Goal: Task Accomplishment & Management: Use online tool/utility

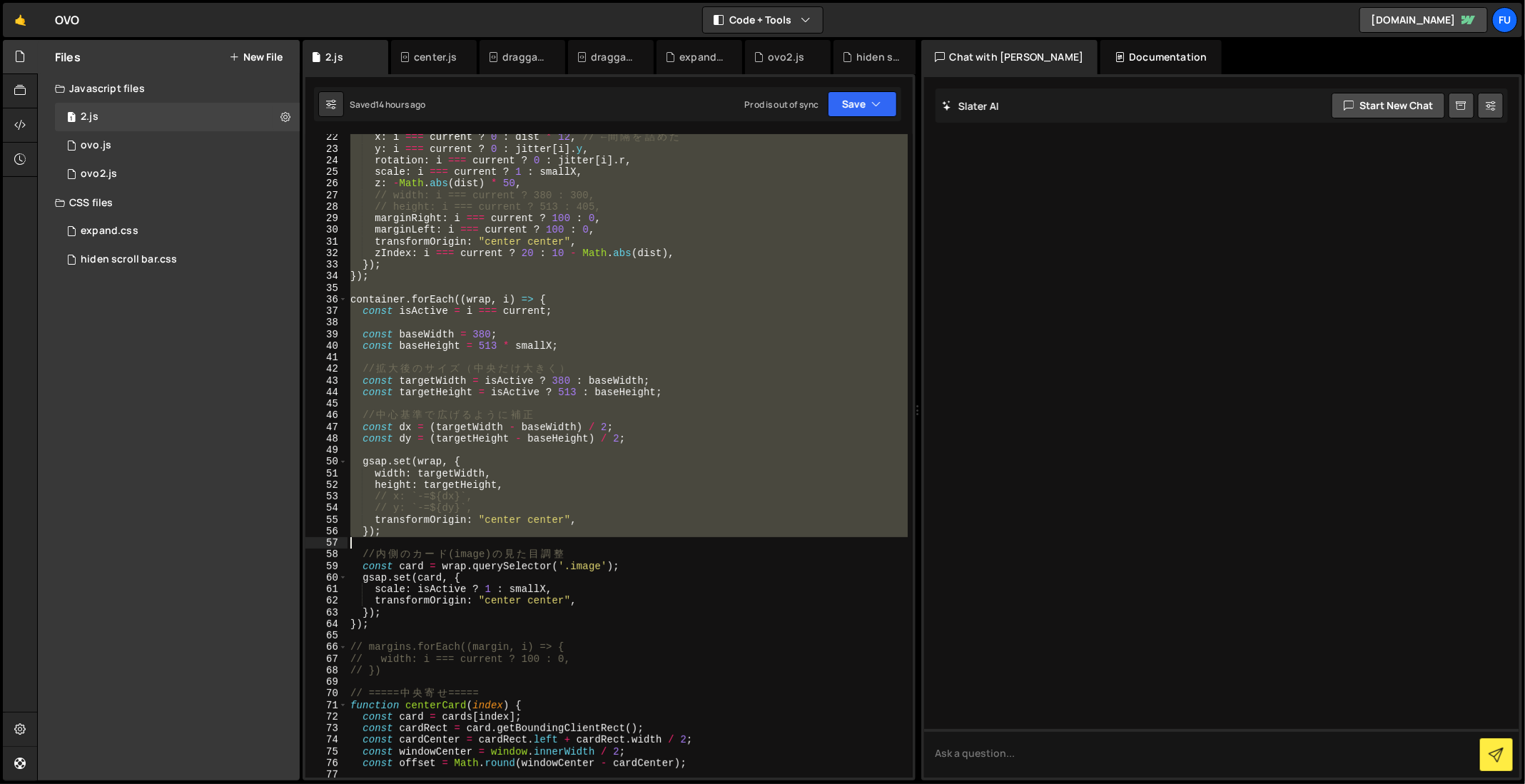
scroll to position [235, 0]
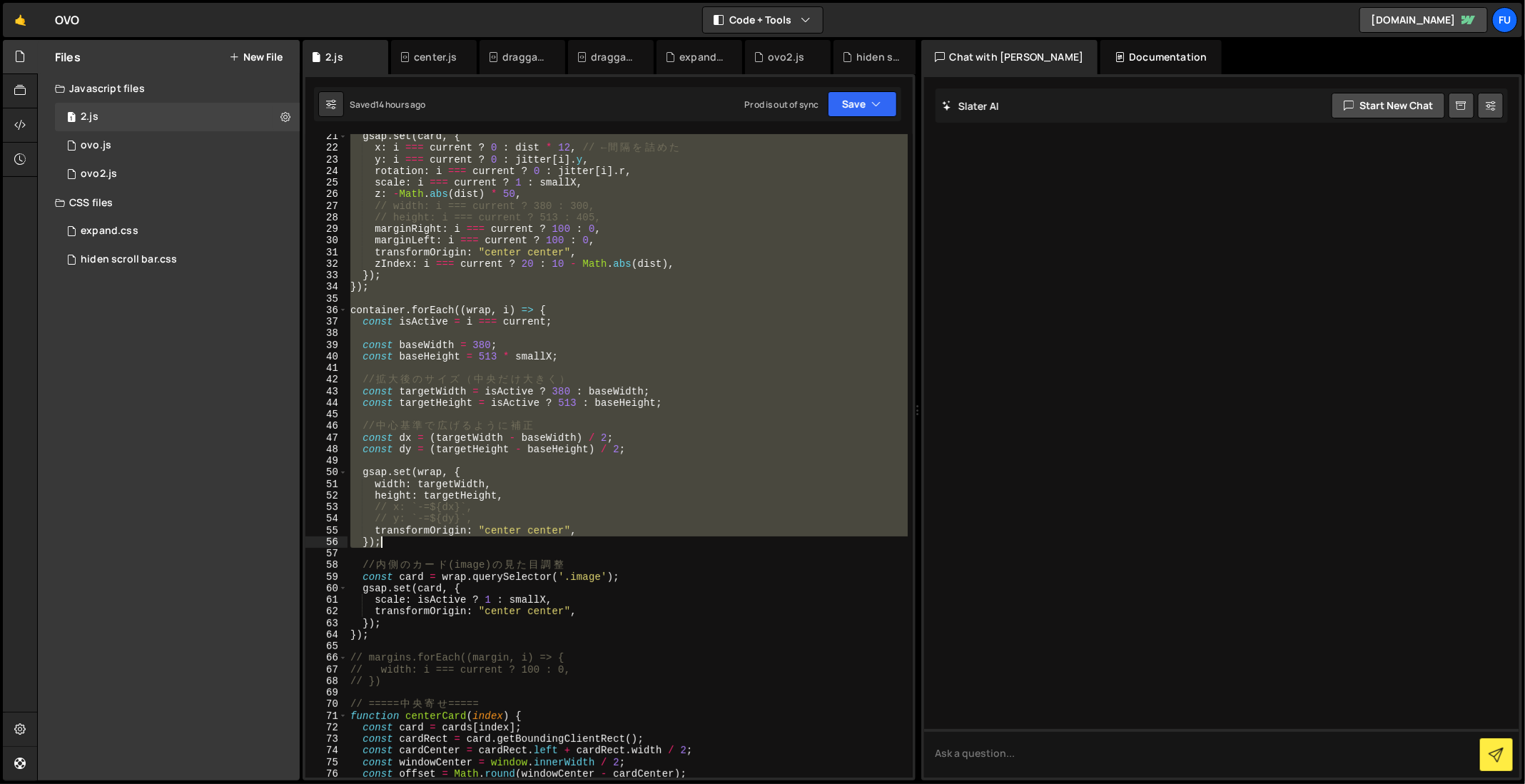
drag, startPoint x: 351, startPoint y: 195, endPoint x: 564, endPoint y: 543, distance: 408.0
click at [564, 543] on div "gsap . set ( card , { x : i === current ? 0 : dist * 12 , // ← 間 隔 を 詰 め た y : …" at bounding box center [627, 464] width 560 height 668
click at [564, 543] on div "gsap . set ( card , { x : i === current ? 0 : dist * 12 , // ← 間 隔 を 詰 め た y : …" at bounding box center [627, 456] width 560 height 643
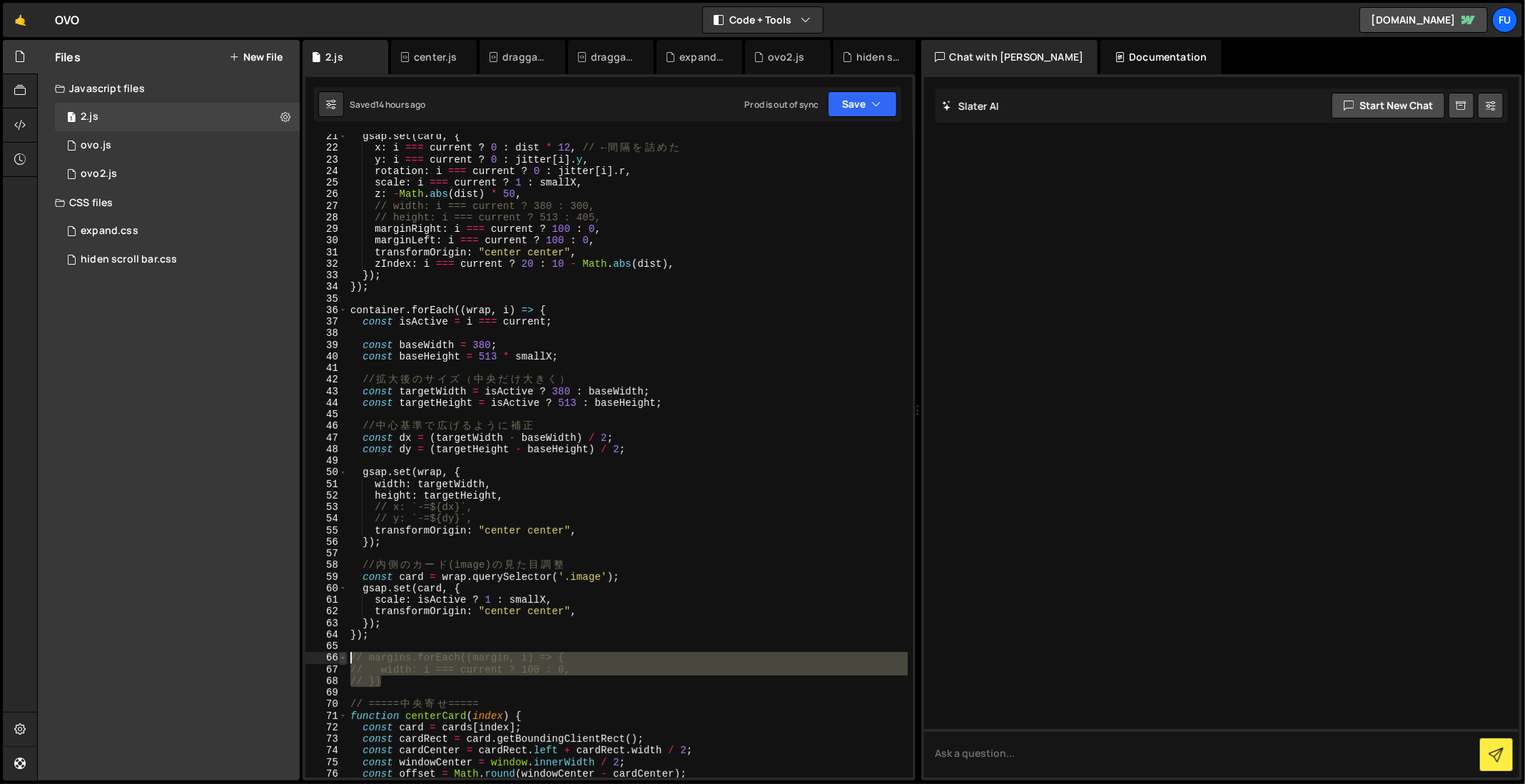
drag, startPoint x: 525, startPoint y: 682, endPoint x: 341, endPoint y: 660, distance: 185.3
click at [341, 660] on div "}); 21 22 23 24 25 26 27 28 29 30 31 32 33 34 35 36 37 38 39 40 41 42 43 44 45 …" at bounding box center [609, 456] width 607 height 643
type textarea "margins.forEach((margin, i) => { width: i === current ? 100 : 0,"
click at [435, 696] on div "gsap . set ( card , { x : i === current ? 0 : dist * 12 , // ← 間 隔 を 詰 め た y : …" at bounding box center [627, 464] width 560 height 668
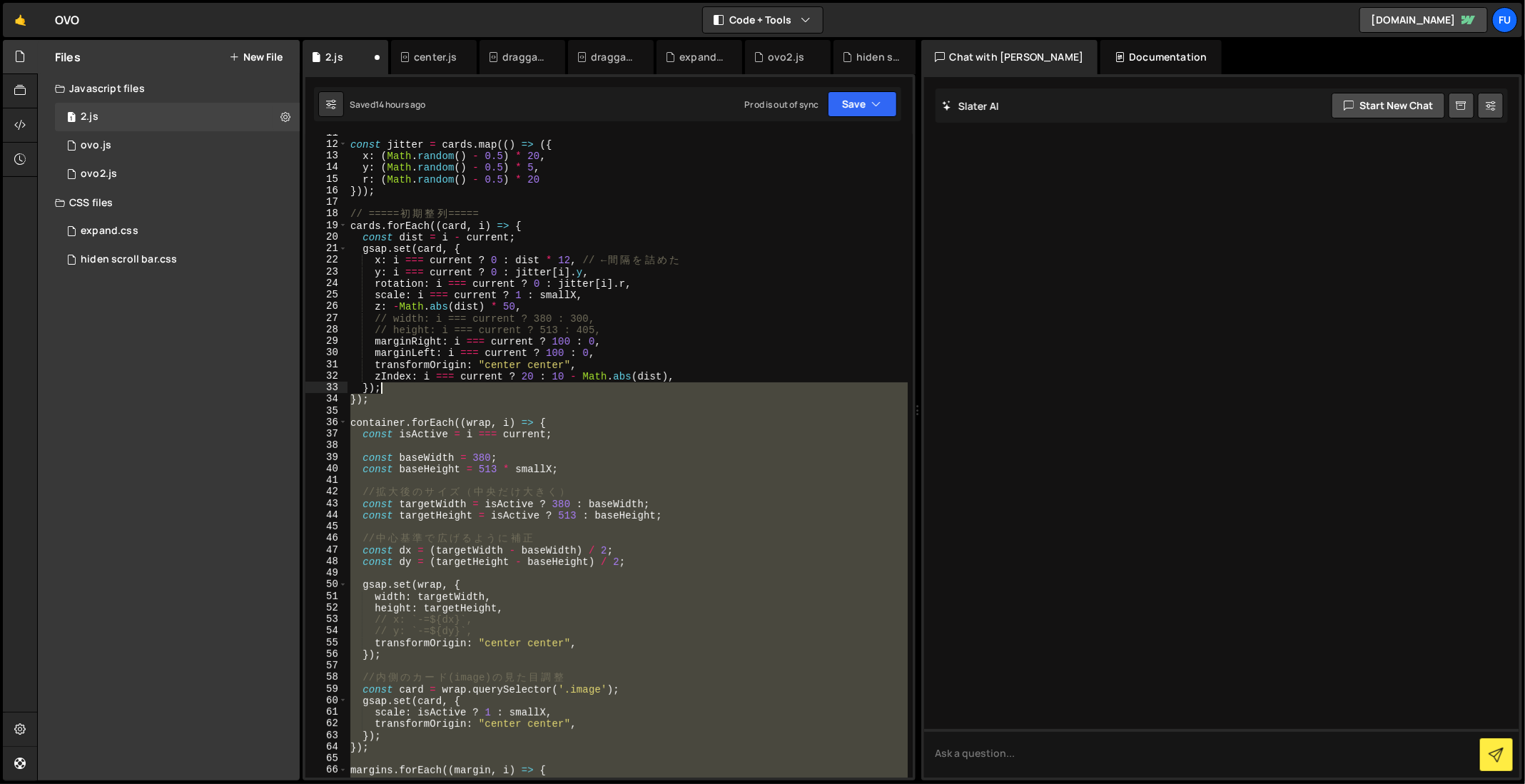
scroll to position [0, 0]
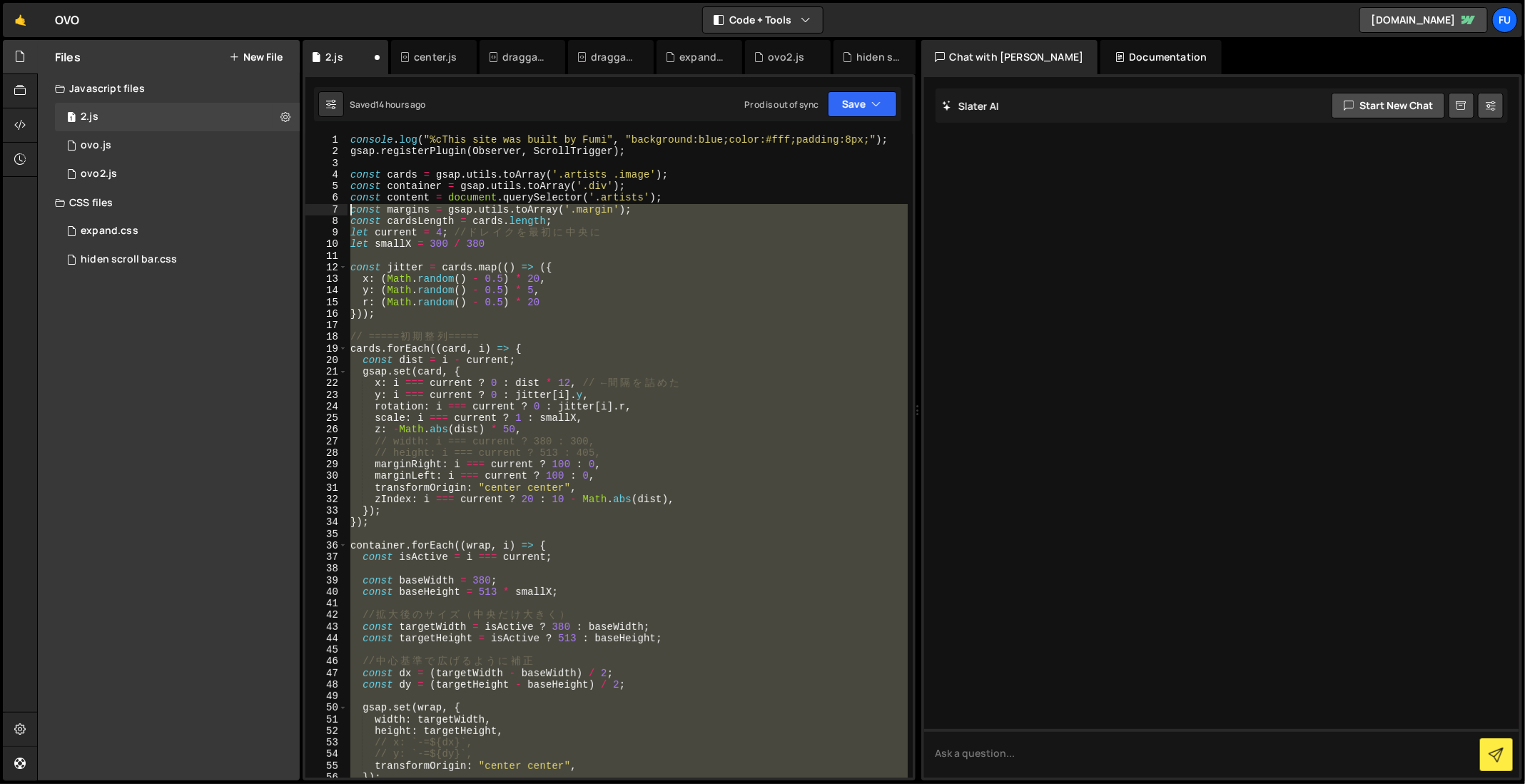
drag, startPoint x: 433, startPoint y: 693, endPoint x: 341, endPoint y: 210, distance: 491.7
click at [341, 210] on div "1 2 3 4 5 6 7 8 9 10 11 12 13 14 15 16 17 18 19 20 21 22 23 24 25 26 27 28 29 3…" at bounding box center [609, 456] width 607 height 643
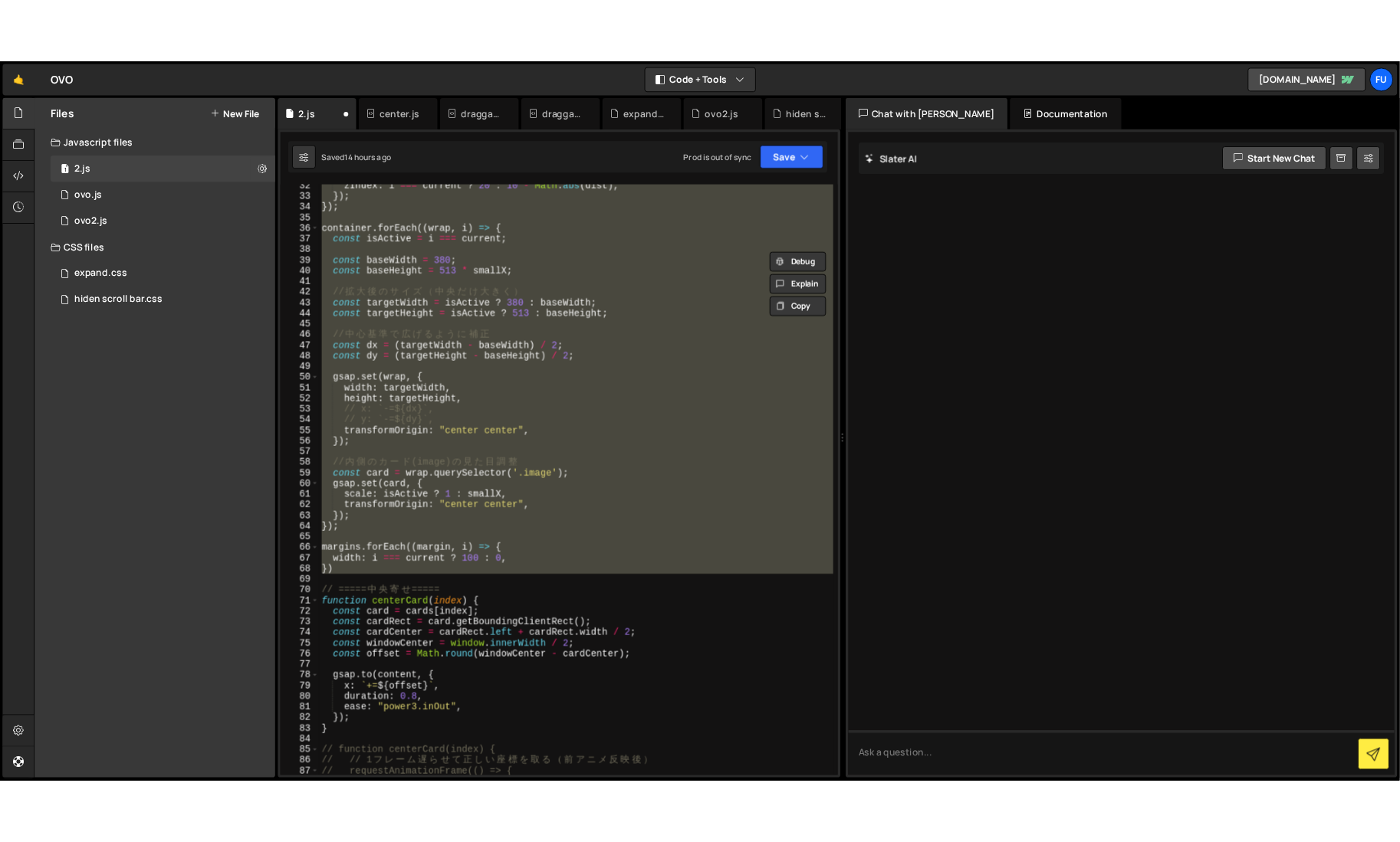
scroll to position [497, 0]
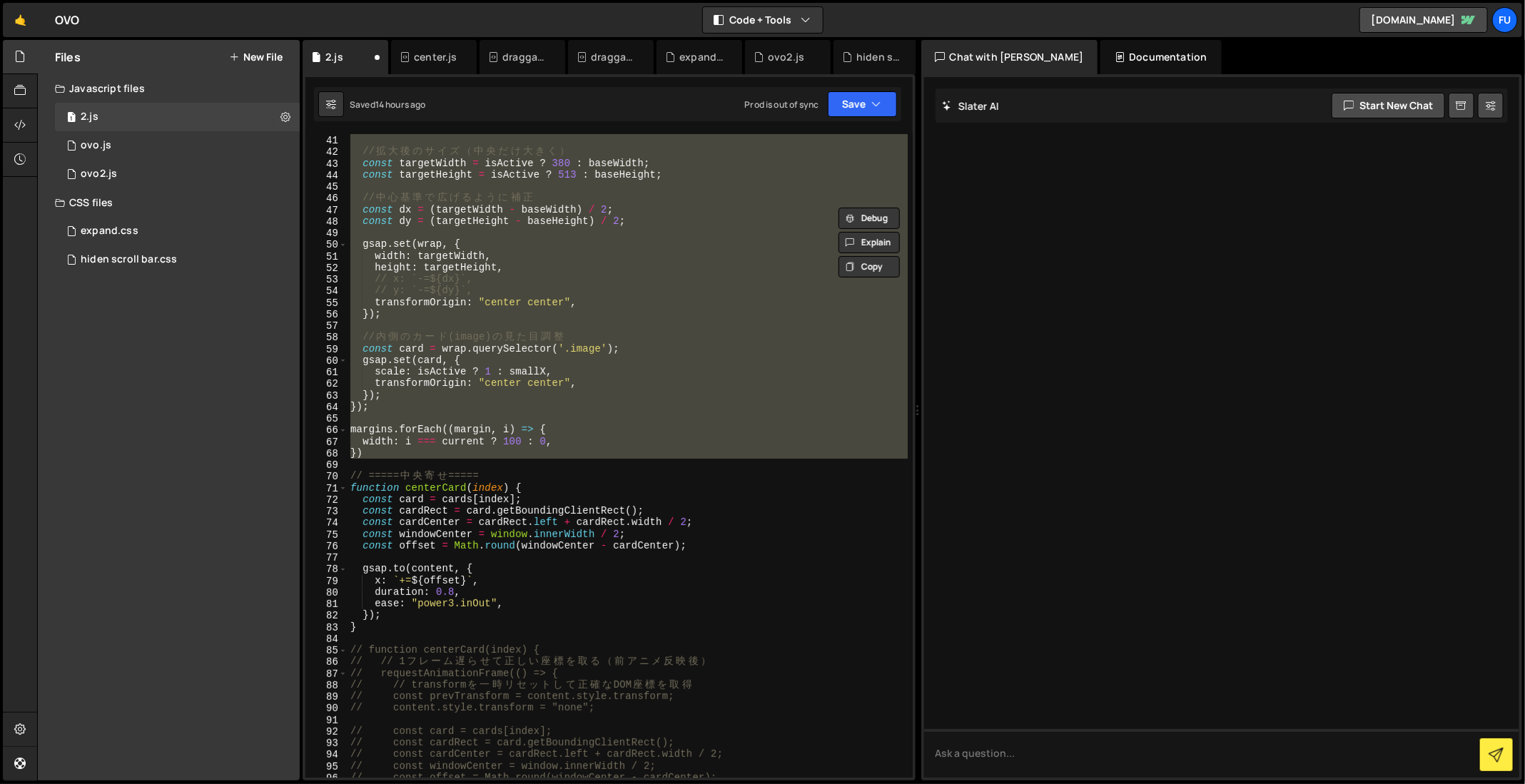
click at [560, 475] on div "const baseHeight = 513 * smallX ; // 拡 大 後 の サ イ ズ （ 中 央 だ け 大 き く ） const targ…" at bounding box center [627, 456] width 560 height 668
type textarea "// ===== 中央寄せ ====="
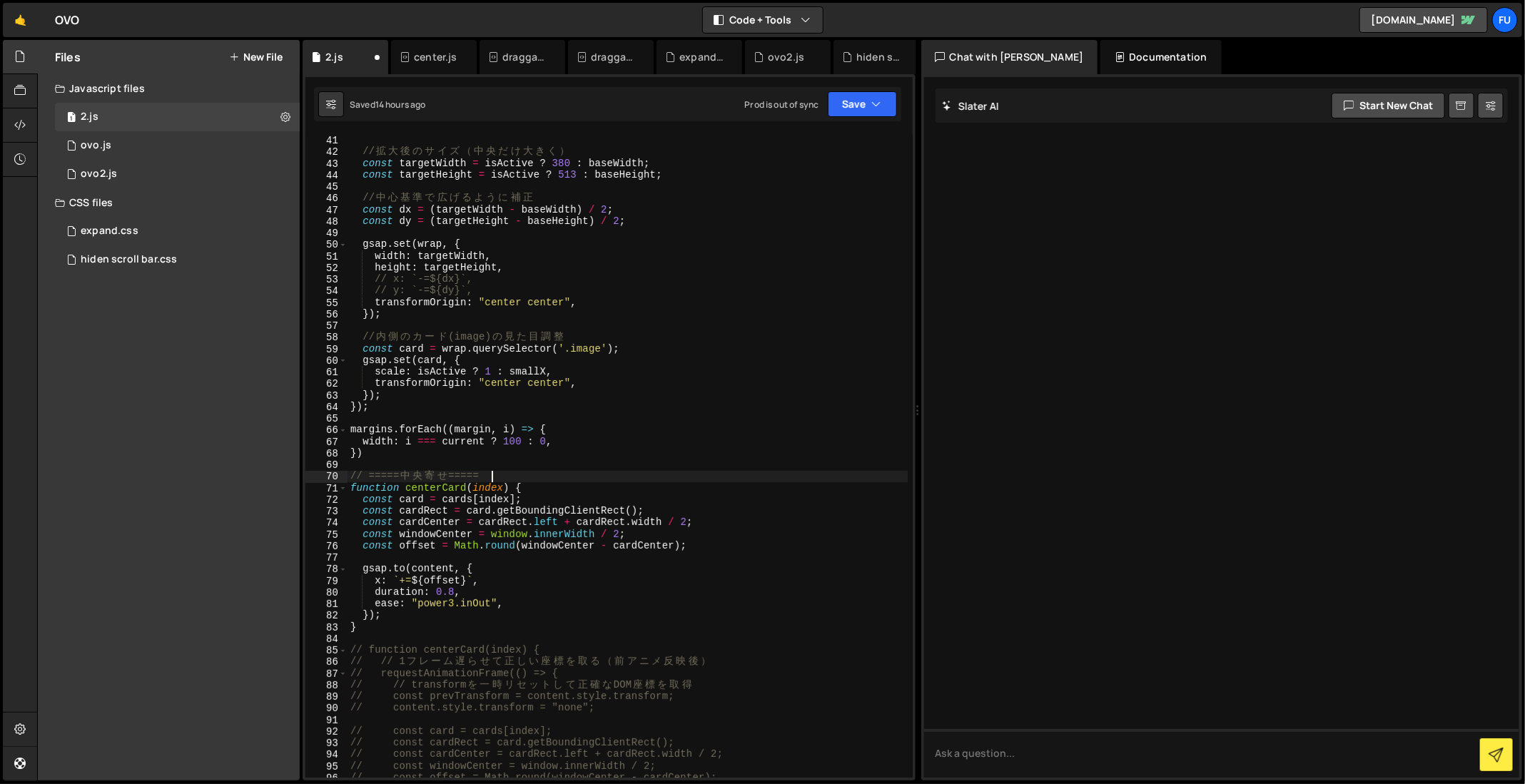
click at [552, 461] on div "const baseHeight = 513 * smallX ; // 拡 大 後 の サ イ ズ （ 中 央 だ け 大 き く ） const targ…" at bounding box center [627, 456] width 560 height 668
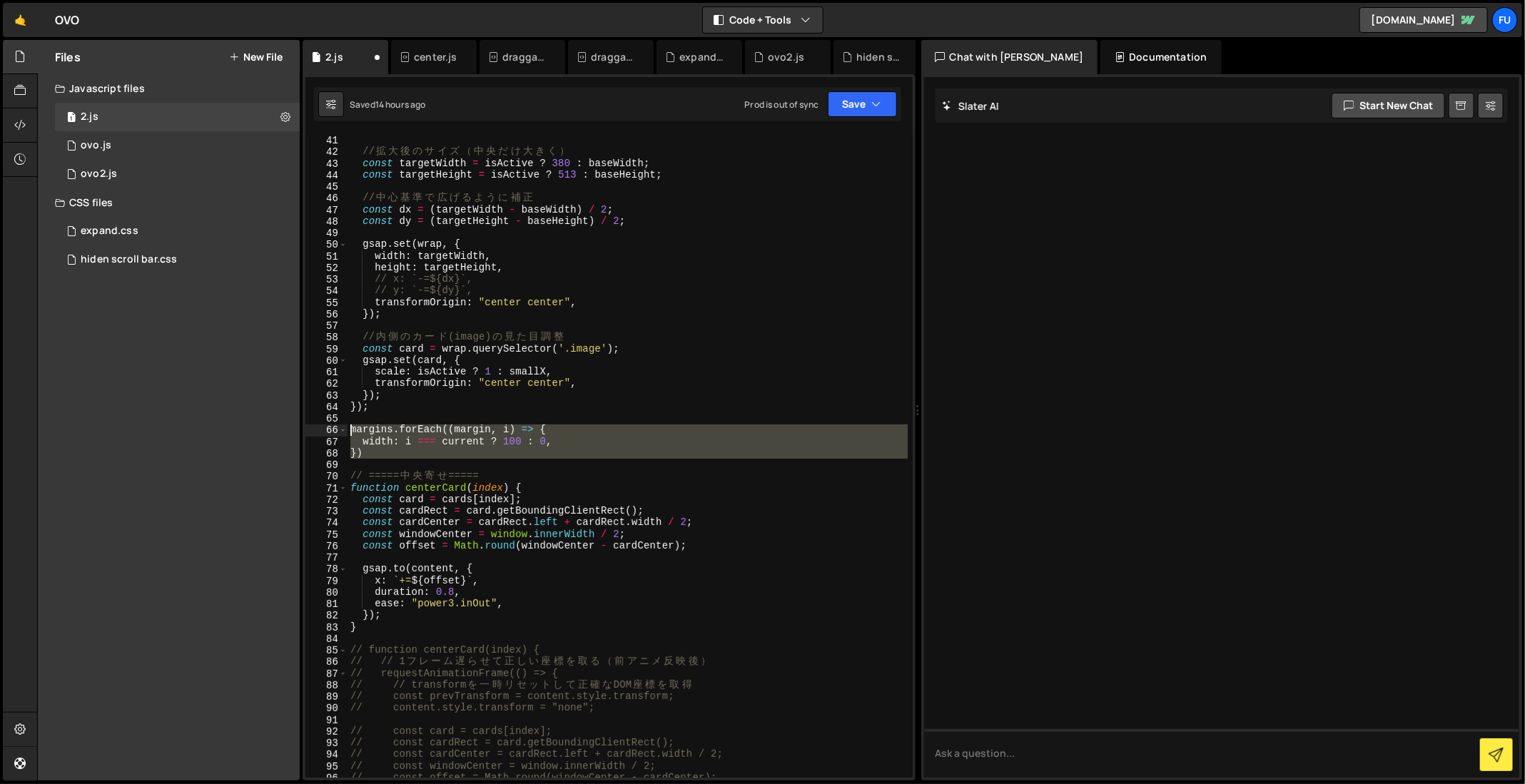
drag, startPoint x: 535, startPoint y: 461, endPoint x: 328, endPoint y: 436, distance: 208.5
click at [328, 436] on div "40 41 42 43 44 45 46 47 48 49 50 51 52 53 54 55 56 57 58 59 60 61 62 63 64 65 6…" at bounding box center [609, 456] width 607 height 643
paste textarea "}"
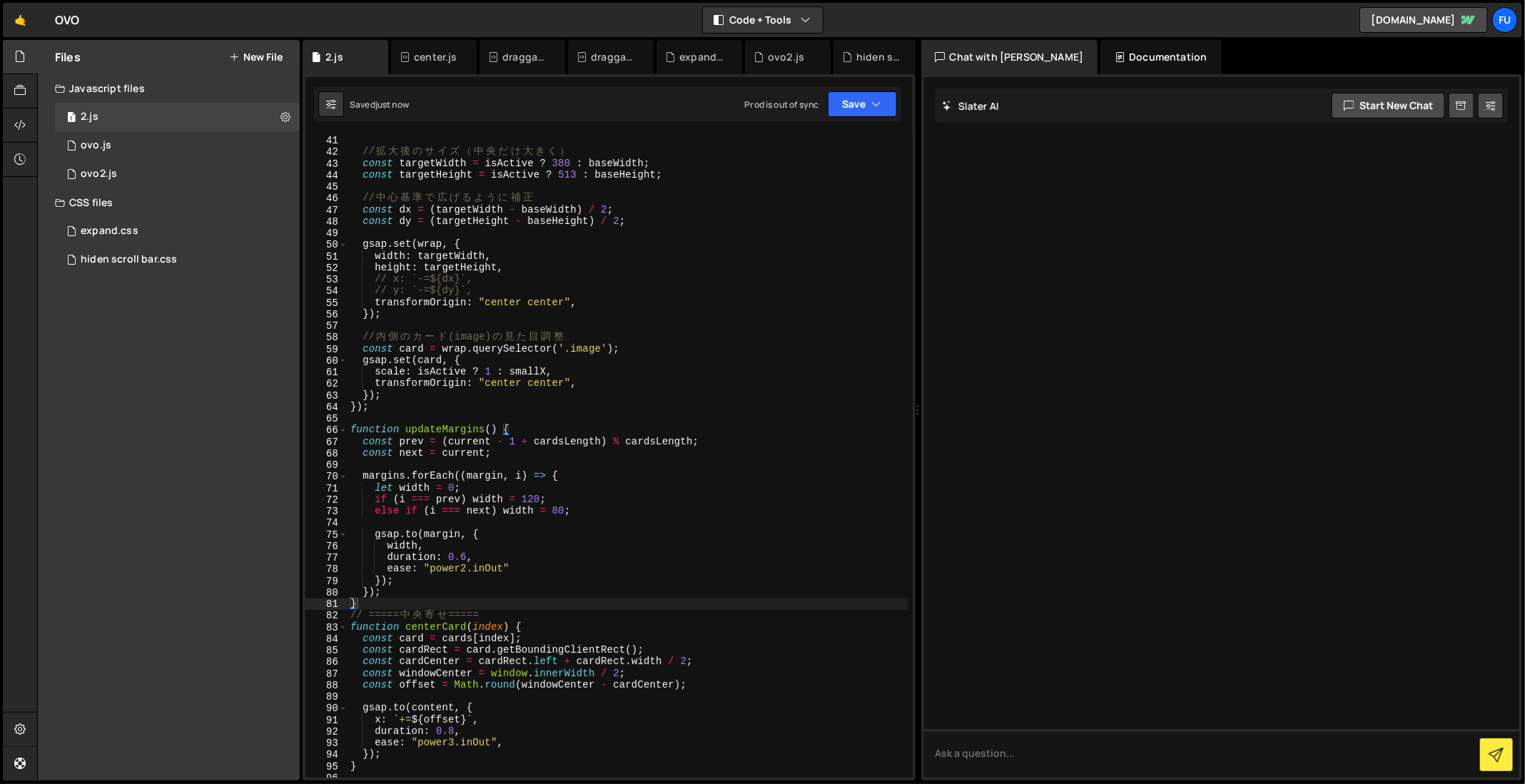
drag, startPoint x: 1502, startPoint y: 357, endPoint x: 1382, endPoint y: 350, distance: 120.2
click at [1382, 350] on div at bounding box center [1221, 427] width 596 height 700
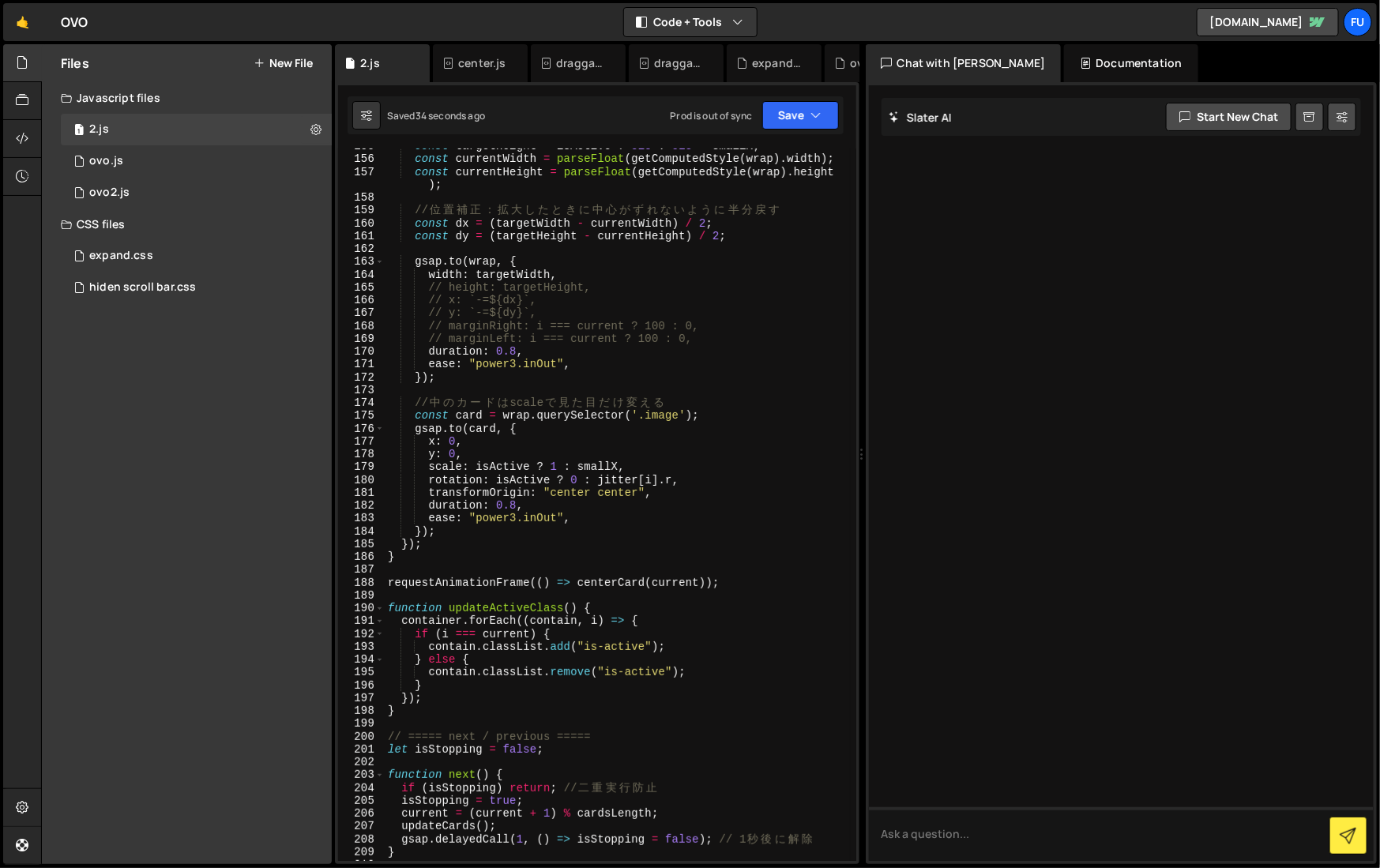
scroll to position [1992, 0]
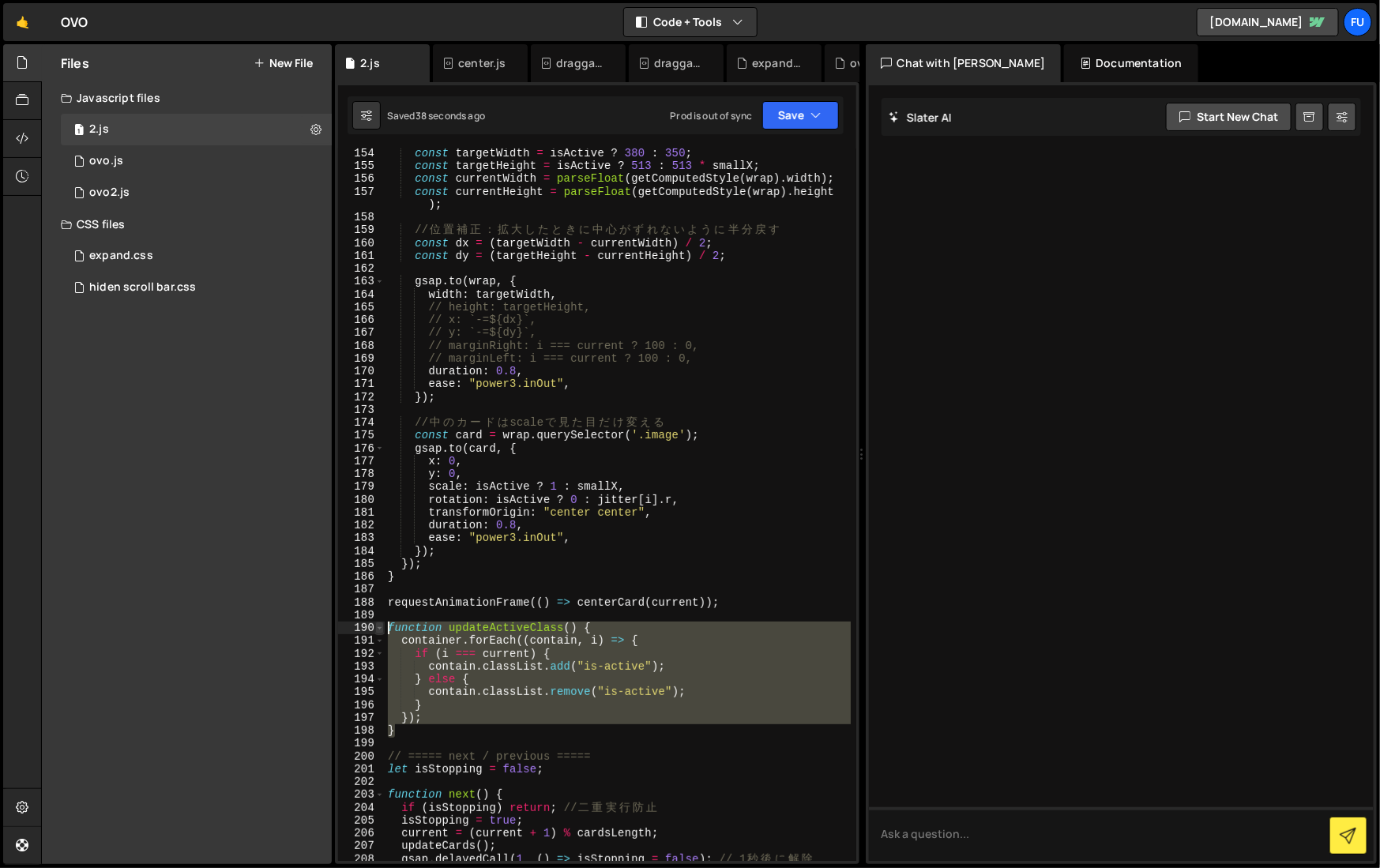
drag, startPoint x: 438, startPoint y: 726, endPoint x: 379, endPoint y: 623, distance: 118.7
click at [379, 623] on div "} 154 155 156 157 158 159 160 161 162 163 164 165 166 167 168 169 170 171 172 1…" at bounding box center [597, 505] width 519 height 712
type textarea "function updateActiveClass() { container.forEach((contain, i) => {"
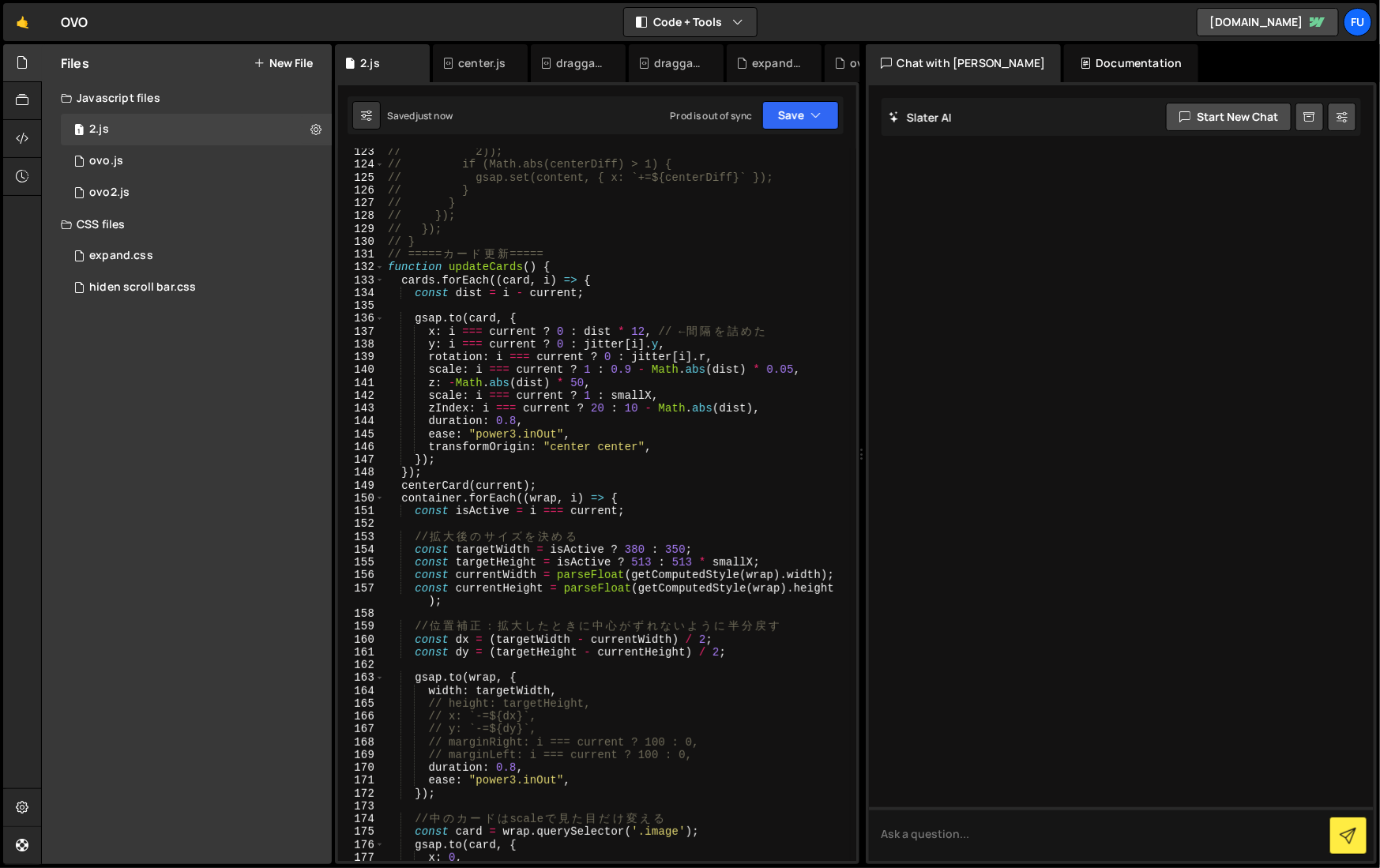
scroll to position [1600, 0]
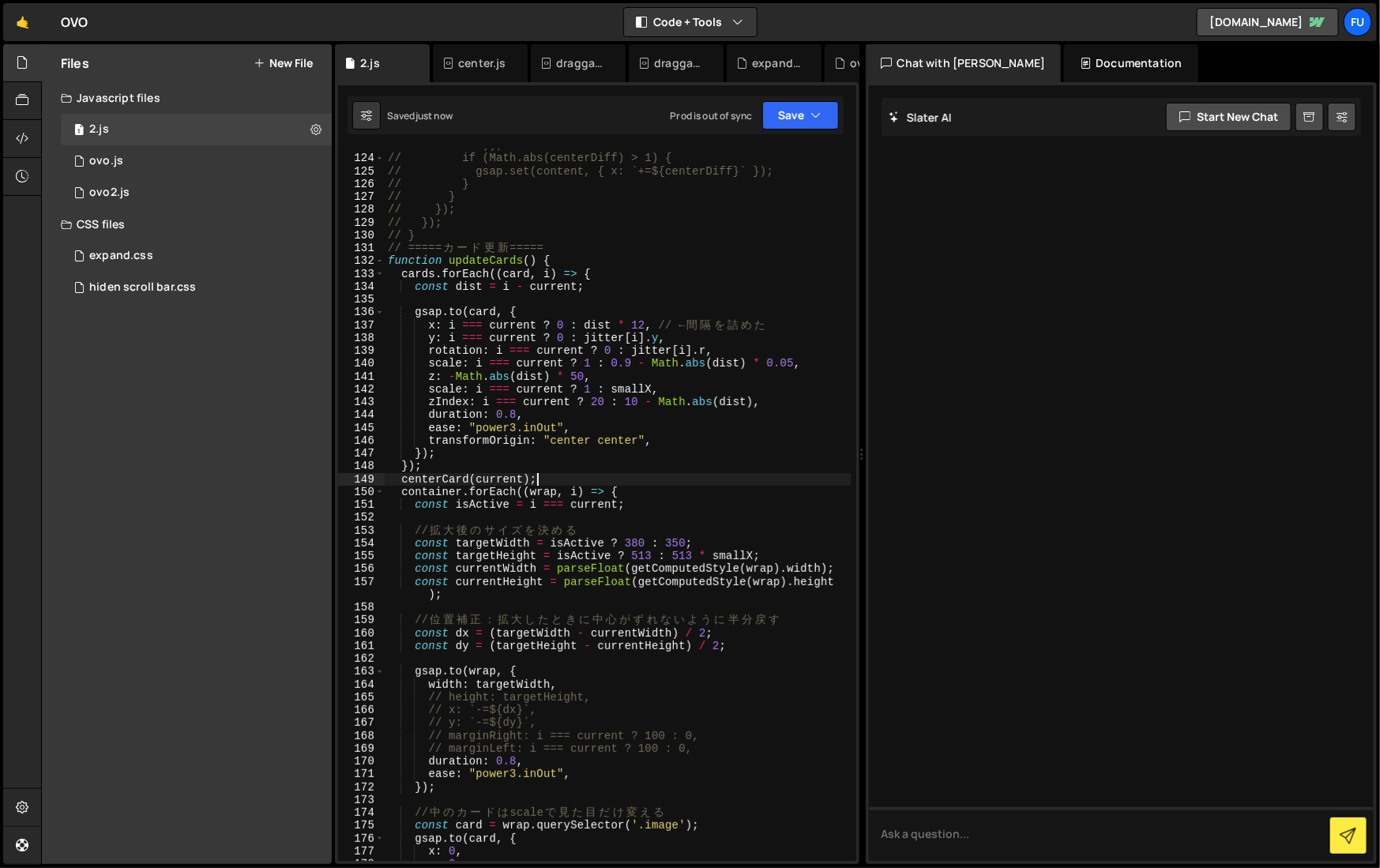
click at [565, 474] on div "// 2)); // if (Math.abs(centerDiff) > 1) { // gsap.set(content, { x: `+=${cente…" at bounding box center [618, 509] width 466 height 739
type textarea "centerCard(current);"
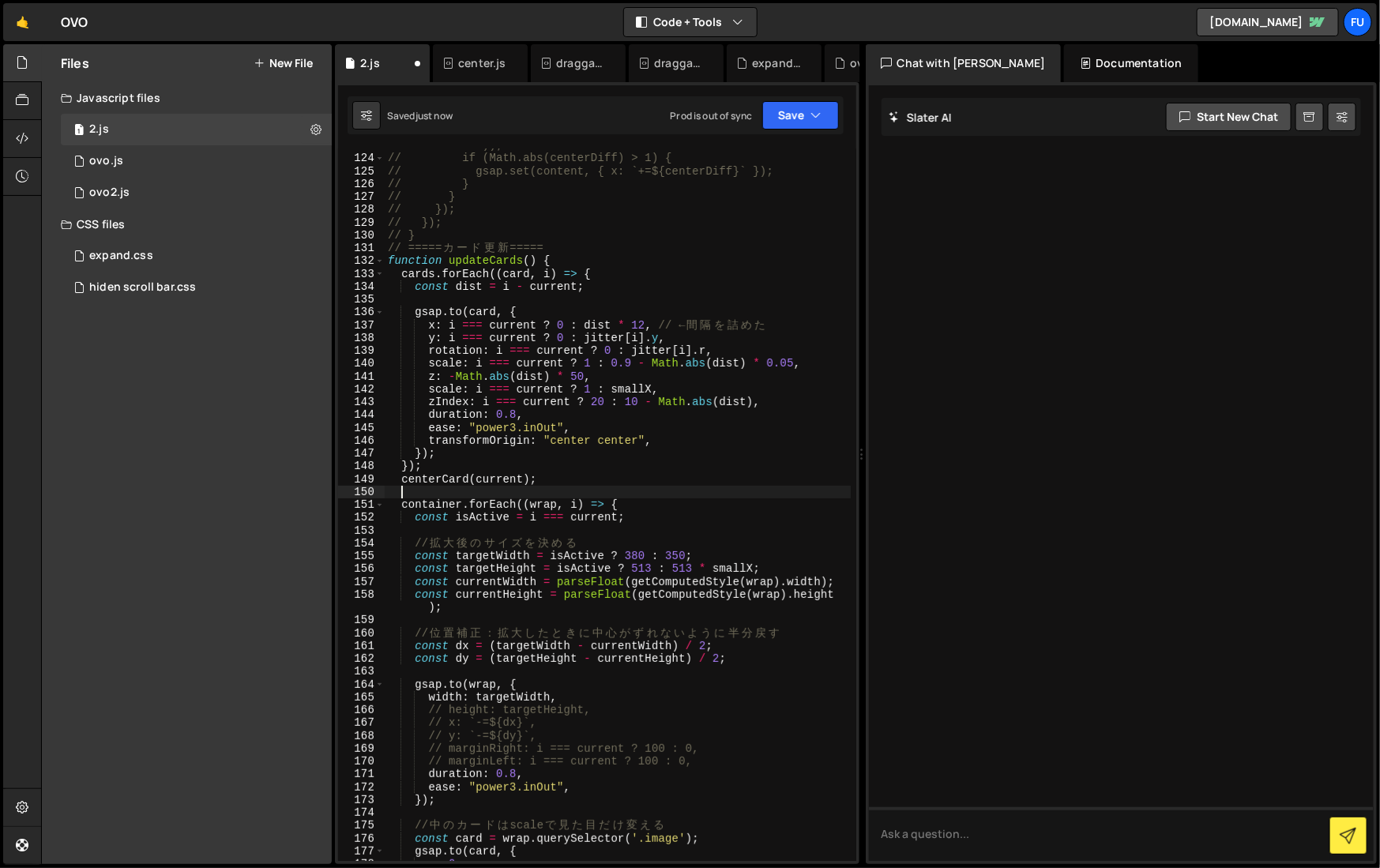
paste textarea "updateMargins()"
type textarea "；"
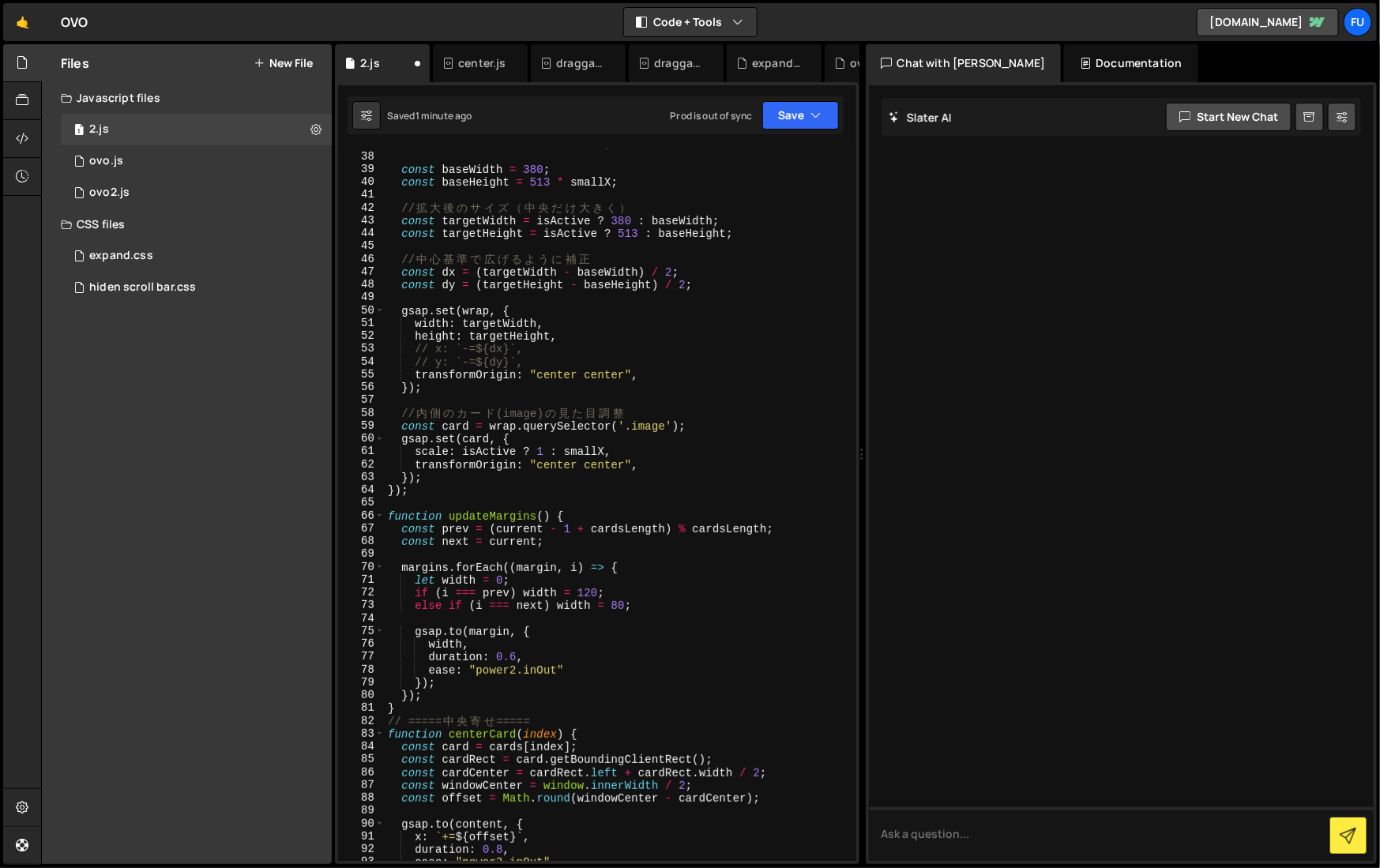
scroll to position [486, 0]
click at [597, 594] on div "const isActive = i === current ; const baseWidth = 380 ; const baseHeight = 513…" at bounding box center [618, 507] width 466 height 739
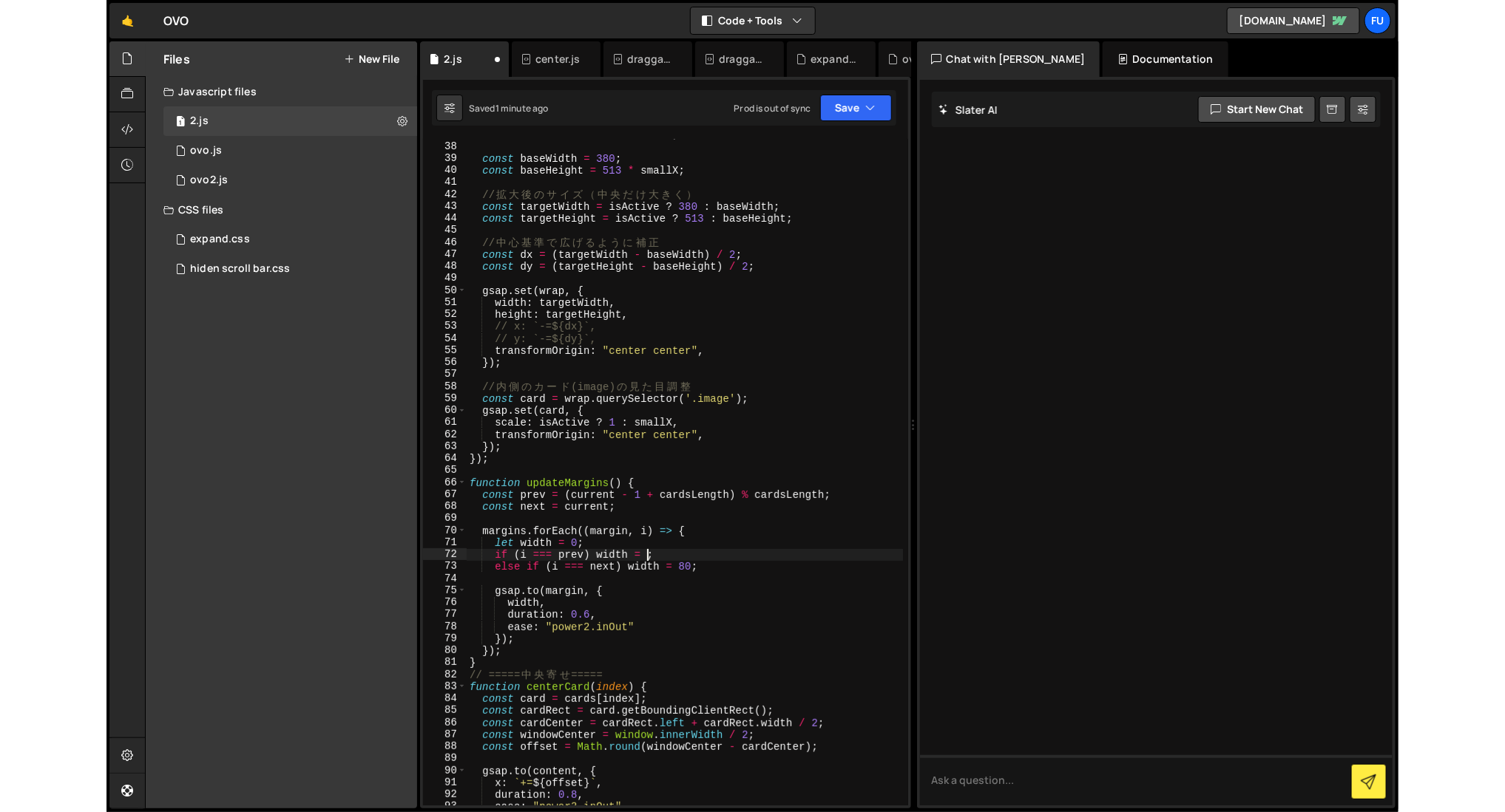
scroll to position [0, 13]
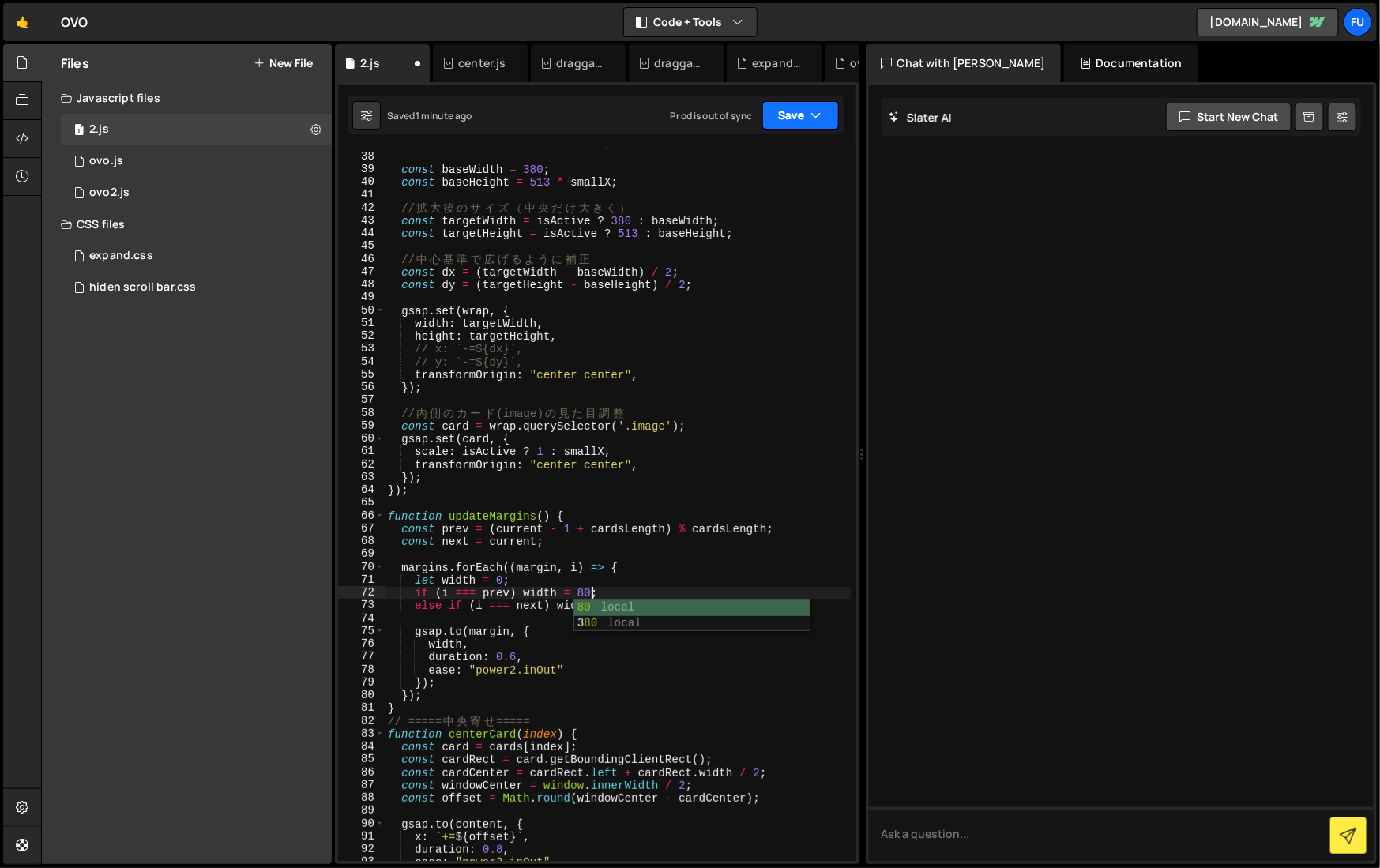
type textarea "if (i === prev) width = 80;"
click at [814, 112] on icon "button" at bounding box center [817, 116] width 11 height 16
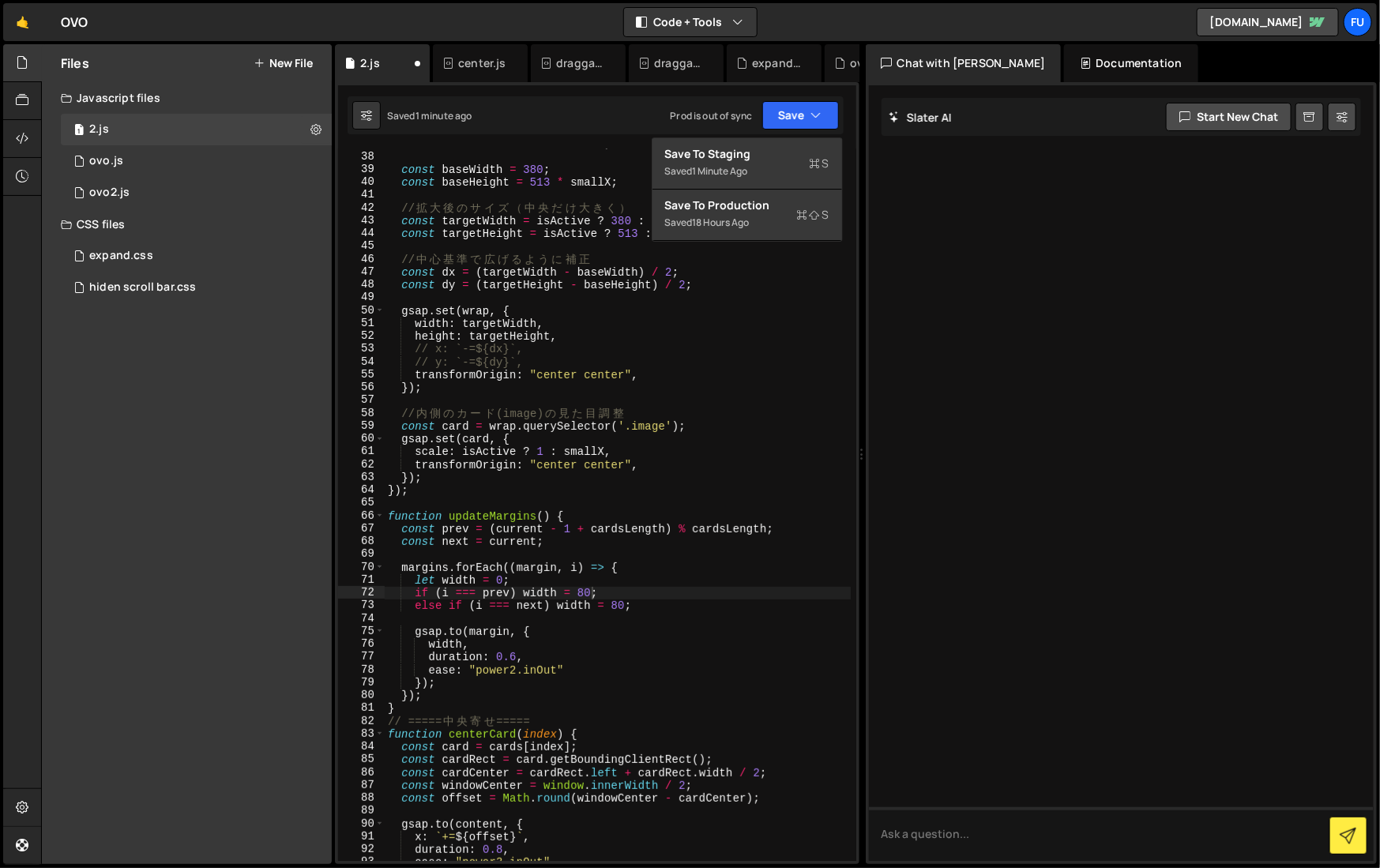
click at [810, 134] on div "Saved 1 minute ago Prod is out of sync Upgrade to Edit Save Save to Staging S S…" at bounding box center [596, 116] width 497 height 38
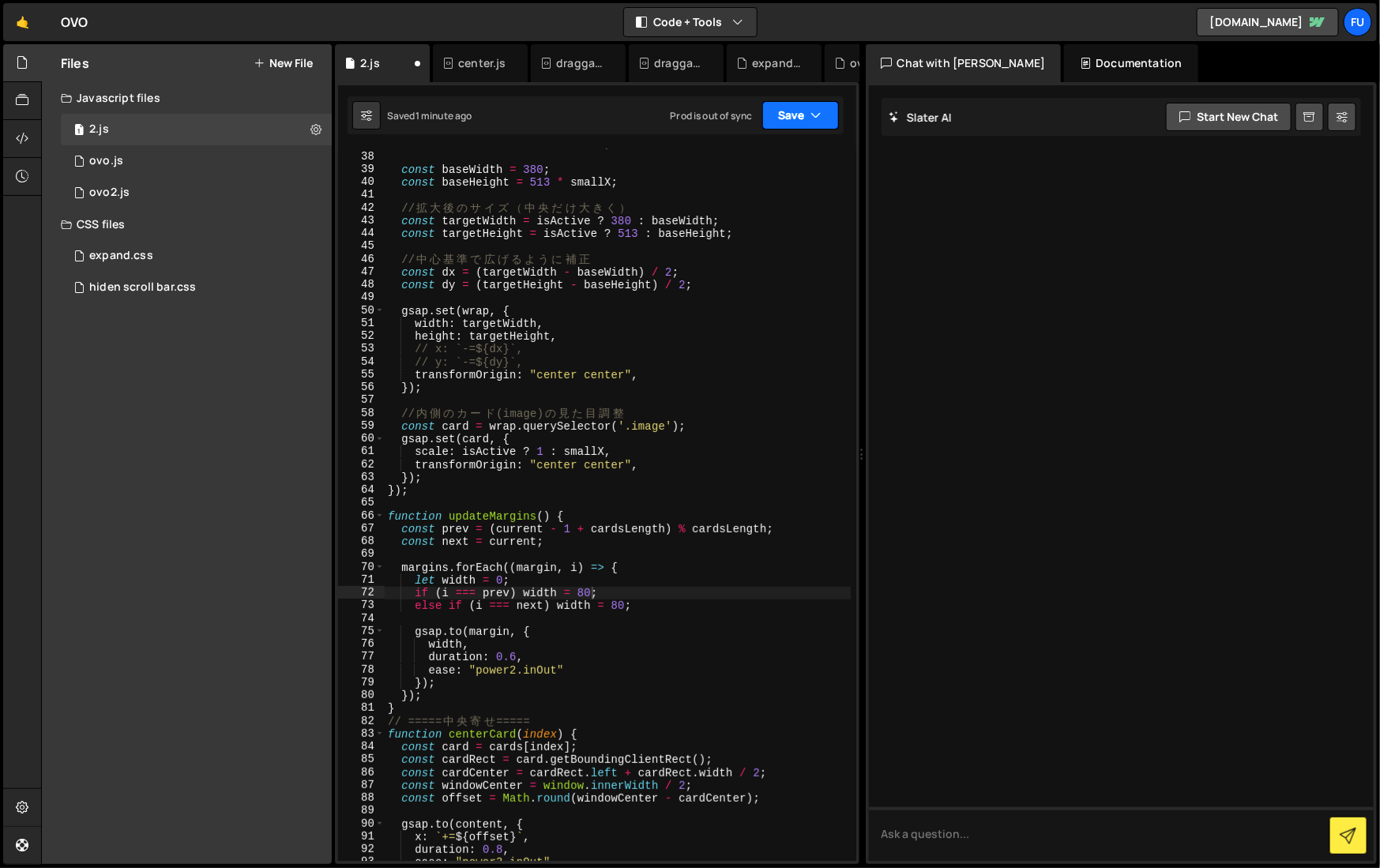
click at [807, 120] on button "Save" at bounding box center [800, 116] width 76 height 29
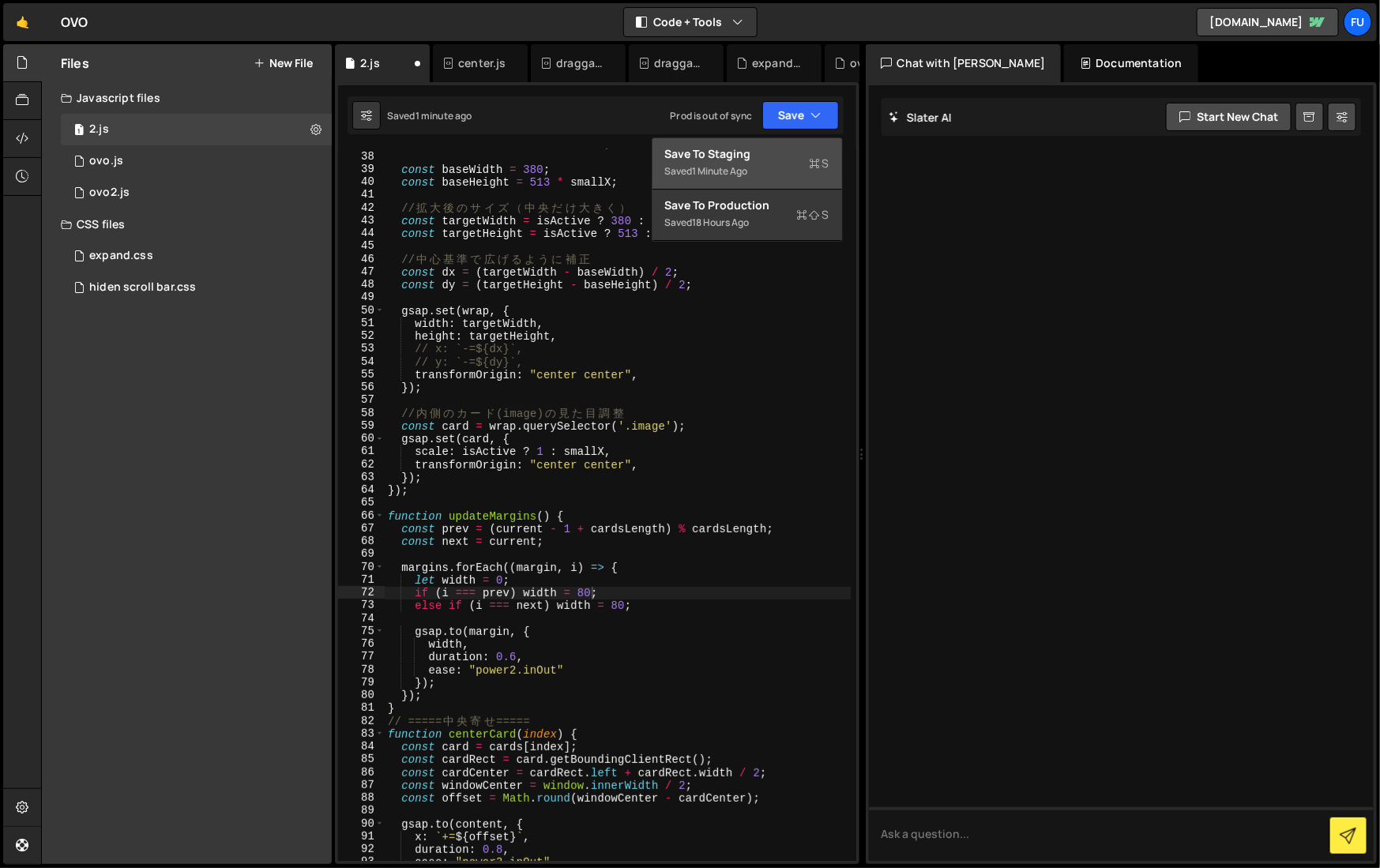
click at [802, 157] on div "Save to Staging S" at bounding box center [748, 154] width 164 height 16
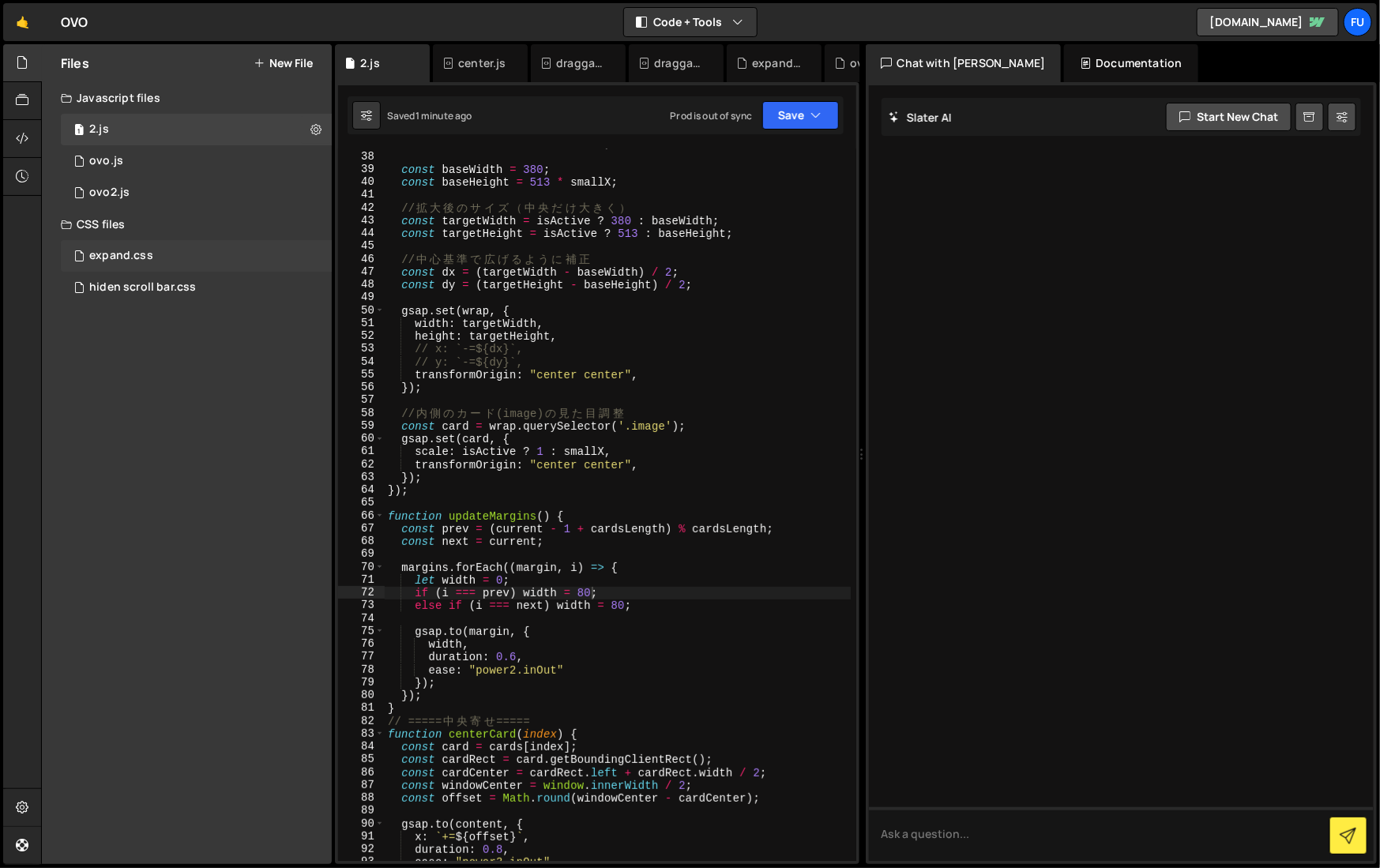
click at [151, 250] on div "expand.css 0" at bounding box center [197, 255] width 271 height 32
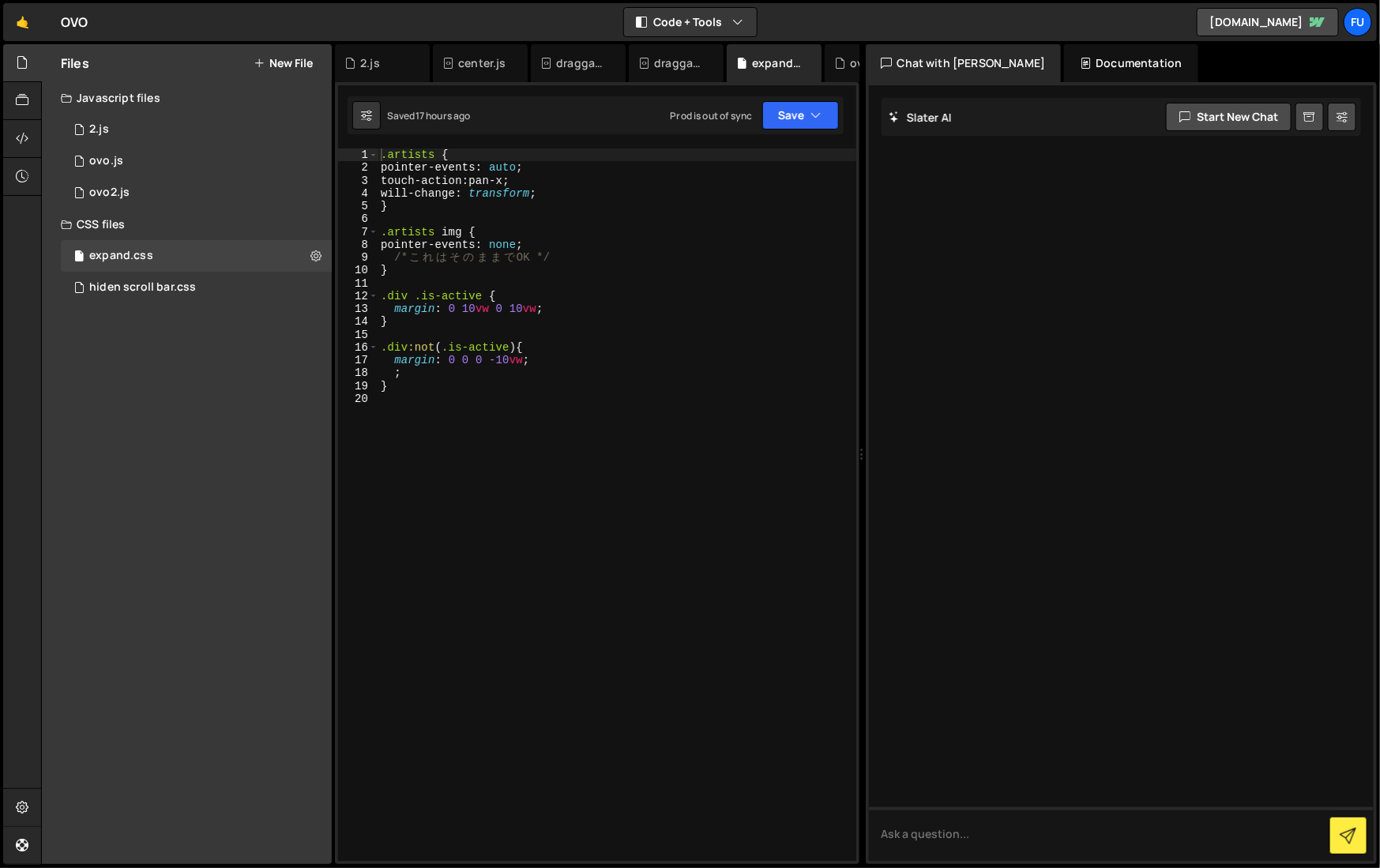
type textarea "will-change: transform;"
click at [564, 190] on div ".artists { pointer-events : auto ; touch-action : pan-x ; will-change : transfo…" at bounding box center [616, 519] width 478 height 739
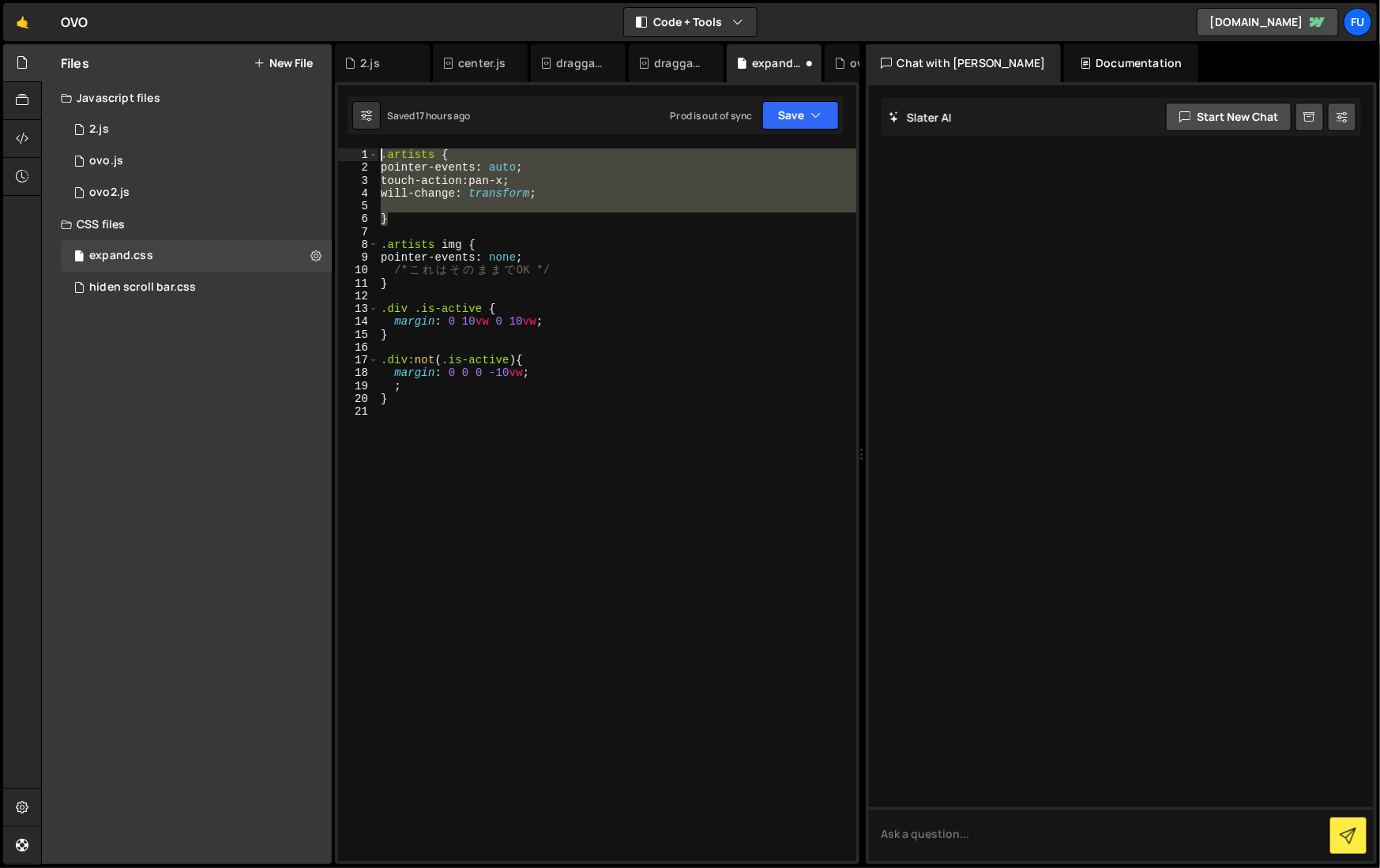
drag, startPoint x: 447, startPoint y: 215, endPoint x: 354, endPoint y: 144, distance: 117.0
click at [354, 144] on div "XXXXXXXXXXXXXXXXXXXXXXXXXXXXXXXXXXXXXXXXXXXXXXXXXXXXXXXXXXXXXXXXXXXXXXXXXXXXXXX…" at bounding box center [597, 473] width 524 height 782
type textarea ".artists { pointer-events: auto;"
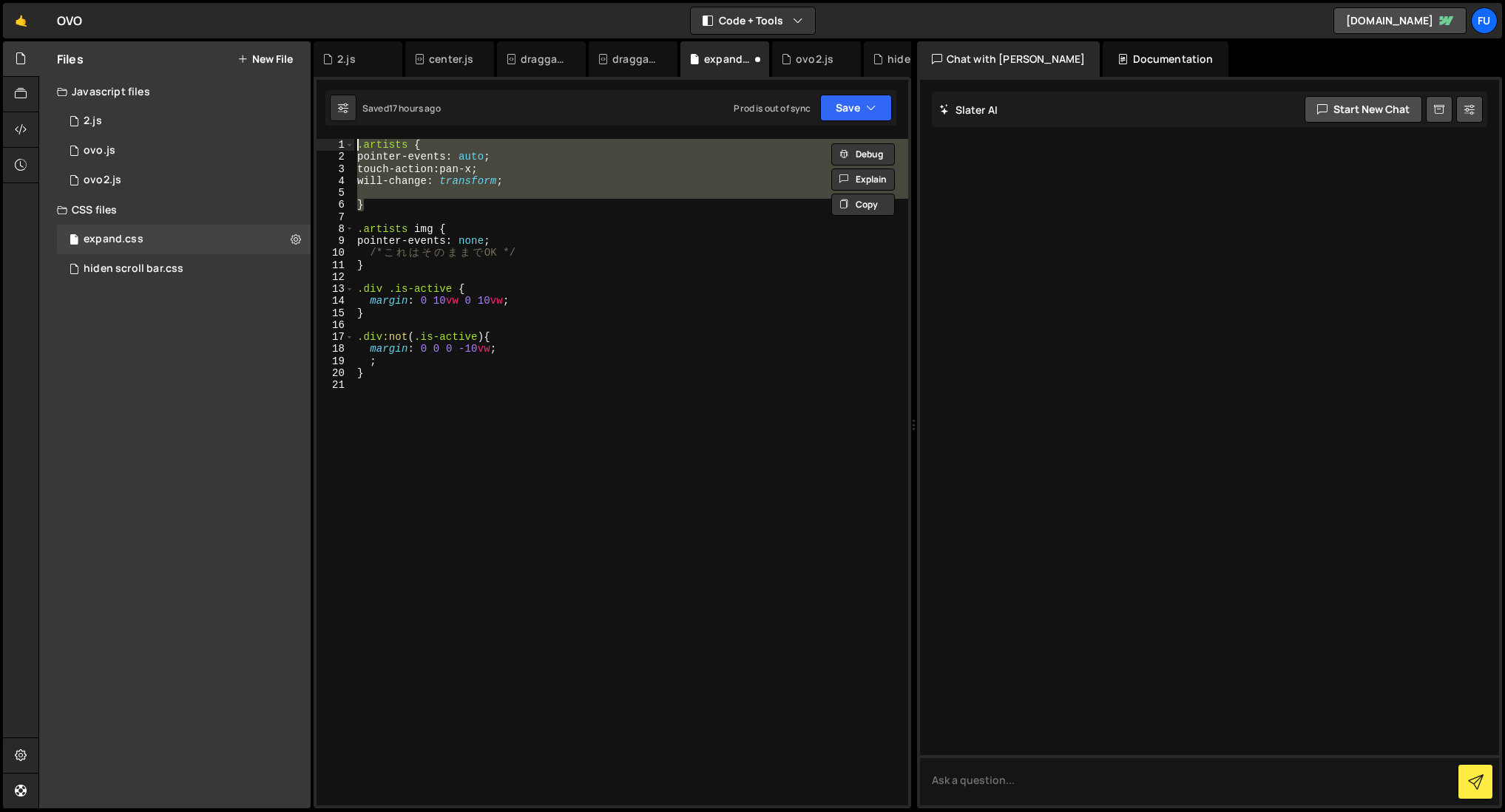
click at [465, 213] on div ".artists { pointer-events : auto ; touch-action : pan-x ; will-change : transfo…" at bounding box center [631, 485] width 554 height 691
drag, startPoint x: 455, startPoint y: 205, endPoint x: 391, endPoint y: 161, distance: 77.7
click at [334, 141] on div "1 2 3 4 5 6 7 8 9 10 11 12 13 14 15 16 17 18 19 20 21 .artists { pointer-events…" at bounding box center [612, 473] width 592 height 666
paste textarea "}"
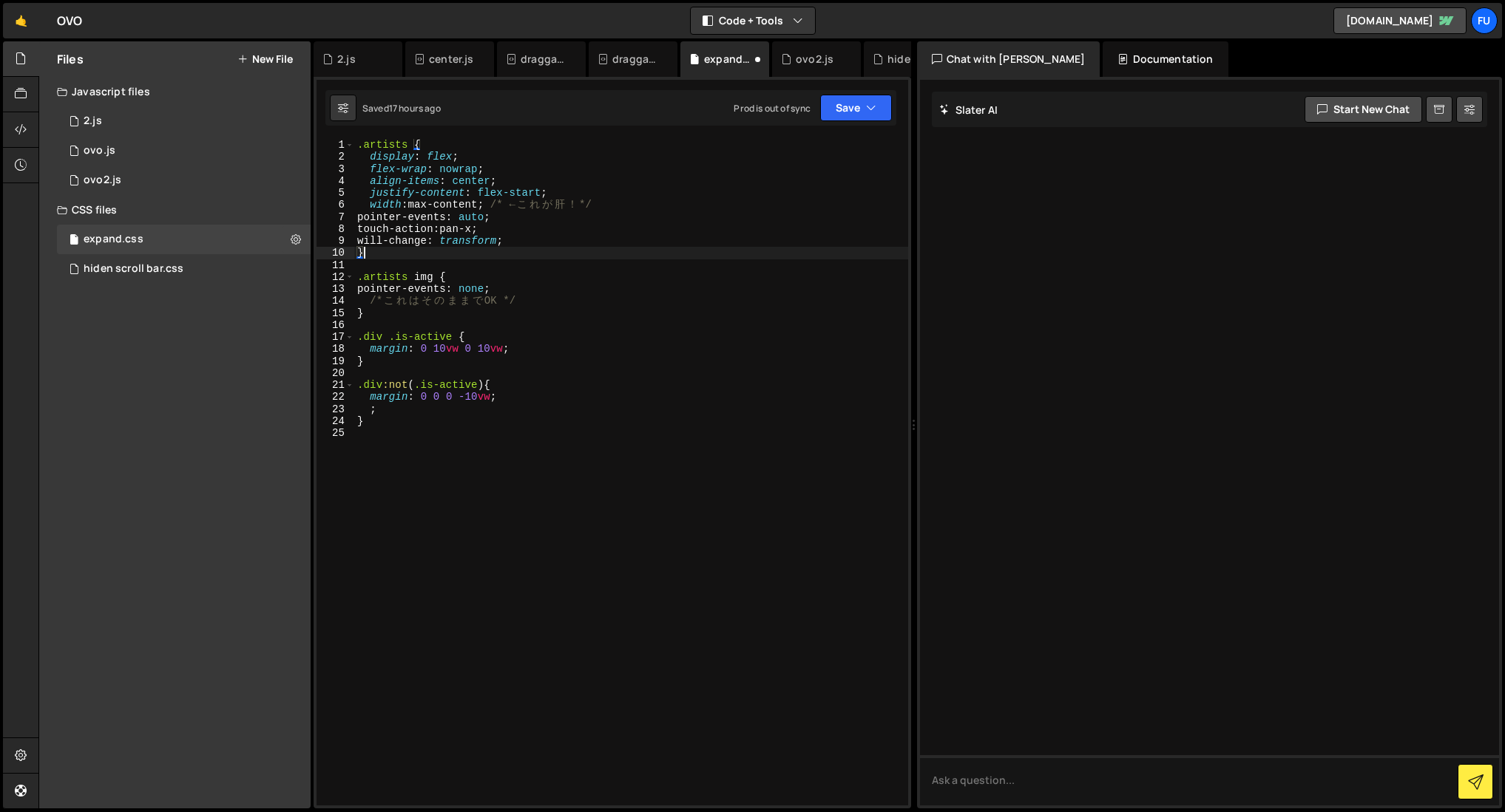
type textarea "will-change: transform;"
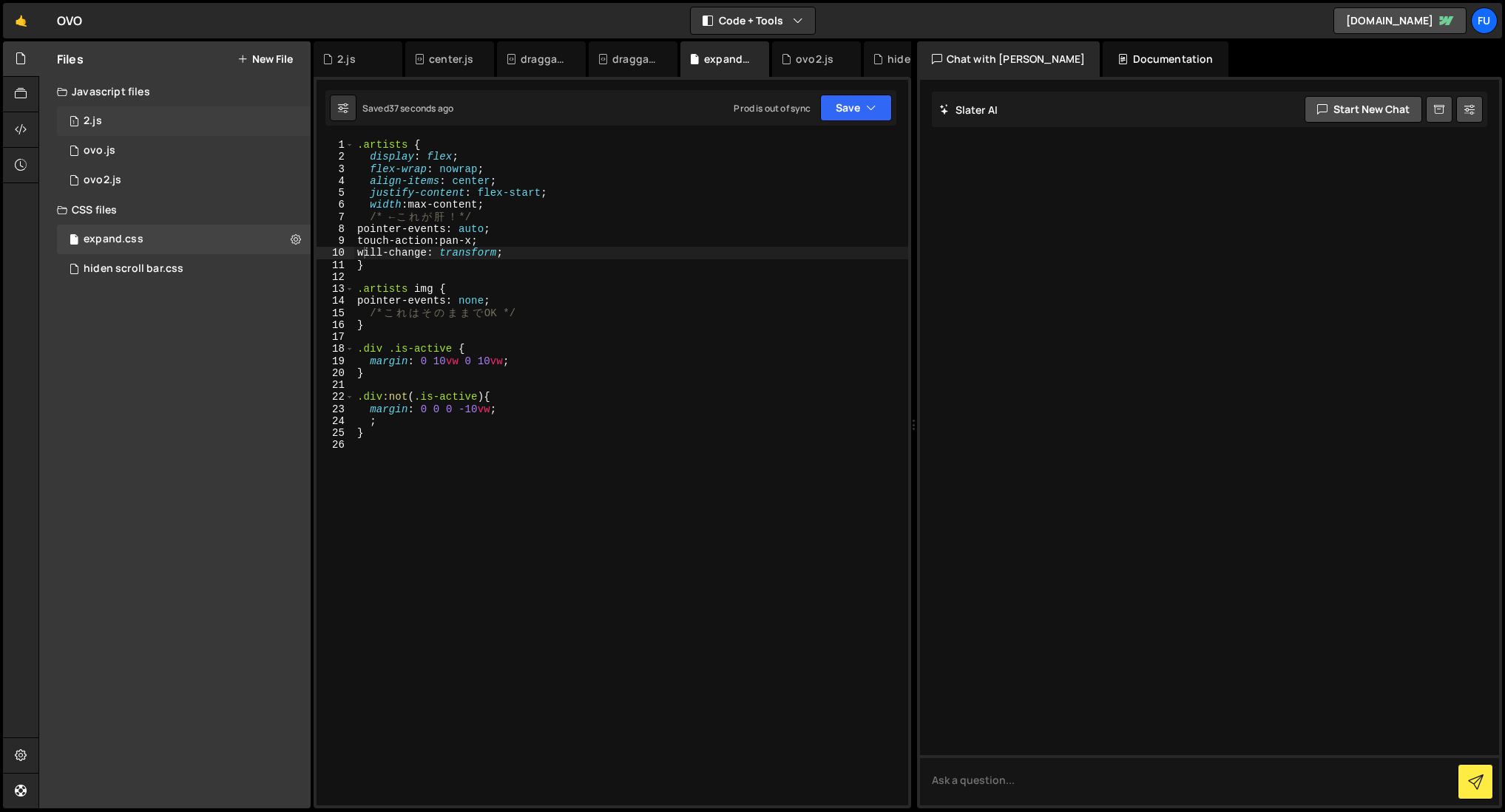
click at [196, 121] on div "1 2.js 0" at bounding box center [184, 121] width 254 height 29
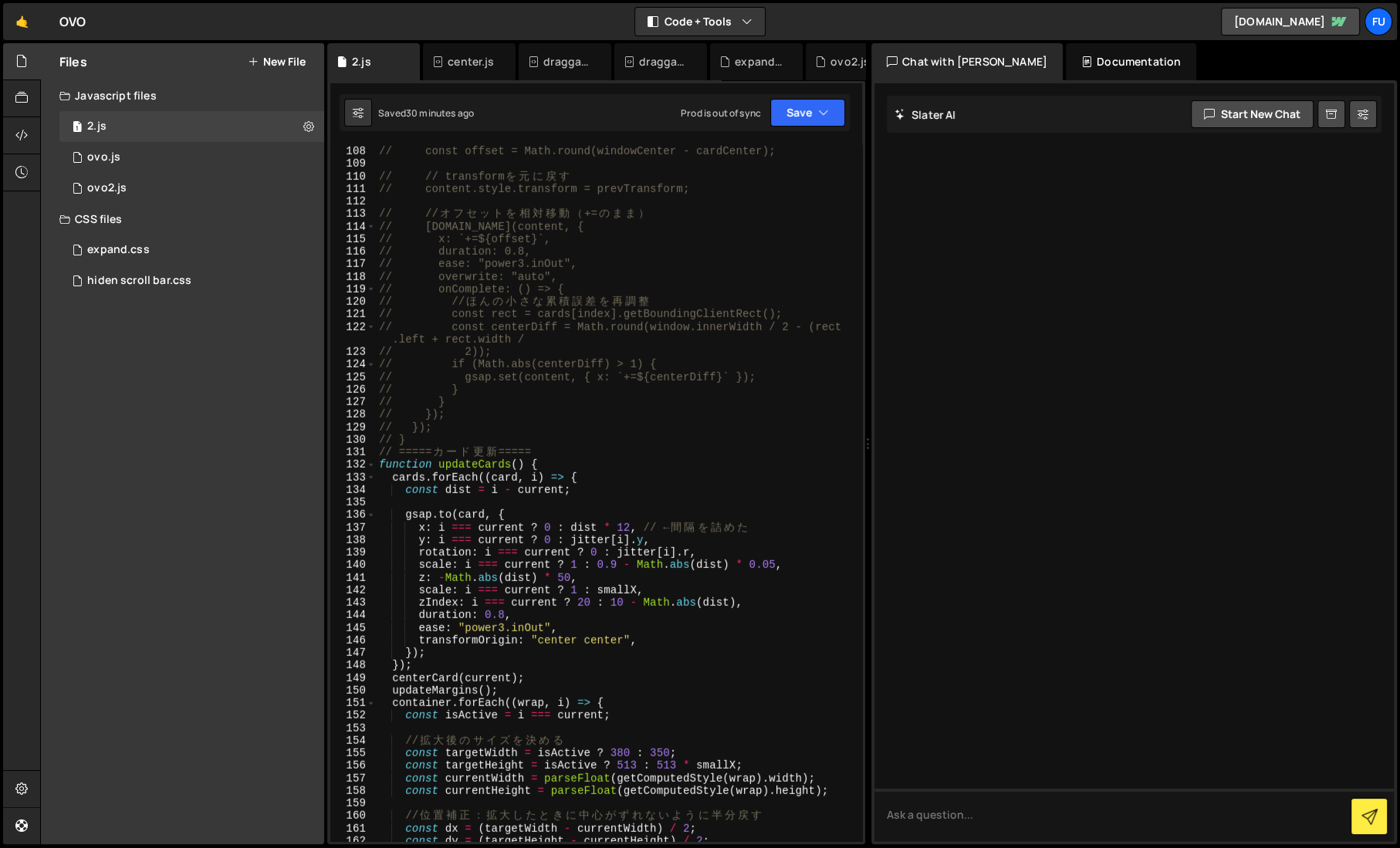
scroll to position [1565, 0]
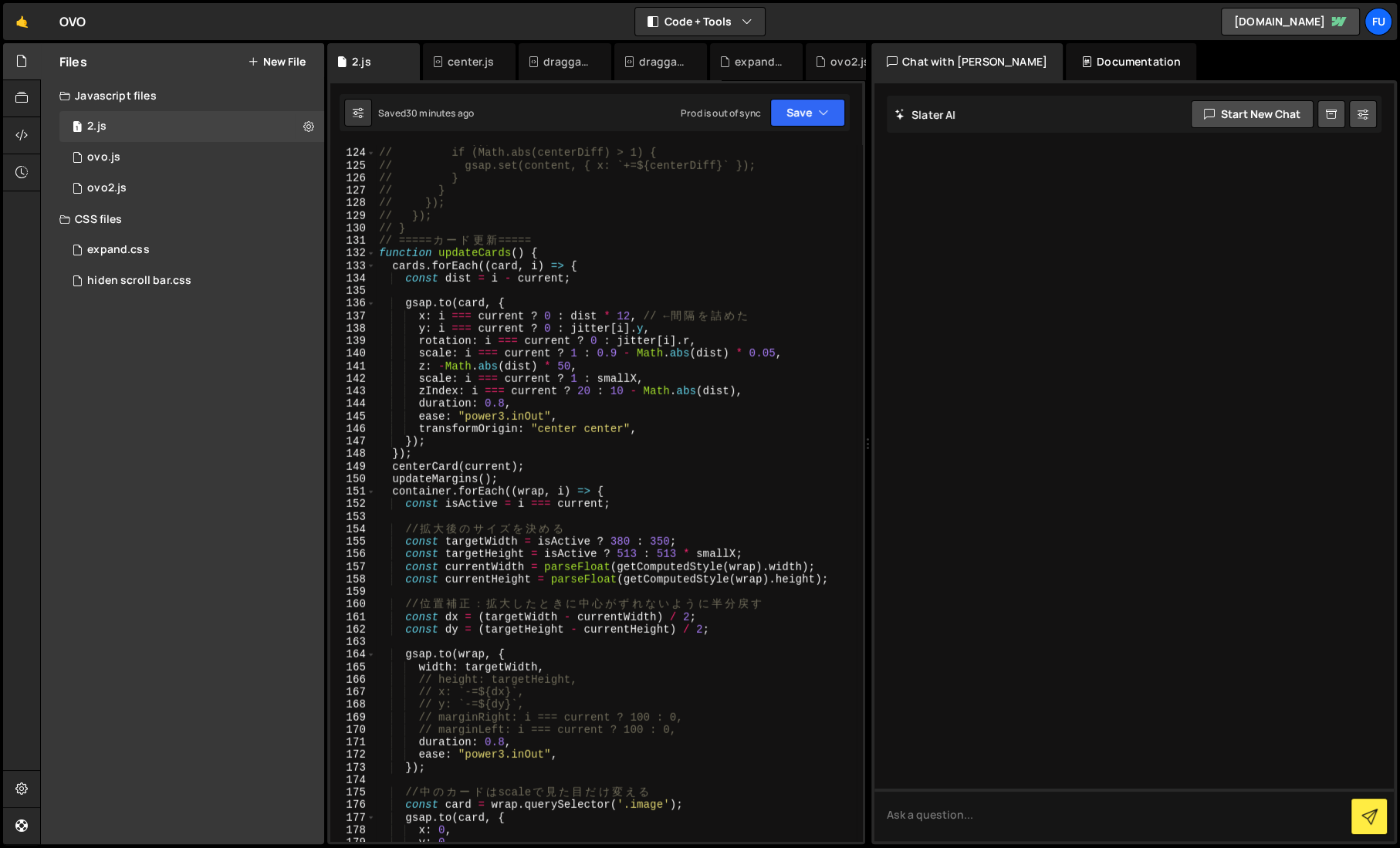
click at [637, 484] on div "// 2)); // if (Math.abs(centerDiff) > 1) { // gsap.set(content, { x: `+=${cente…" at bounding box center [616, 495] width 480 height 722
click at [785, 118] on button "Save" at bounding box center [808, 113] width 75 height 28
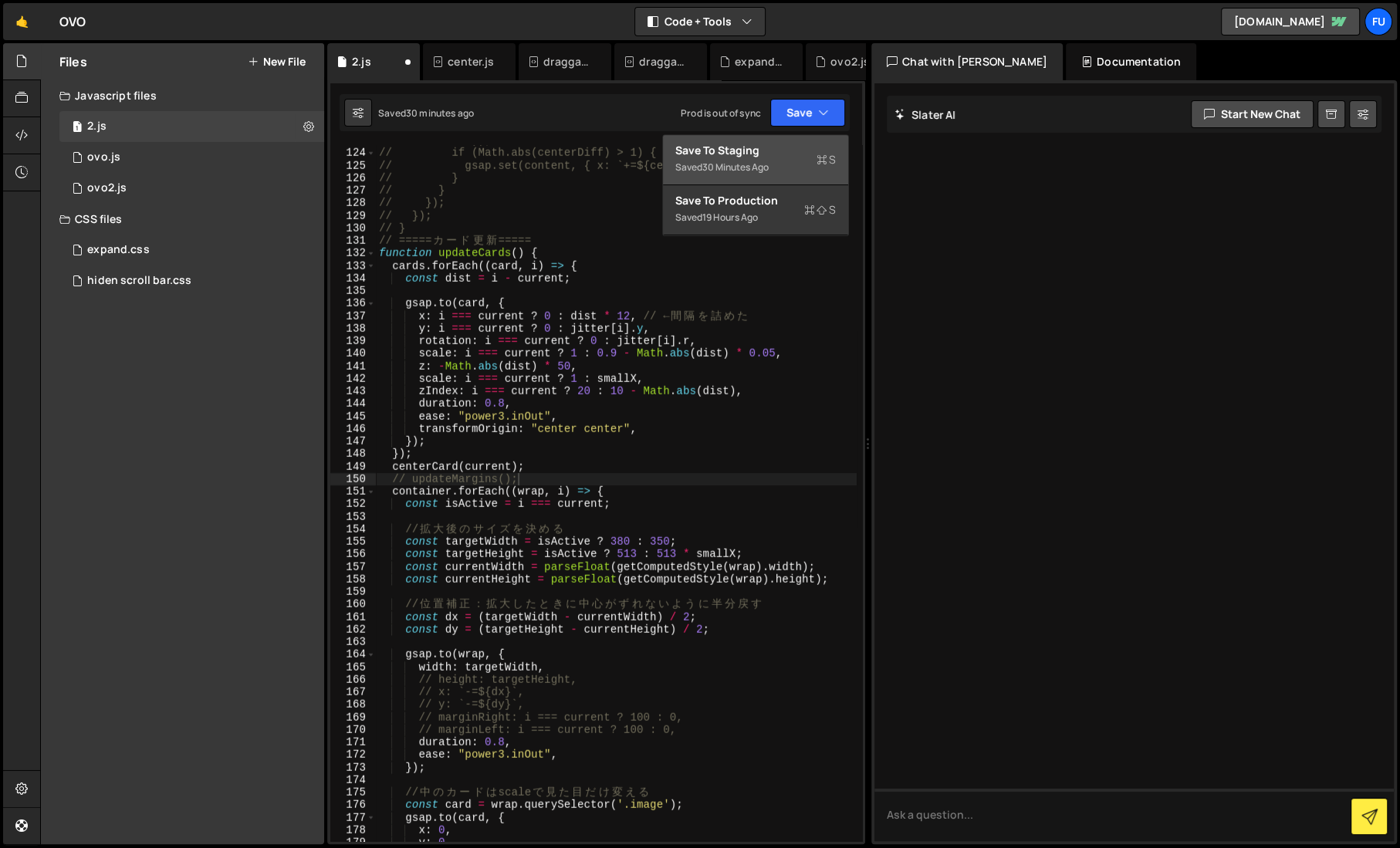
click at [775, 155] on div "Save to Staging S" at bounding box center [755, 150] width 160 height 16
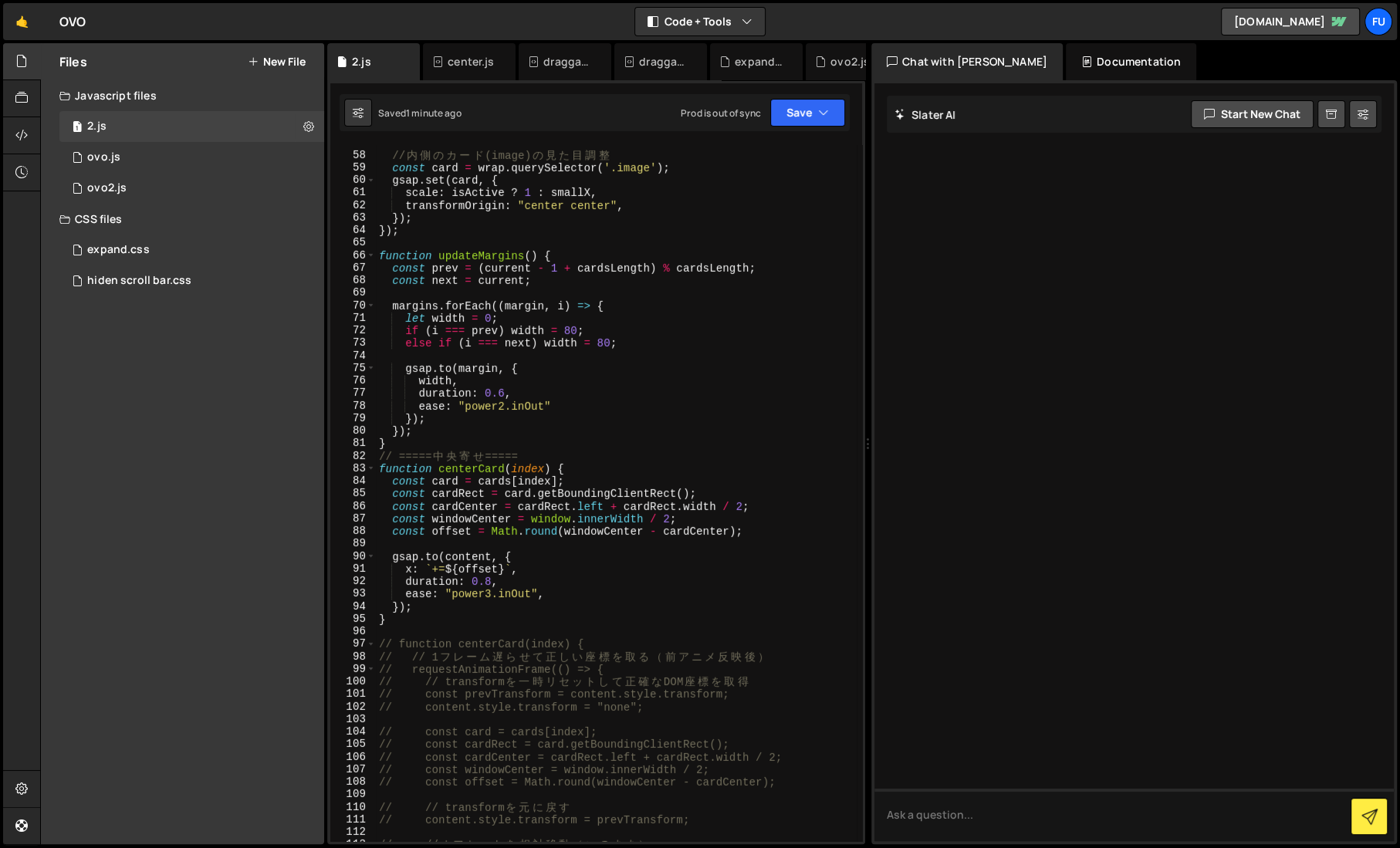
scroll to position [0, 0]
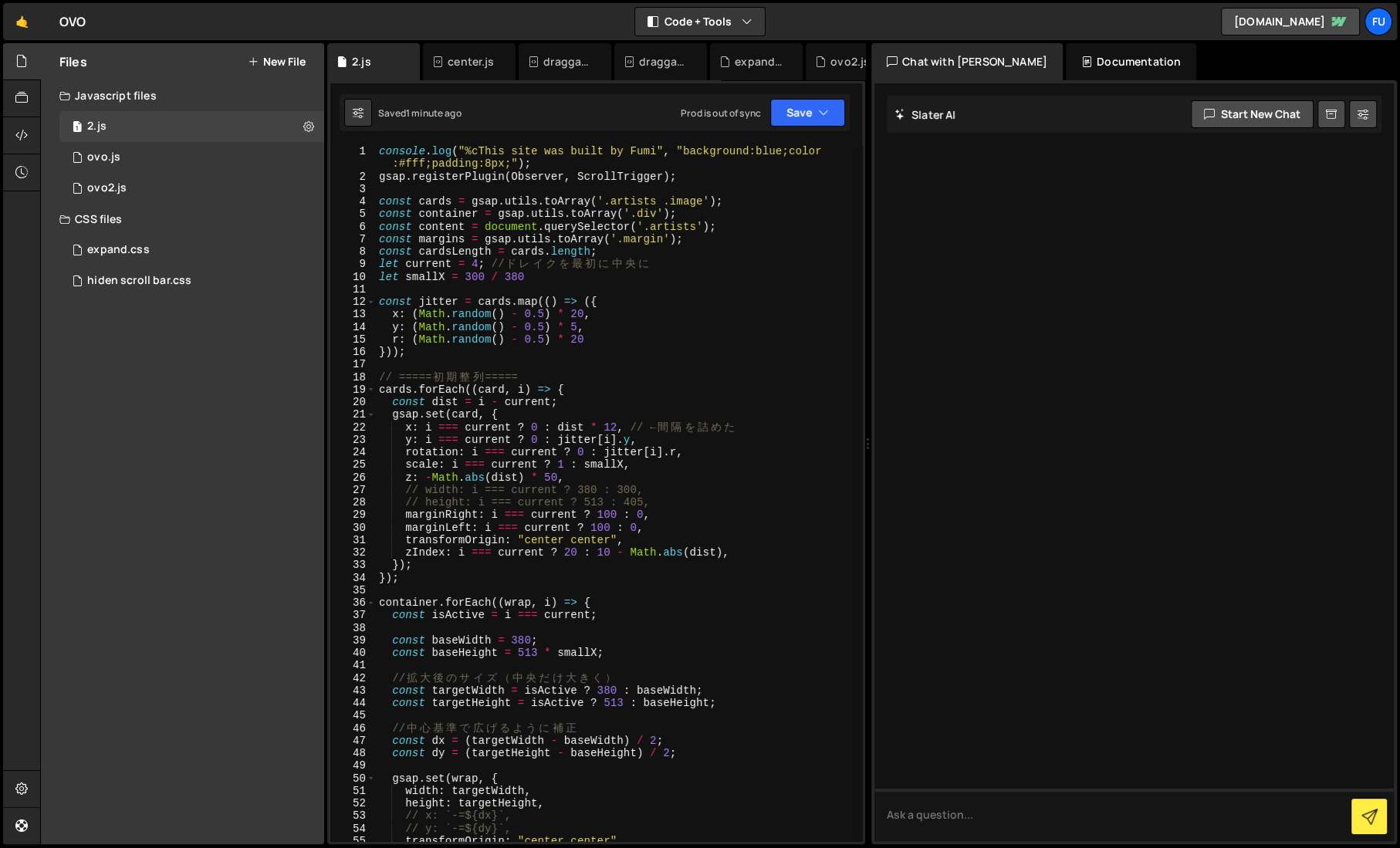
type textarea "}));"
click at [549, 347] on div "console . log ( "%cThis site was built by Fumi" , "background:blue;color :#fff;…" at bounding box center [616, 512] width 480 height 734
click at [524, 363] on div "console . log ( "%cThis site was built by Fumi" , "background:blue;color :#fff;…" at bounding box center [616, 512] width 480 height 734
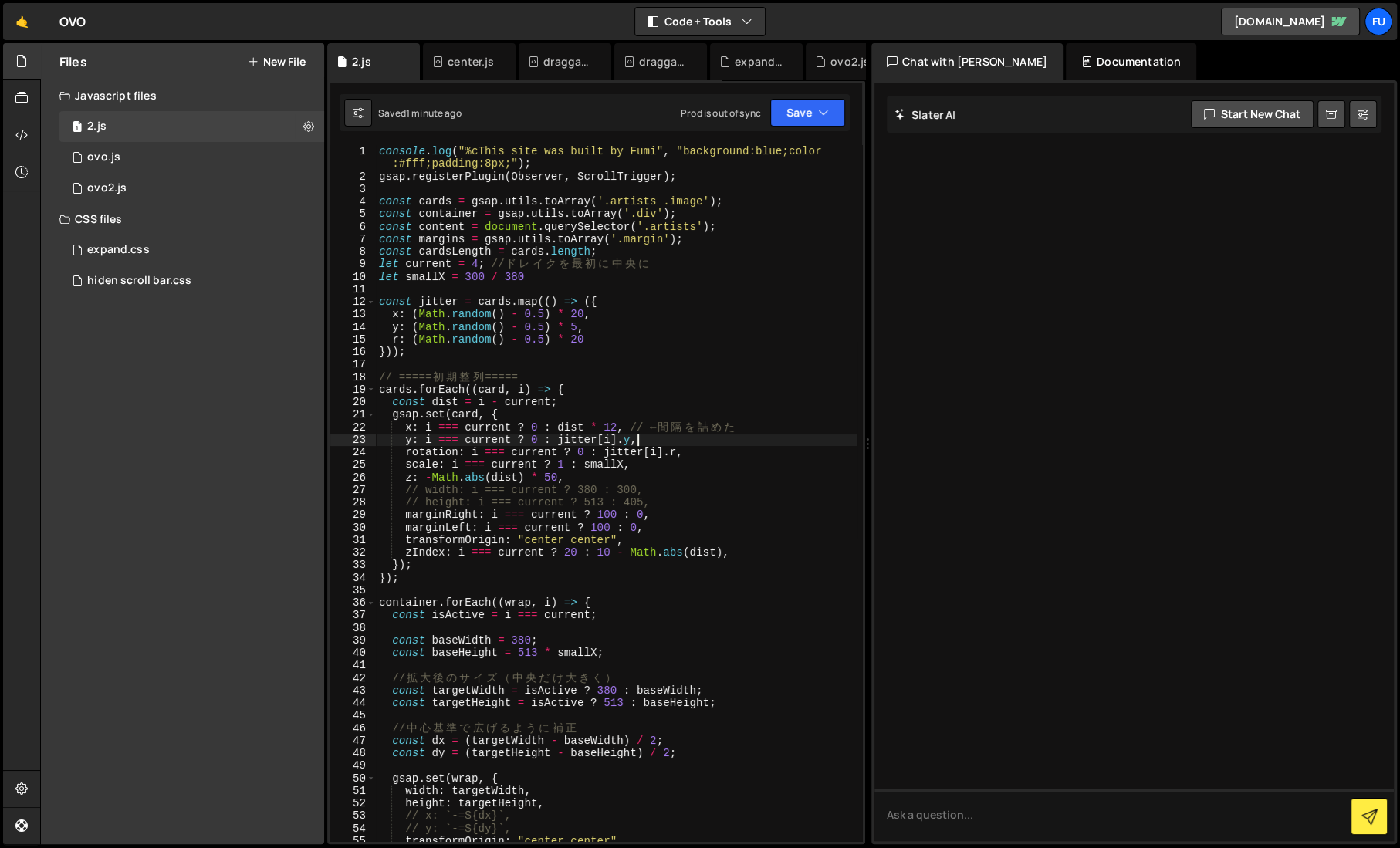
click at [670, 442] on div "console . log ( "%cThis site was built by Fumi" , "background:blue;color :#fff;…" at bounding box center [616, 512] width 480 height 734
click at [769, 431] on div "console . log ( "%cThis site was built by Fumi" , "background:blue;color :#fff;…" at bounding box center [616, 512] width 480 height 734
click at [741, 462] on div "console . log ( "%cThis site was built by Fumi" , "background:blue;color :#fff;…" at bounding box center [616, 512] width 480 height 734
click at [728, 459] on div "console . log ( "%cThis site was built by Fumi" , "background:blue;color :#fff;…" at bounding box center [616, 512] width 480 height 734
click at [722, 448] on div "console . log ( "%cThis site was built by Fumi" , "background:blue;color :#fff;…" at bounding box center [616, 512] width 480 height 734
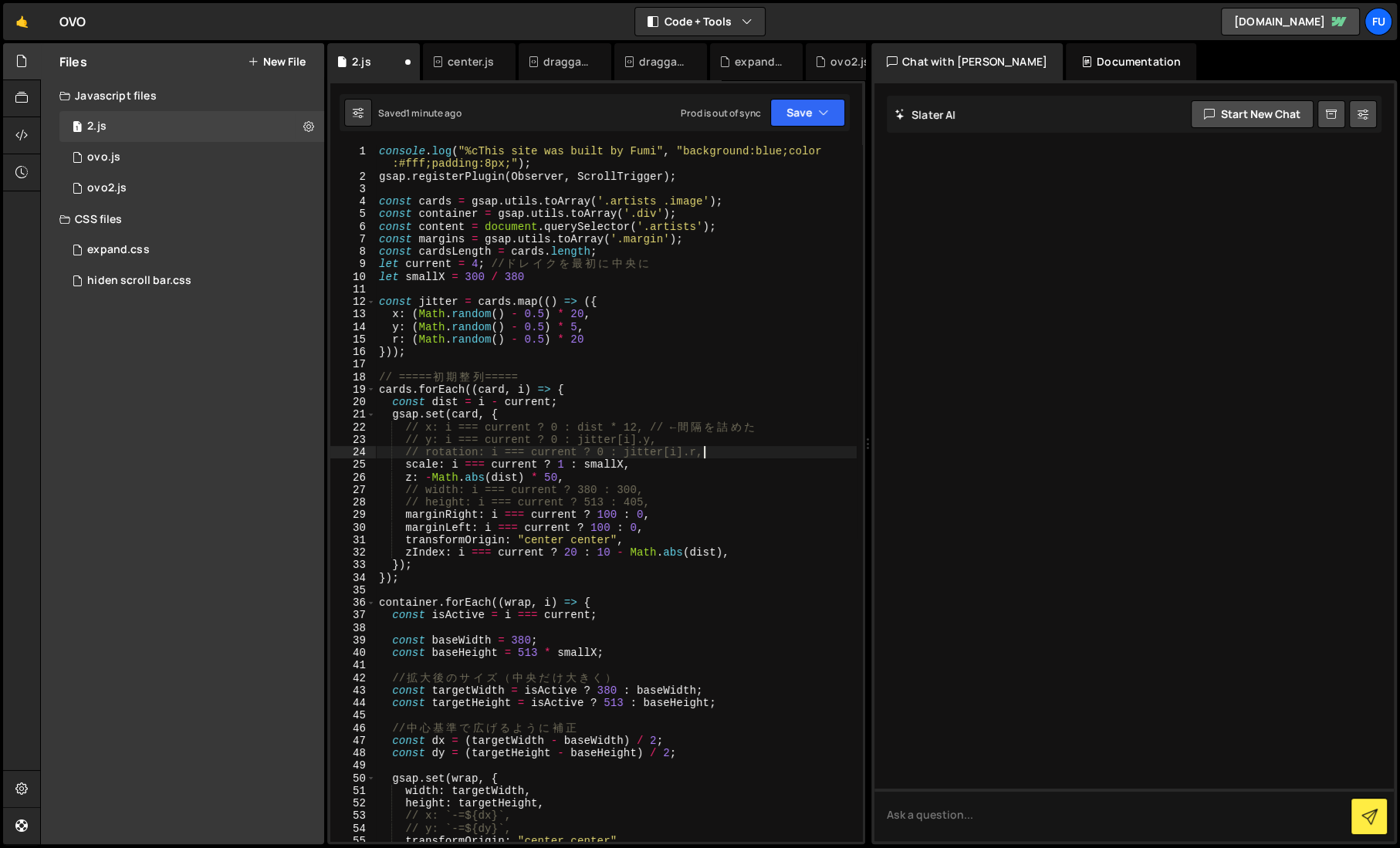
click at [818, 90] on div "XXXXXXXXXXXXXXXXXXXXXXXXXXXXXXXXXXXXXXXXXXXXXXXXXXXXXXXXXXXXXXXXXXXXXXXXXXXXXXX…" at bounding box center [596, 462] width 538 height 764
click at [813, 112] on button "Save" at bounding box center [808, 113] width 75 height 28
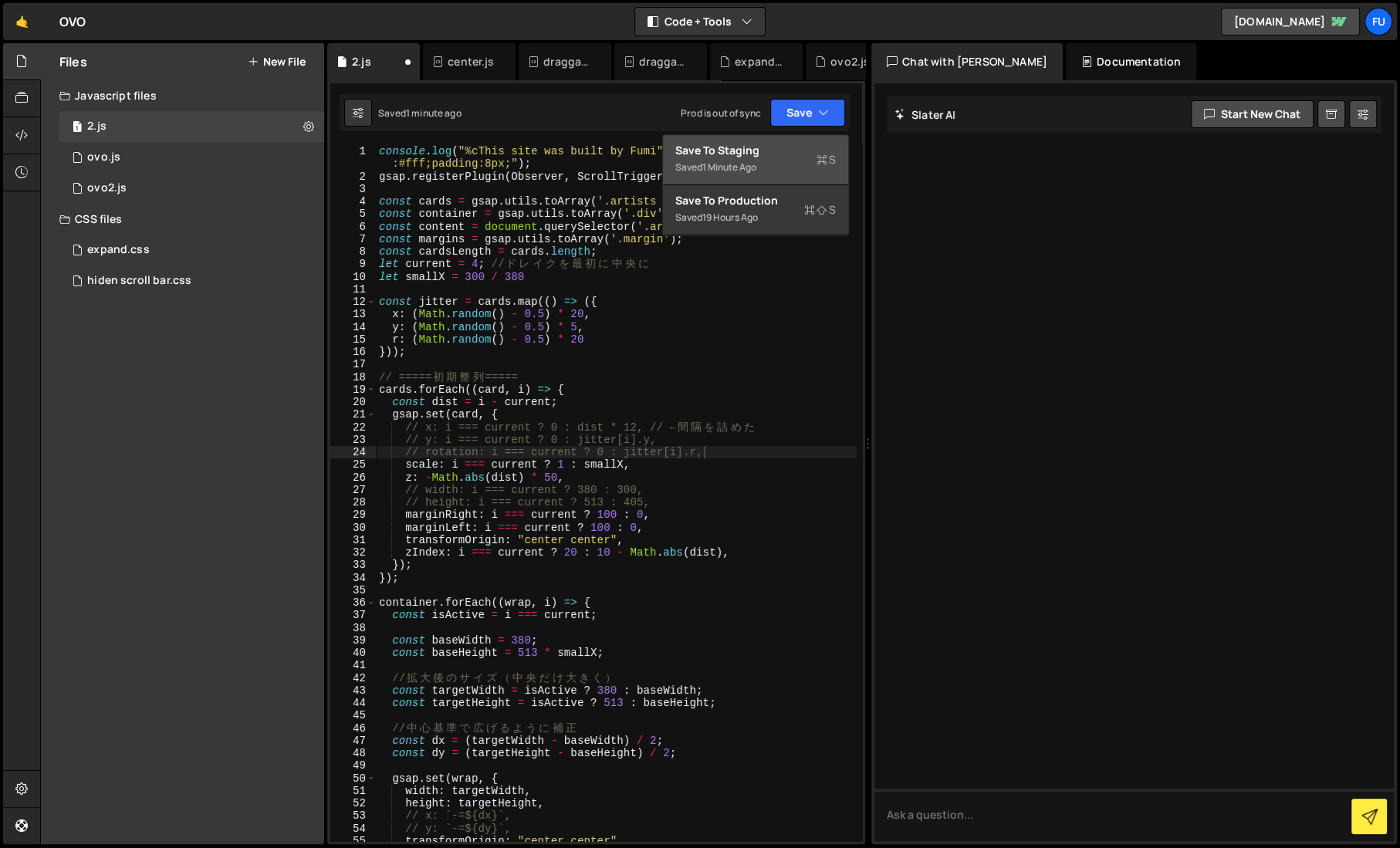
click at [797, 141] on button "Save to Staging S Saved 1 minute ago" at bounding box center [755, 160] width 186 height 50
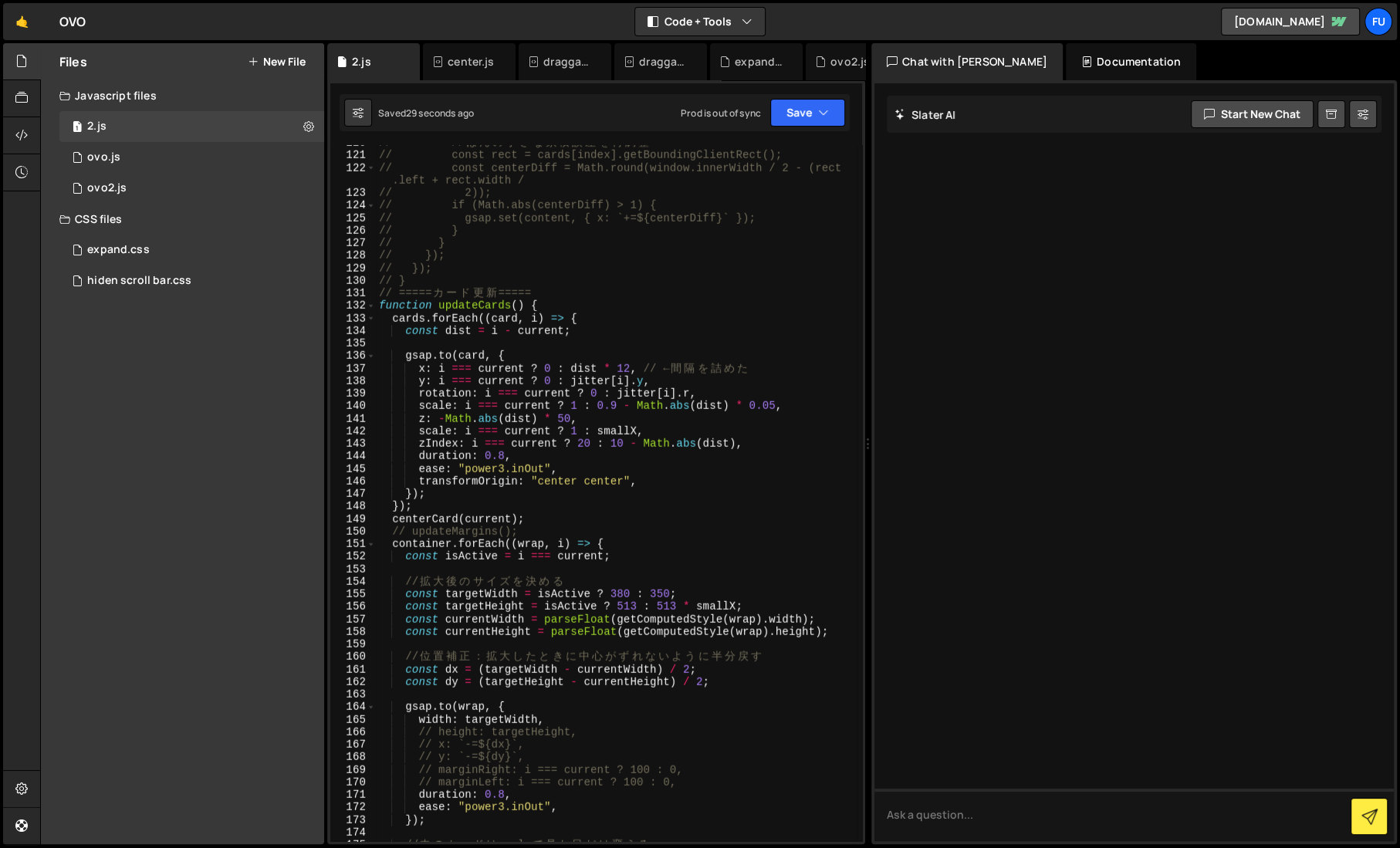
scroll to position [1560, 0]
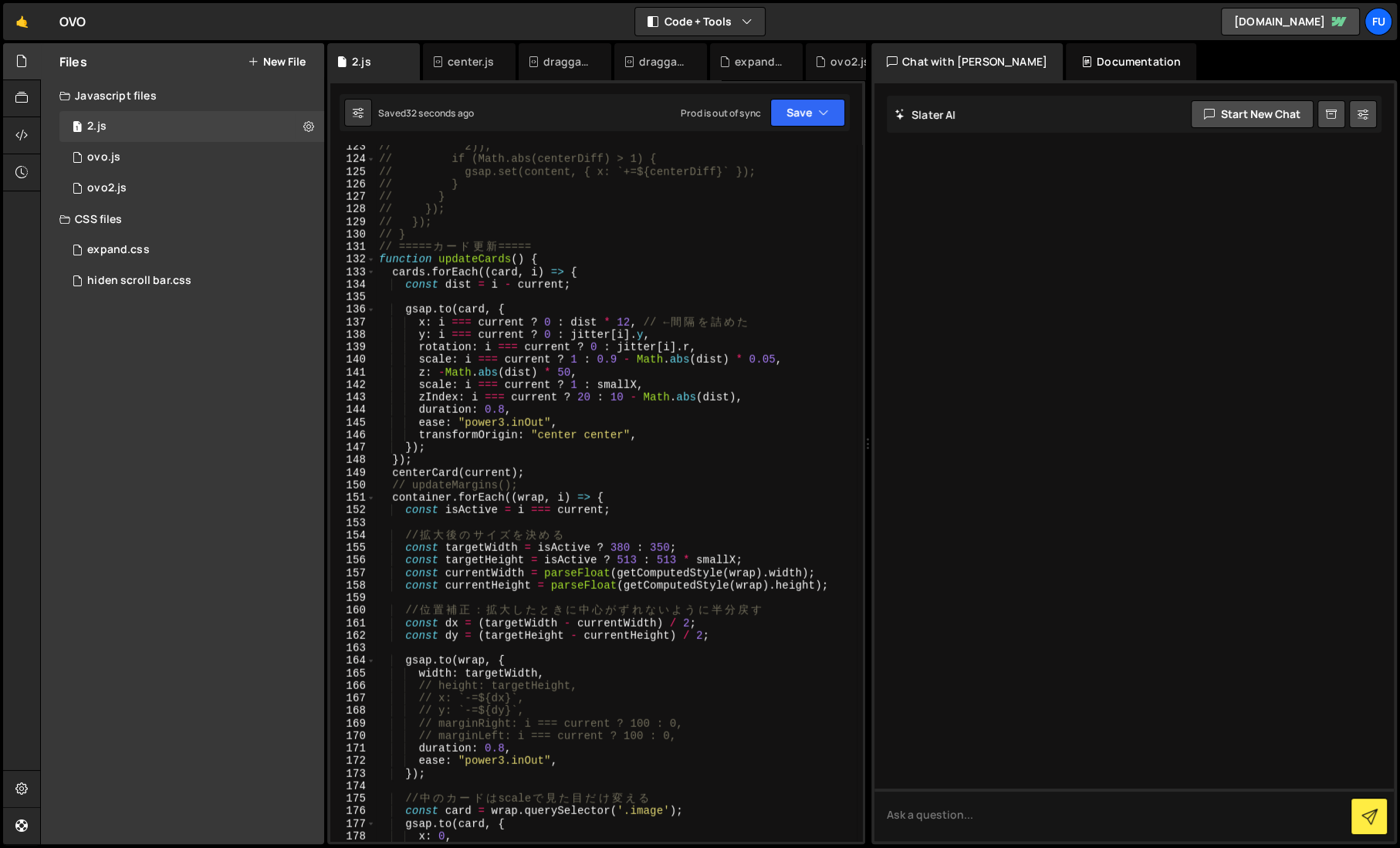
click at [772, 386] on div "// 2)); // if (Math.abs(centerDiff) > 1) { // gsap.set(content, { x: `+=${cente…" at bounding box center [616, 502] width 480 height 722
click at [762, 377] on div "// 2)); // if (Math.abs(centerDiff) > 1) { // gsap.set(content, { x: `+=${cente…" at bounding box center [616, 502] width 480 height 722
click at [798, 357] on div "// 2)); // if (Math.abs(centerDiff) > 1) { // gsap.set(content, { x: `+=${cente…" at bounding box center [616, 502] width 480 height 722
click at [738, 346] on div "// 2)); // if (Math.abs(centerDiff) > 1) { // gsap.set(content, { x: `+=${cente…" at bounding box center [616, 502] width 480 height 722
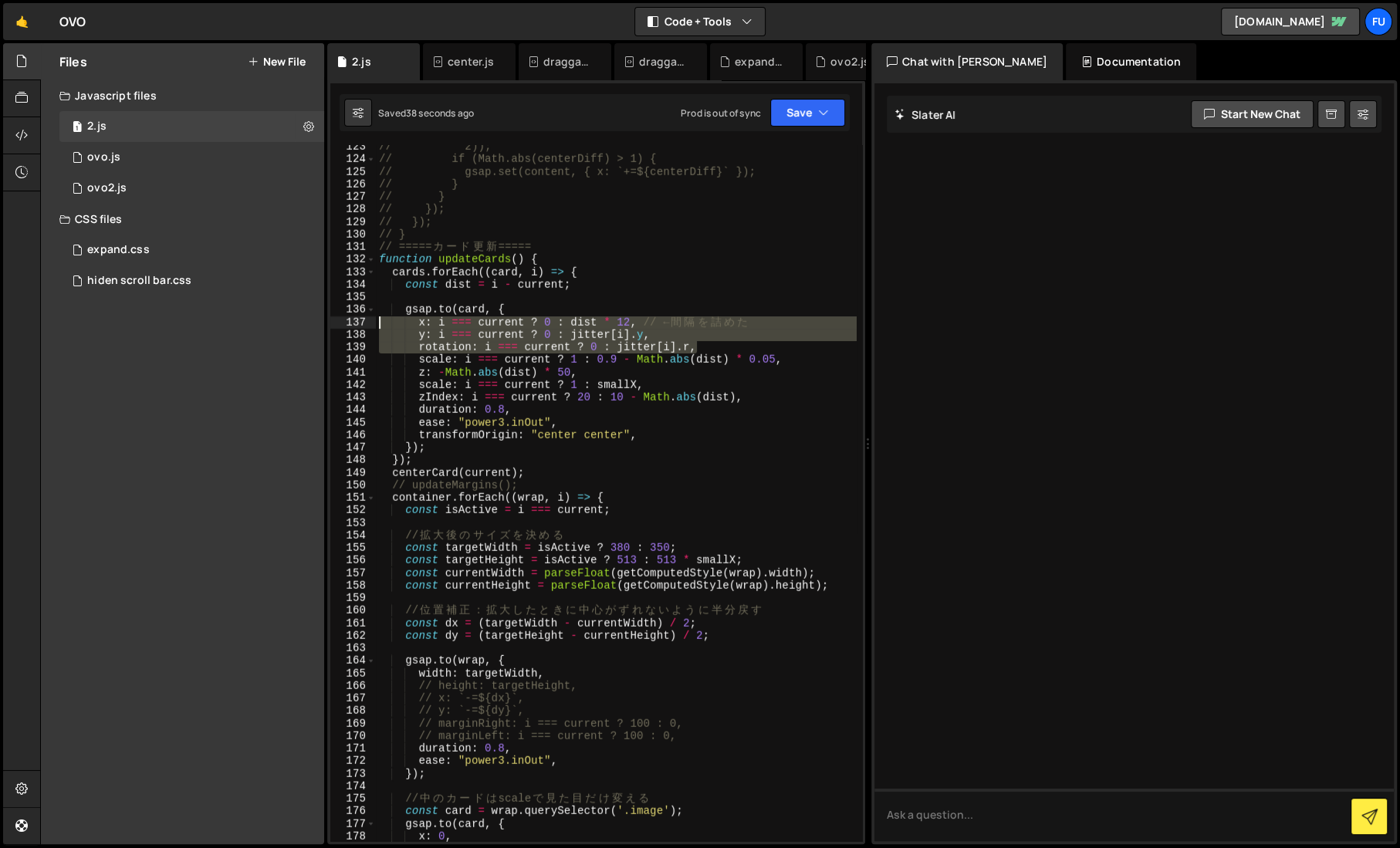
drag, startPoint x: 695, startPoint y: 343, endPoint x: 333, endPoint y: 320, distance: 362.7
click at [333, 320] on div "rotation: i === current ? 0 : jitter[i].r, 123 124 125 126 127 128 129 130 131 …" at bounding box center [596, 494] width 532 height 696
click at [735, 257] on div "// 2)); // if (Math.abs(centerDiff) > 1) { // gsap.set(content, { x: `+=${cente…" at bounding box center [616, 502] width 480 height 722
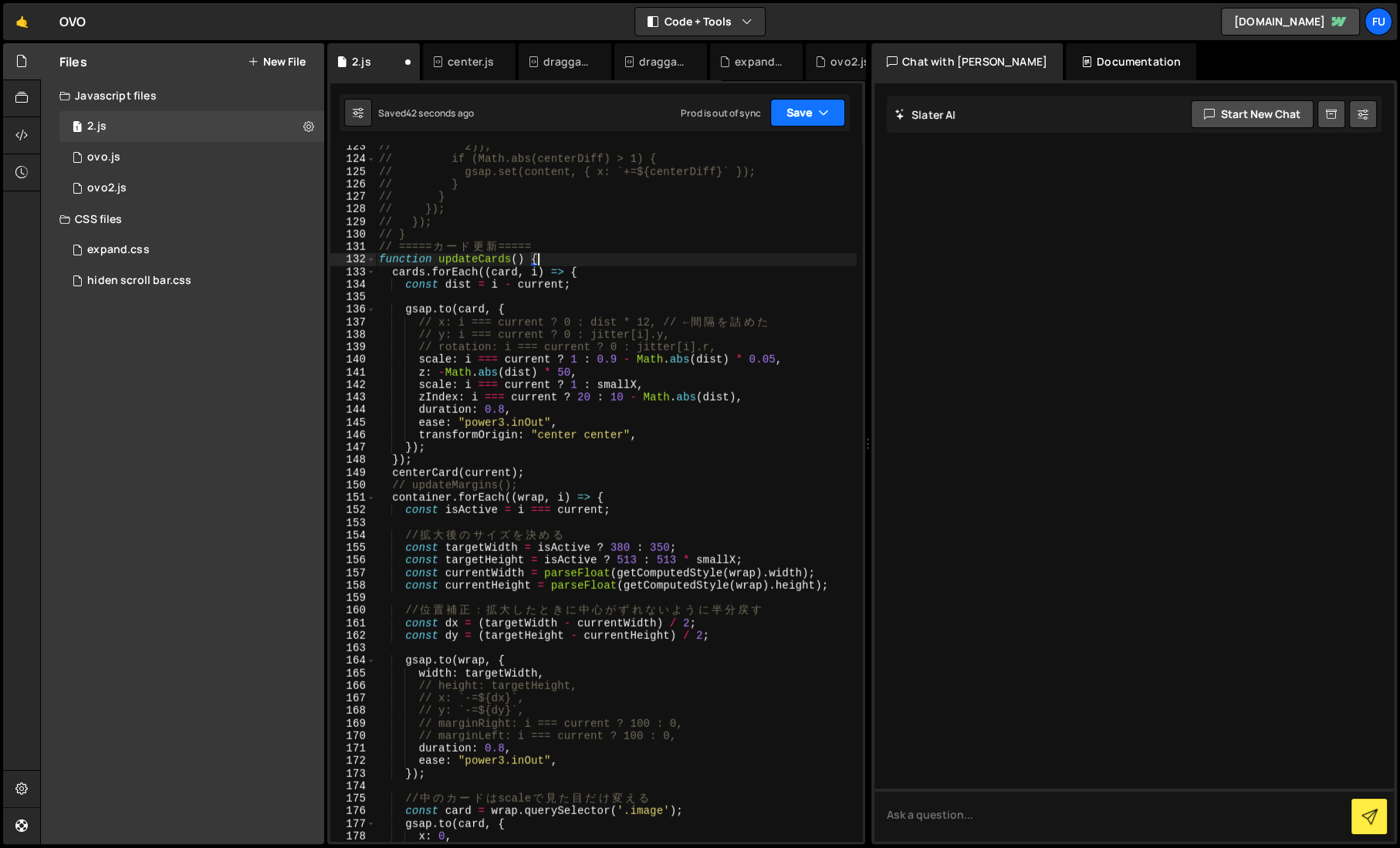
click at [827, 124] on button "Save" at bounding box center [808, 113] width 75 height 28
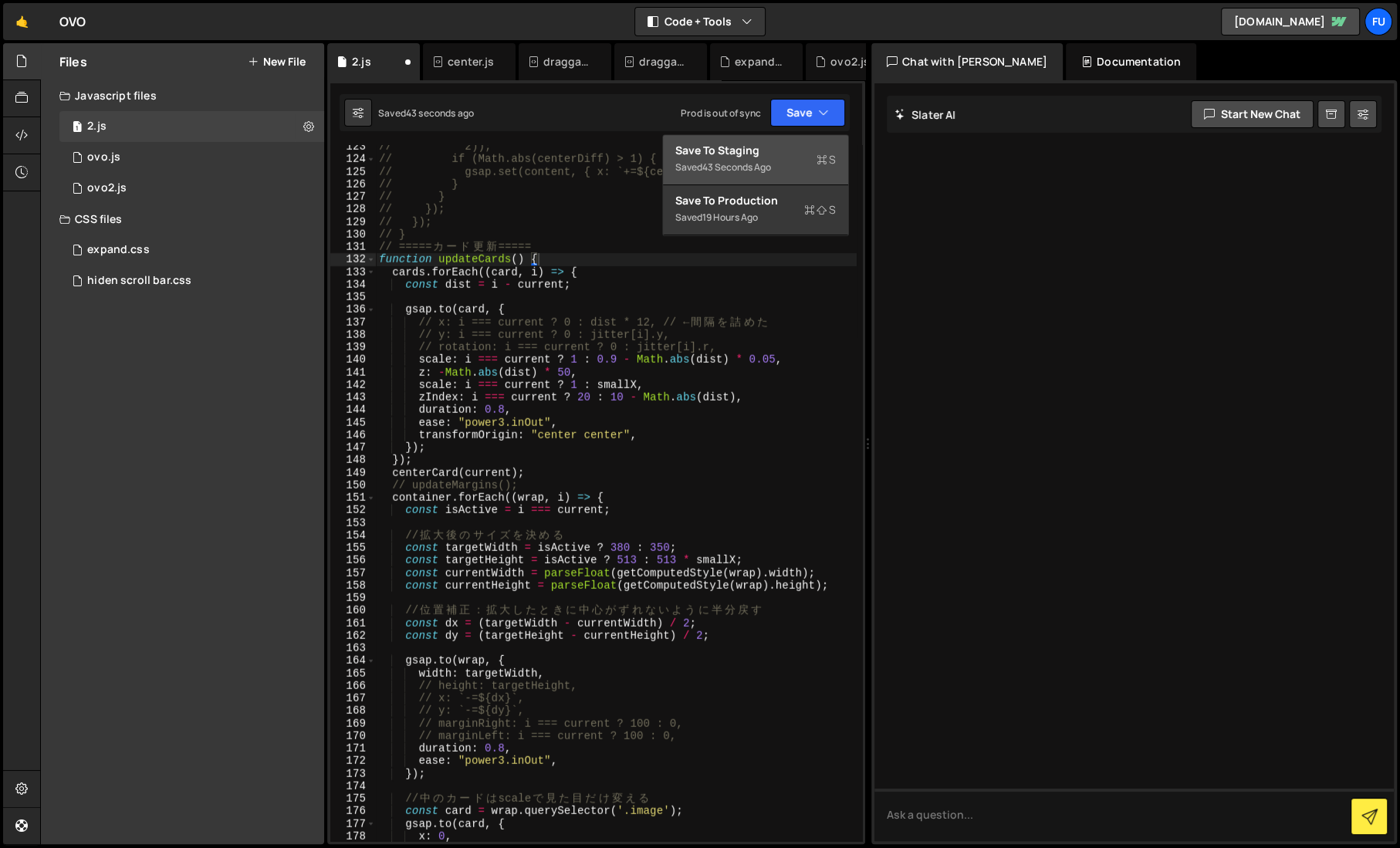
click at [825, 154] on icon at bounding box center [822, 160] width 11 height 16
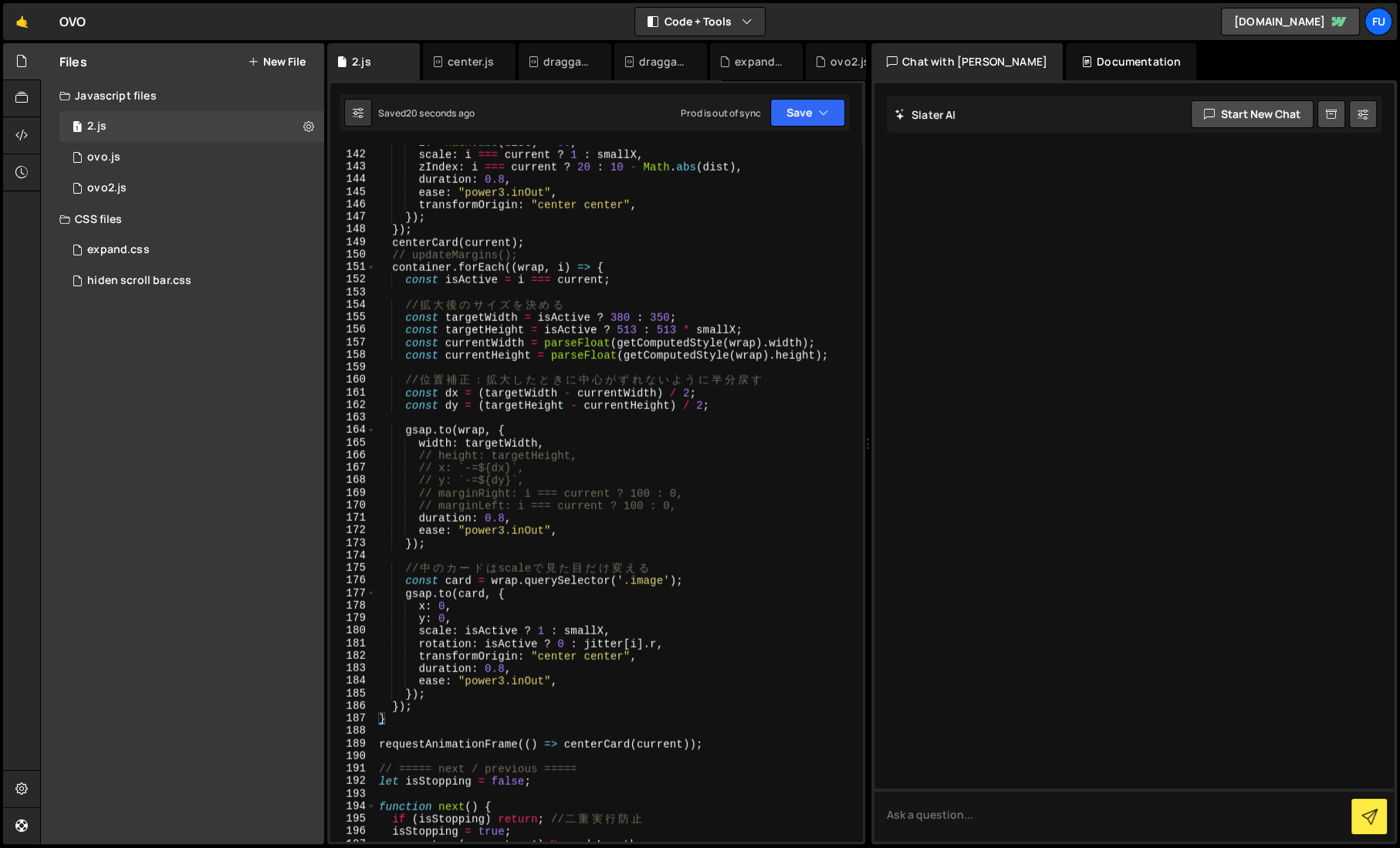
scroll to position [1845, 0]
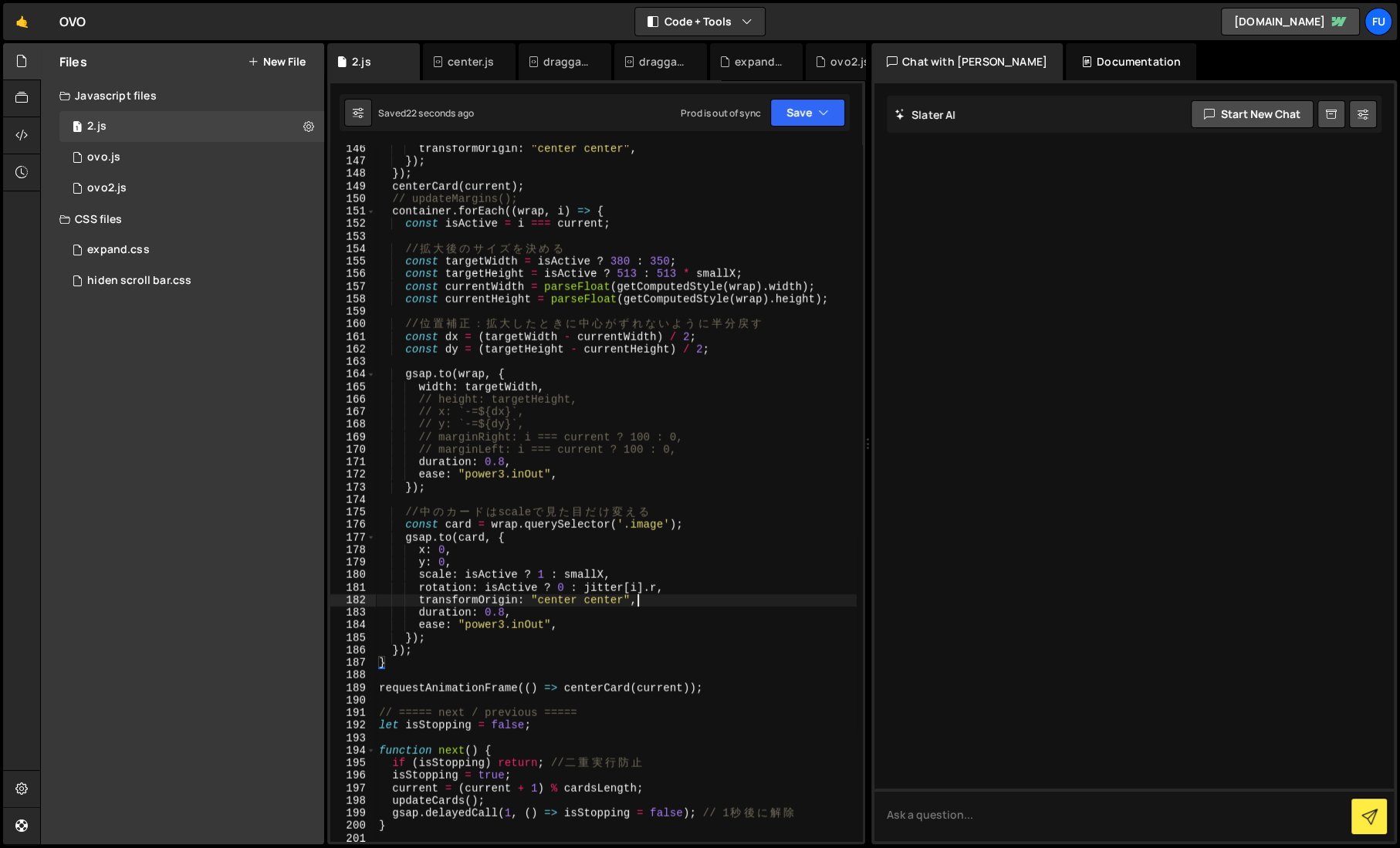
click at [710, 595] on div "transformOrigin : "center center" , }) ; }) ; centerCard ( current ) ; // updat…" at bounding box center [616, 504] width 480 height 722
click at [711, 591] on div "transformOrigin : "center center" , }) ; }) ; centerCard ( current ) ; // updat…" at bounding box center [616, 504] width 480 height 722
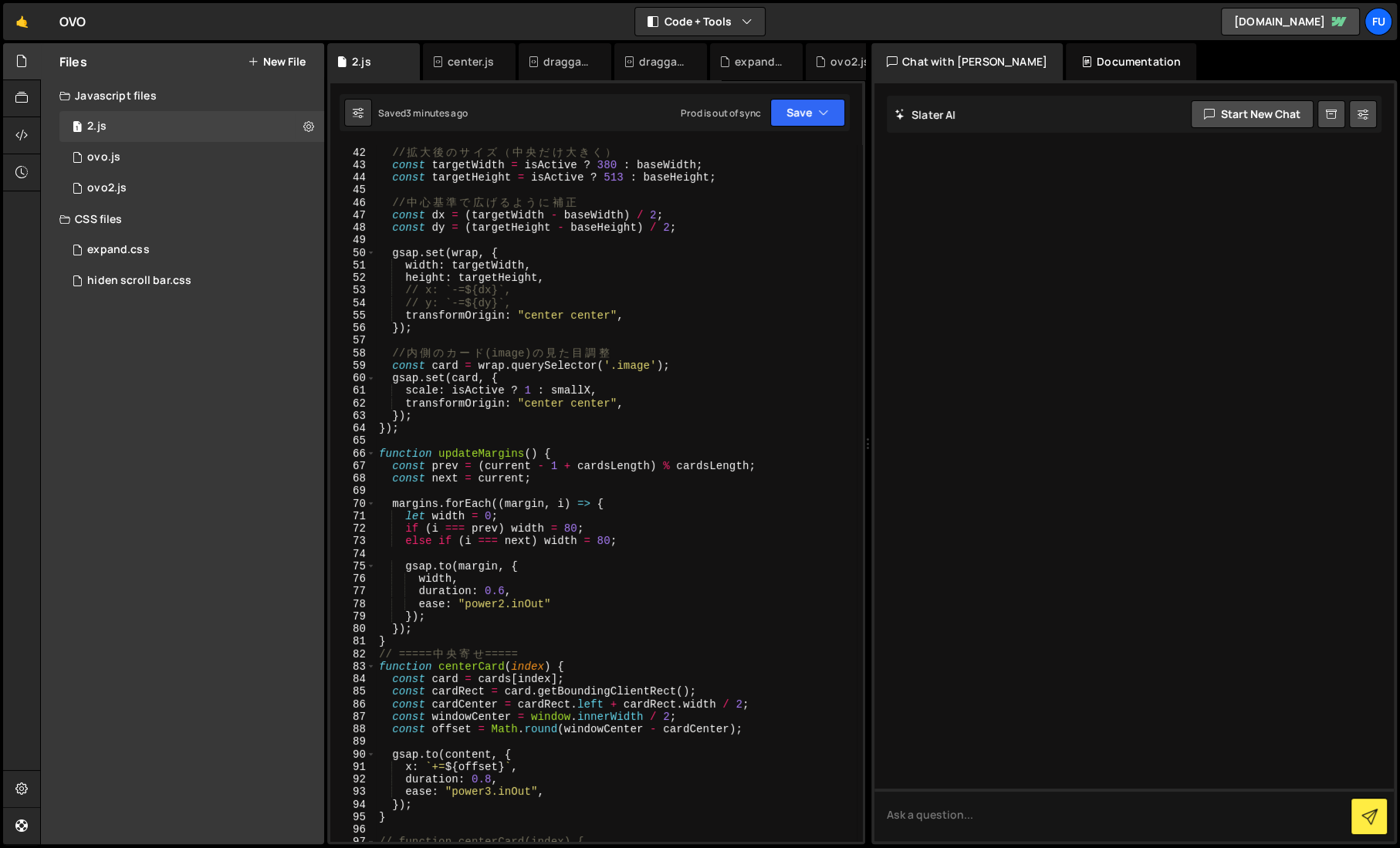
scroll to position [0, 0]
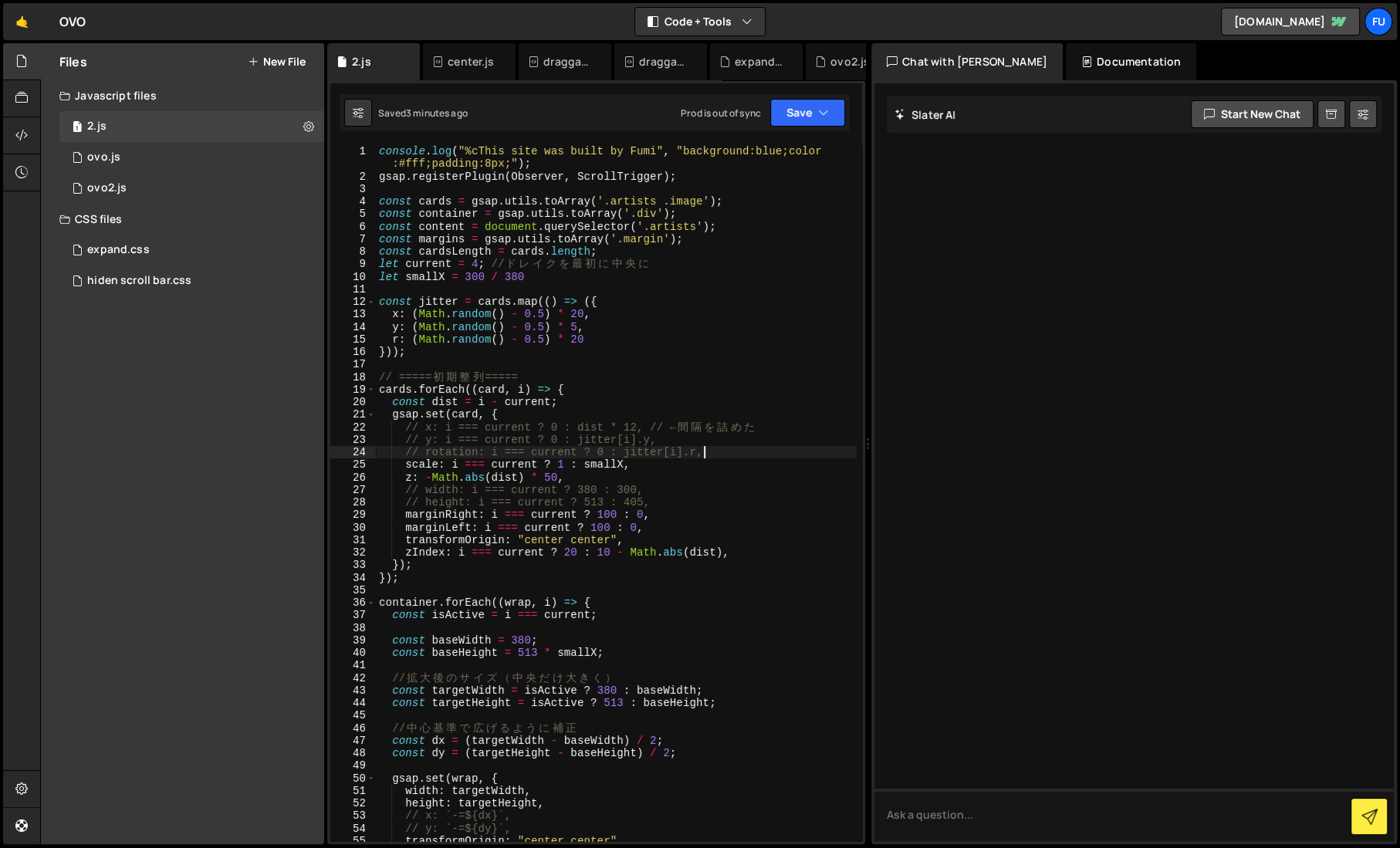
click at [762, 449] on div "console . log ( "%cThis site was built by Fumi" , "background:blue;color :#fff;…" at bounding box center [616, 512] width 480 height 734
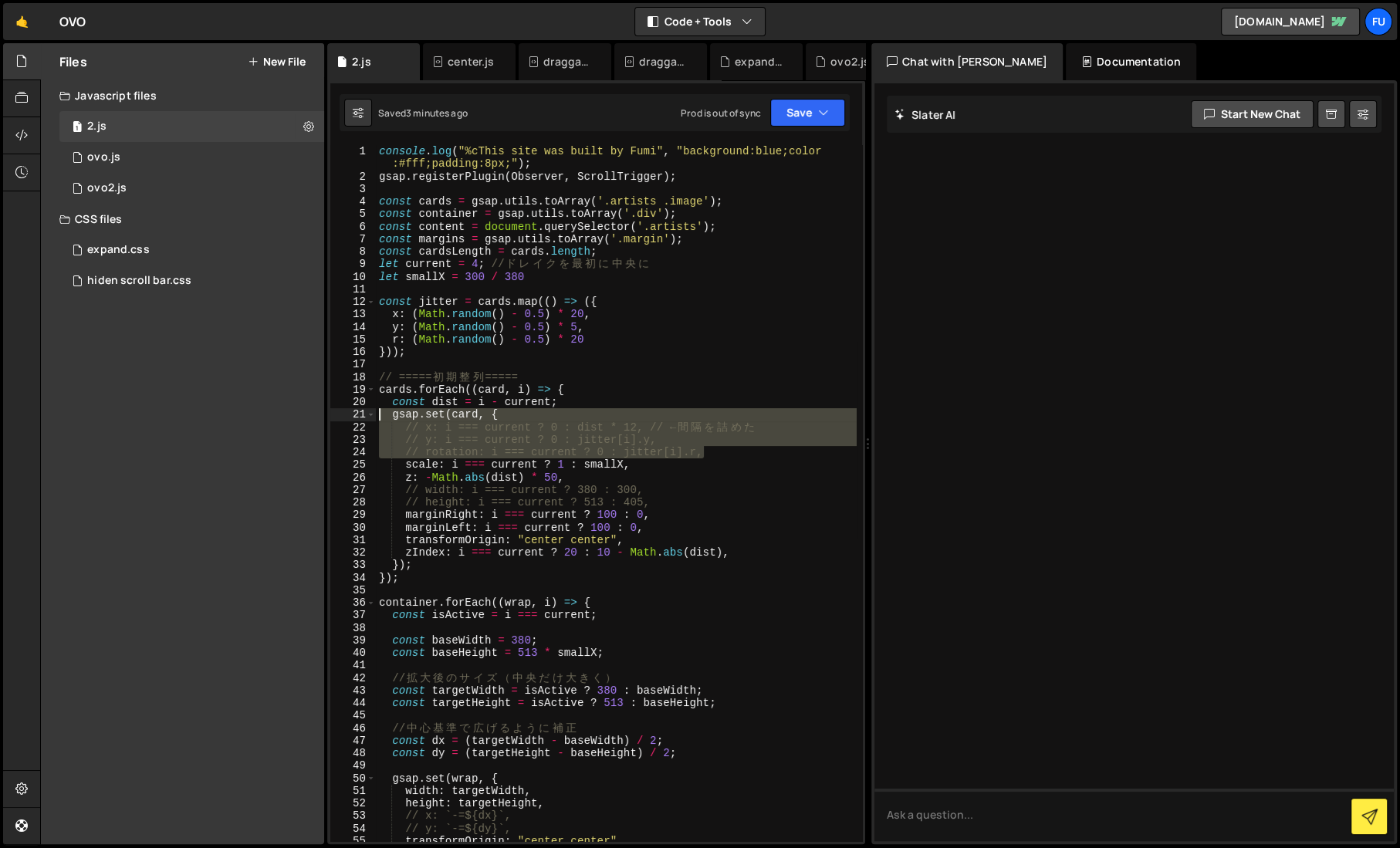
drag, startPoint x: 742, startPoint y: 437, endPoint x: 350, endPoint y: 421, distance: 392.3
click at [350, 421] on div "// rotation: i === current ? 0 : jitter[i].r, 1 2 3 4 5 6 7 8 9 10 11 12 13 14 …" at bounding box center [596, 494] width 532 height 696
click at [445, 441] on div "console . log ( "%cThis site was built by Fumi" , "background:blue;color :#fff;…" at bounding box center [616, 494] width 480 height 696
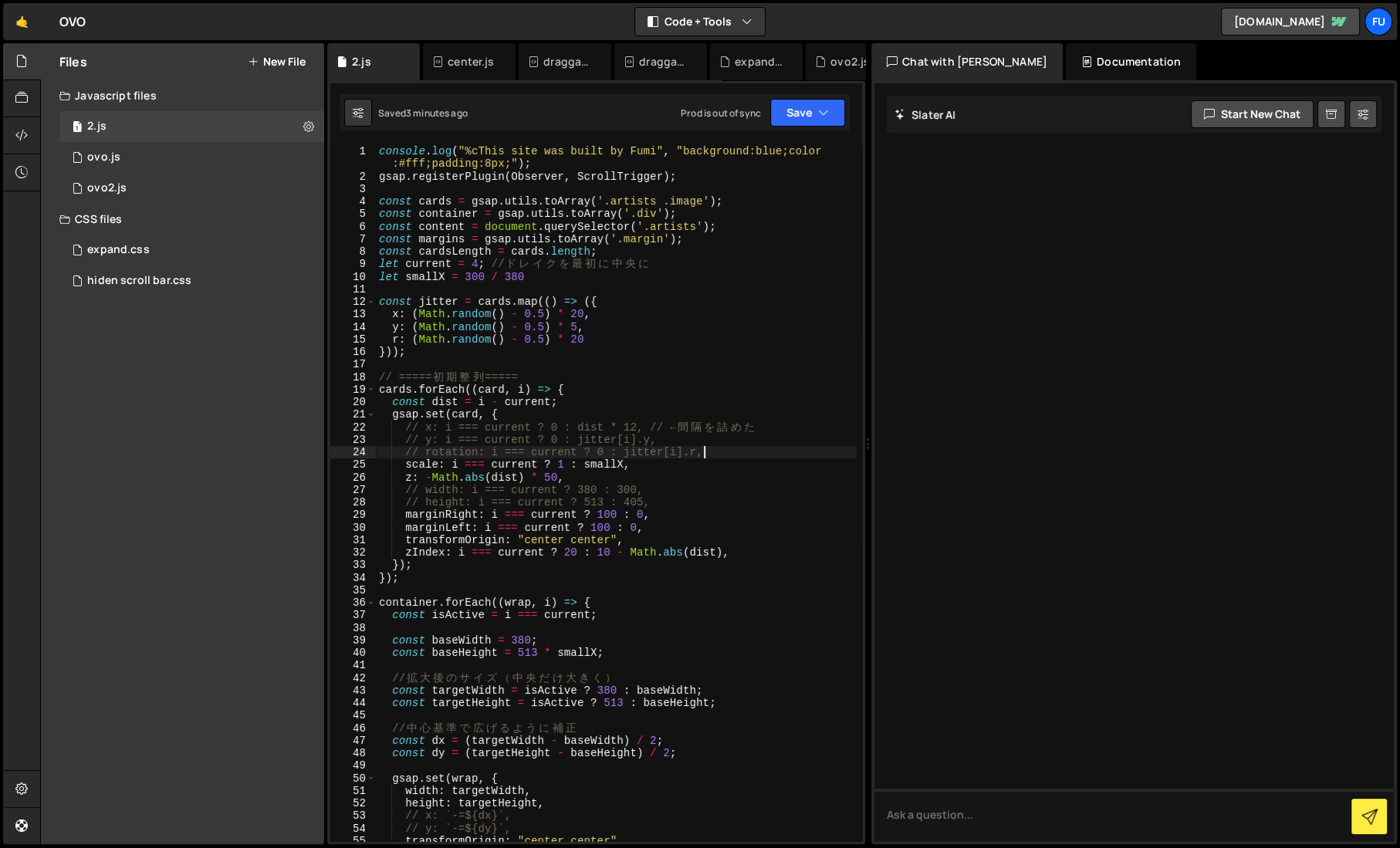
click at [716, 453] on div "console . log ( "%cThis site was built by Fumi" , "background:blue;color :#fff;…" at bounding box center [616, 512] width 480 height 734
type textarea "// rotation: i === current ? 0 : jitter[i].r,"
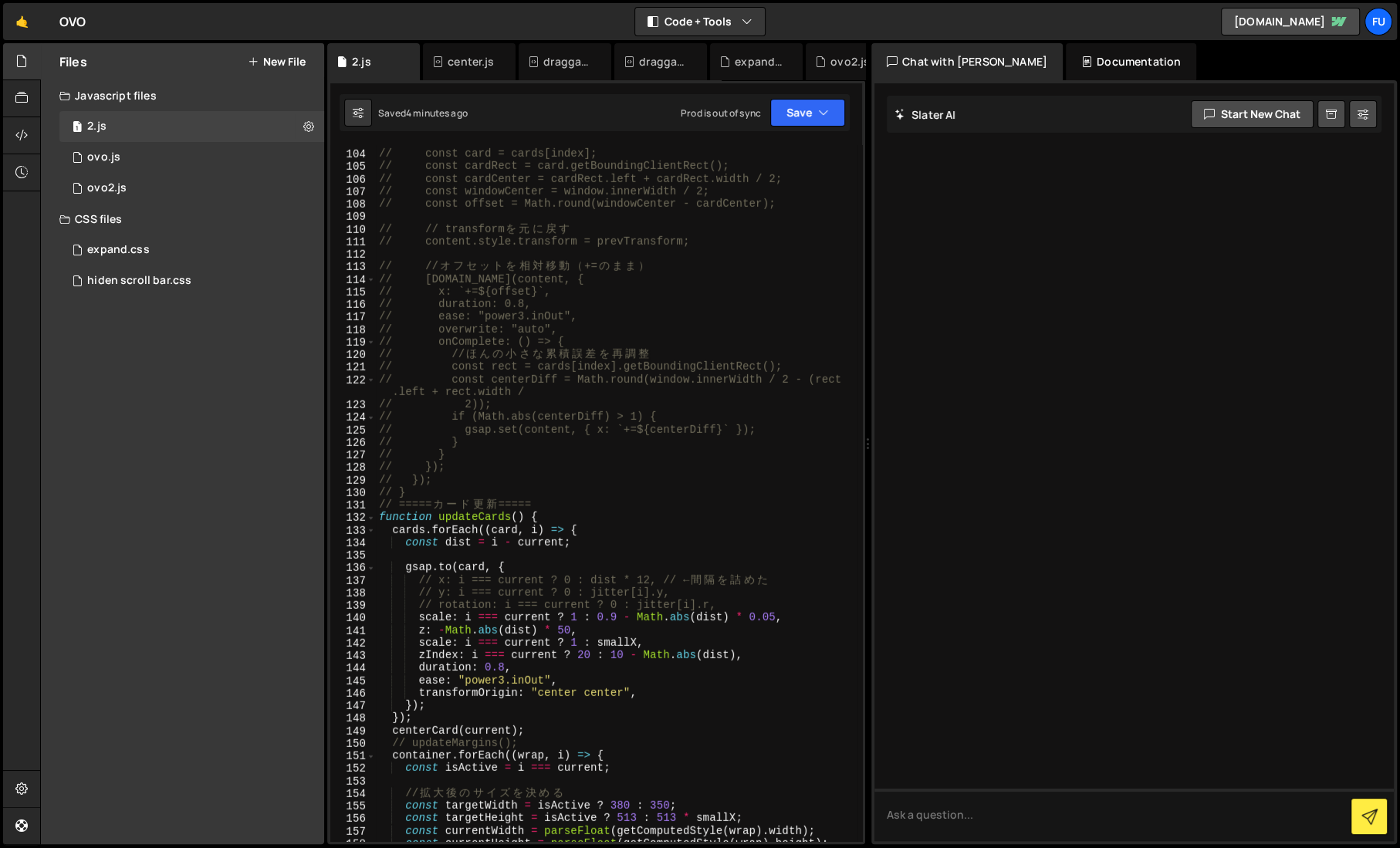
scroll to position [1434, 0]
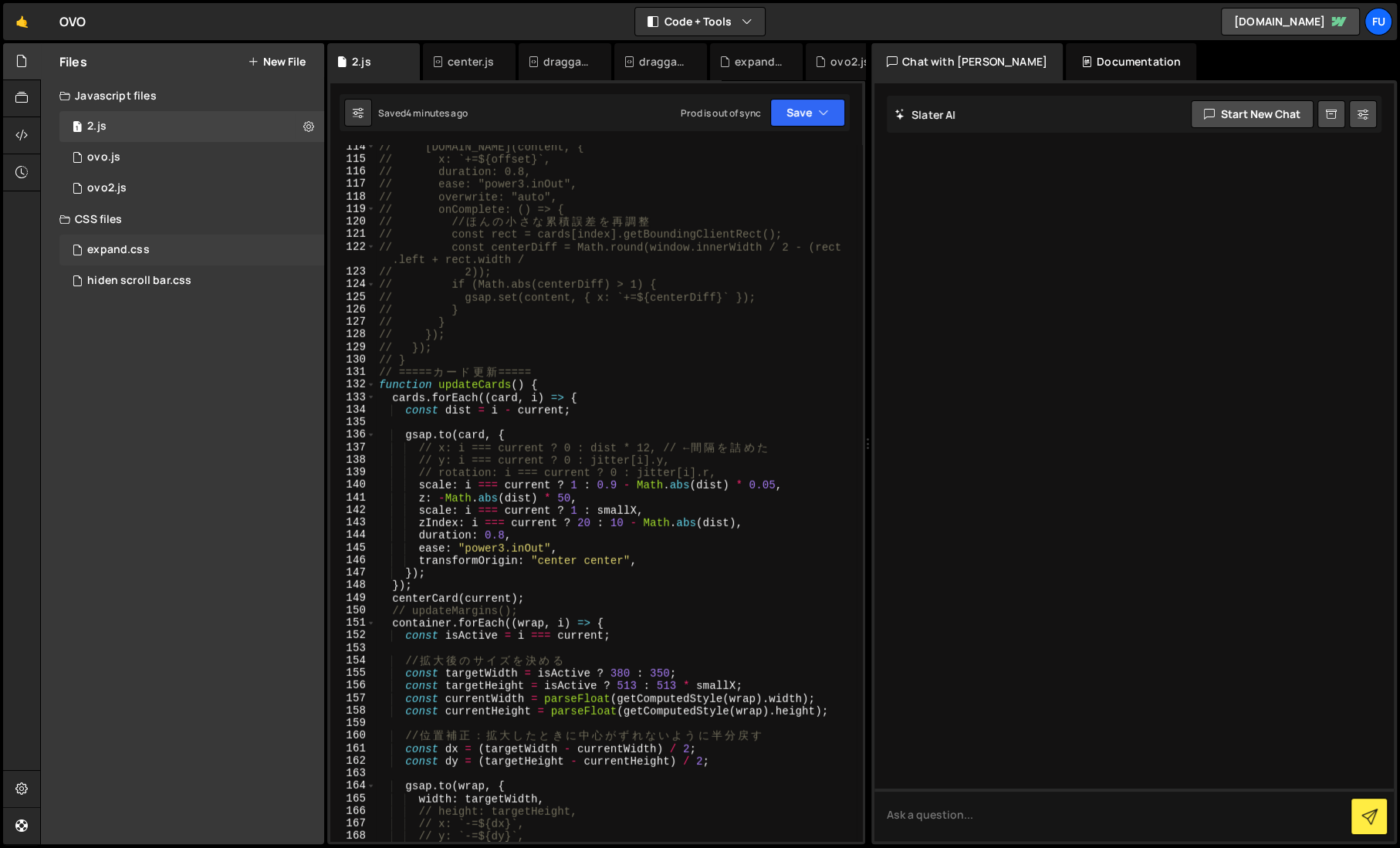
click at [282, 252] on div "expand.css 0" at bounding box center [192, 249] width 265 height 31
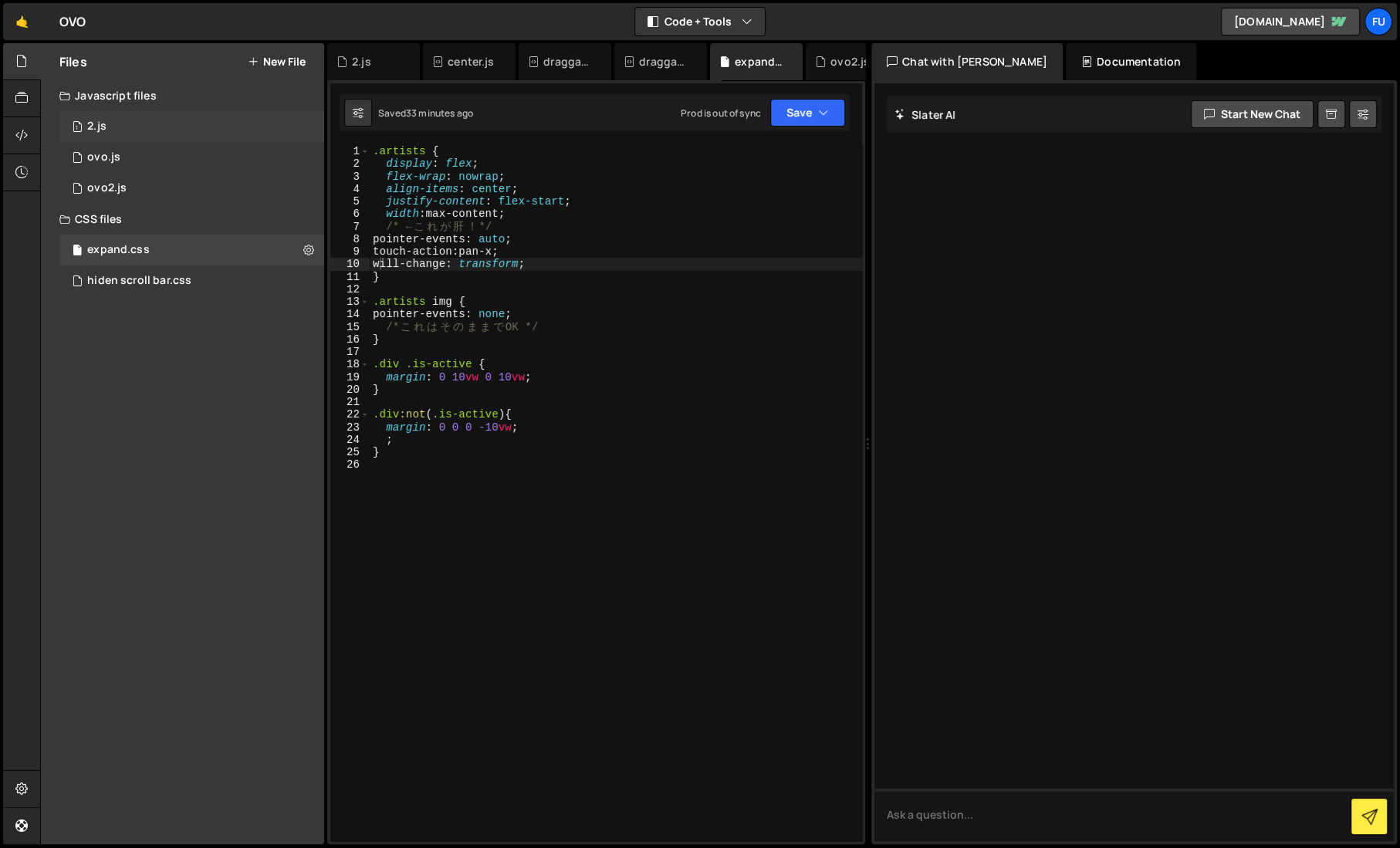
click at [159, 128] on div "1 2.js 0" at bounding box center [192, 126] width 265 height 31
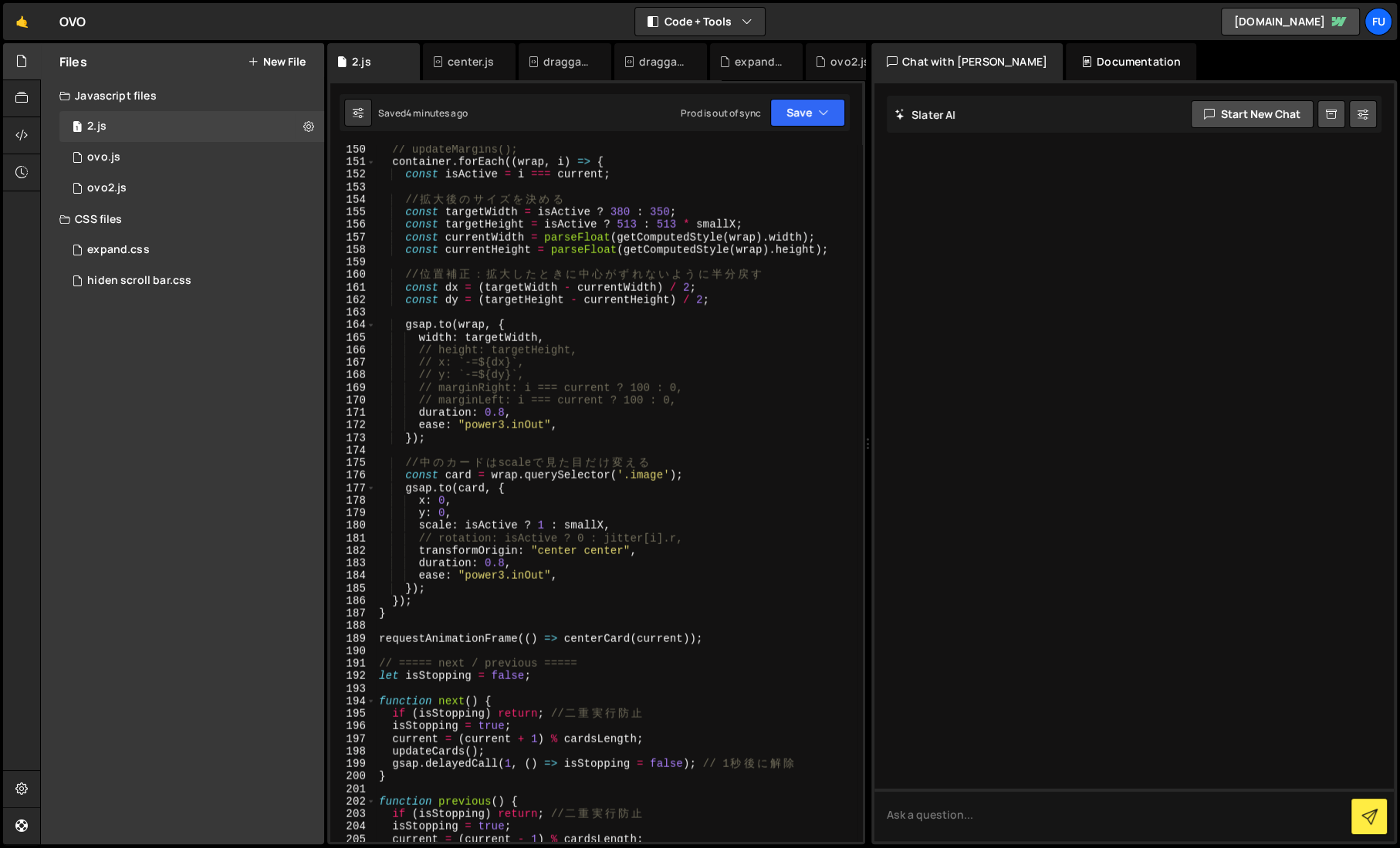
scroll to position [2040, 0]
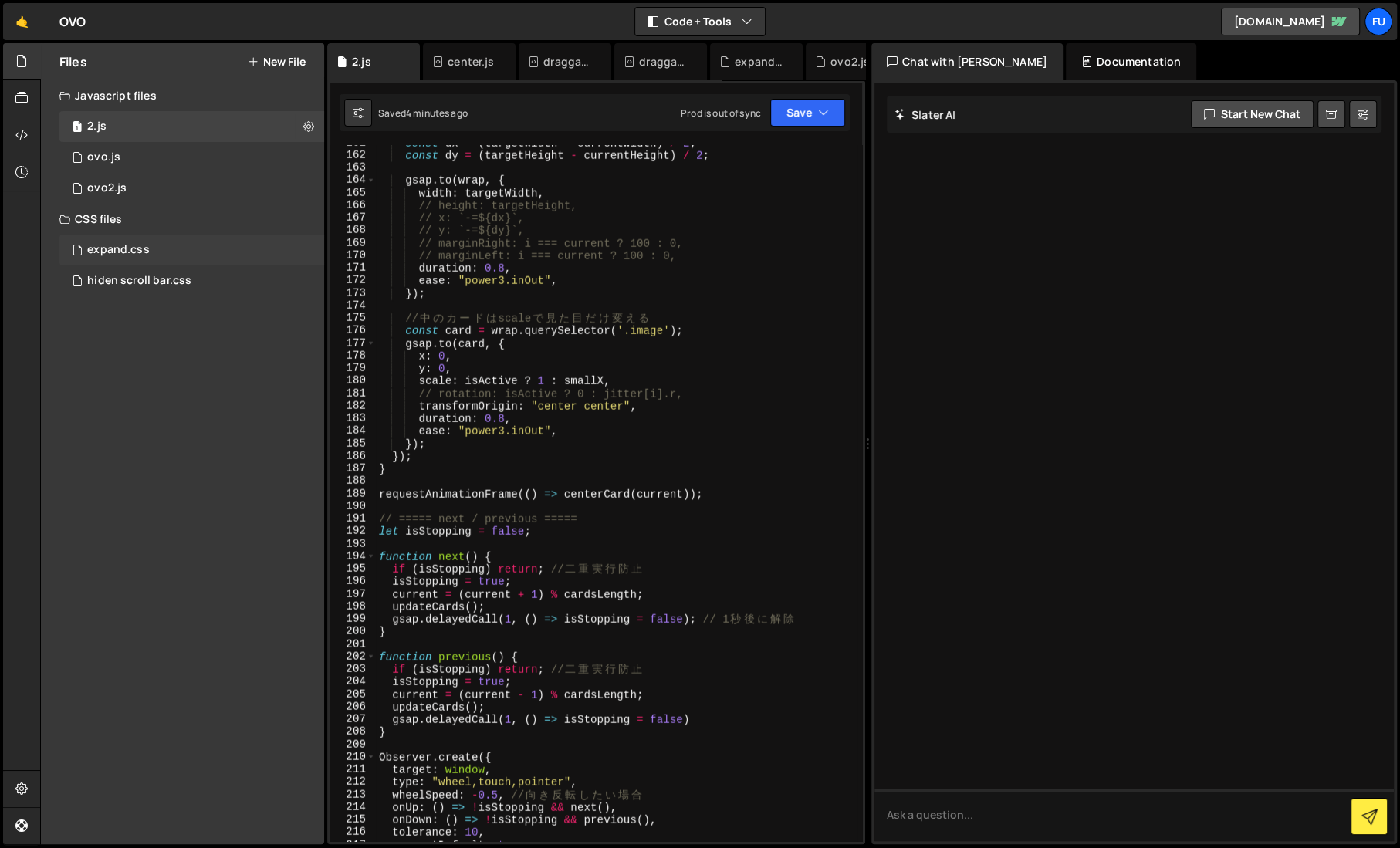
click at [118, 251] on div "expand.css" at bounding box center [118, 250] width 62 height 14
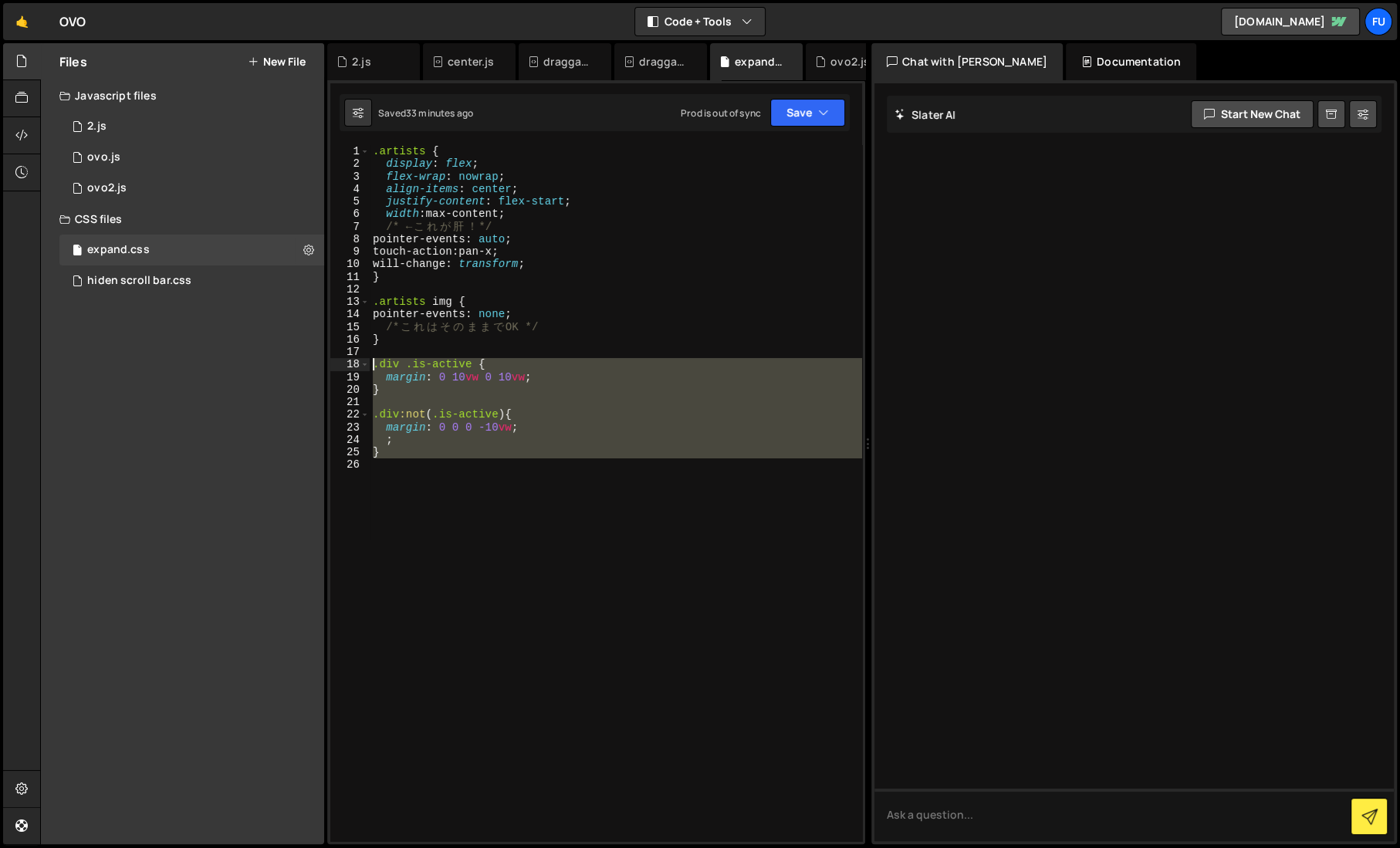
drag, startPoint x: 433, startPoint y: 468, endPoint x: 373, endPoint y: 367, distance: 117.5
click at [373, 367] on div ".artists { display : flex ; flex-wrap : nowrap ; align-items : center ; justify…" at bounding box center [616, 507] width 492 height 722
type textarea "/*.div .is-active {*/ /* margin: 0 10vw 0 10vw;*/"
click at [864, 121] on div "XXXXXXXXXXXXXXXXXXXXXXXXXXXXXXXXXXXXXXXXXXXXXXXXXXXXXXXXXXXXXXXXXXXXXXXXXXXXXXX…" at bounding box center [596, 462] width 538 height 764
click at [804, 126] on button "Save" at bounding box center [808, 113] width 75 height 28
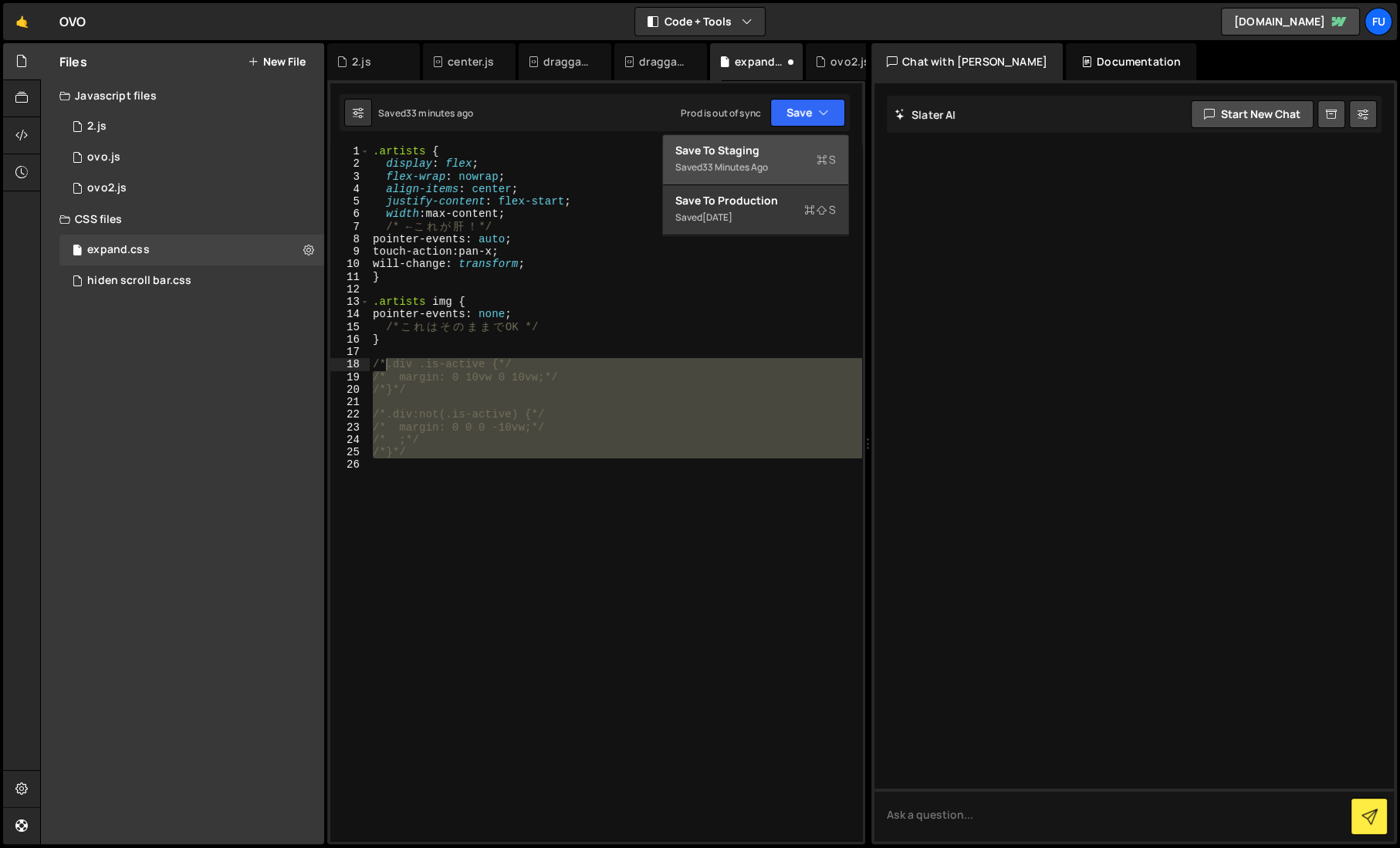
click at [802, 144] on div "Save to Staging S" at bounding box center [755, 150] width 160 height 16
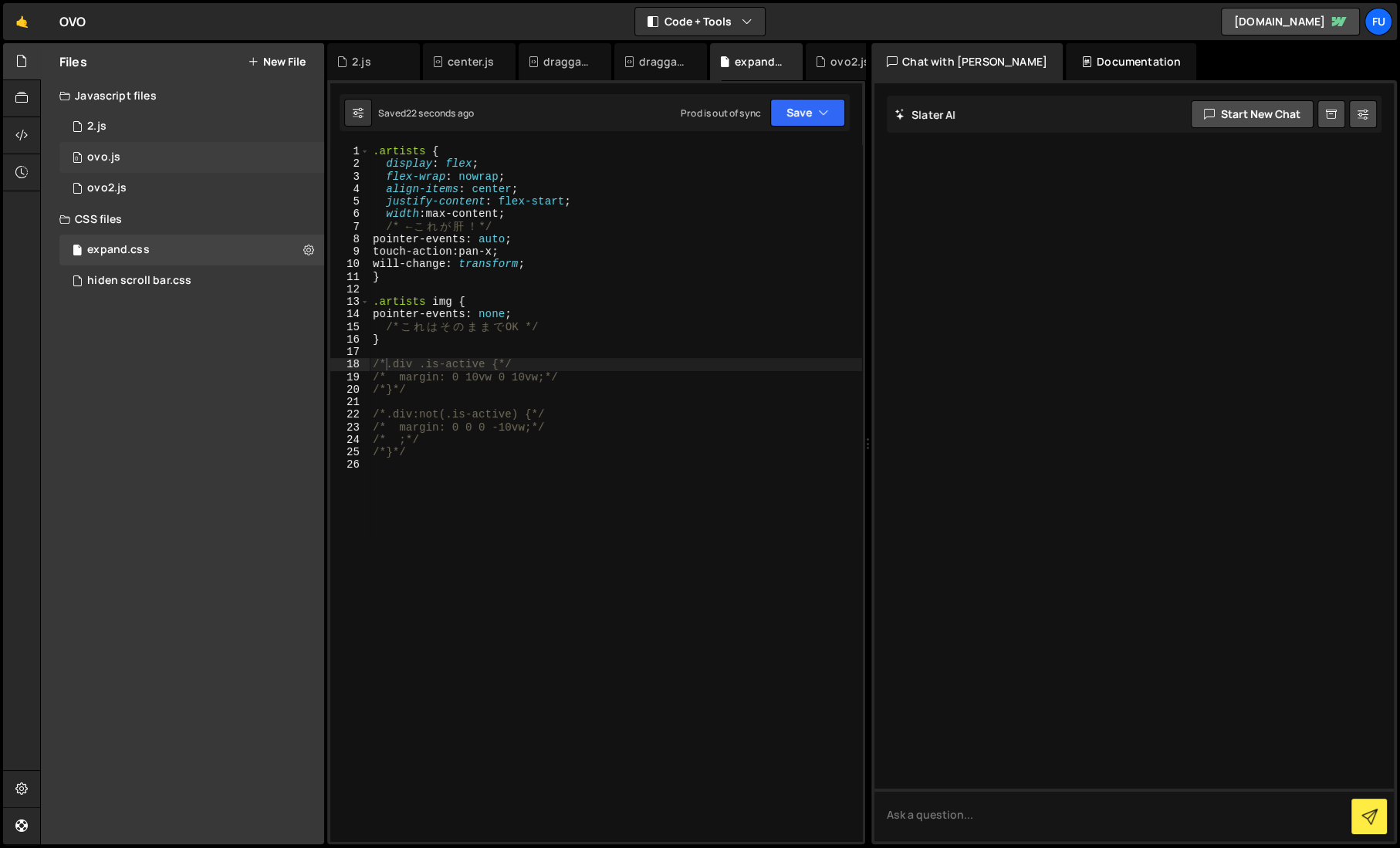
click at [230, 154] on div "0 ovo.js 0" at bounding box center [192, 157] width 265 height 31
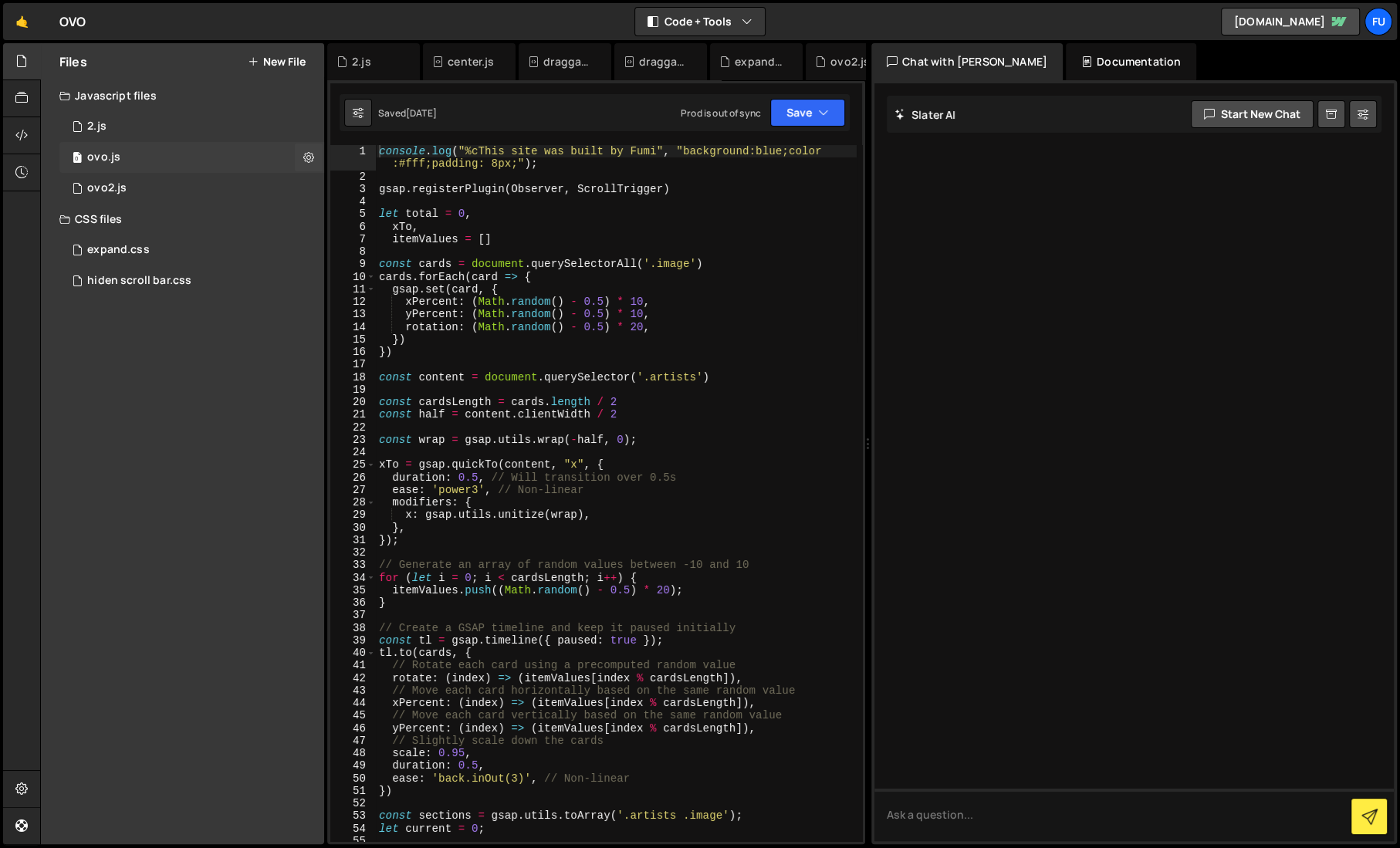
click at [230, 143] on div "0 ovo.js 0" at bounding box center [192, 157] width 265 height 31
click at [231, 132] on div "1 2.js 0" at bounding box center [192, 126] width 265 height 31
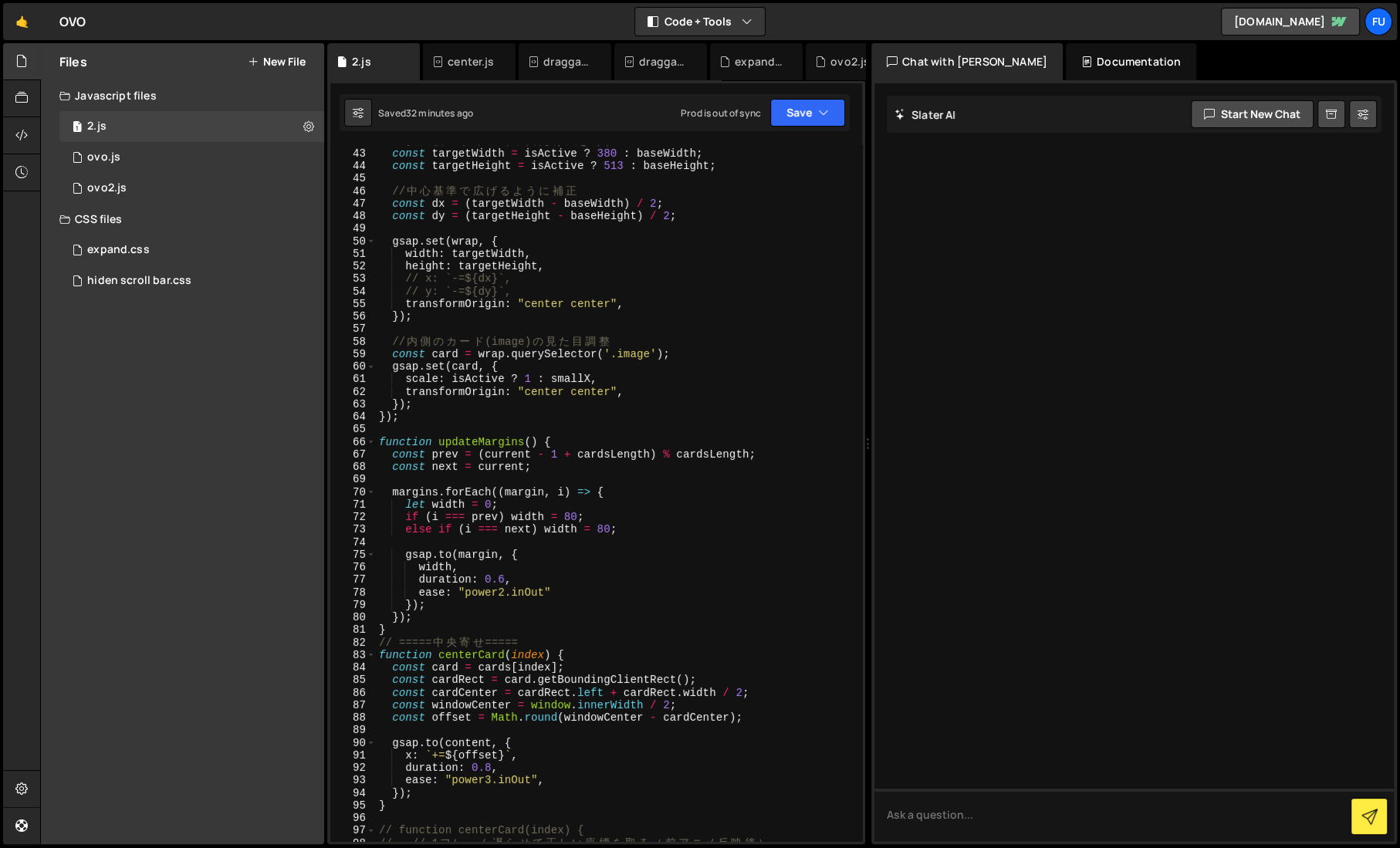
scroll to position [0, 0]
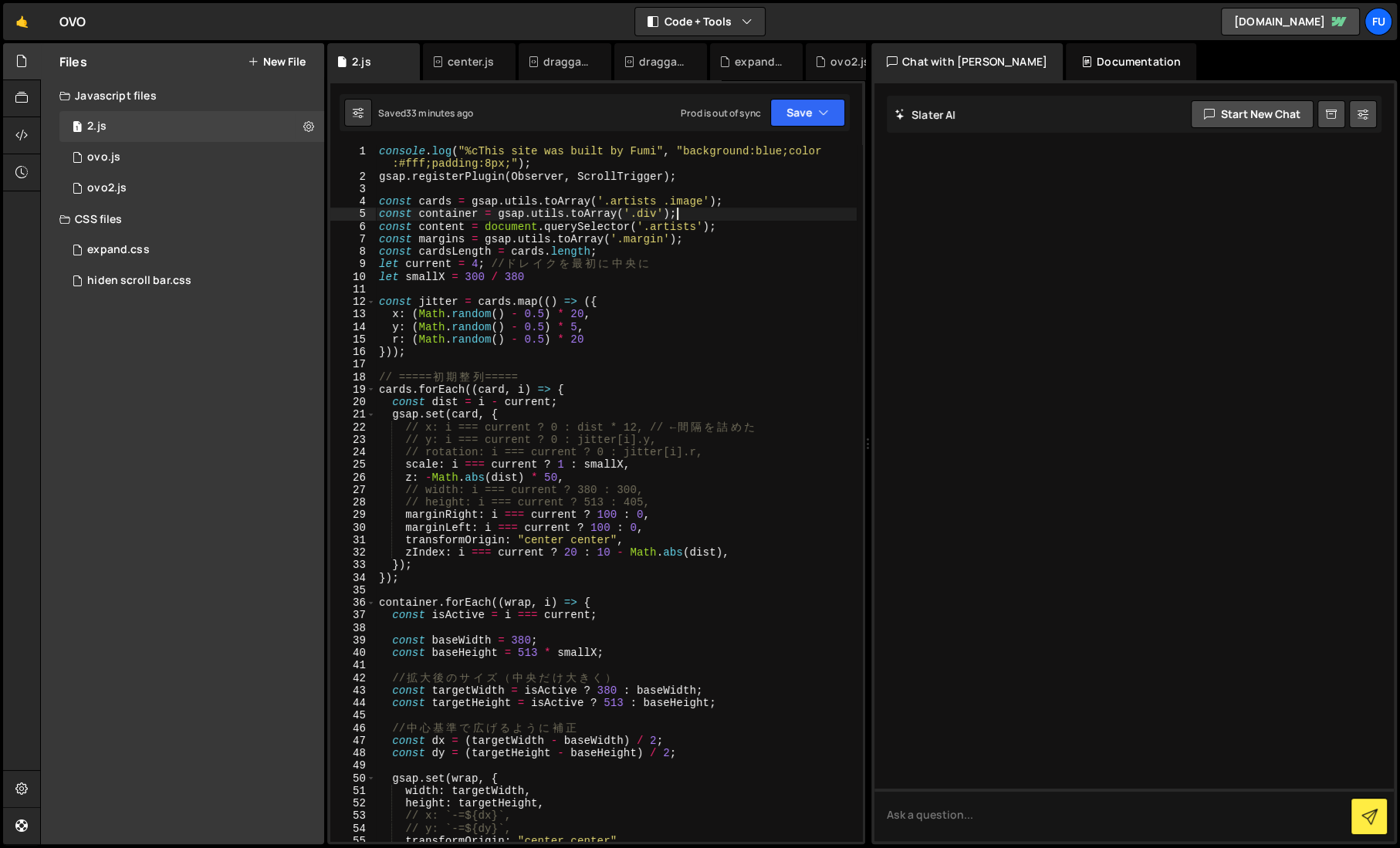
click at [691, 210] on div "console . log ( "%cThis site was built by Fumi" , "background:blue;color :#fff;…" at bounding box center [616, 512] width 480 height 734
click at [770, 198] on div "console . log ( "%cThis site was built by Fumi" , "background:blue;color :#fff;…" at bounding box center [616, 512] width 480 height 734
click at [762, 223] on div "console . log ( "%cThis site was built by Fumi" , "background:blue;color :#fff;…" at bounding box center [616, 512] width 480 height 734
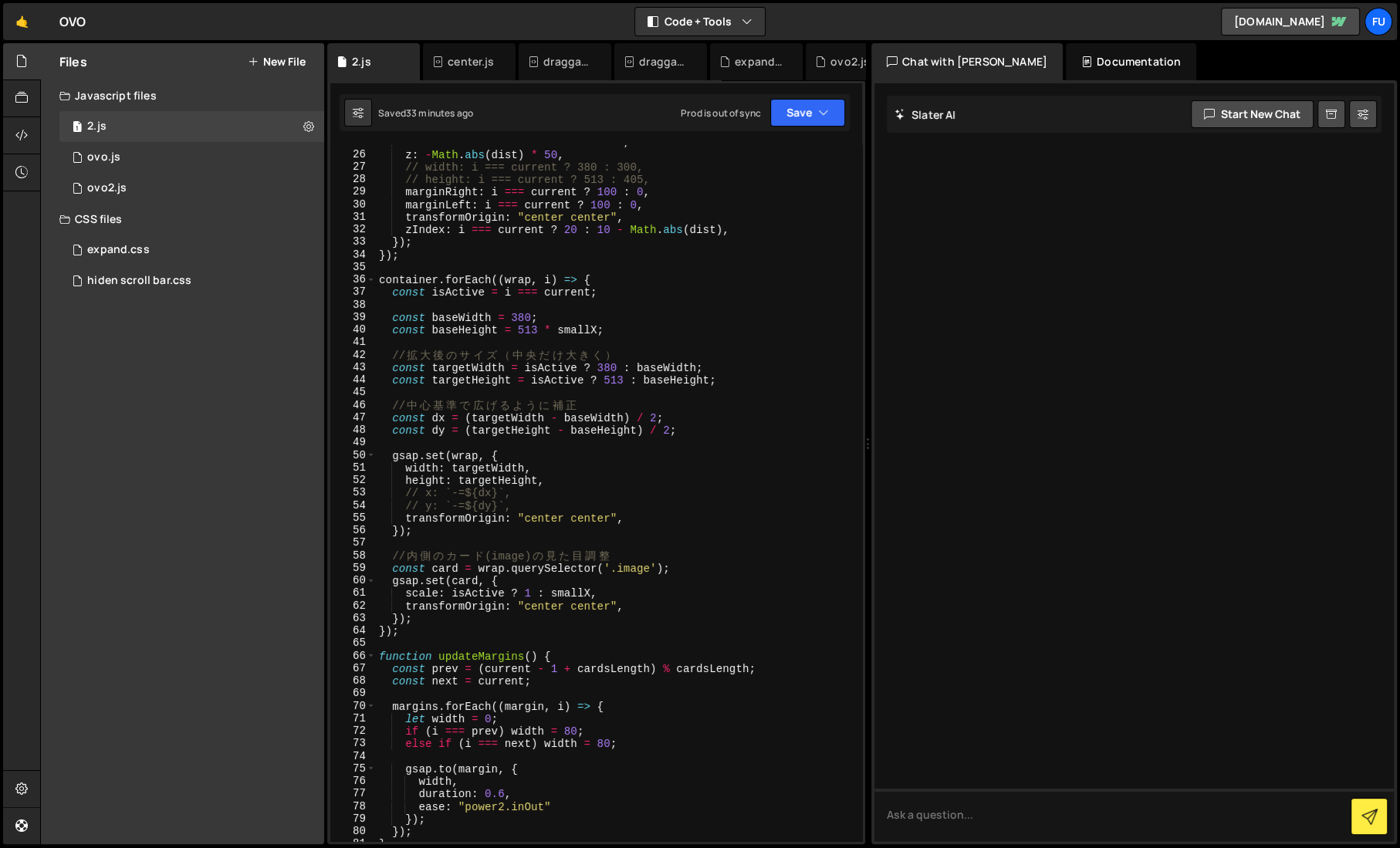
scroll to position [345, 0]
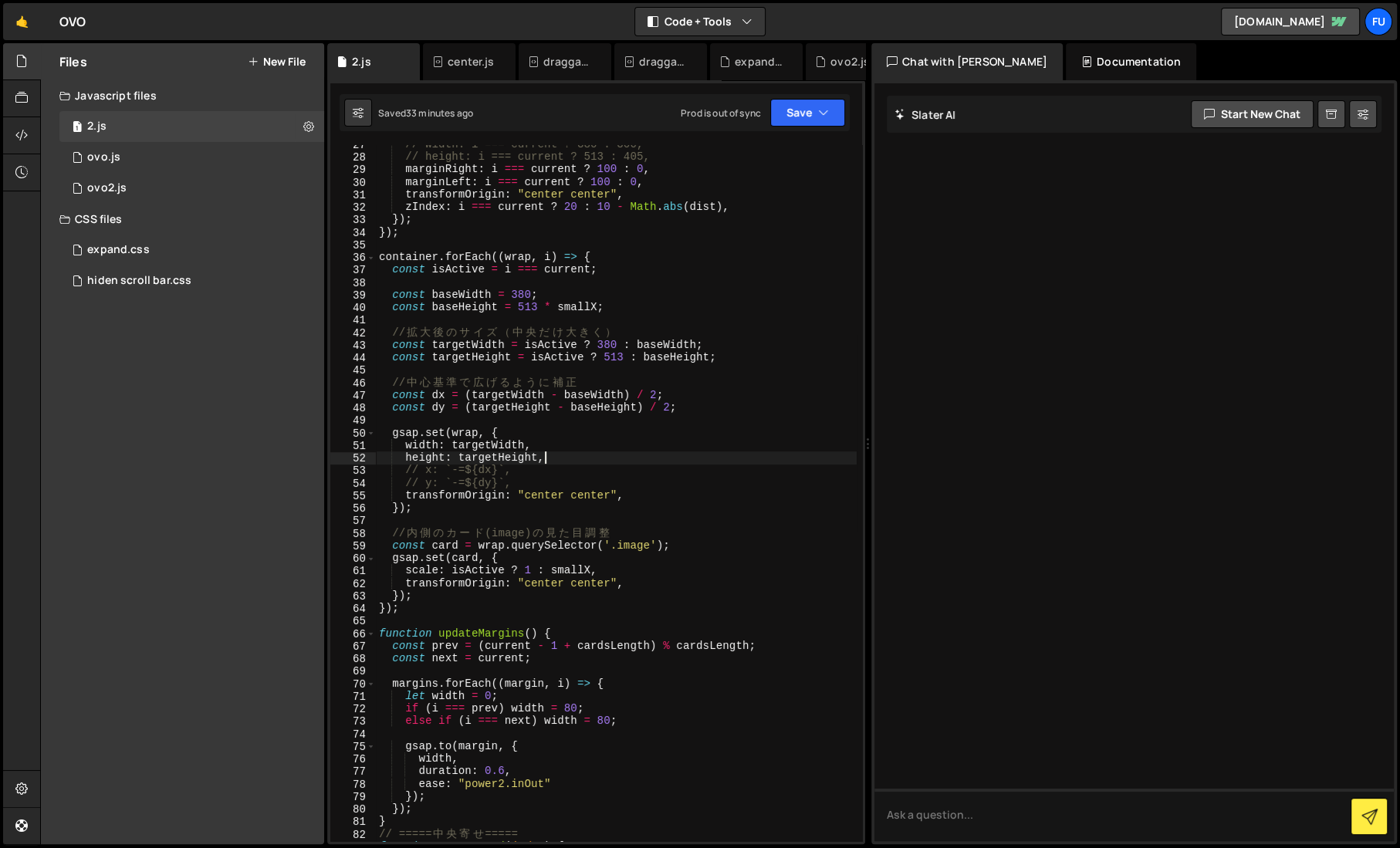
click at [567, 459] on div "// width: i === current ? 380 : 300, // height: i === current ? 513 : 405, marg…" at bounding box center [616, 499] width 480 height 722
click at [565, 471] on div "// width: i === current ? 380 : 300, // height: i === current ? 513 : 405, marg…" at bounding box center [616, 499] width 480 height 722
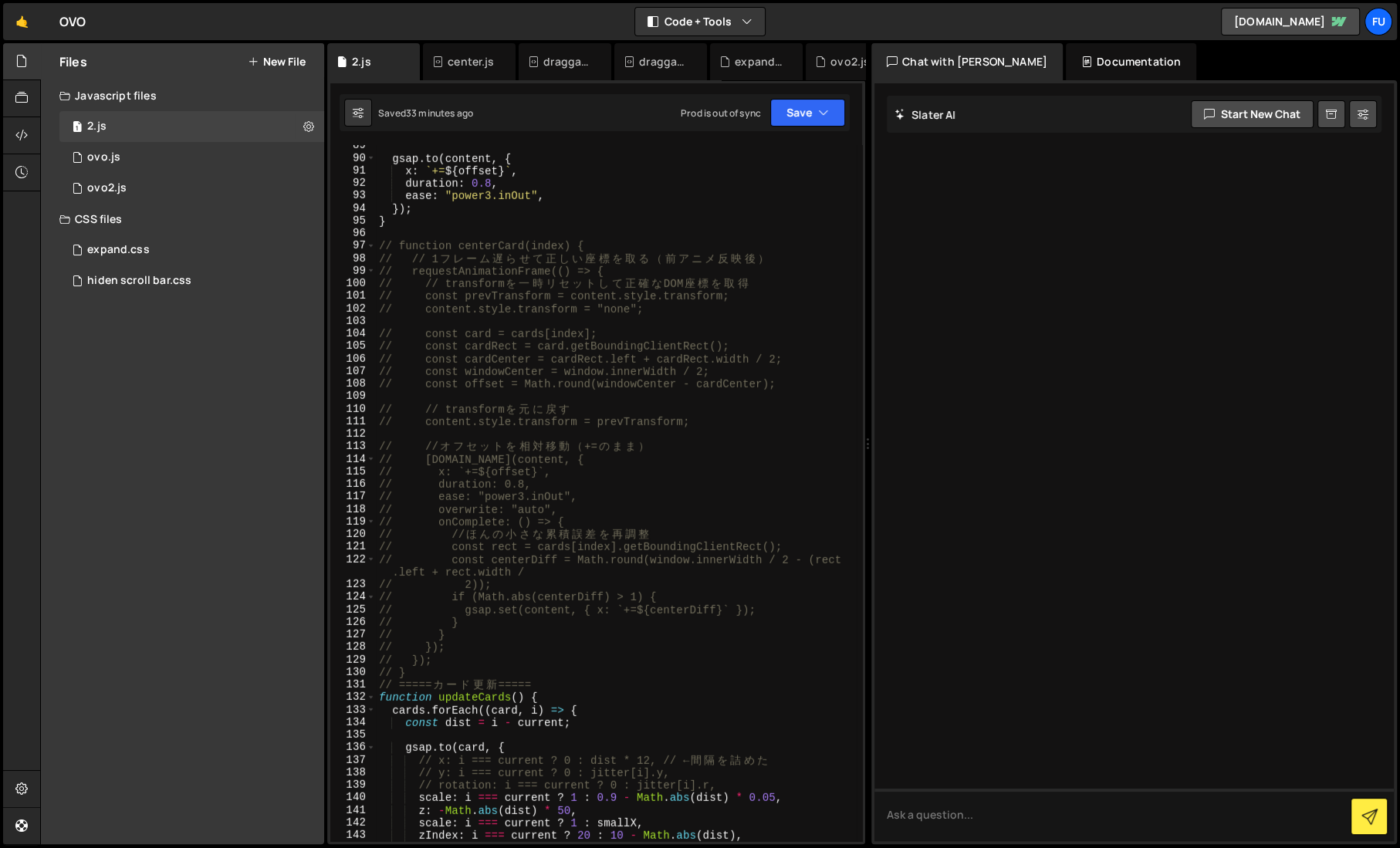
scroll to position [1119, 0]
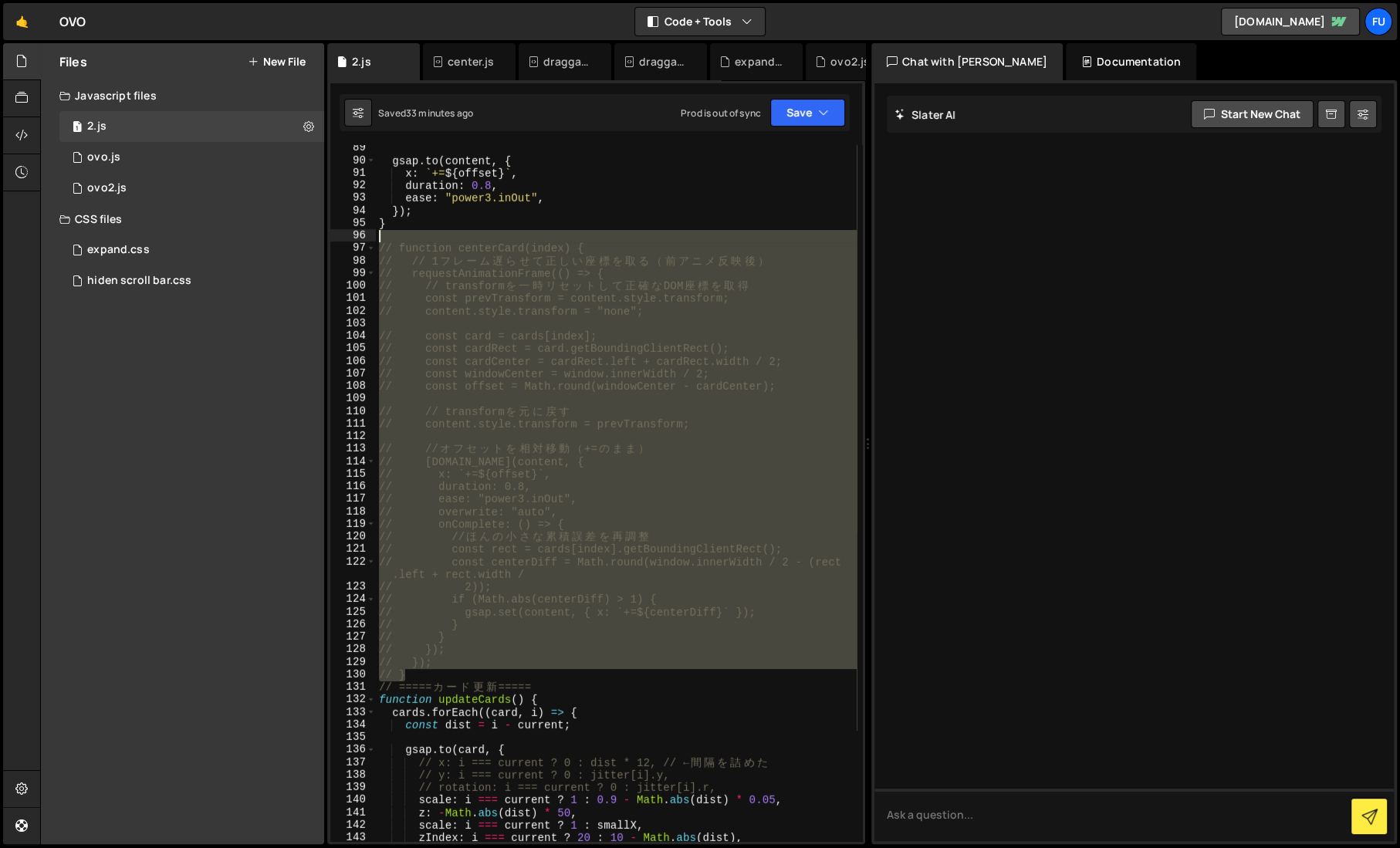
drag, startPoint x: 438, startPoint y: 674, endPoint x: 373, endPoint y: 235, distance: 443.8
click at [373, 235] on div "// x: `-=${dx}`, 89 90 91 92 93 94 95 96 97 98 99 100 101 102 103 104 105 106 1…" at bounding box center [596, 494] width 532 height 696
type textarea "// function centerCard(index) {"
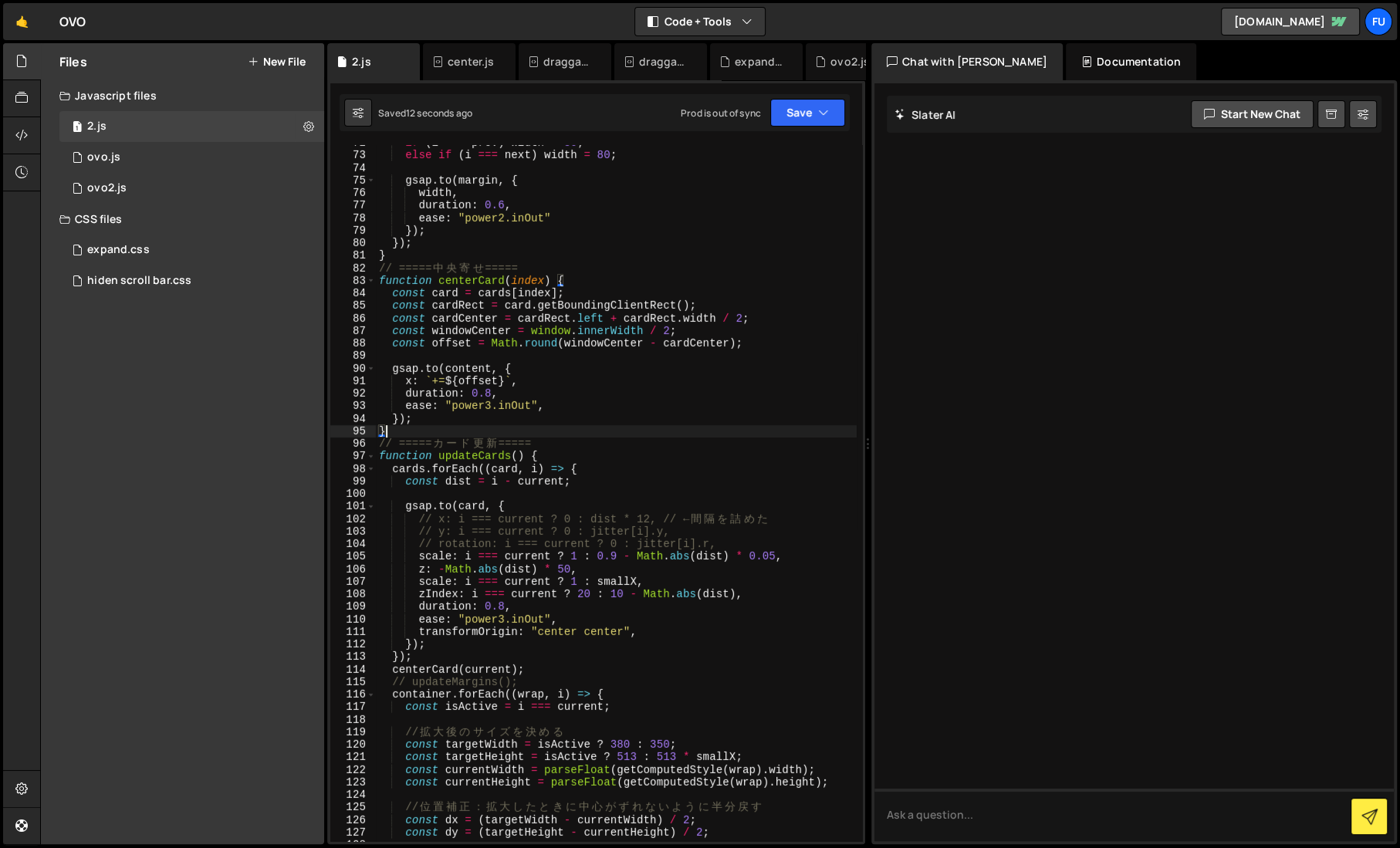
scroll to position [900, 0]
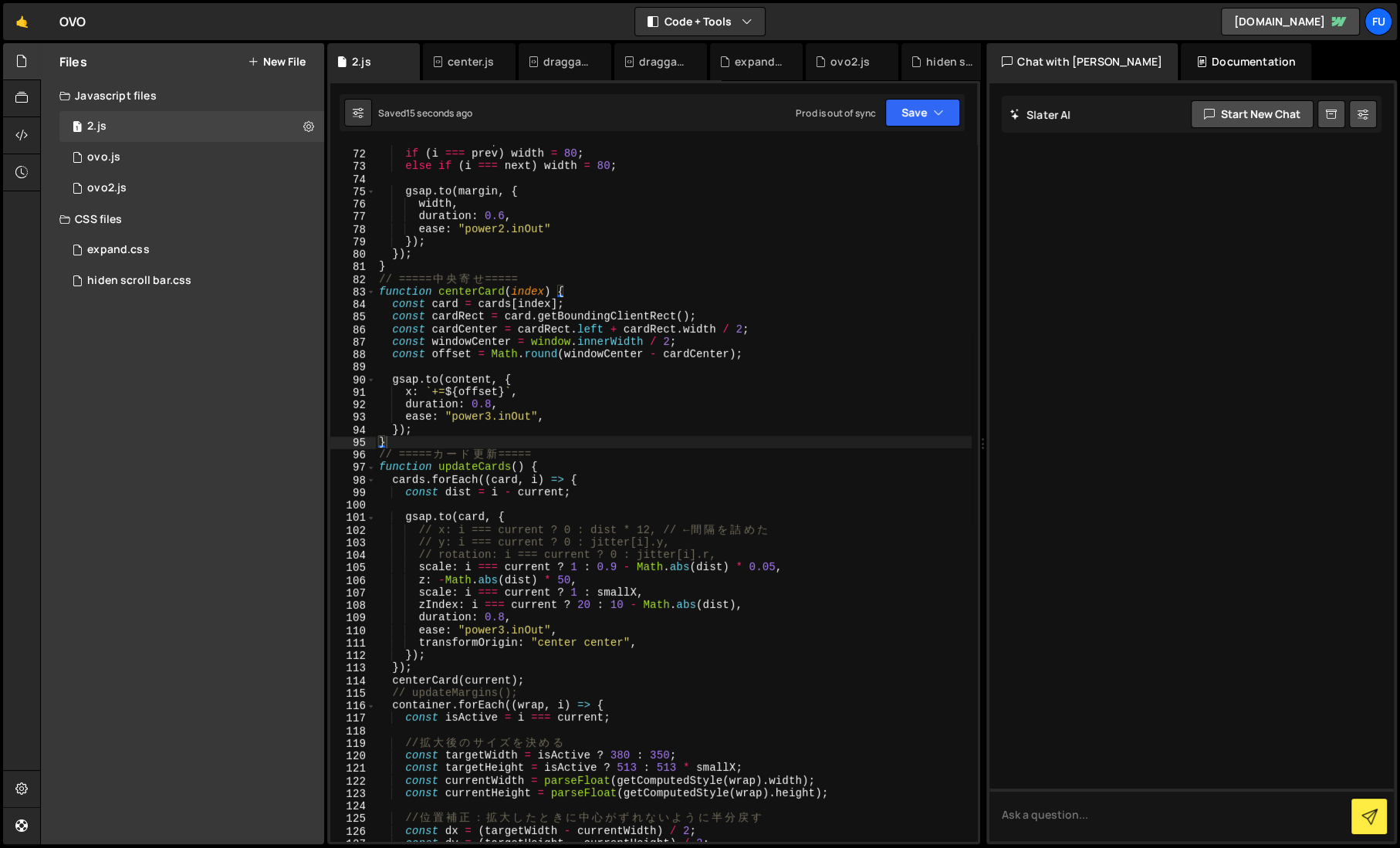
drag, startPoint x: 870, startPoint y: 284, endPoint x: 974, endPoint y: 298, distance: 104.9
click at [974, 298] on div "Files New File Javascript files 1 2.js 0 0 ovo.js 0 1 ovo2.js 0" at bounding box center [720, 444] width 1360 height 802
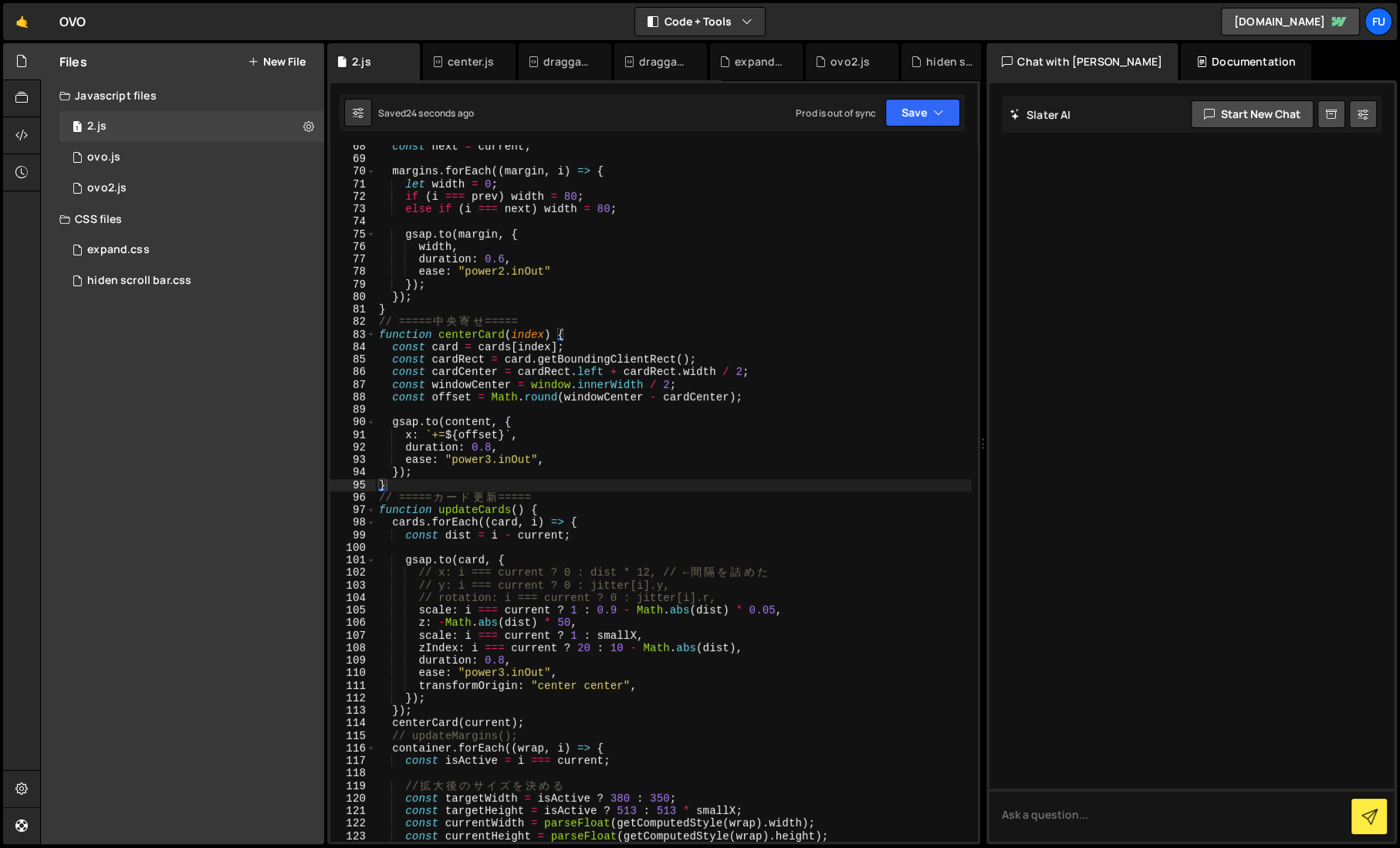
scroll to position [835, 0]
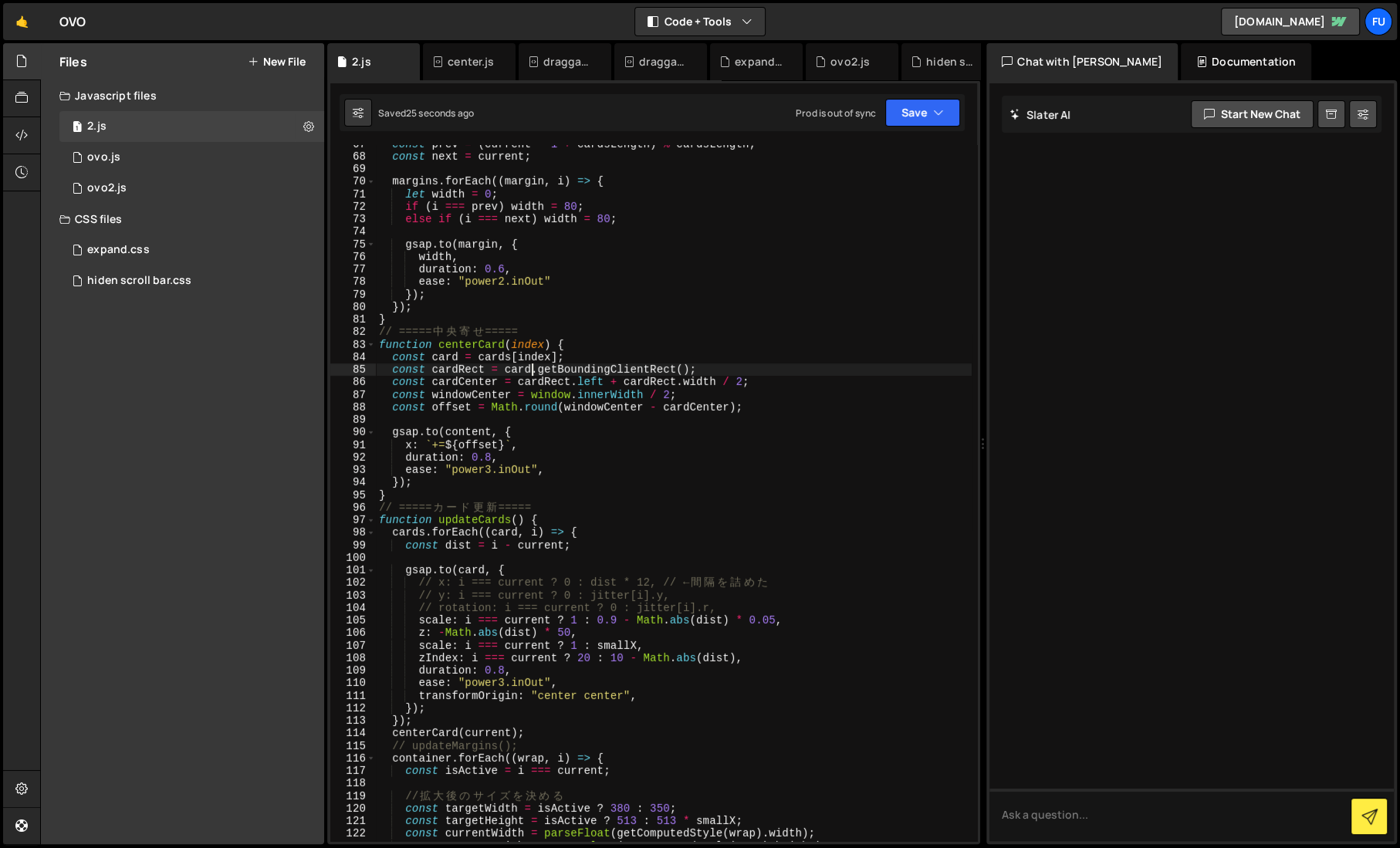
click at [529, 368] on div "const prev = ( current - 1 + cardsLength ) % cardsLength ; const next = current…" at bounding box center [673, 498] width 596 height 722
click at [928, 91] on div "1 2 3 4 5 6 7 8 9 10 11 12 13 14 15 16 17 18 19 20 21 22 23 24 25 26 27 28 29 3…" at bounding box center [654, 462] width 653 height 764
click at [905, 114] on button "Save" at bounding box center [922, 113] width 75 height 28
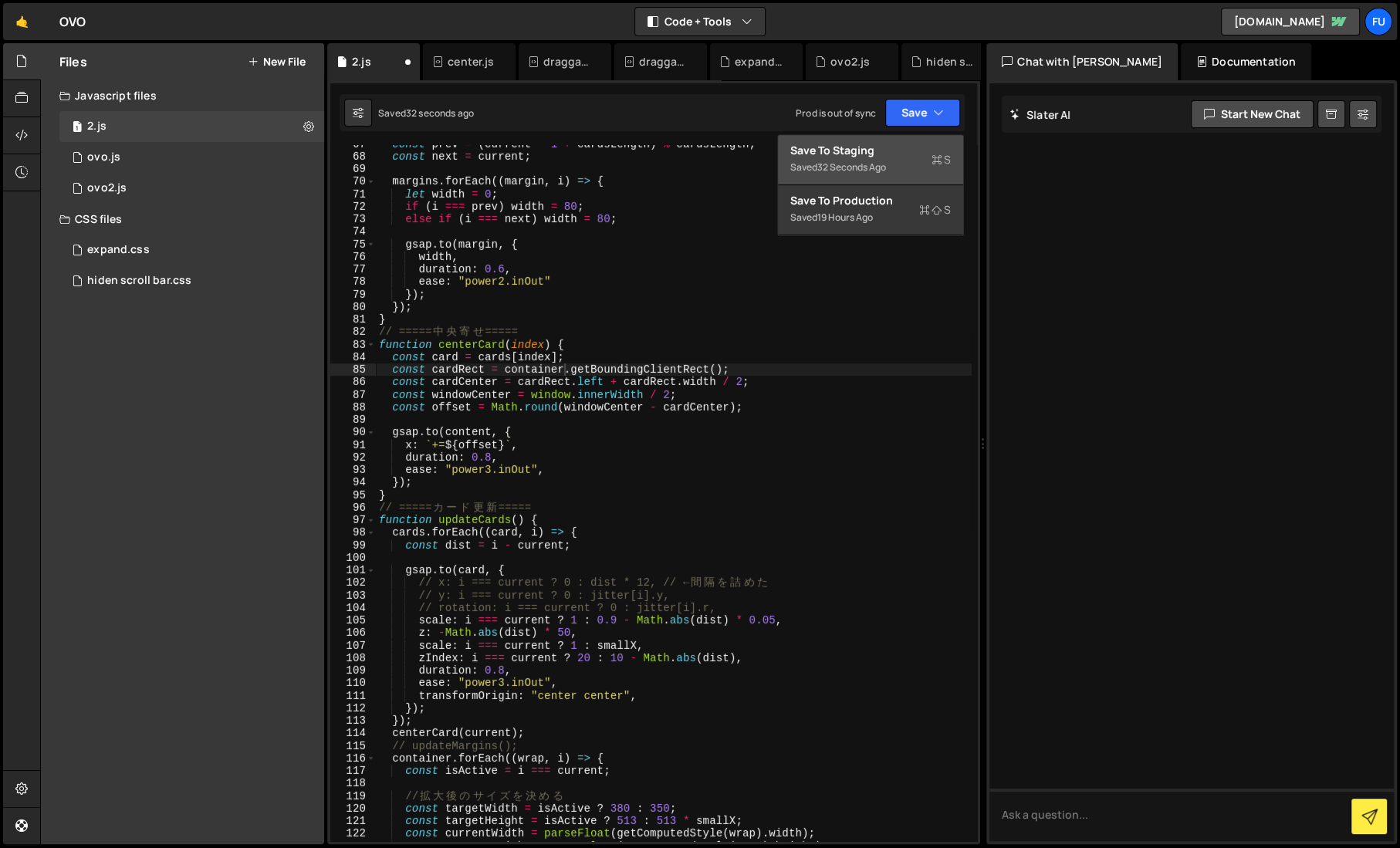
click at [886, 159] on div "Saved 32 seconds ago" at bounding box center [870, 168] width 160 height 19
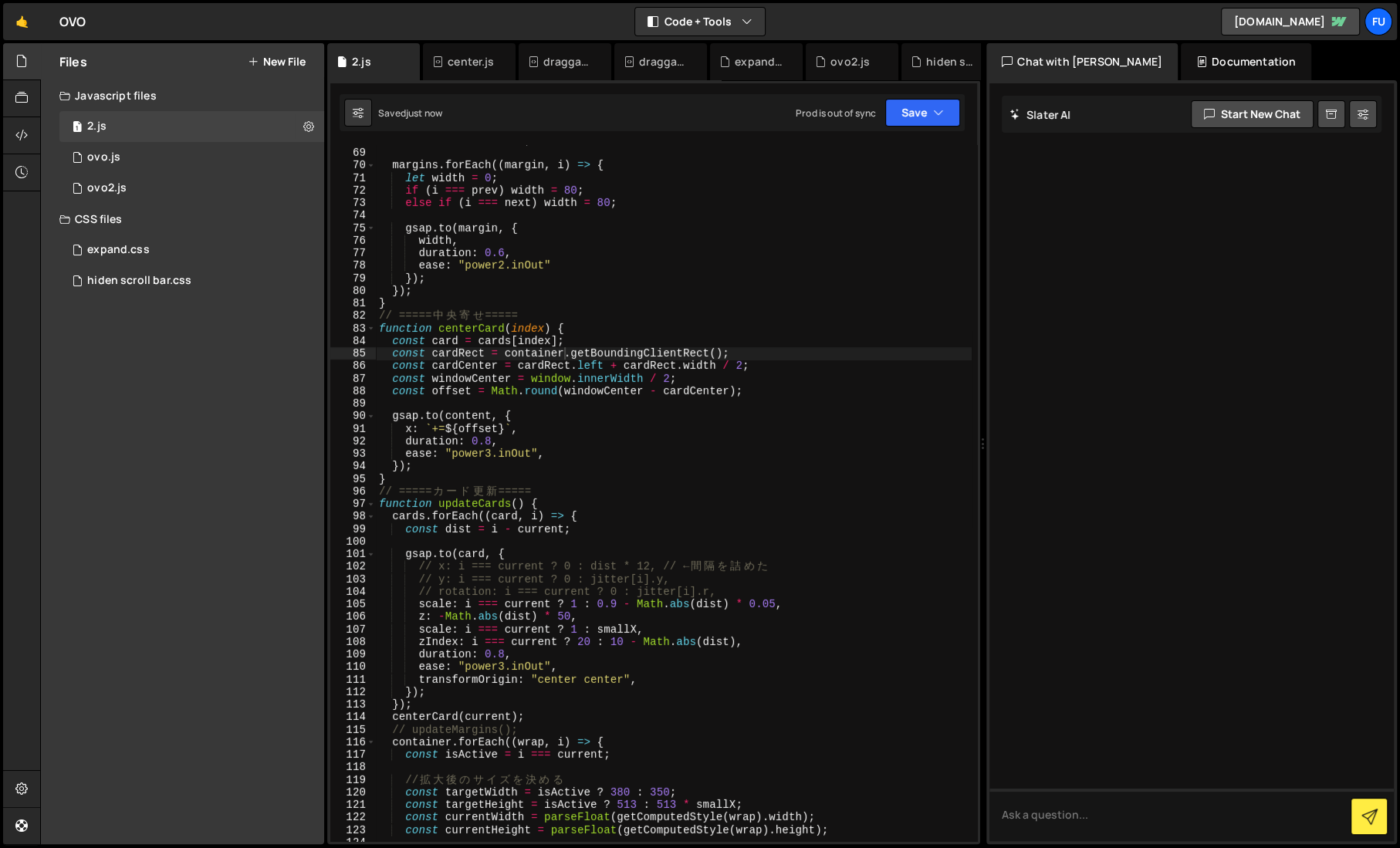
scroll to position [860, 0]
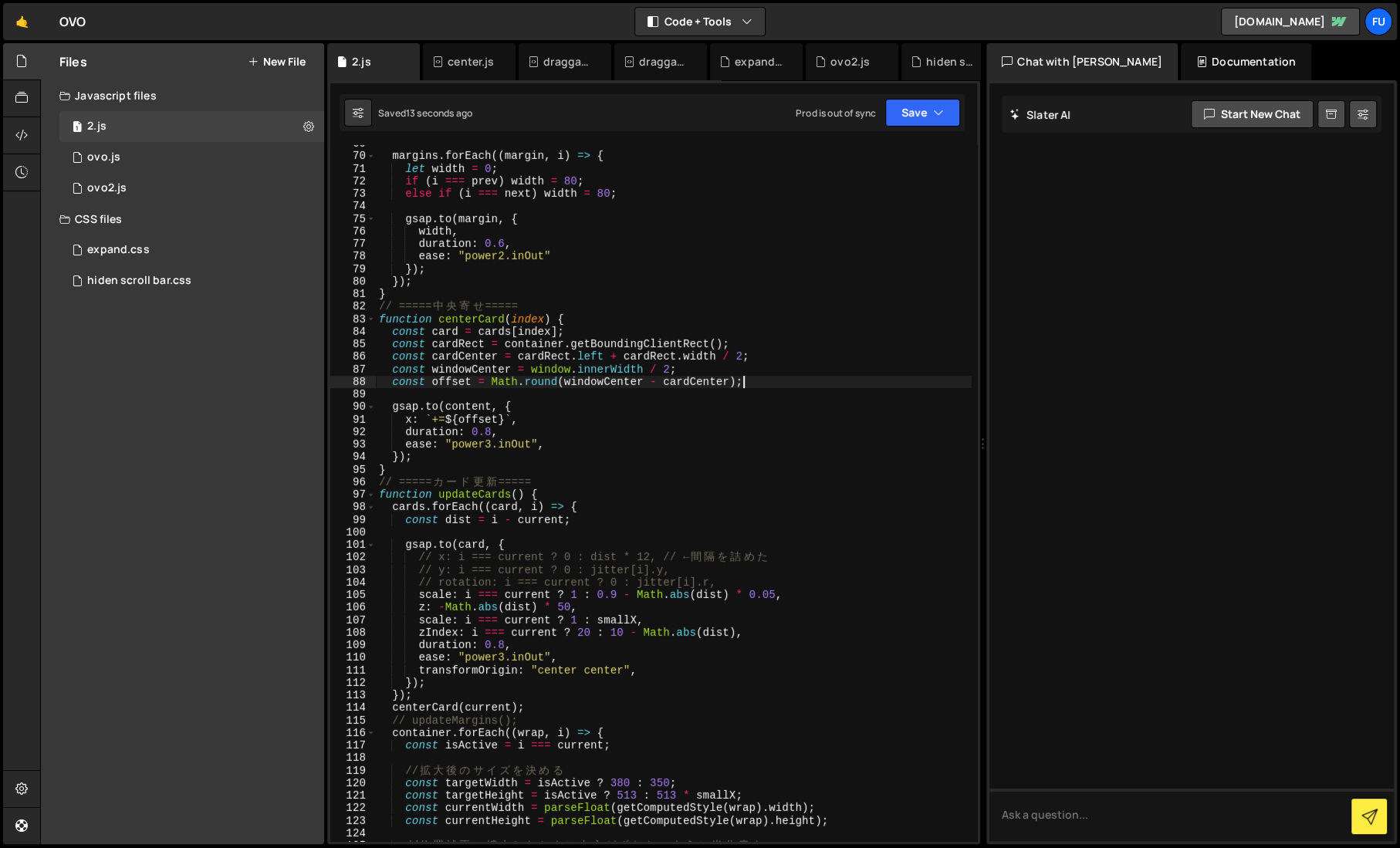
click at [753, 376] on div "margins . forEach (( margin , i ) => { let width = 0 ; if ( i === prev ) width …" at bounding box center [673, 498] width 596 height 722
click at [753, 368] on div "margins . forEach (( margin , i ) => { let width = 0 ; if ( i === prev ) width …" at bounding box center [673, 498] width 596 height 722
click at [753, 355] on div "margins . forEach (( margin , i ) => { let width = 0 ; if ( i === prev ) width …" at bounding box center [673, 498] width 596 height 722
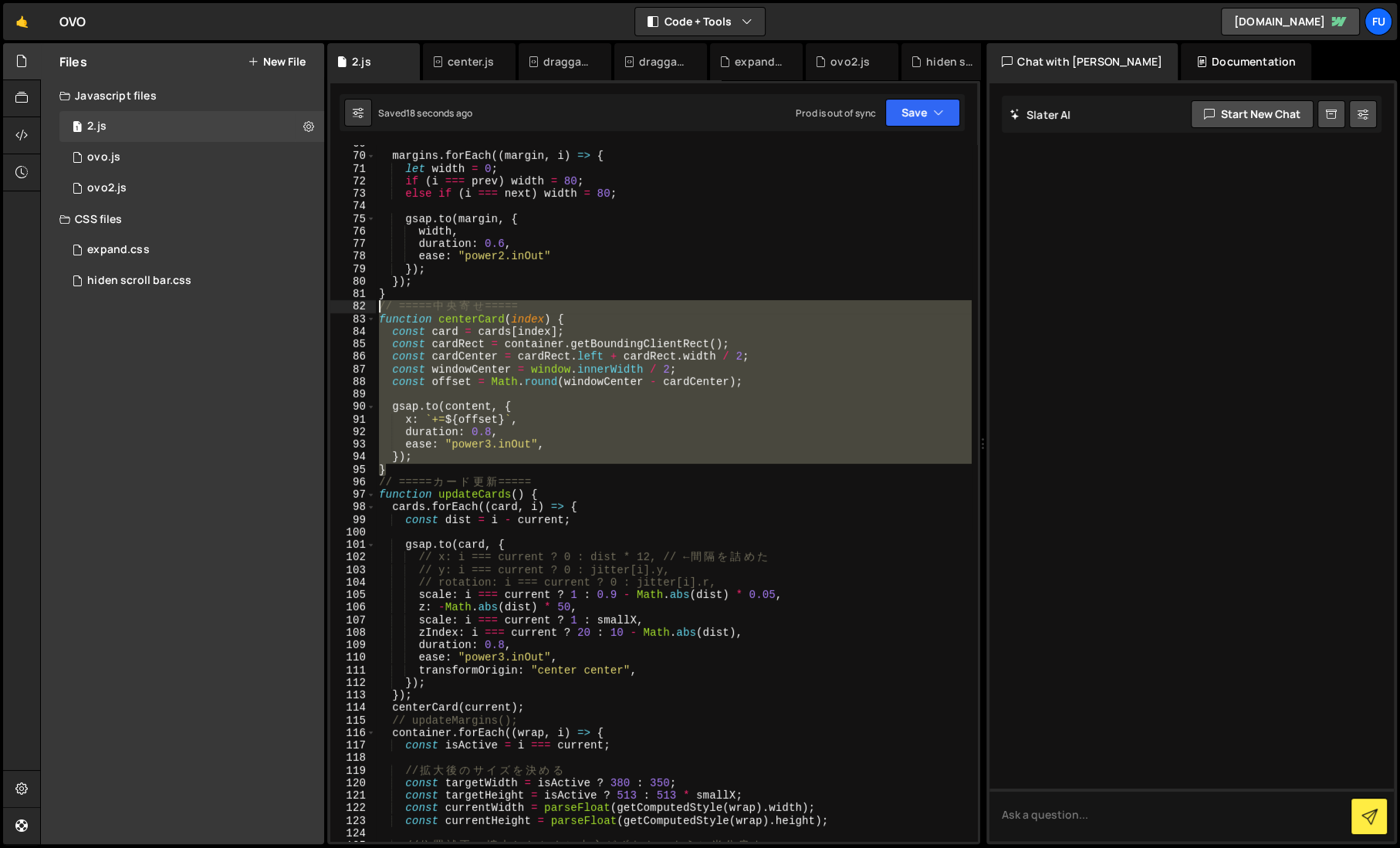
drag, startPoint x: 744, startPoint y: 466, endPoint x: 341, endPoint y: 312, distance: 431.4
click at [341, 312] on div "const cardCenter = cardRect.left + cardRect.width / 2; 69 70 71 72 73 74 75 76 …" at bounding box center [653, 494] width 646 height 696
click at [445, 336] on div "margins . forEach (( margin , i ) => { let width = 0 ; if ( i === prev ) width …" at bounding box center [673, 494] width 596 height 696
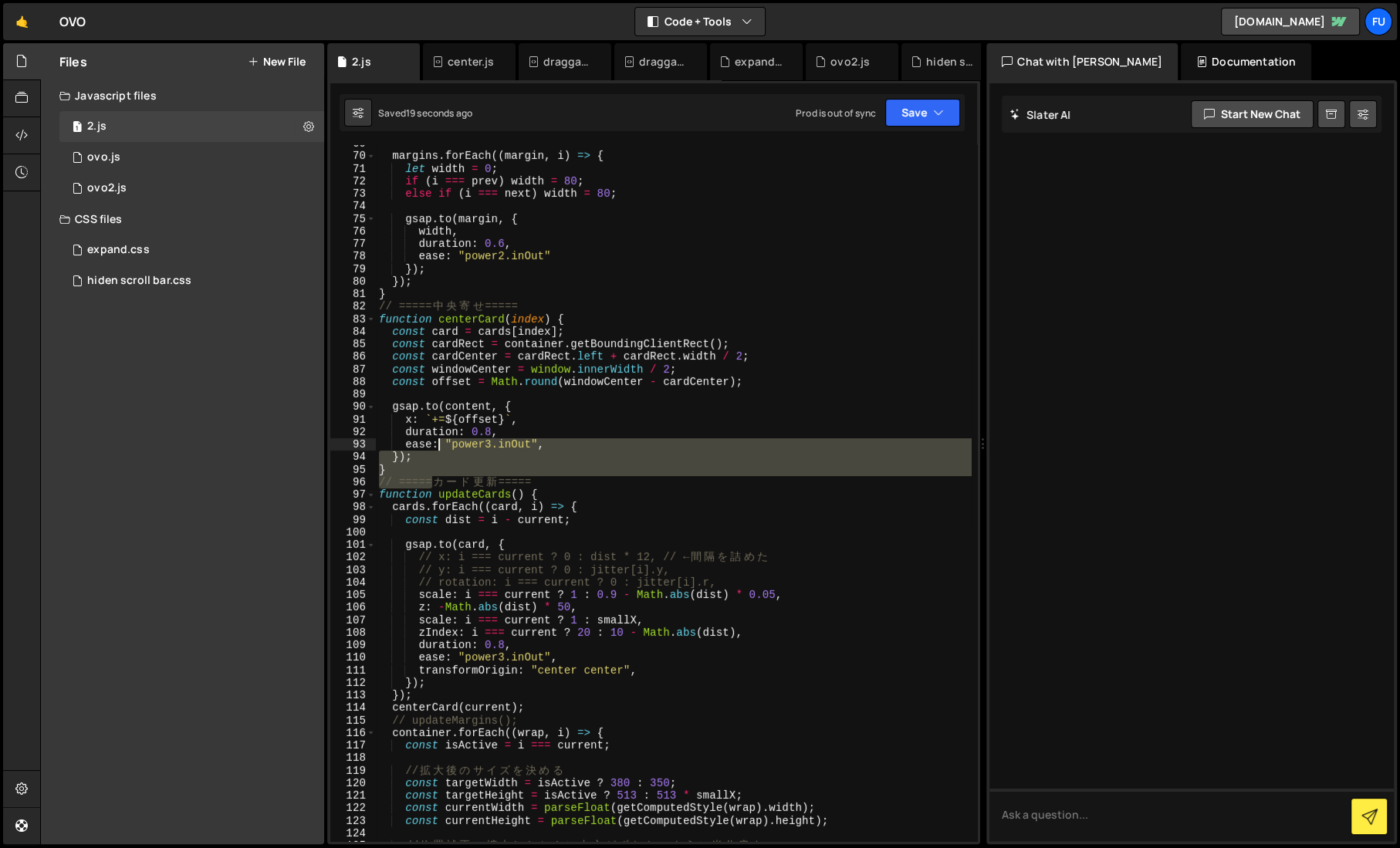
drag, startPoint x: 434, startPoint y: 479, endPoint x: 437, endPoint y: 420, distance: 59.1
click at [437, 420] on div "margins . forEach (( margin , i ) => { let width = 0 ; if ( i === prev ) width …" at bounding box center [673, 498] width 596 height 722
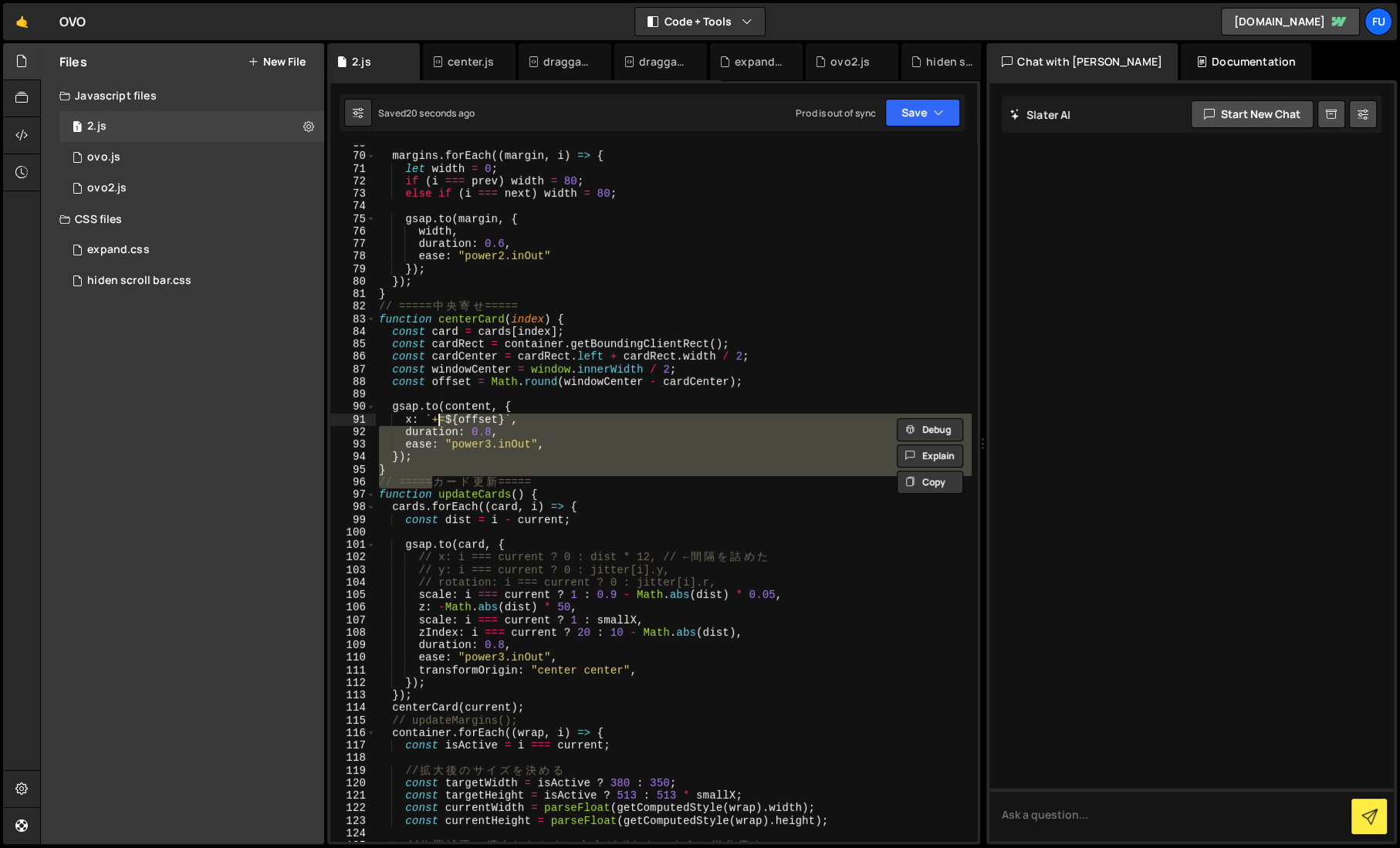
scroll to position [0, 8]
click at [428, 444] on div "margins . forEach (( margin , i ) => { let width = 0 ; if ( i === prev ) width …" at bounding box center [673, 494] width 596 height 696
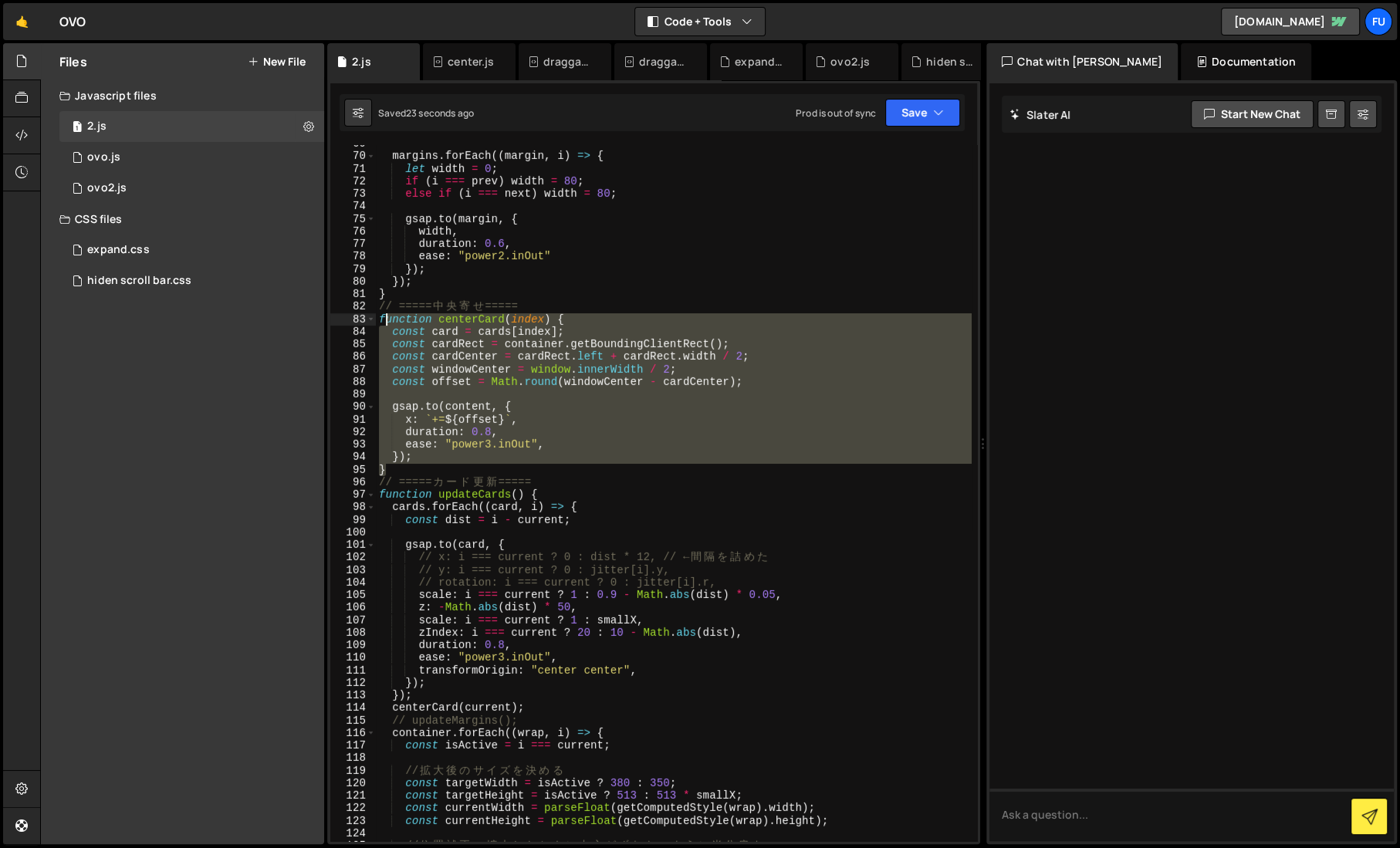
drag, startPoint x: 422, startPoint y: 470, endPoint x: 384, endPoint y: 323, distance: 151.8
click at [384, 323] on div "margins . forEach (( margin , i ) => { let width = 0 ; if ( i === prev ) width …" at bounding box center [673, 498] width 596 height 722
click at [384, 323] on div "margins . forEach (( margin , i ) => { let width = 0 ; if ( i === prev ) width …" at bounding box center [673, 494] width 596 height 696
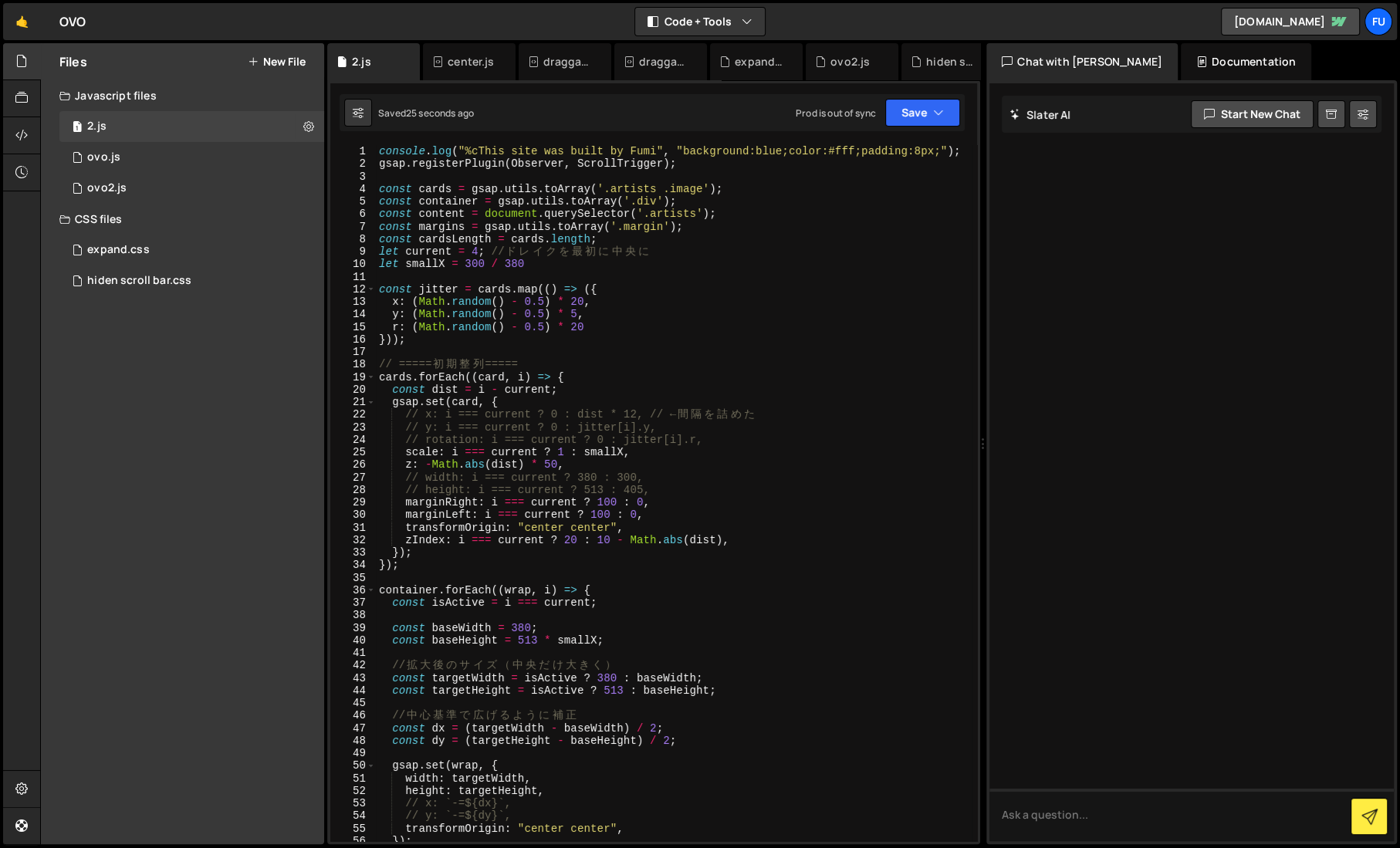
scroll to position [0, 0]
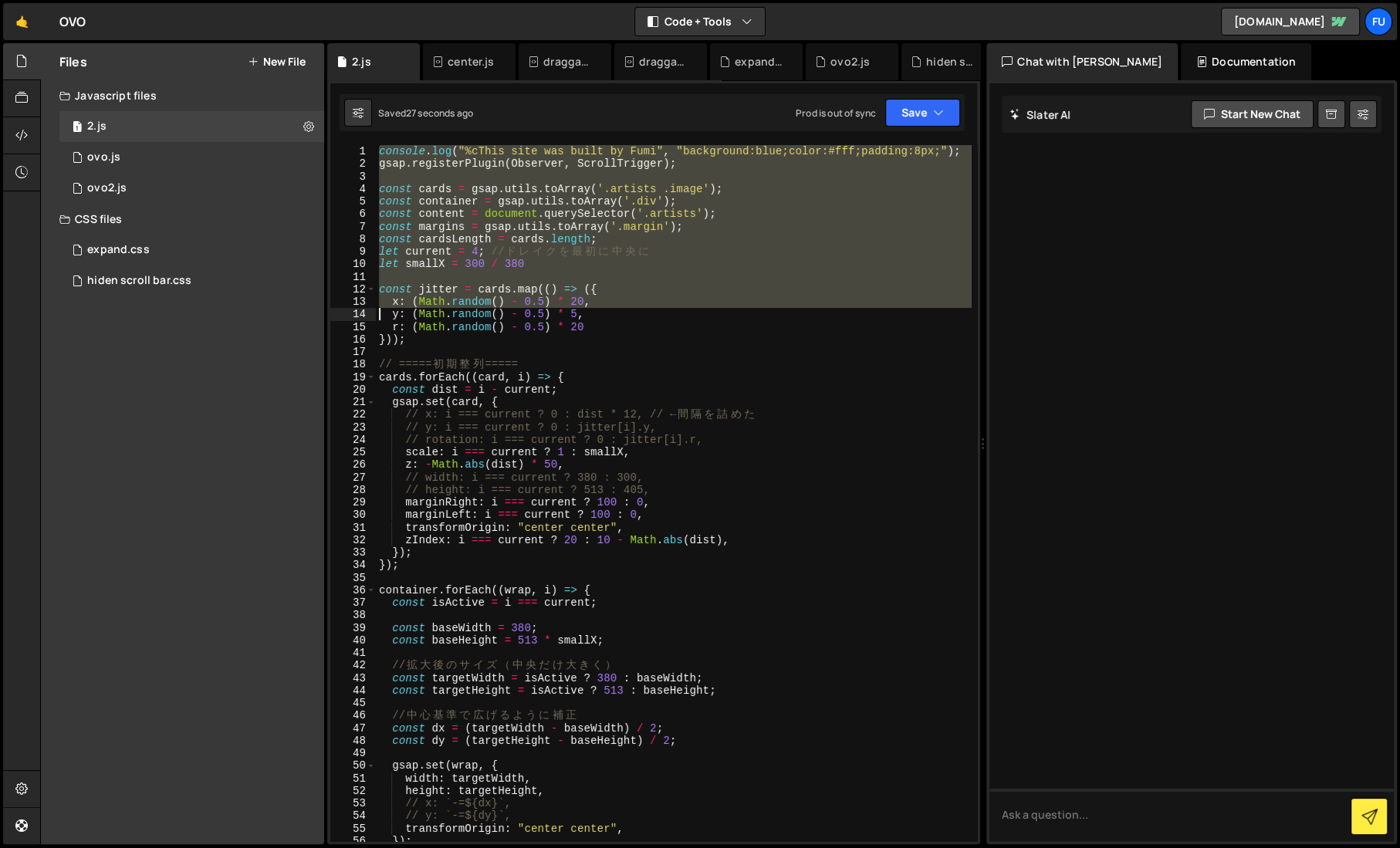
drag, startPoint x: 382, startPoint y: 146, endPoint x: 375, endPoint y: 335, distance: 189.1
click at [375, 335] on div "function centerCard(index) { 1 2 3 4 5 6 7 8 9 10 11 12 13 14 15 16 17 18 19 20…" at bounding box center [653, 494] width 646 height 696
type textarea "r: (Math.random() - 0.5) * 20 }));"
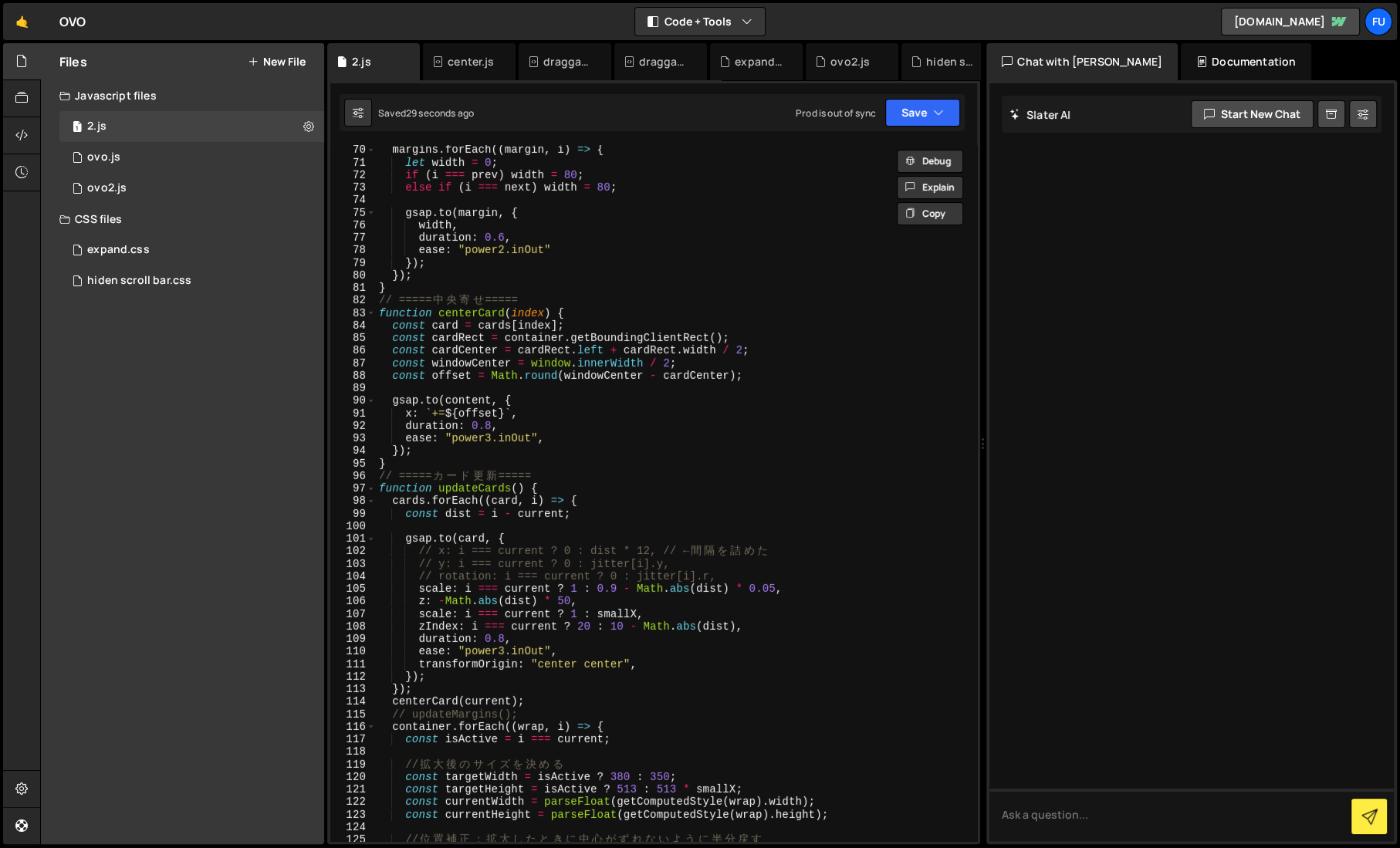
scroll to position [867, 0]
click at [714, 382] on div "margins . forEach (( margin , i ) => { let width = 0 ; if ( i === prev ) width …" at bounding box center [673, 505] width 596 height 722
click at [761, 353] on div "margins . forEach (( margin , i ) => { let width = 0 ; if ( i === prev ) width …" at bounding box center [673, 505] width 596 height 722
click at [811, 353] on div "margins . forEach (( margin , i ) => { let width = 0 ; if ( i === prev ) width …" at bounding box center [673, 505] width 596 height 722
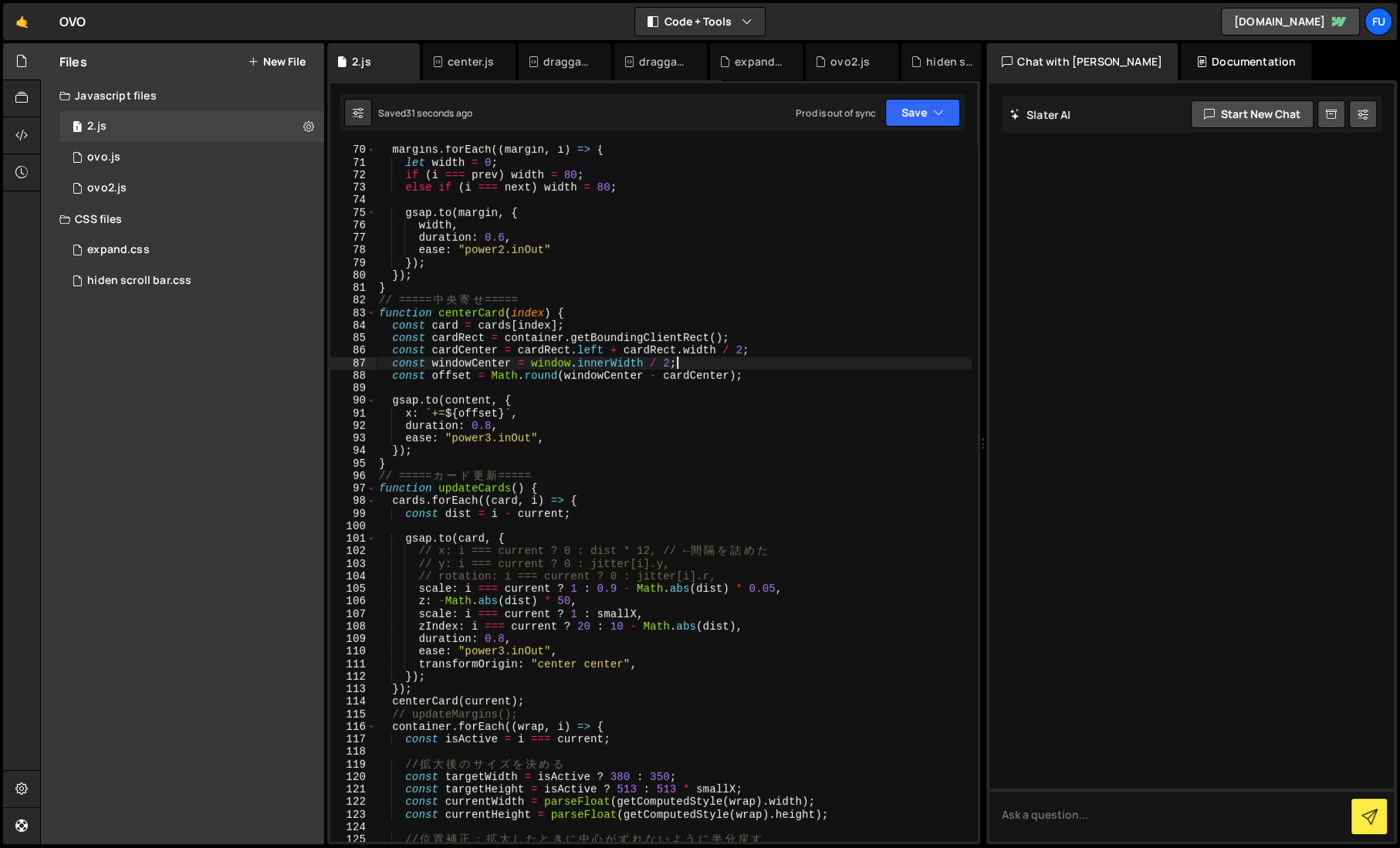
click at [811, 364] on div "margins . forEach (( margin , i ) => { let width = 0 ; if ( i === prev ) width …" at bounding box center [673, 505] width 596 height 722
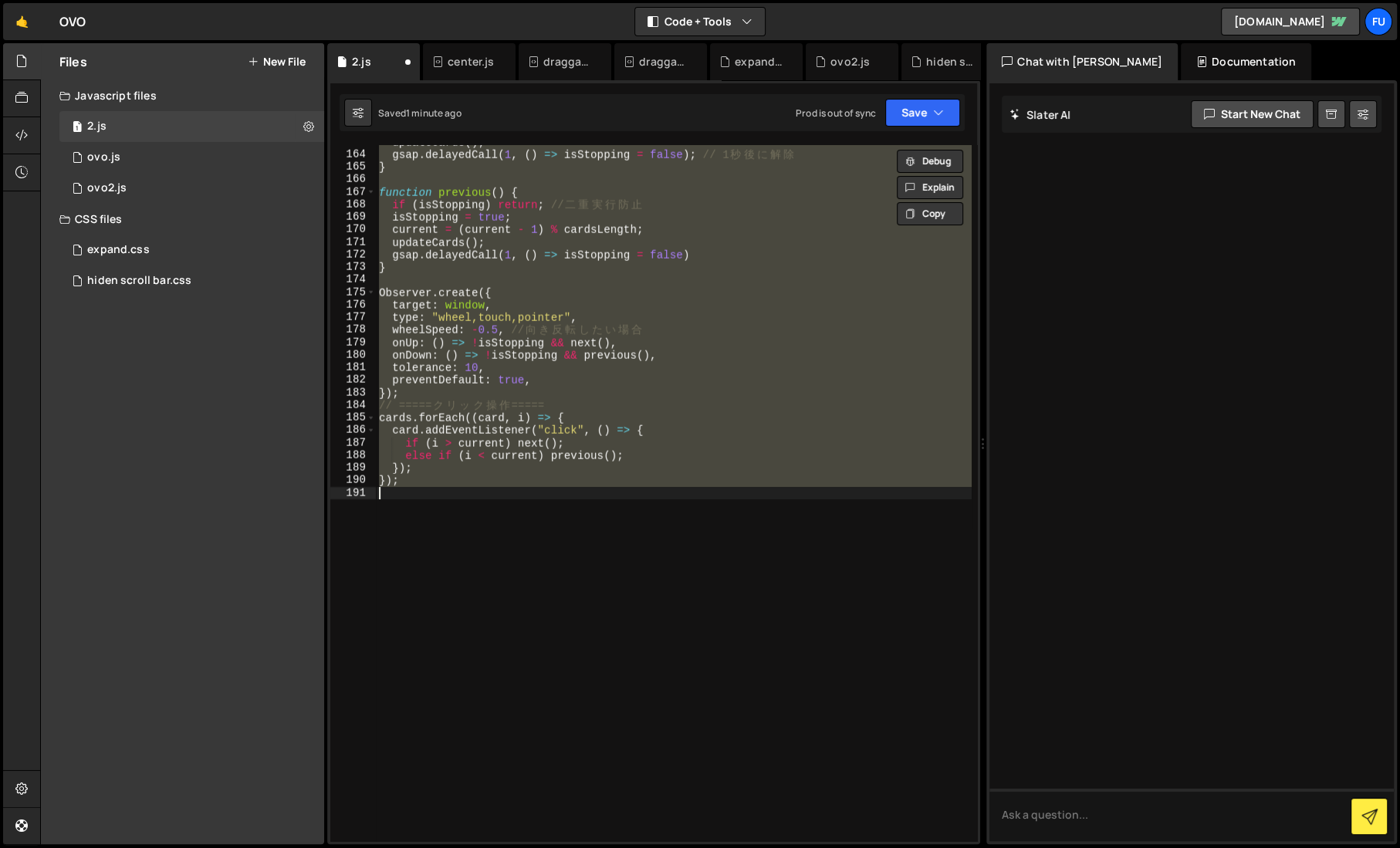
scroll to position [704, 0]
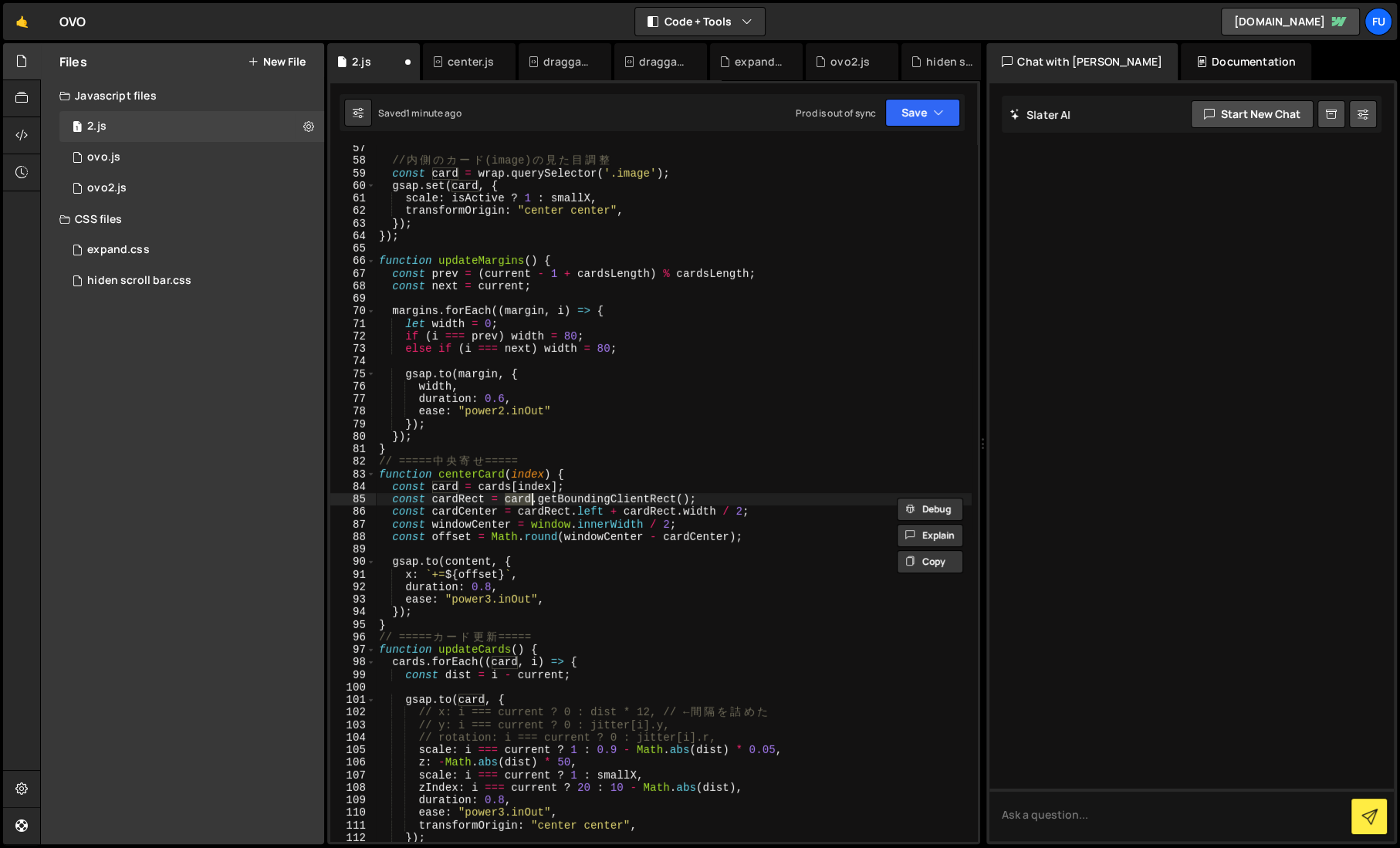
click at [511, 485] on div "// 内 側 の カ ー ド (image) の 見 た 目 調 整 const card = wrap . querySelector ( '.image'…" at bounding box center [673, 503] width 596 height 722
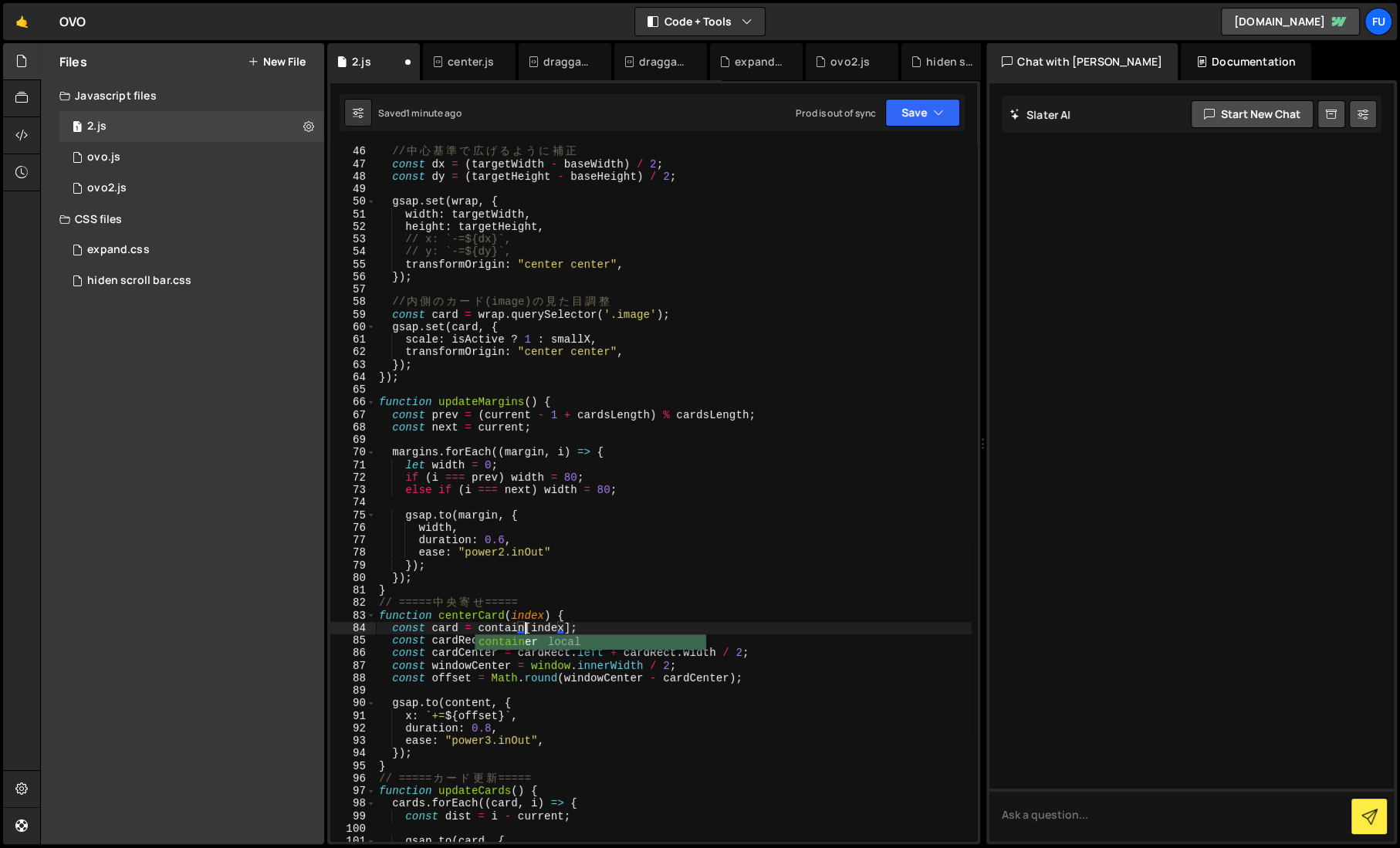
scroll to position [0, 10]
click at [928, 109] on button "Save" at bounding box center [922, 113] width 75 height 28
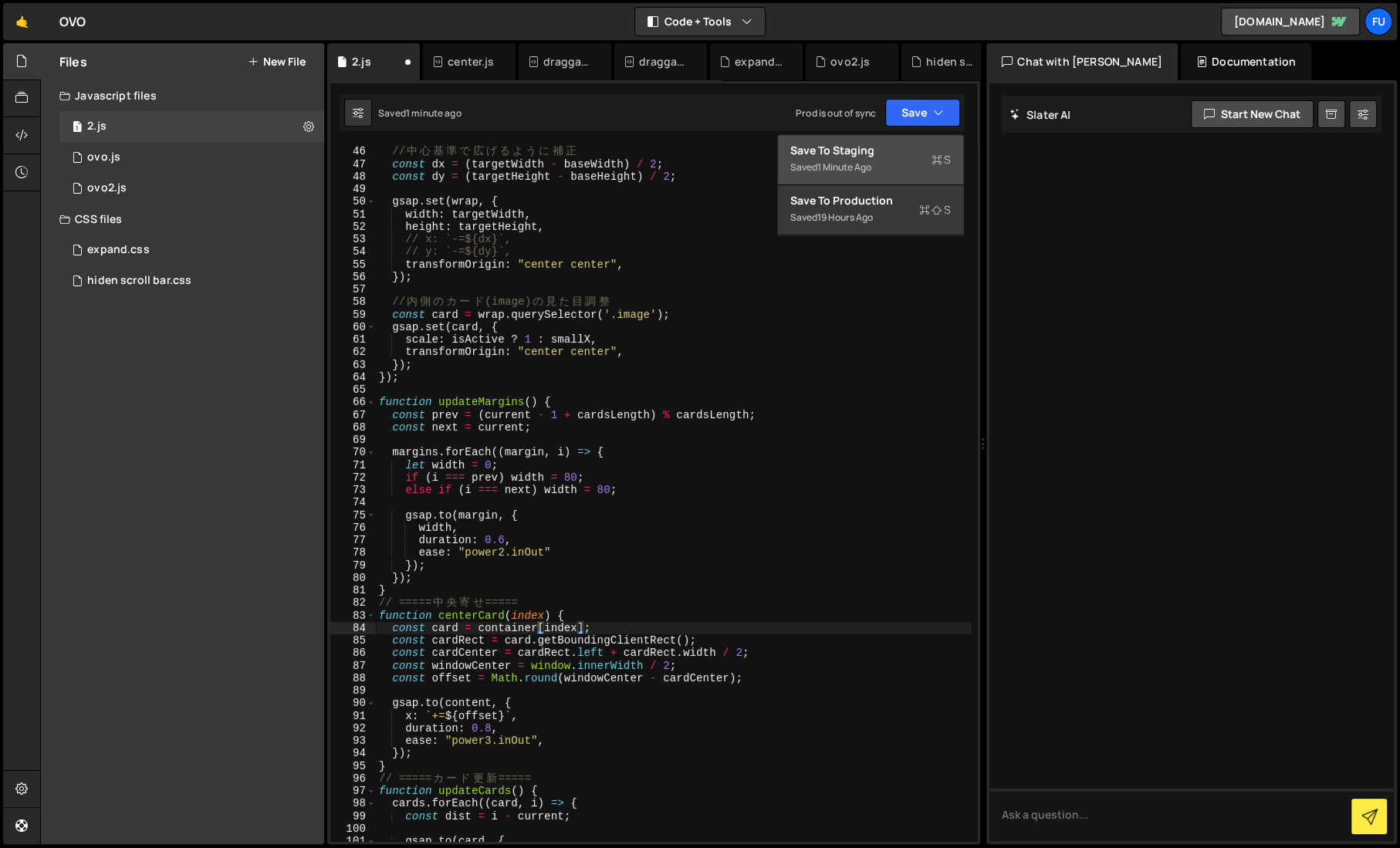
click at [909, 143] on div "Save to Staging S" at bounding box center [870, 150] width 160 height 16
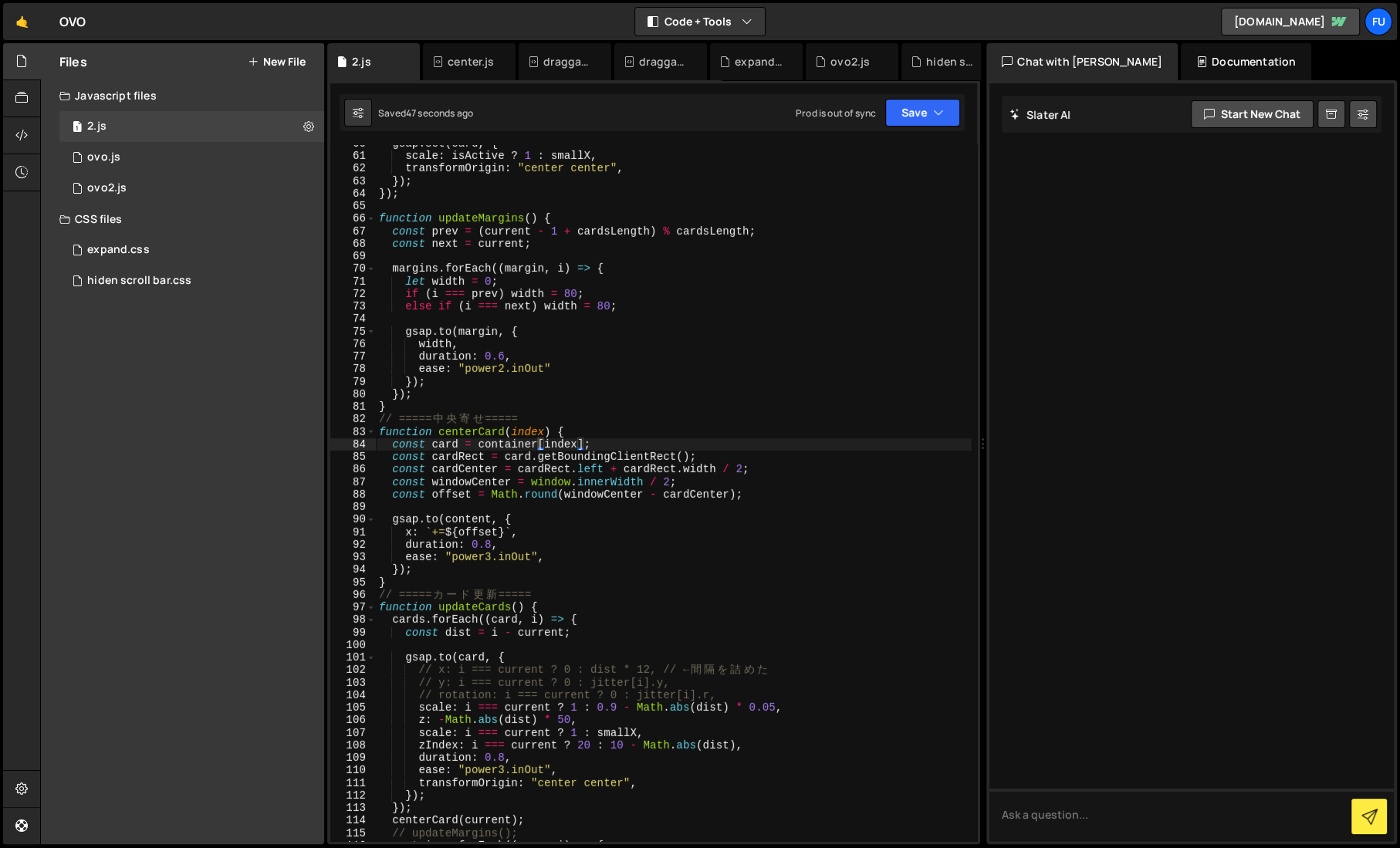
scroll to position [0, 8]
click at [458, 533] on div "gsap . set ( card , { scale : isActive ? 1 : smallX , transformOrigin : "center…" at bounding box center [673, 498] width 596 height 722
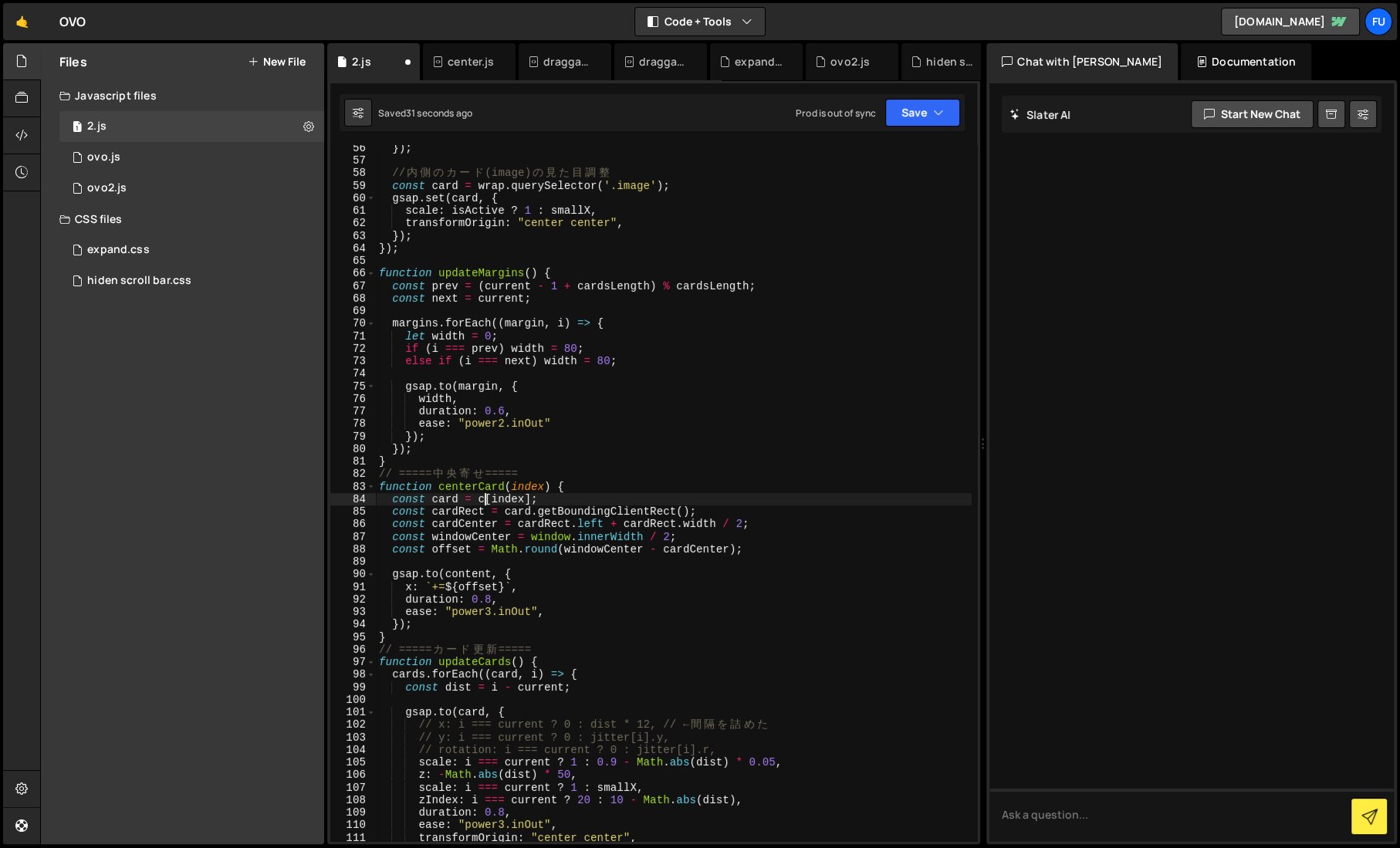
scroll to position [692, 0]
click at [548, 474] on div "}) ; // 内 側 の カ ー ド (image) の 見 た 目 調 整 const card = wrap . querySelector ( '.i…" at bounding box center [673, 503] width 596 height 722
click at [548, 467] on div "}) ; // 内 側 の カ ー ド (image) の 見 た 目 調 整 const card = wrap . querySelector ( '.i…" at bounding box center [673, 503] width 596 height 722
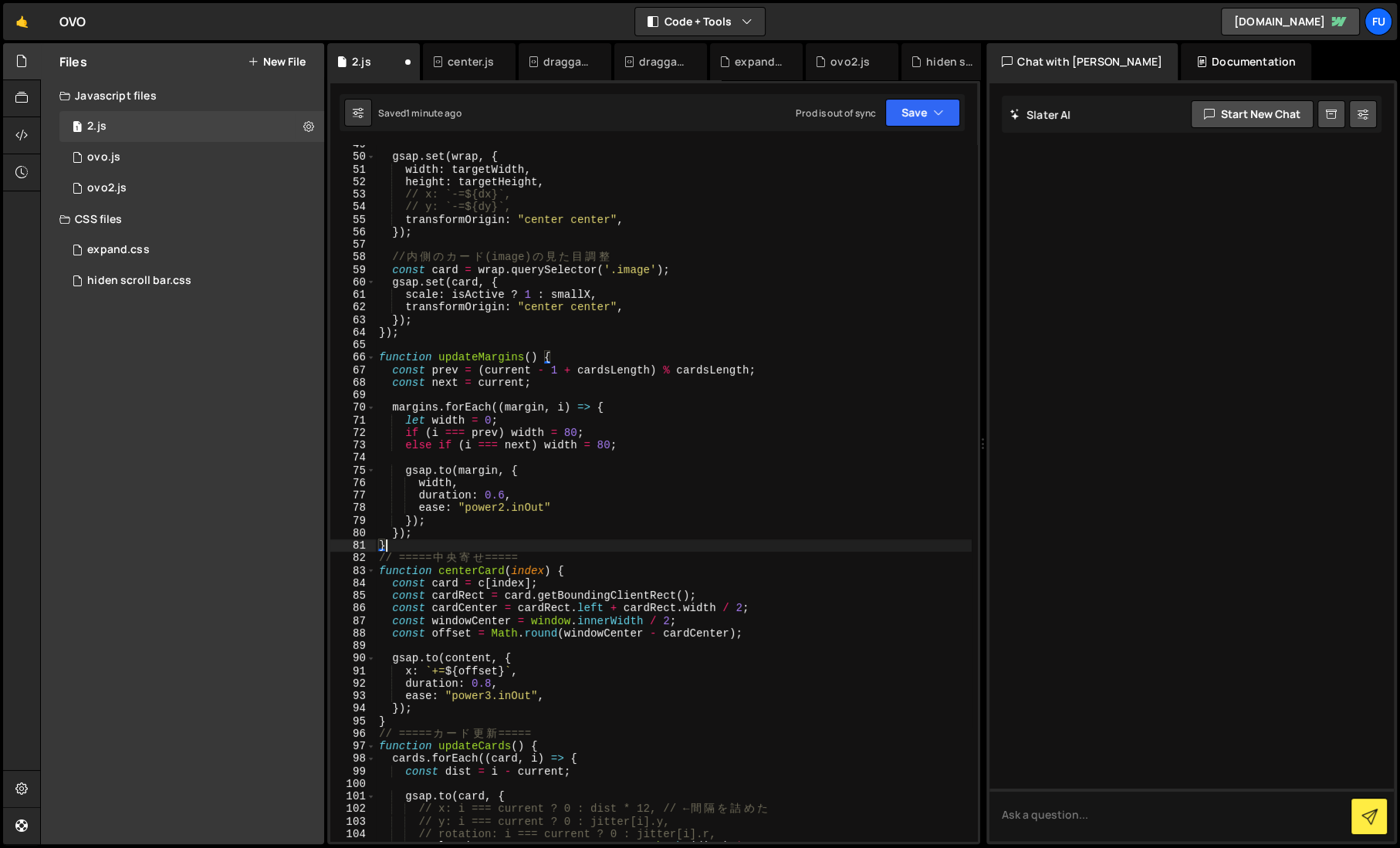
scroll to position [630, 0]
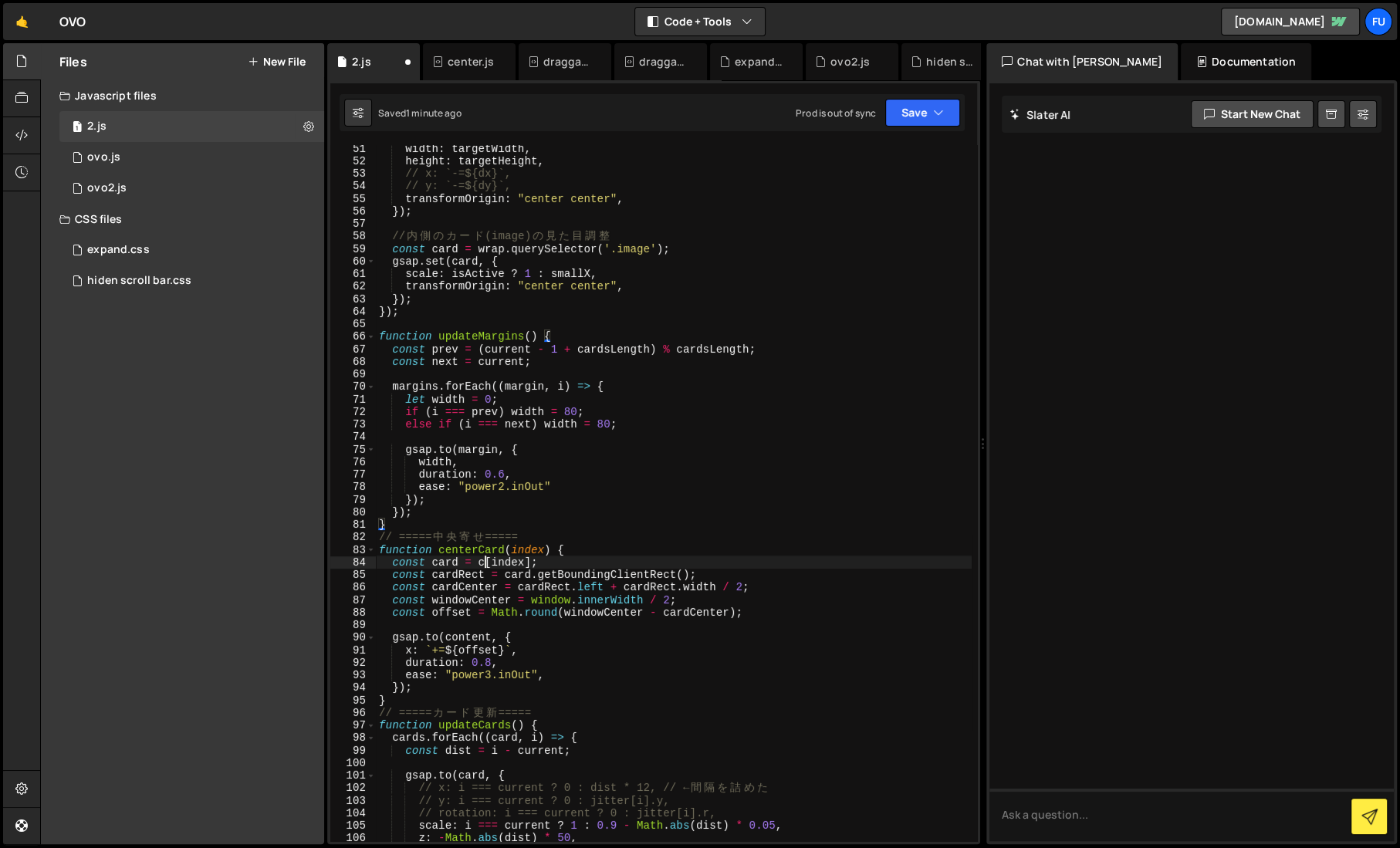
click at [485, 562] on div "width : targetWidth , height : targetHeight , // x: `-=${dx}`, // y: `-=${dy}`,…" at bounding box center [673, 503] width 596 height 722
click at [938, 101] on button "Save" at bounding box center [922, 113] width 75 height 28
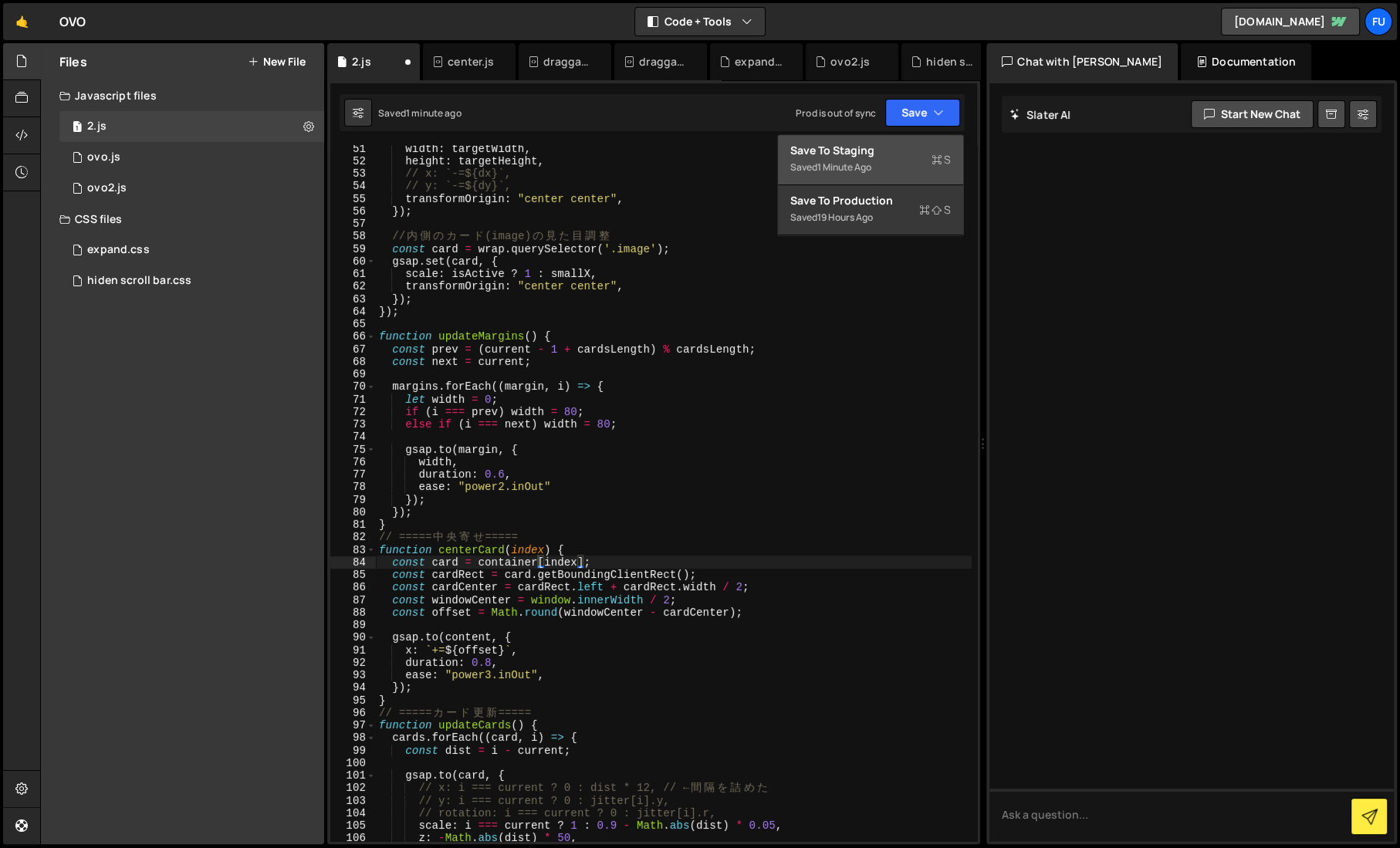
click at [927, 146] on div "Save to Staging S" at bounding box center [870, 150] width 160 height 16
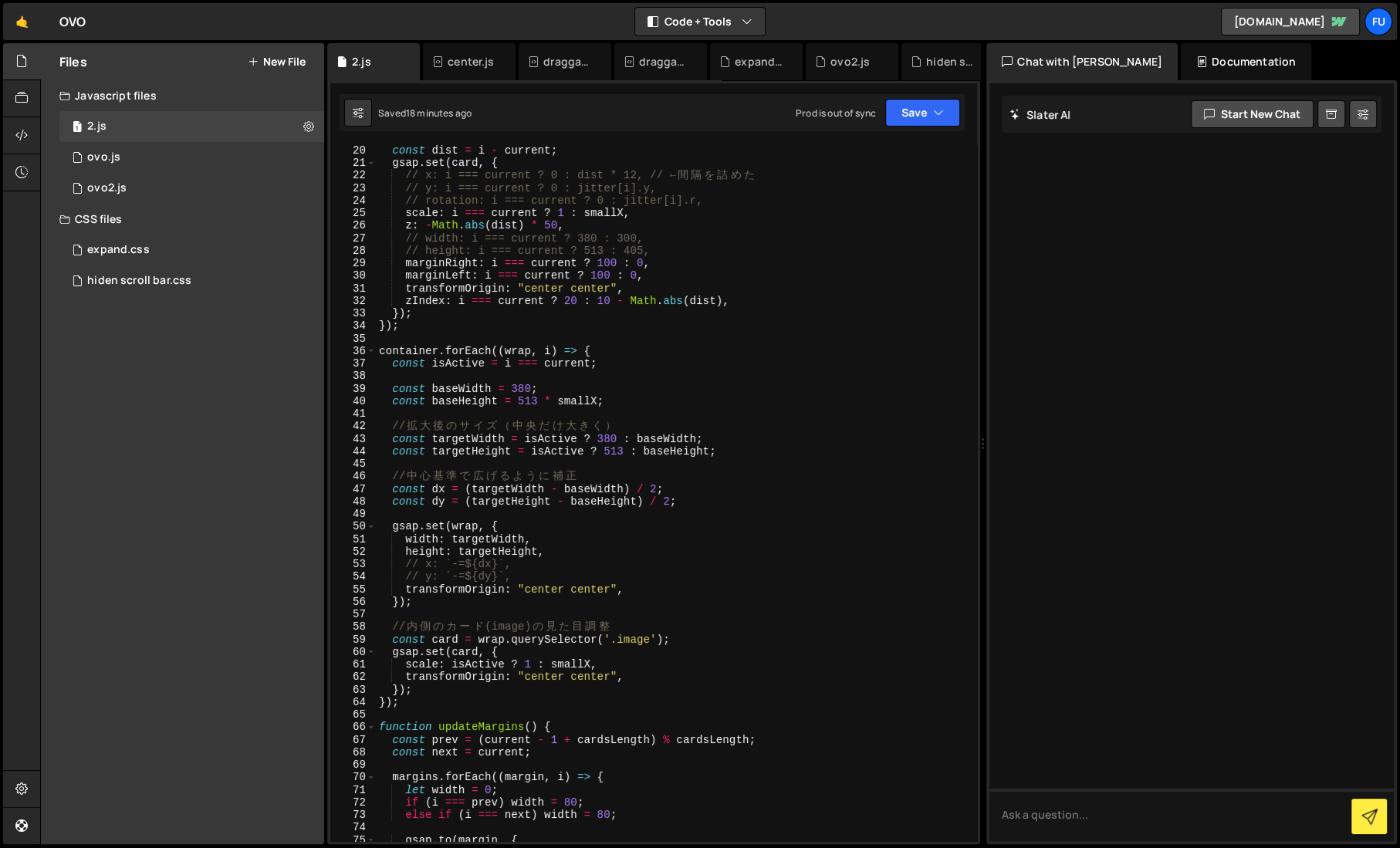
click at [559, 542] on div "const dist = i - current ; gsap . set ( card , { // x: i === current ? 0 : dist…" at bounding box center [673, 506] width 596 height 722
click at [558, 552] on div "const dist = i - current ; gsap . set ( card , { // x: i === current ? 0 : dist…" at bounding box center [673, 506] width 596 height 722
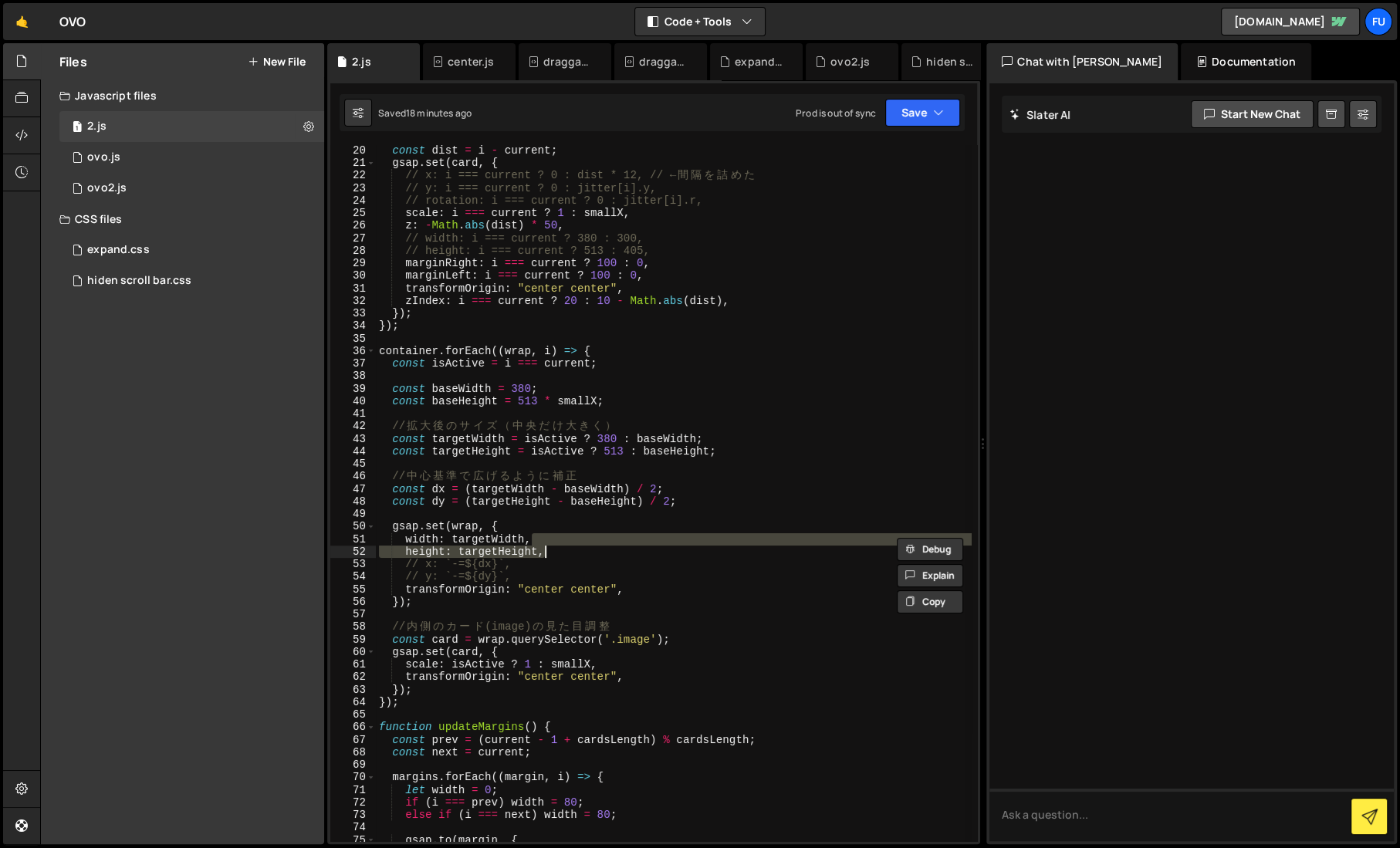
click at [558, 552] on div "const dist = i - current ; gsap . set ( card , { // x: i === current ? 0 : dist…" at bounding box center [673, 494] width 596 height 696
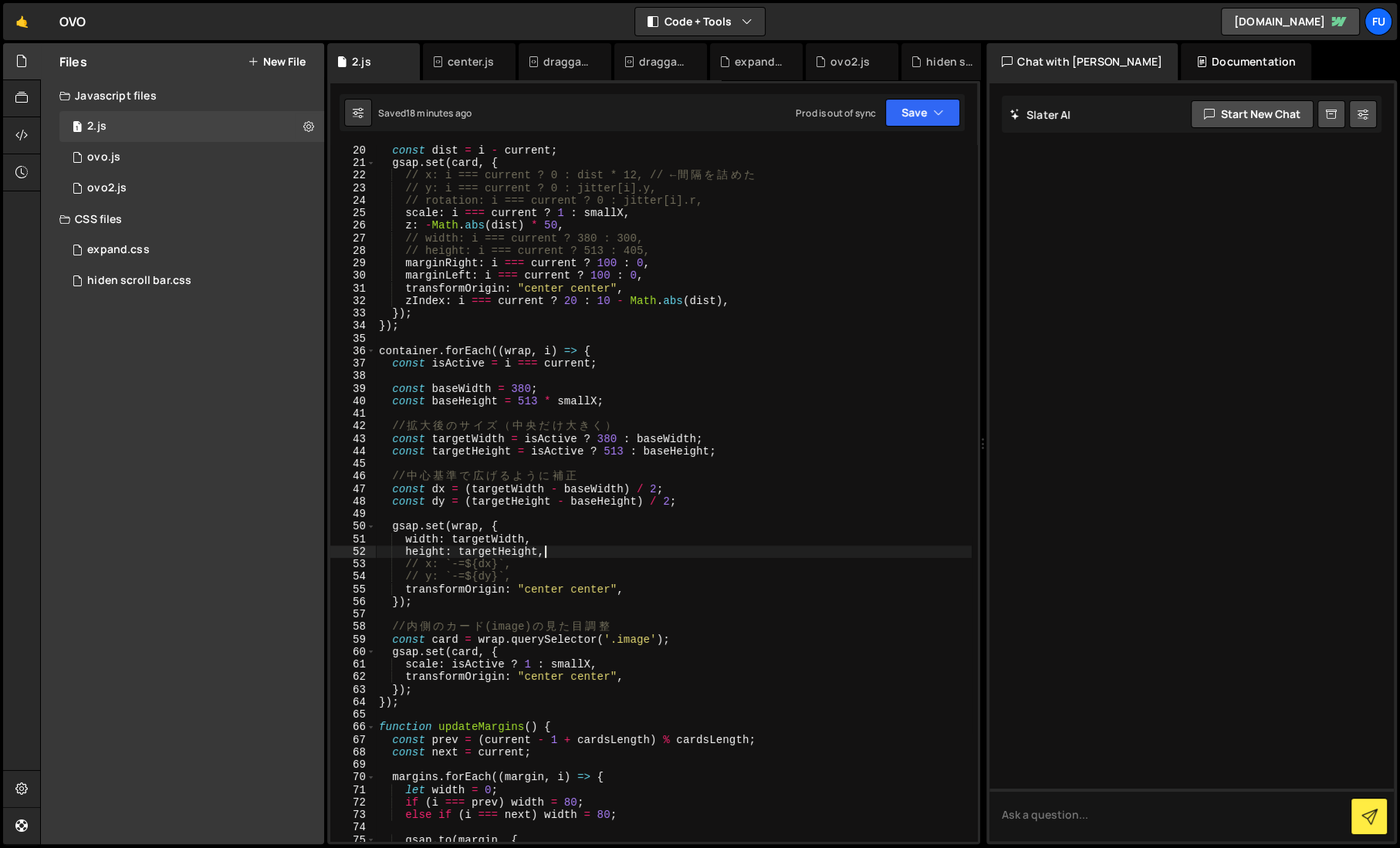
click at [549, 535] on div "const dist = i - current ; gsap . set ( card , { // x: i === current ? 0 : dist…" at bounding box center [673, 506] width 596 height 722
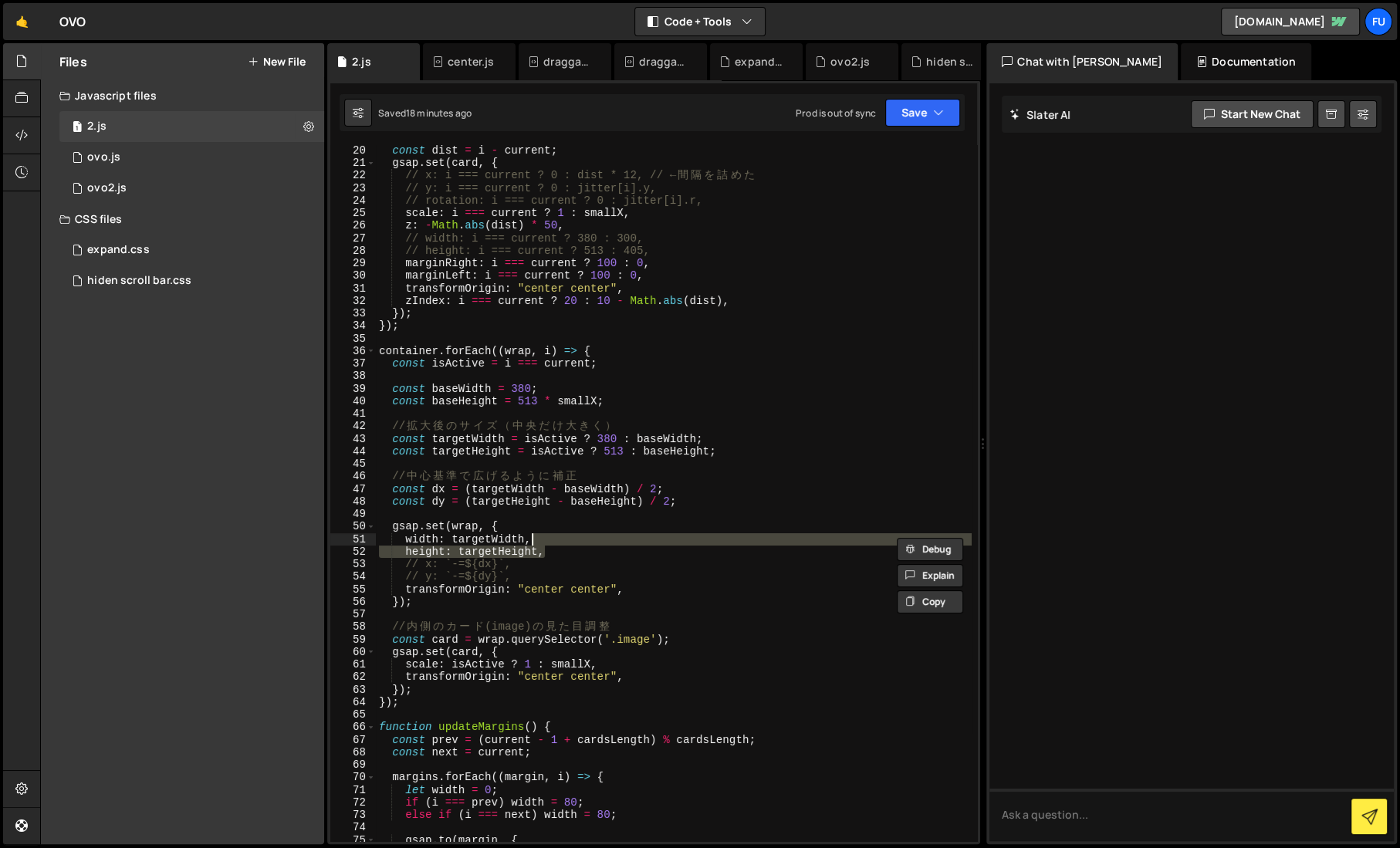
click at [548, 550] on div "const dist = i - current ; gsap . set ( card , { // x: i === current ? 0 : dist…" at bounding box center [673, 494] width 596 height 696
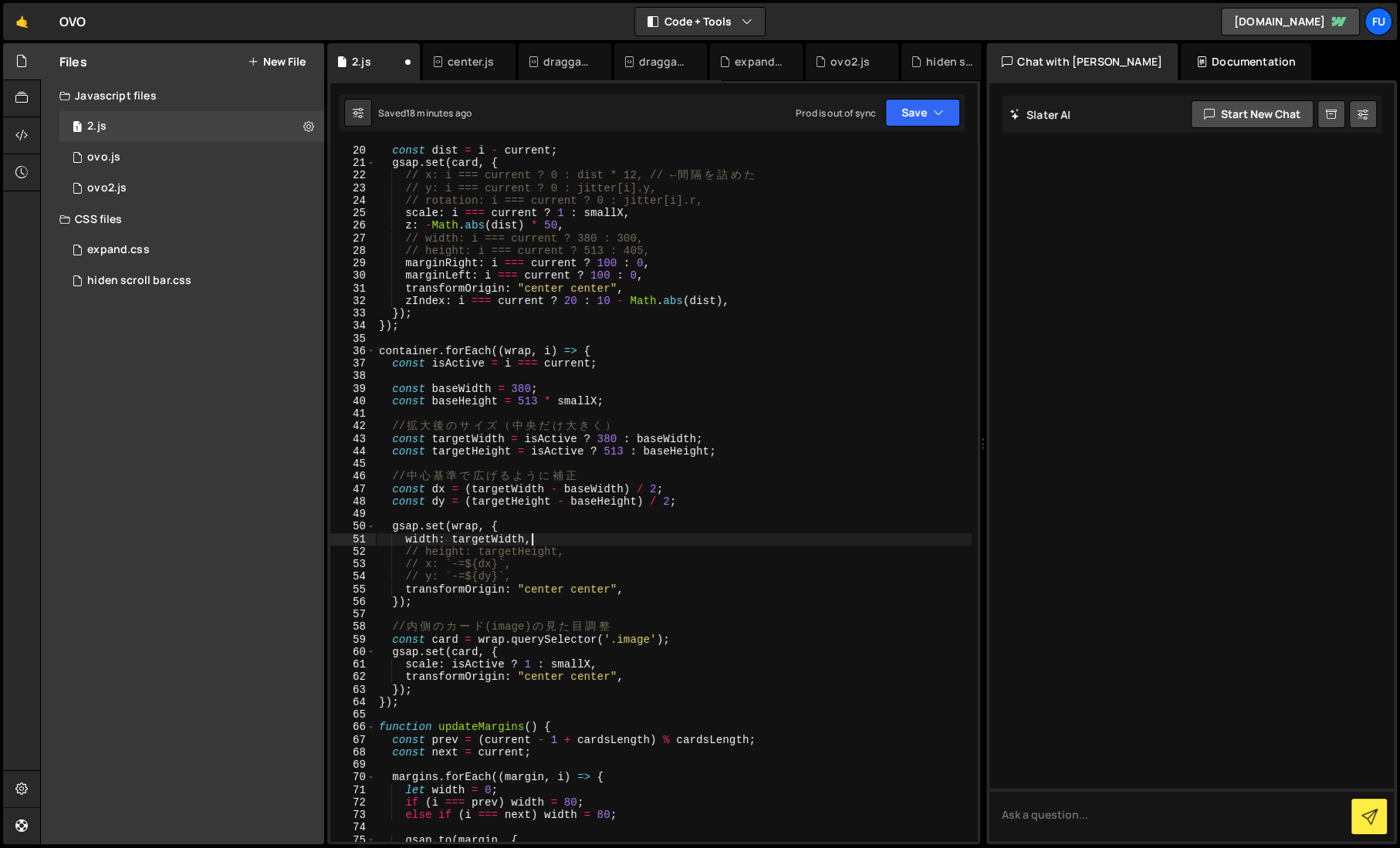
click at [547, 534] on div "const dist = i - current ; gsap . set ( card , { // x: i === current ? 0 : dist…" at bounding box center [673, 506] width 596 height 722
click at [709, 630] on div "const dist = i - current ; gsap . set ( card , { // x: i === current ? 0 : dist…" at bounding box center [673, 506] width 596 height 722
click at [696, 596] on div "const dist = i - current ; gsap . set ( card , { // x: i === current ? 0 : dist…" at bounding box center [673, 506] width 596 height 722
click at [663, 594] on div "const dist = i - current ; gsap . set ( card , { // x: i === current ? 0 : dist…" at bounding box center [673, 506] width 596 height 722
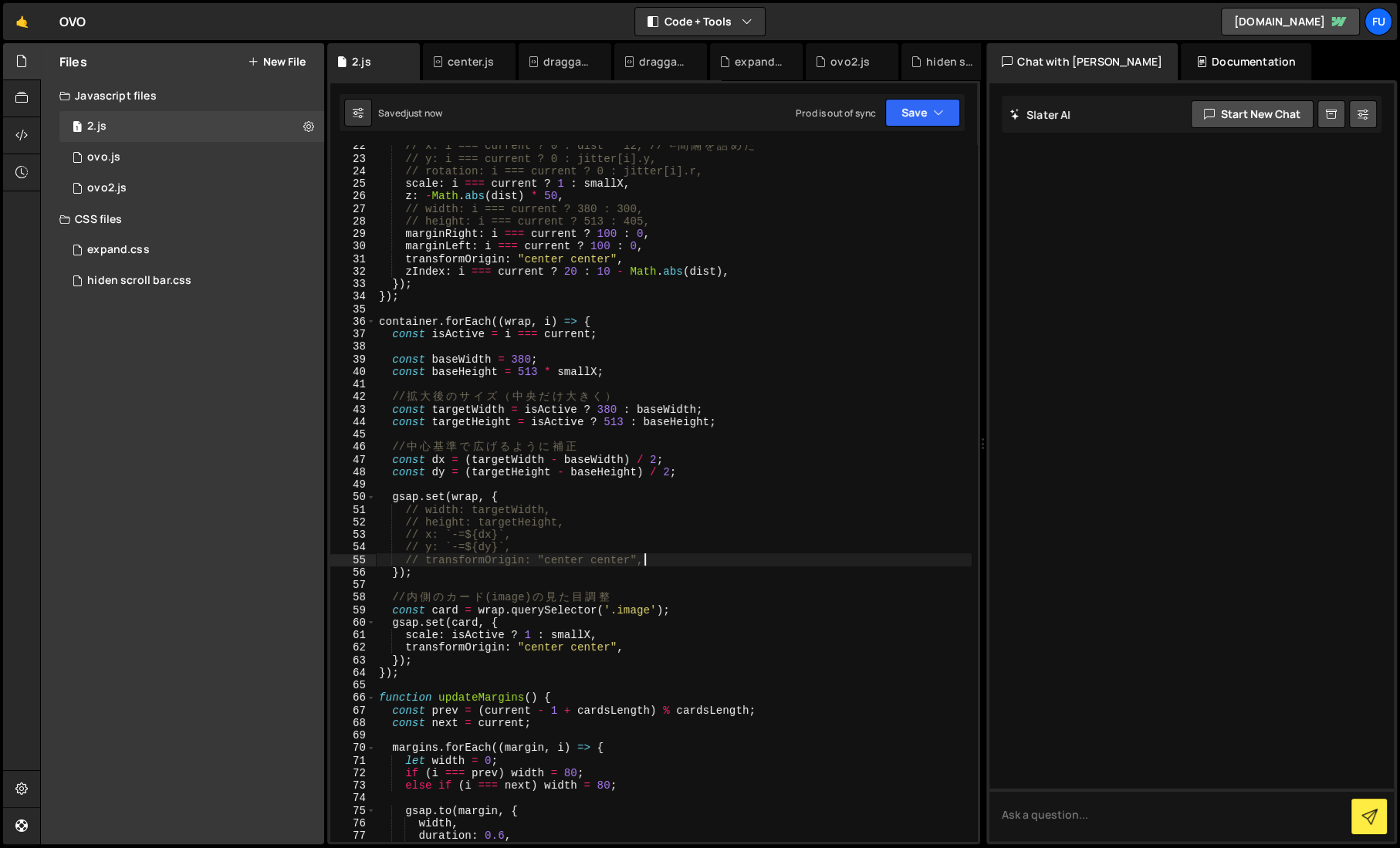
scroll to position [269, 0]
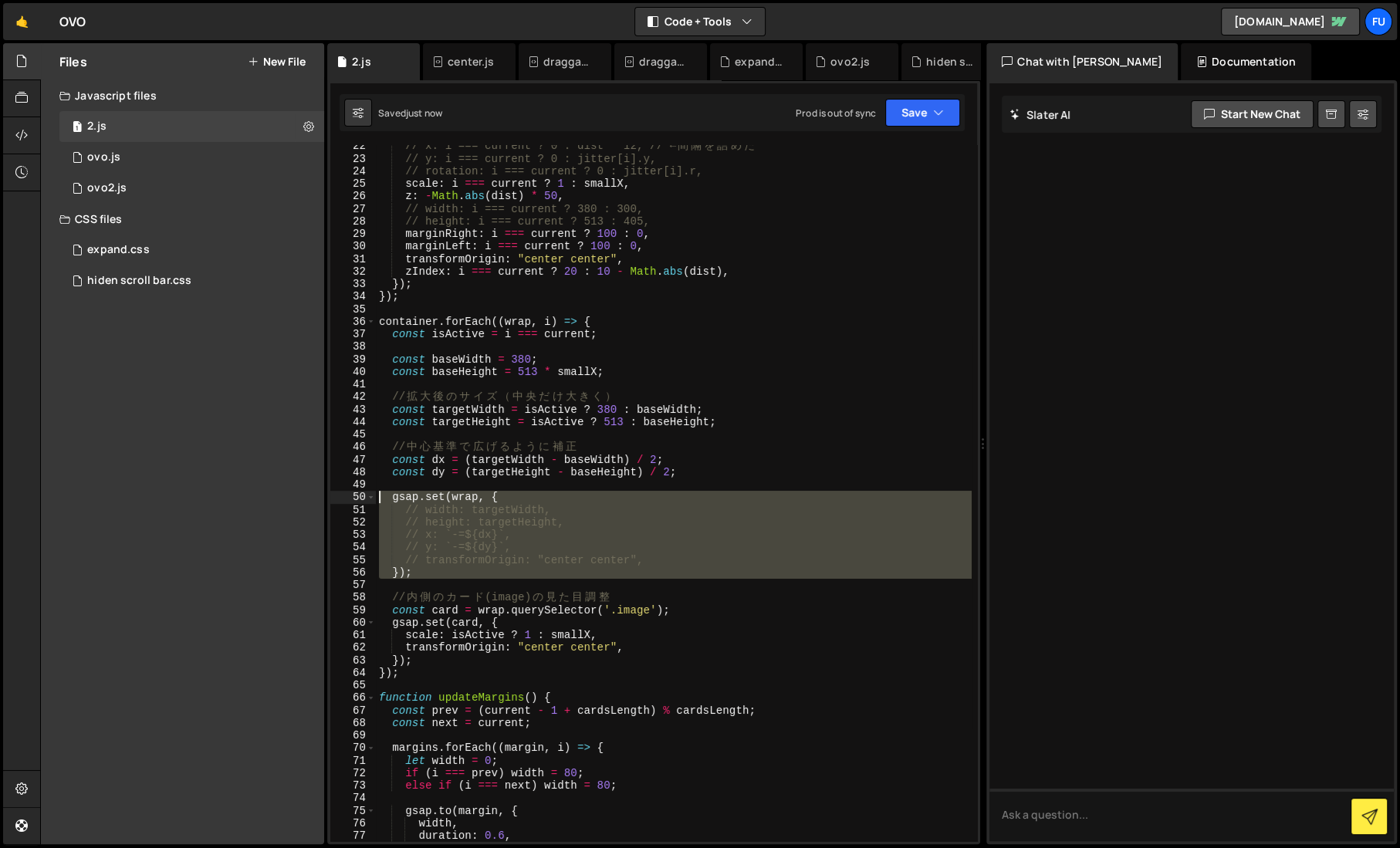
drag, startPoint x: 526, startPoint y: 589, endPoint x: 353, endPoint y: 498, distance: 195.5
click at [353, 499] on div "// transformOrigin: "center center", 22 23 24 25 26 27 28 29 30 31 32 33 34 35 …" at bounding box center [653, 494] width 646 height 696
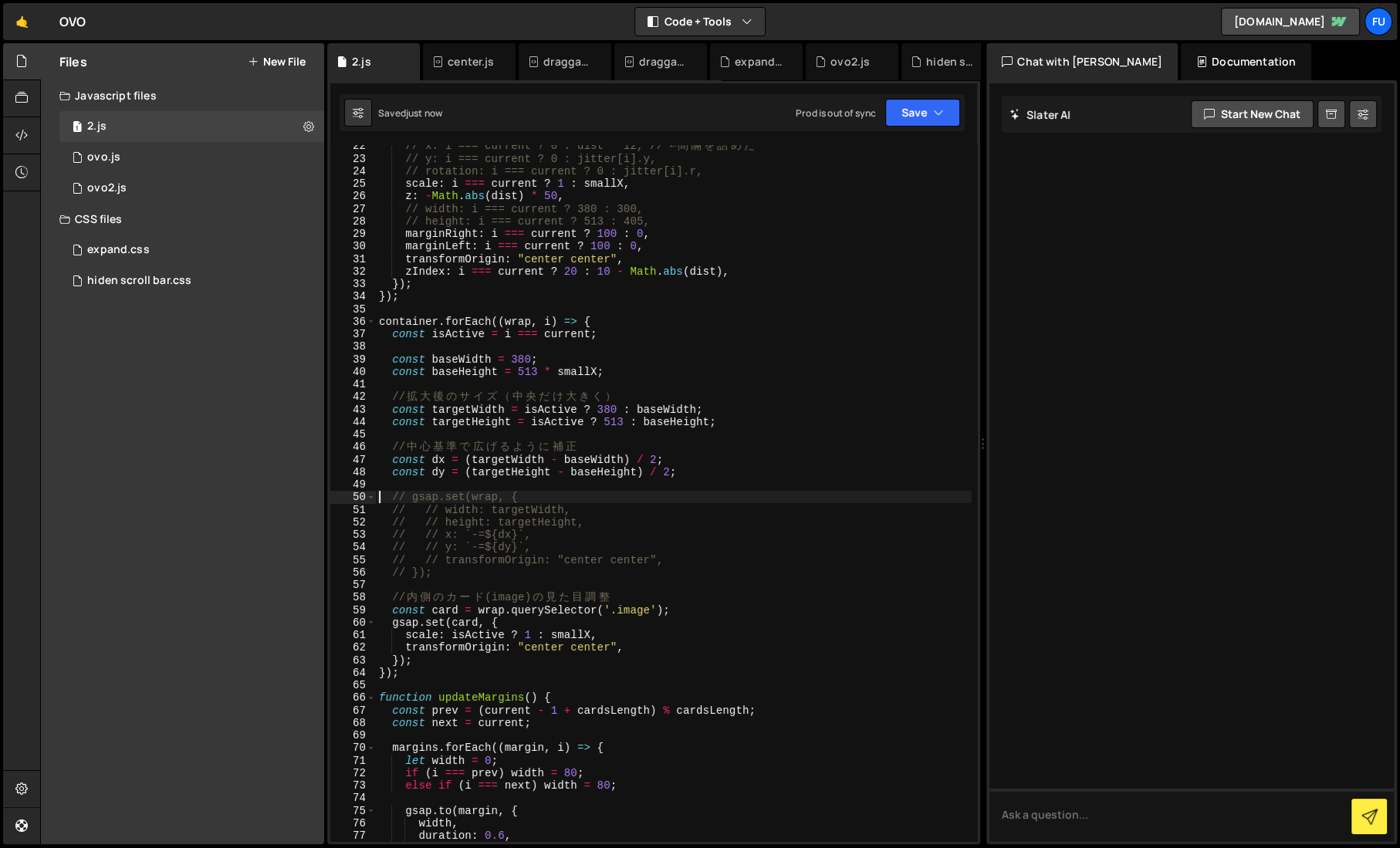
click at [538, 456] on div "// x: i === current ? 0 : dist * 12, // ← 間 隔 を 詰 め た // y: i === current ? 0 :…" at bounding box center [673, 501] width 596 height 722
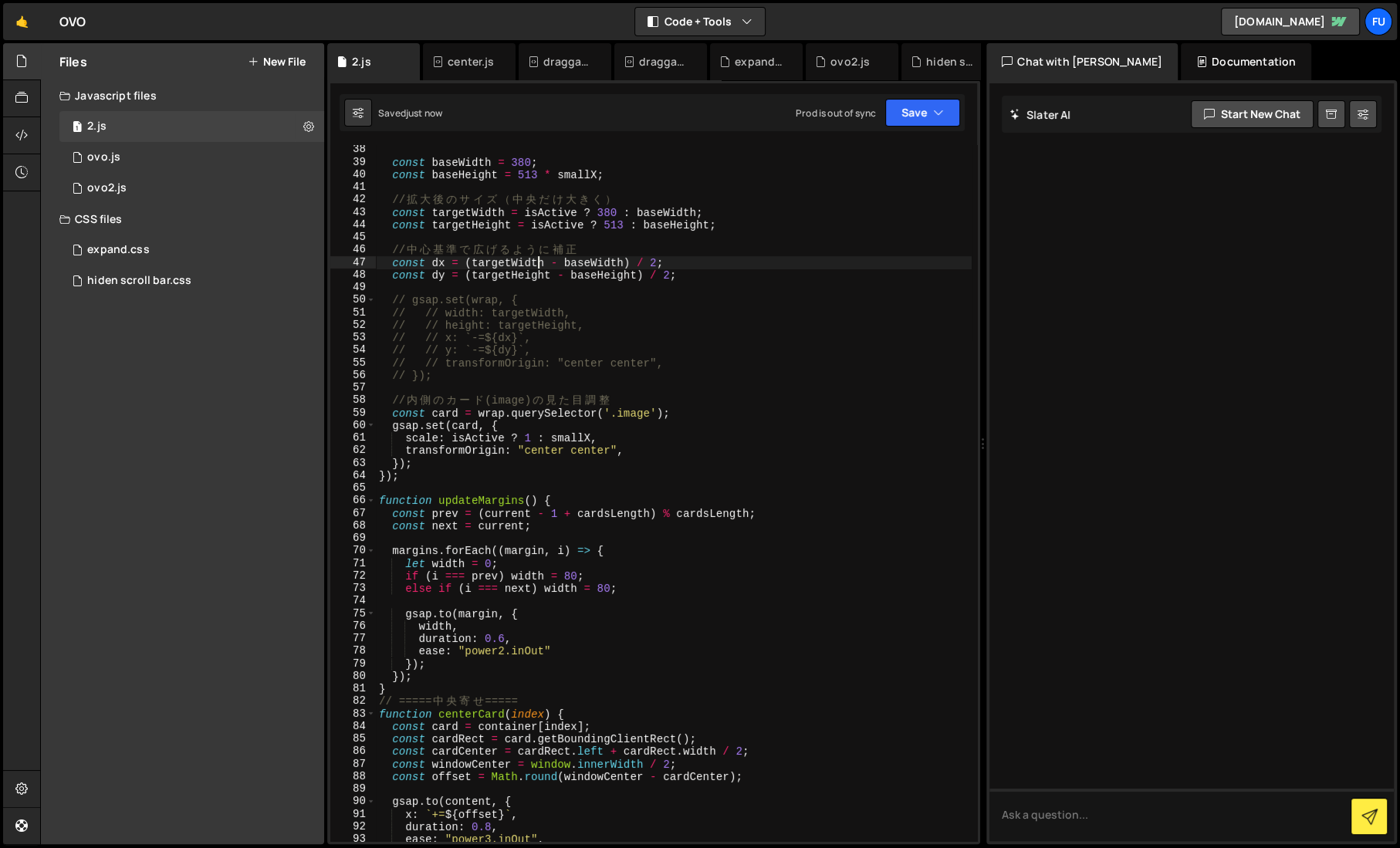
scroll to position [519, 0]
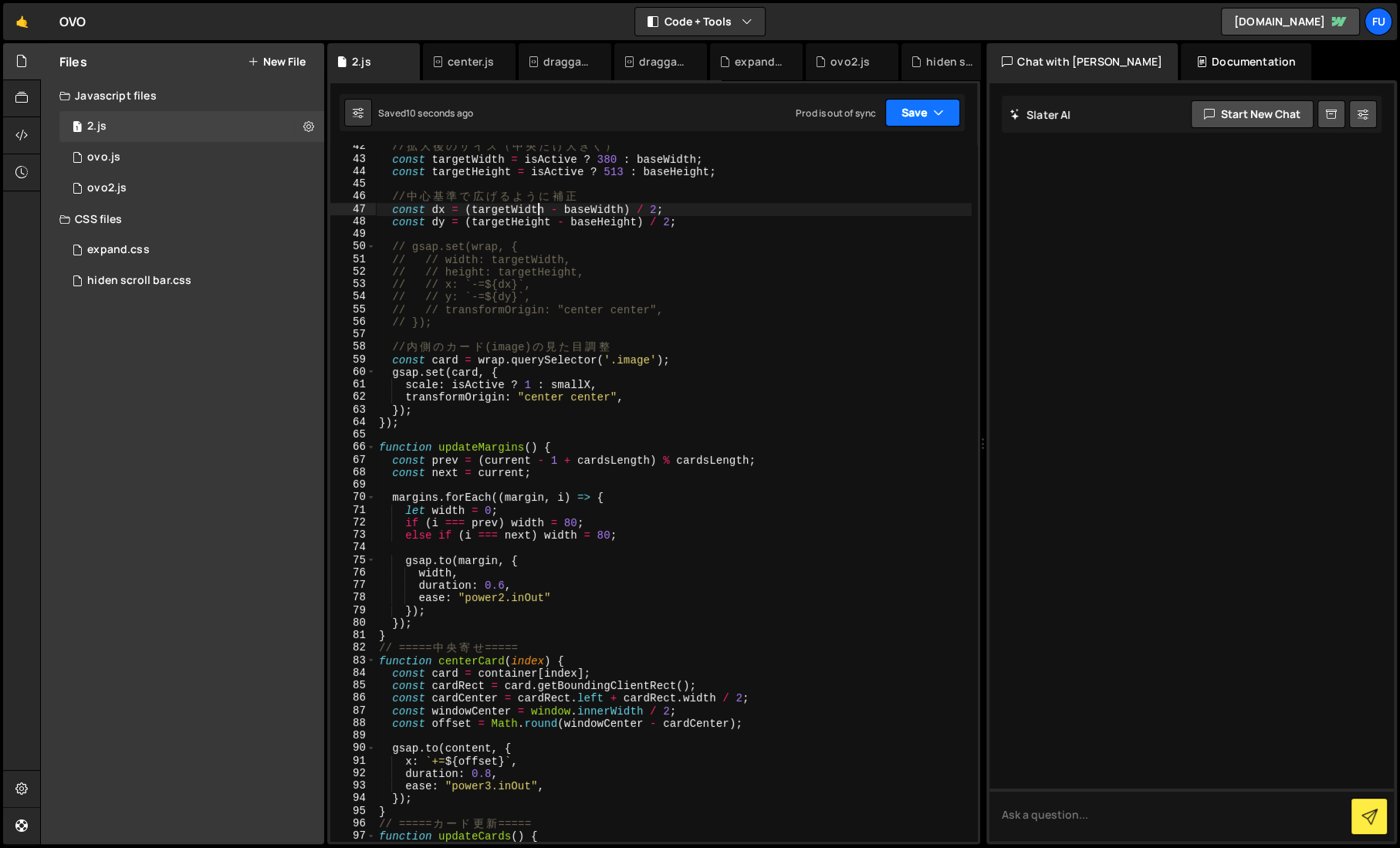
click at [908, 122] on button "Save" at bounding box center [922, 113] width 75 height 28
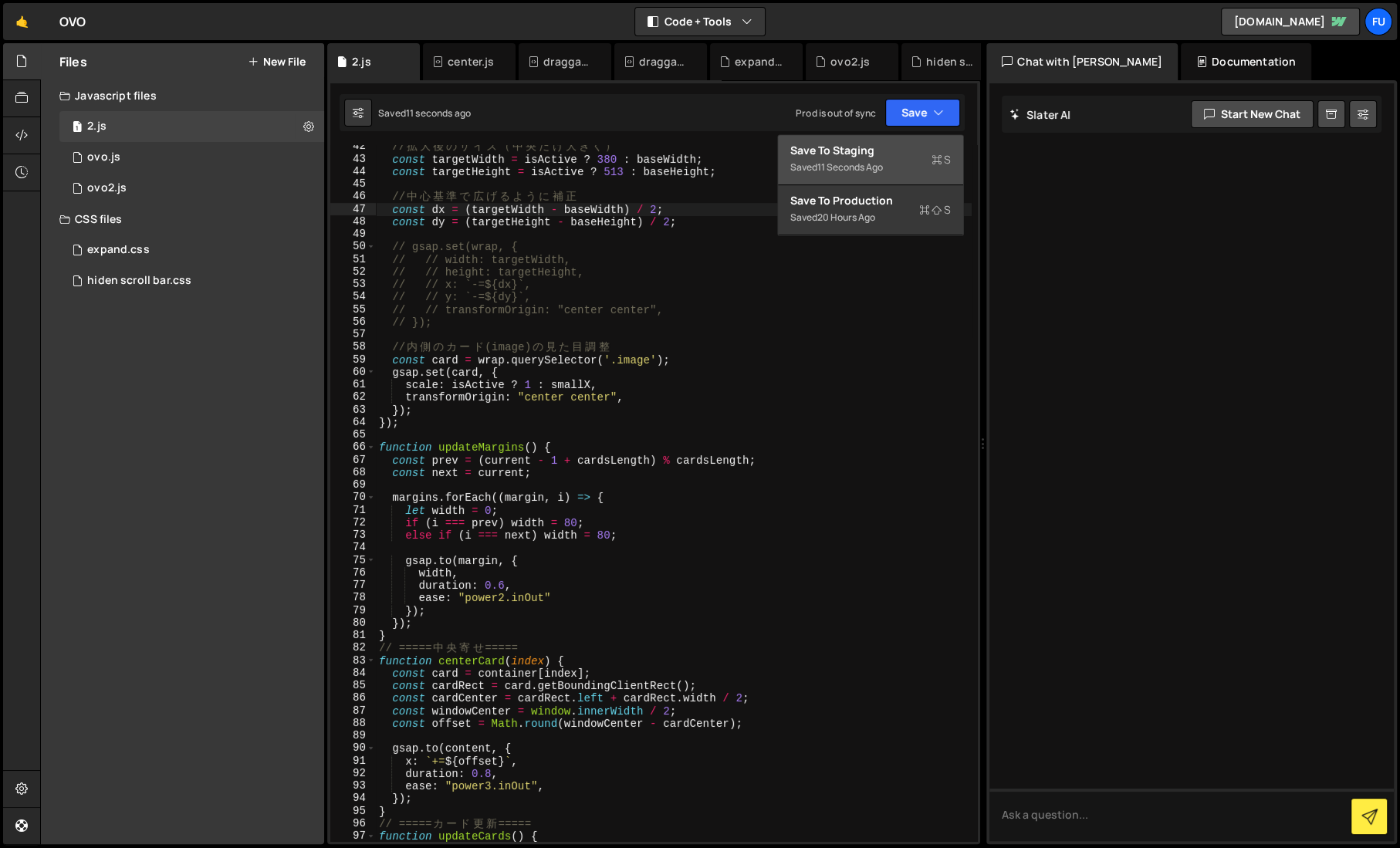
click at [845, 175] on div "Saved 11 seconds ago" at bounding box center [870, 168] width 160 height 19
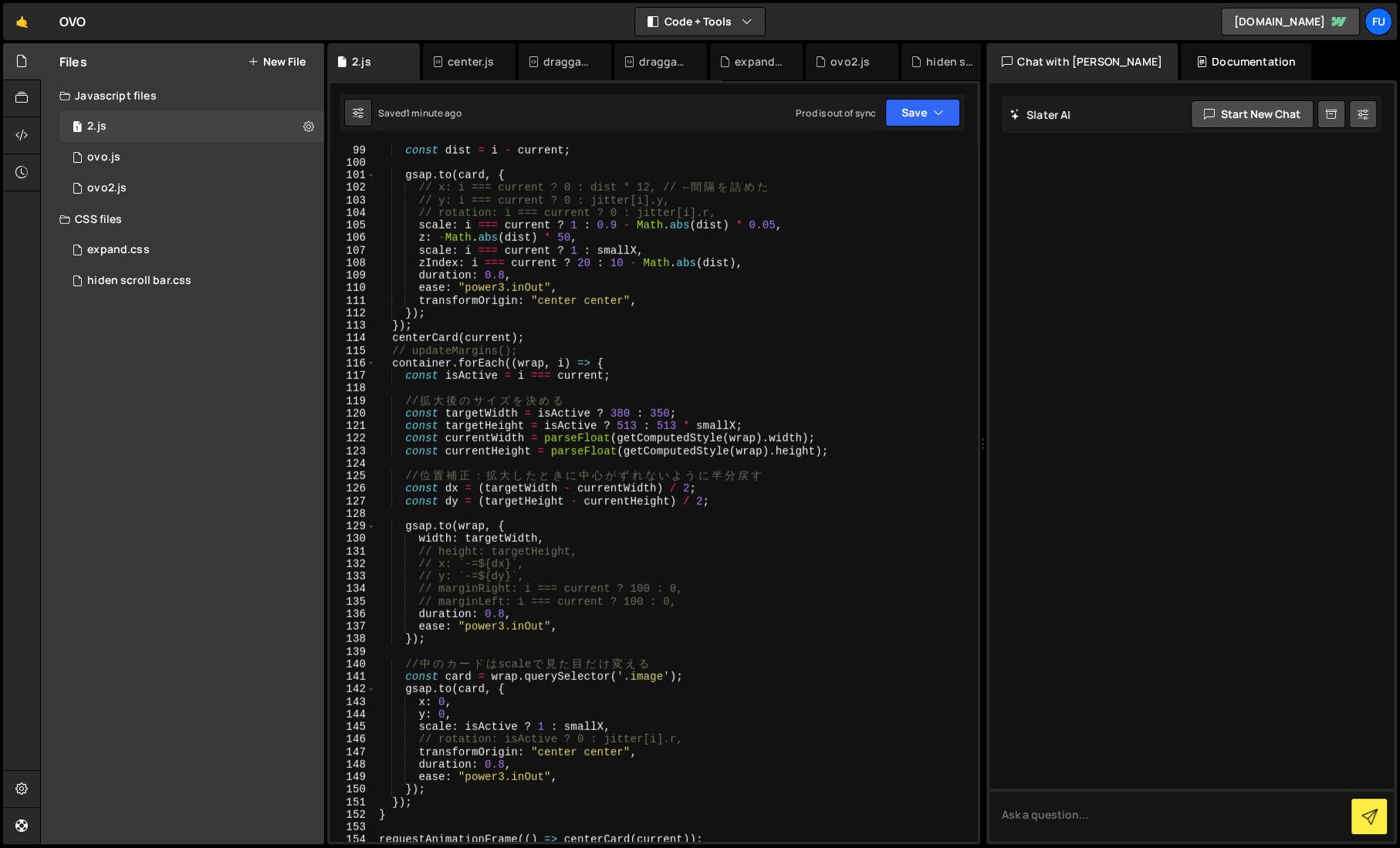
scroll to position [1244, 0]
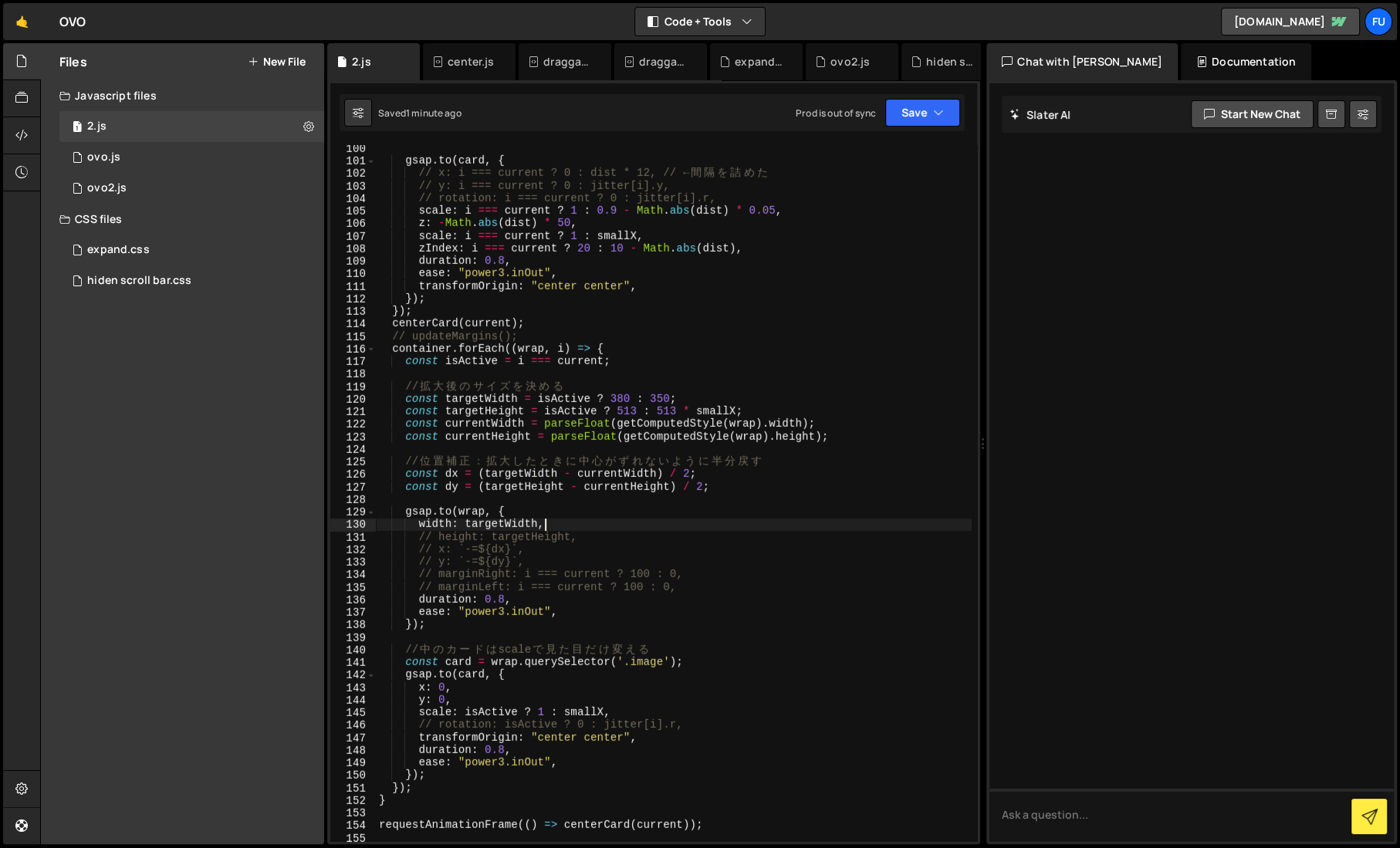
click at [570, 520] on div "gsap . to ( card , { // x: i === current ? 0 : dist * 12, // ← 間 隔 を 詰 め た // y…" at bounding box center [673, 503] width 596 height 722
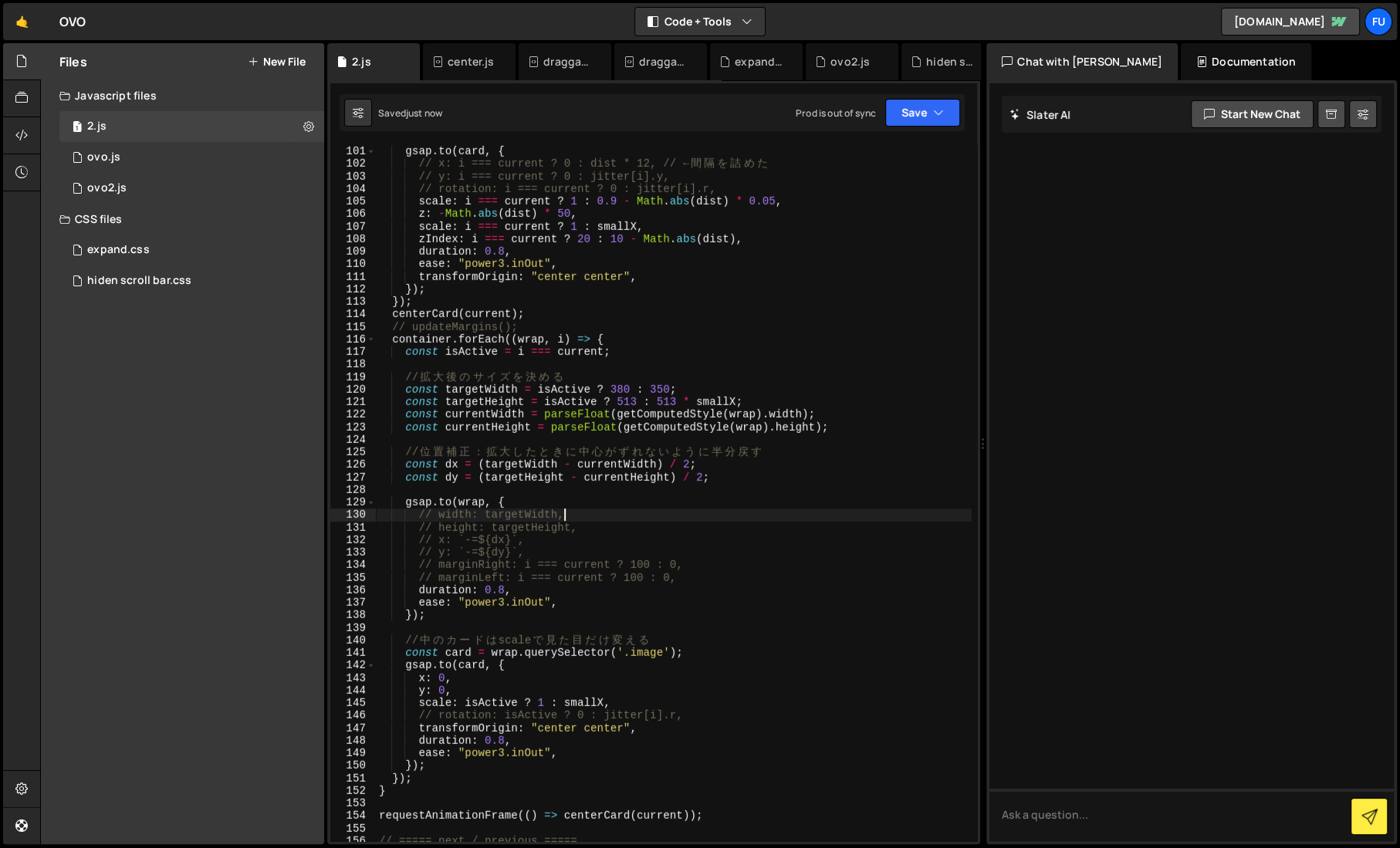
scroll to position [1258, 0]
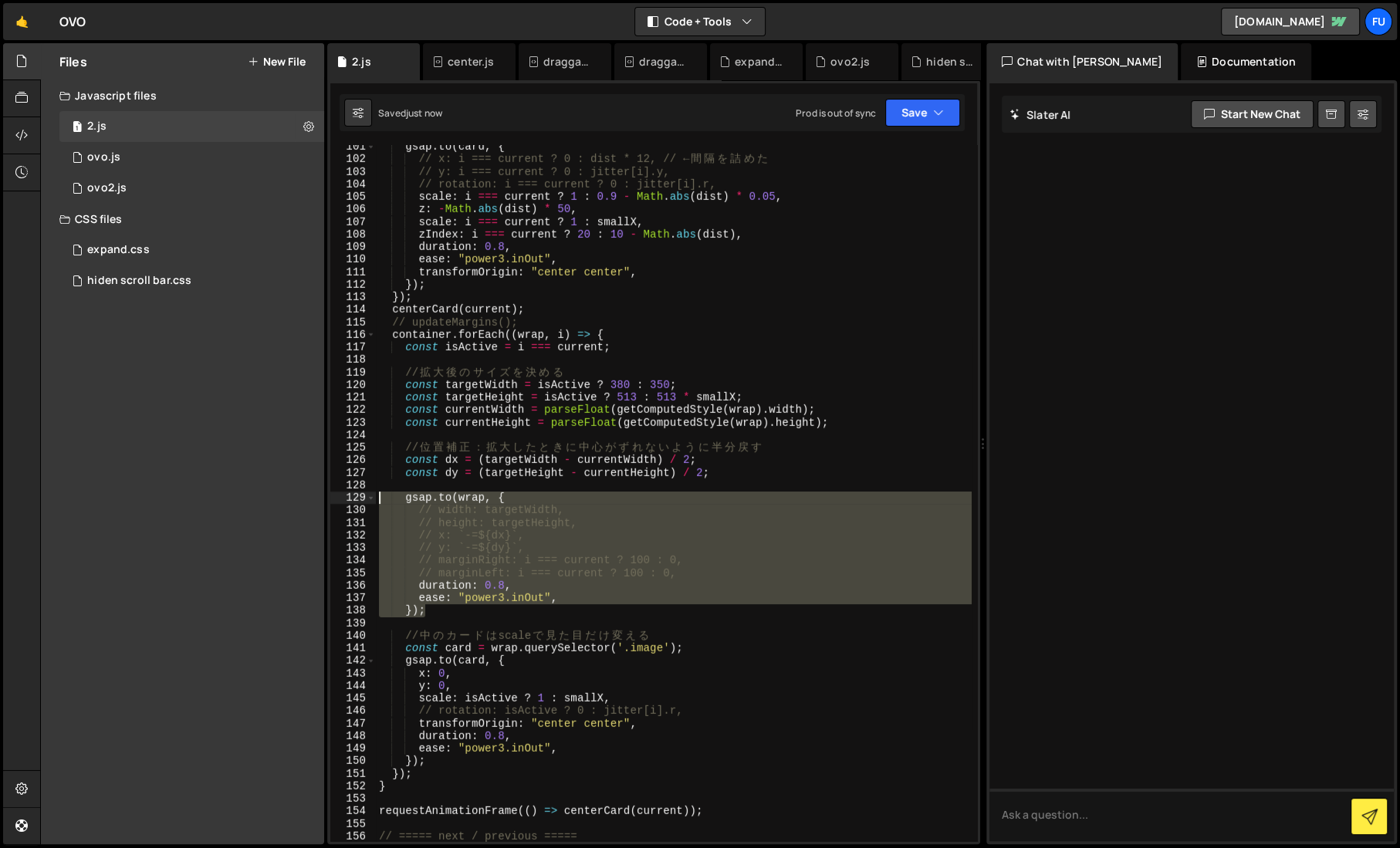
drag, startPoint x: 436, startPoint y: 613, endPoint x: 336, endPoint y: 503, distance: 148.7
click at [336, 503] on div "// width: targetWidth, 101 102 103 104 105 106 107 108 109 110 111 112 113 114 …" at bounding box center [653, 494] width 646 height 696
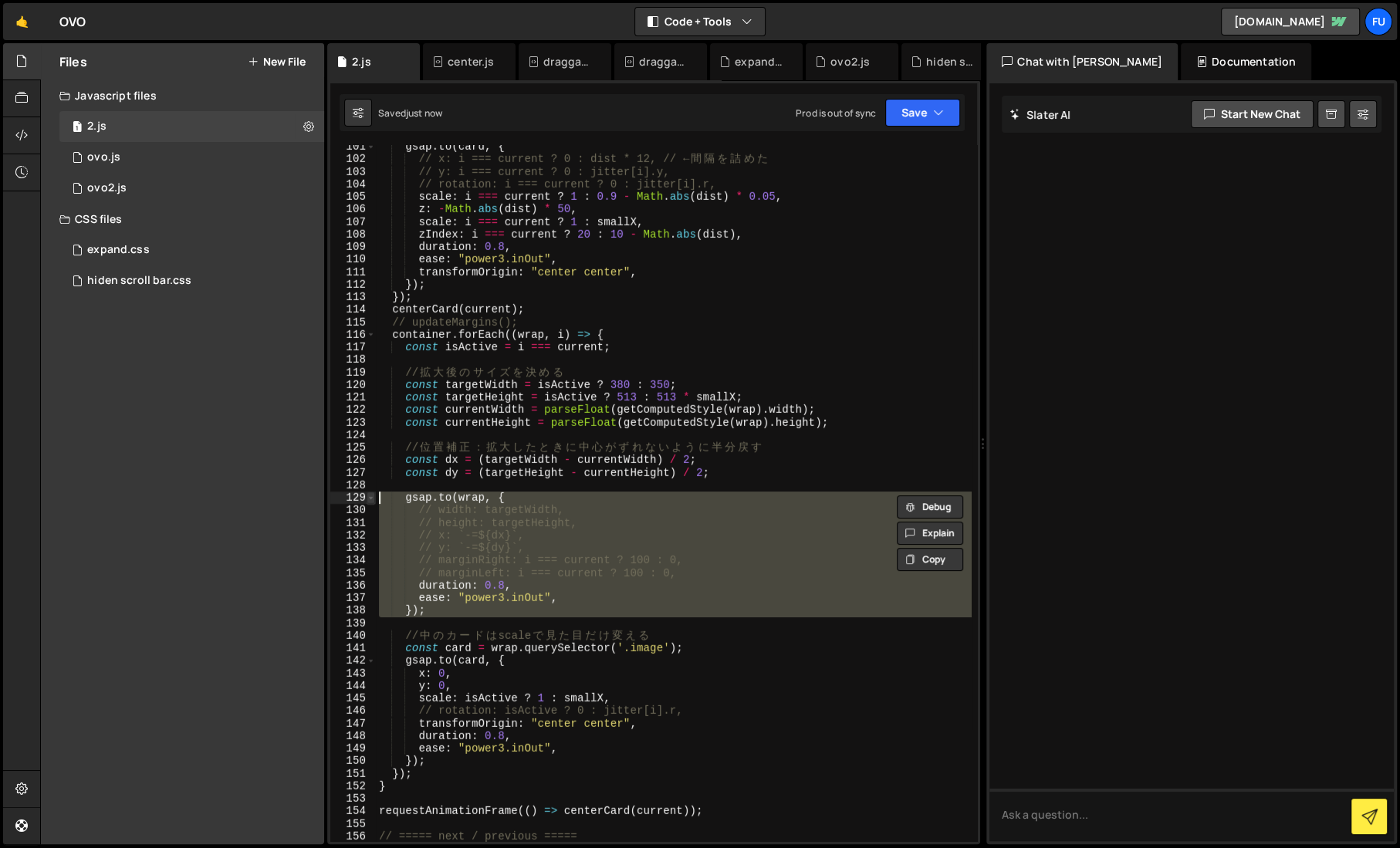
drag, startPoint x: 456, startPoint y: 626, endPoint x: 366, endPoint y: 495, distance: 158.9
click at [366, 495] on div "[DOMAIN_NAME](wrap, { // width: targetWidth, 101 102 103 104 105 106 107 108 10…" at bounding box center [653, 494] width 646 height 696
click at [494, 518] on div "gsap . to ( card , { // x: i === current ? 0 : dist * 12, // ← 間 隔 を 詰 め た // y…" at bounding box center [673, 494] width 596 height 696
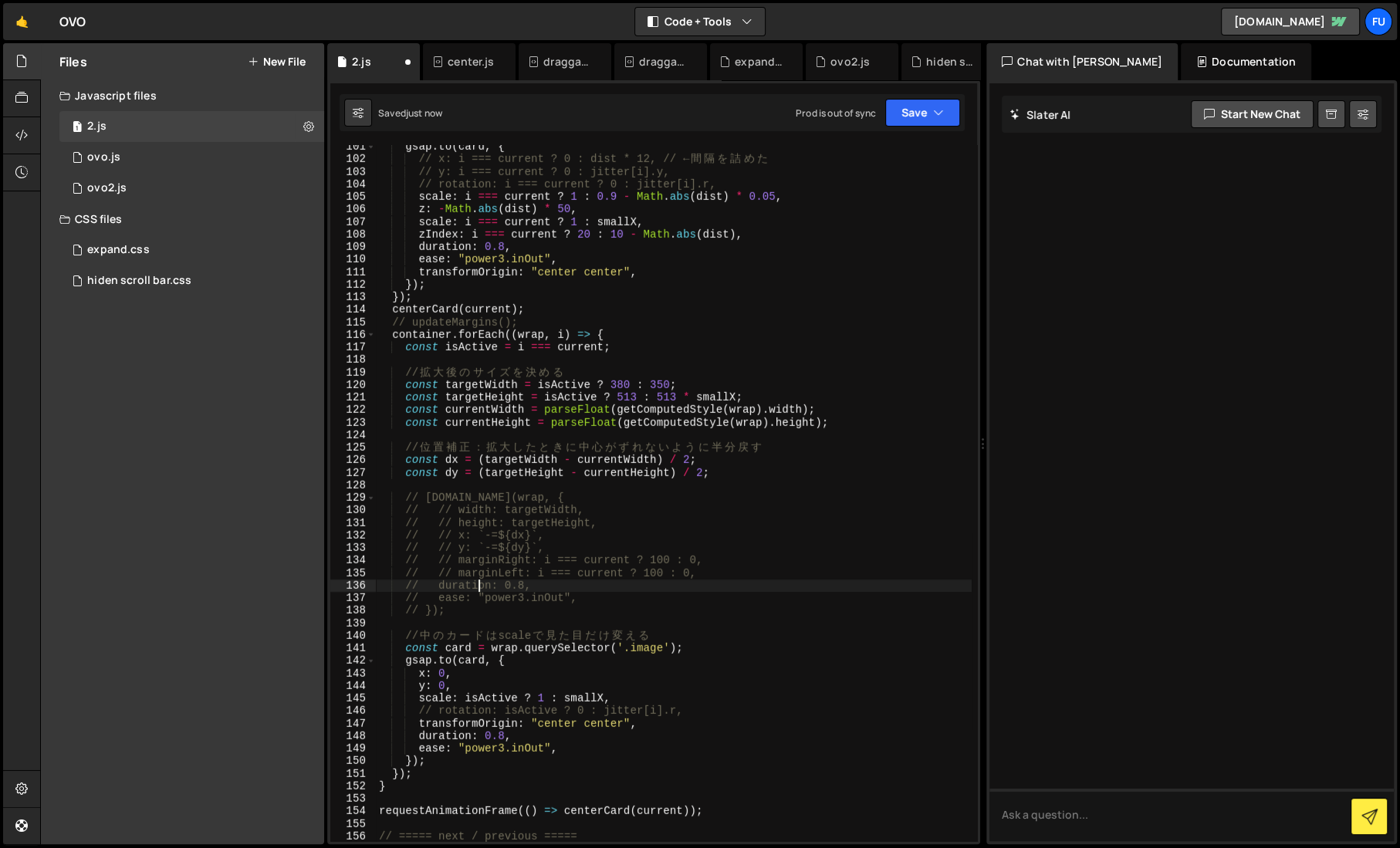
click at [476, 579] on div "gsap . to ( card , { // x: i === current ? 0 : dist * 12, // ← 間 隔 を 詰 め た // y…" at bounding box center [673, 502] width 596 height 722
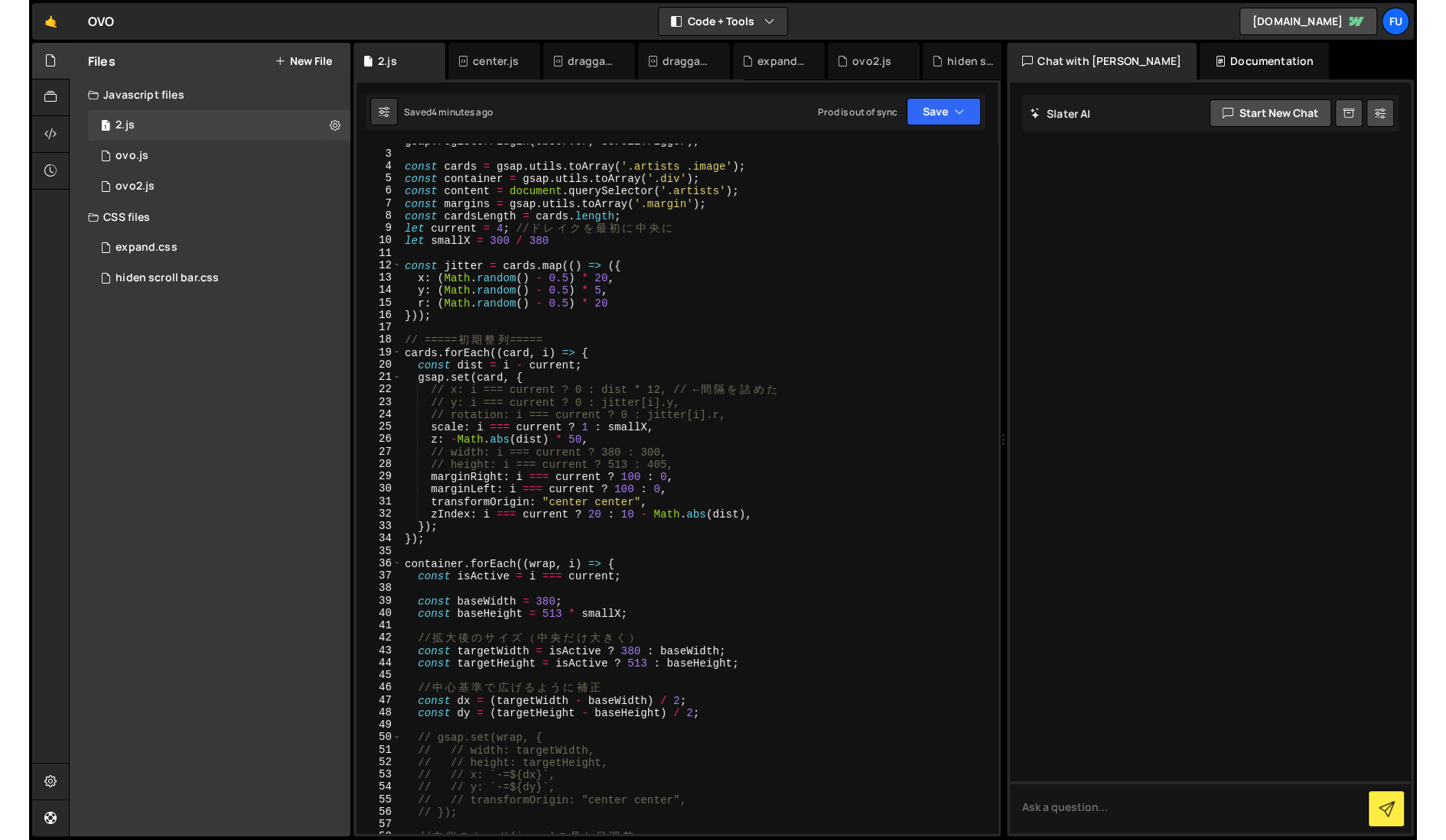
scroll to position [0, 0]
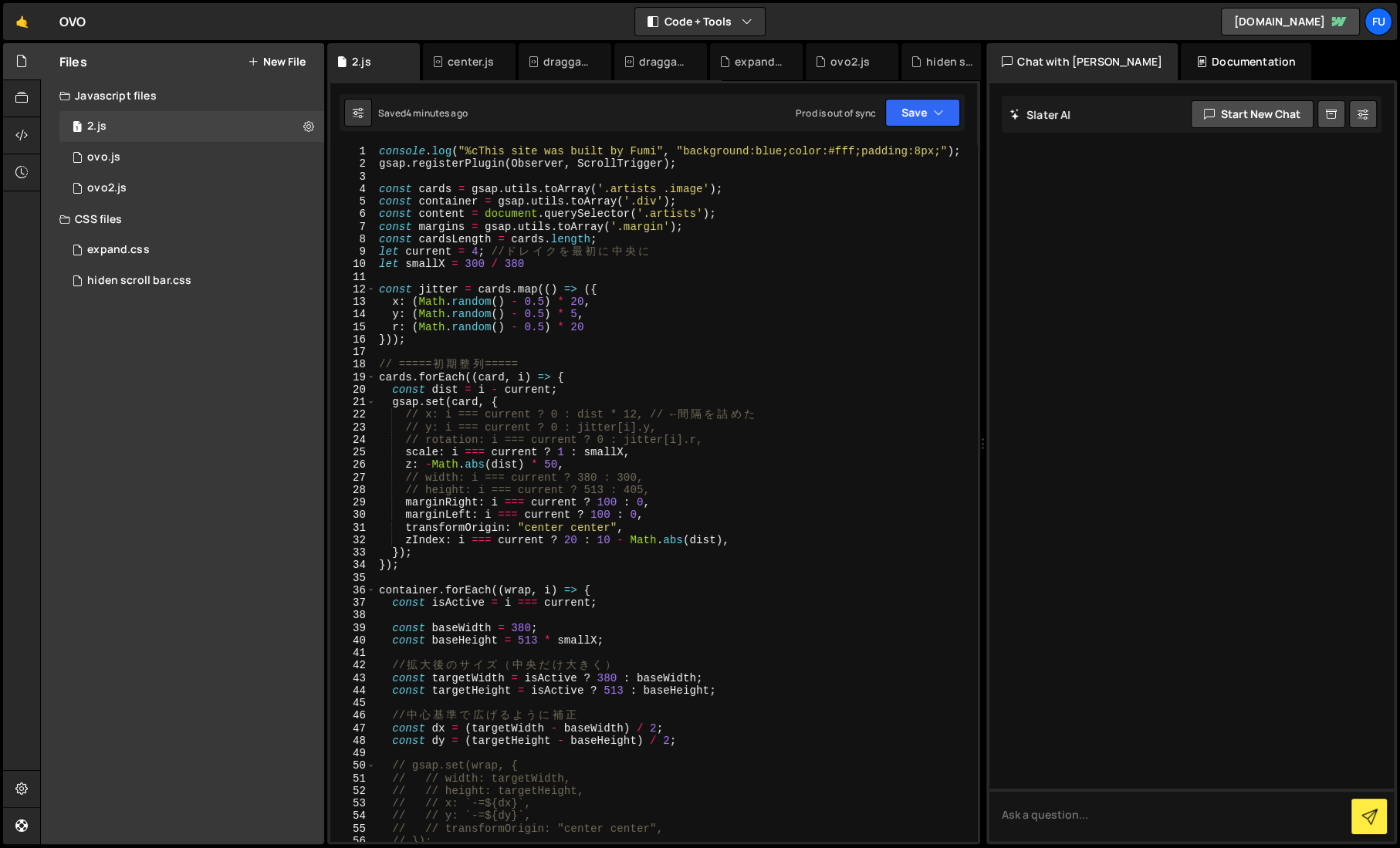
click at [1394, 246] on div "[PERSON_NAME] Start new chat Select a page to chat with [PERSON_NAME] [PERSON_N…" at bounding box center [1191, 462] width 410 height 764
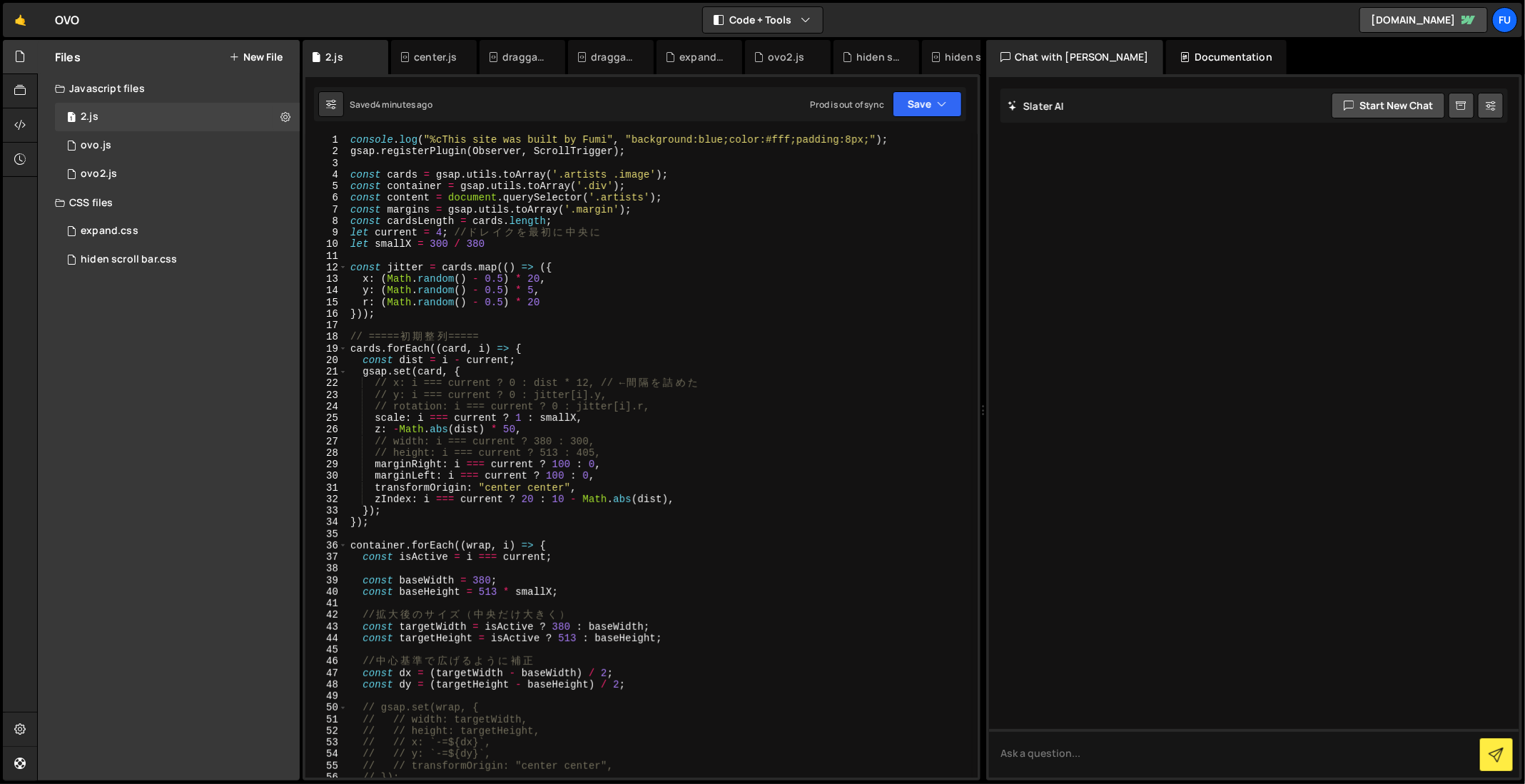
drag, startPoint x: 907, startPoint y: 395, endPoint x: 982, endPoint y: 384, distance: 75.8
click at [985, 384] on div "Files New File Javascript files 1 2.js 0 0 ovo.js 0 1 ovo2.js 0" at bounding box center [781, 411] width 1488 height 742
click at [1522, 248] on div "[PERSON_NAME] Start new chat Select a page to chat with [PERSON_NAME] [PERSON_N…" at bounding box center [1259, 427] width 526 height 706
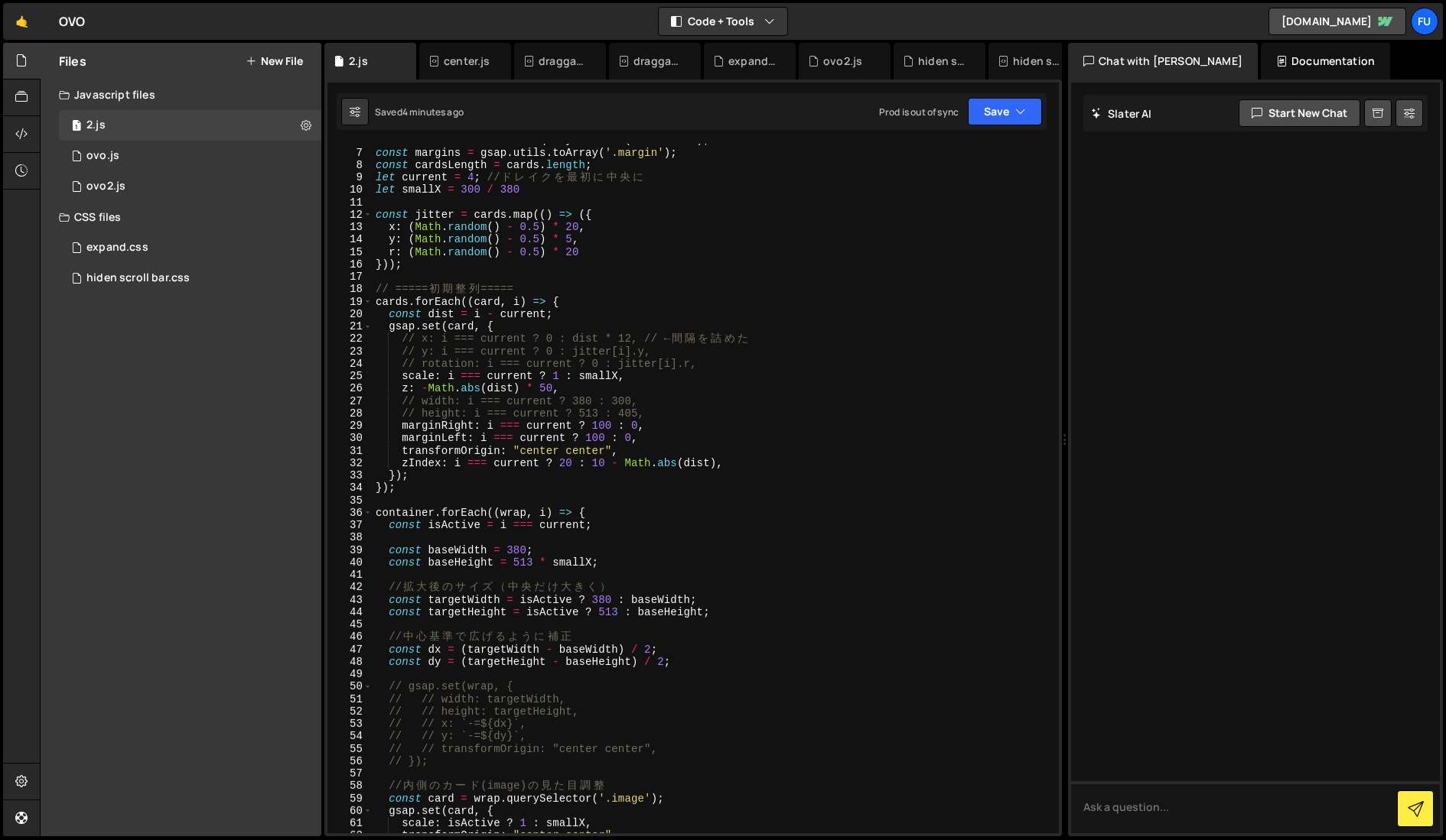
scroll to position [86, 0]
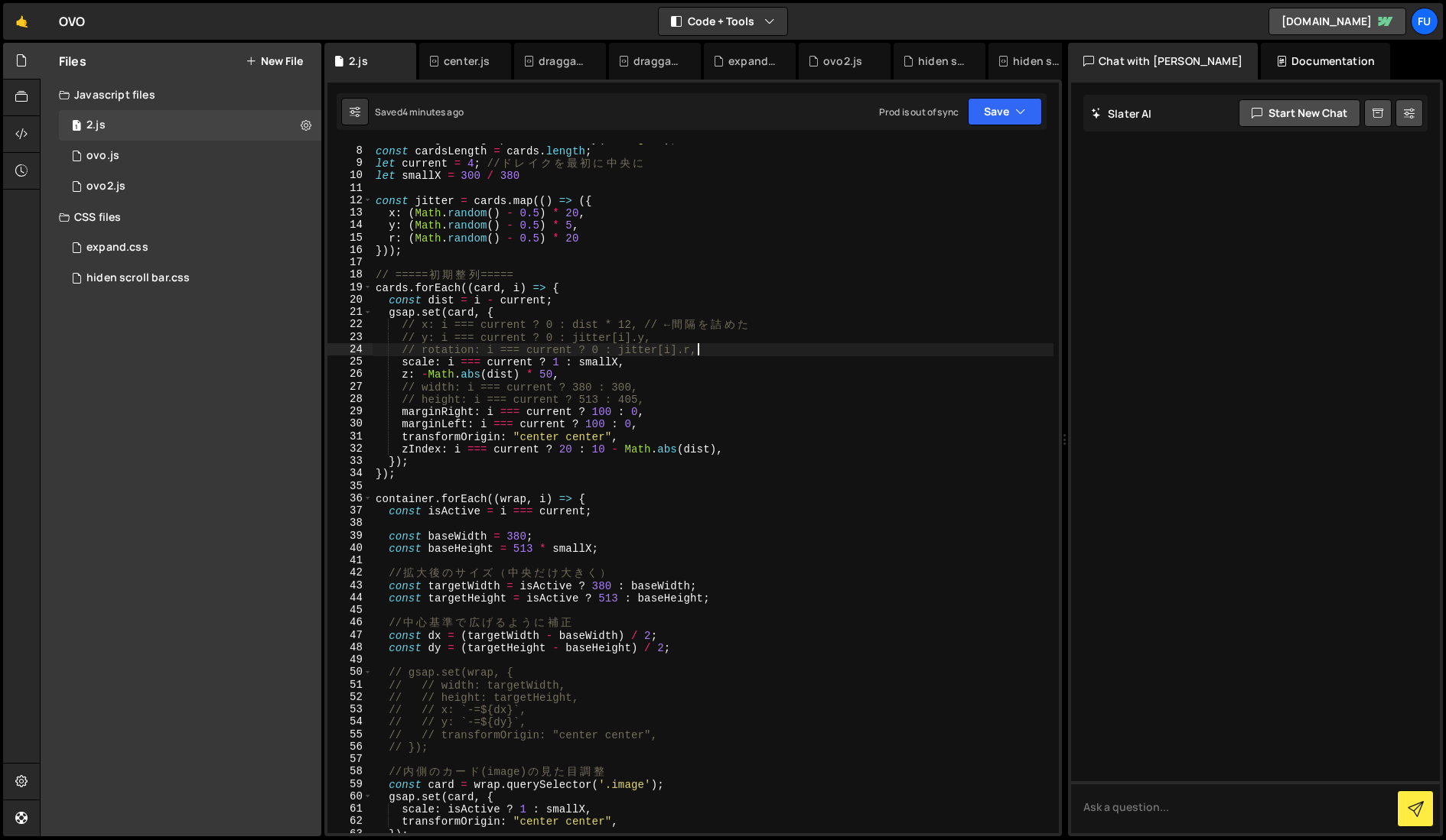
click at [722, 353] on div "const margins = gsap . utils . toArray ( '.margin' ) ; const cardsLength = card…" at bounding box center [713, 490] width 680 height 715
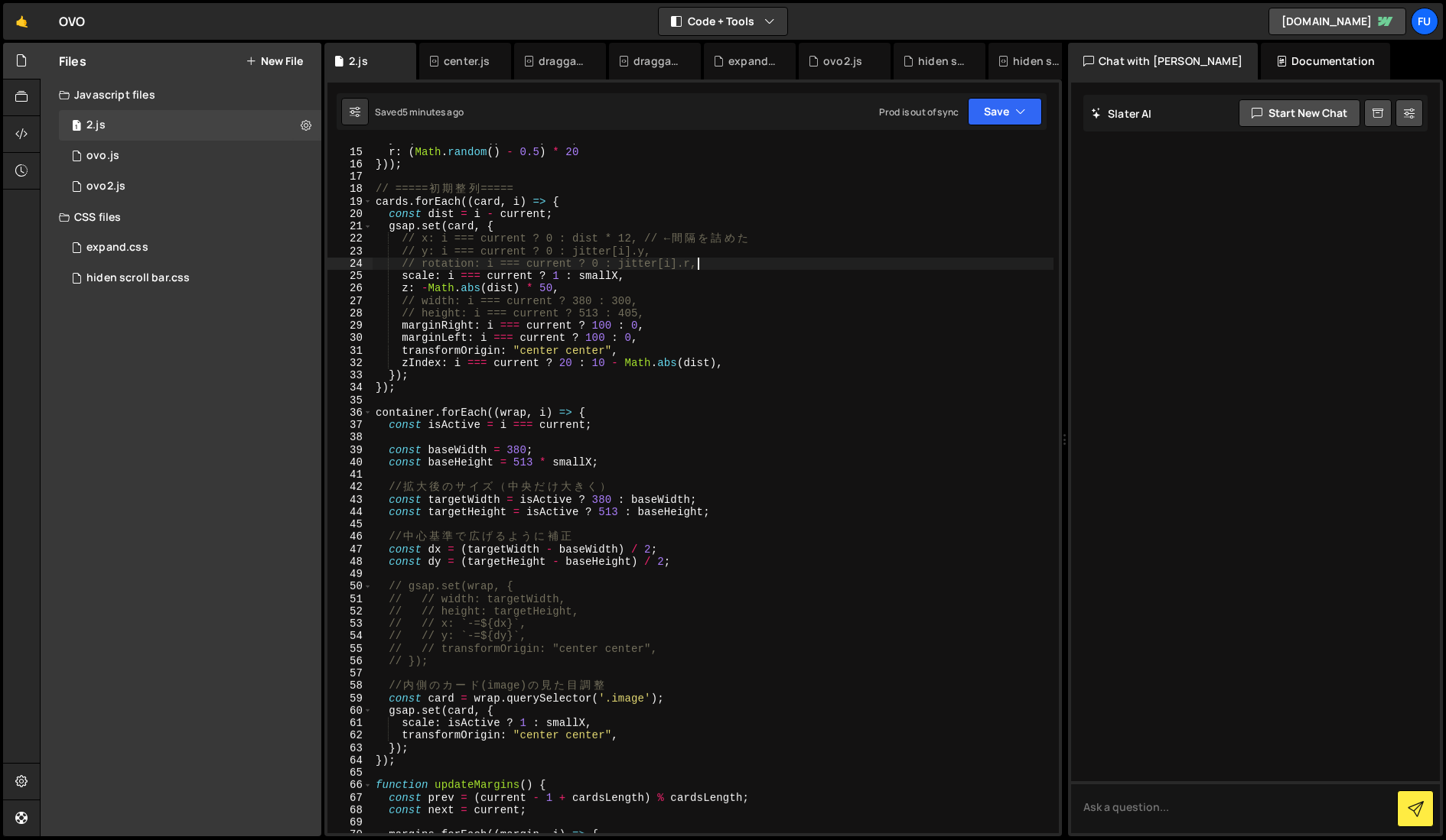
scroll to position [148, 0]
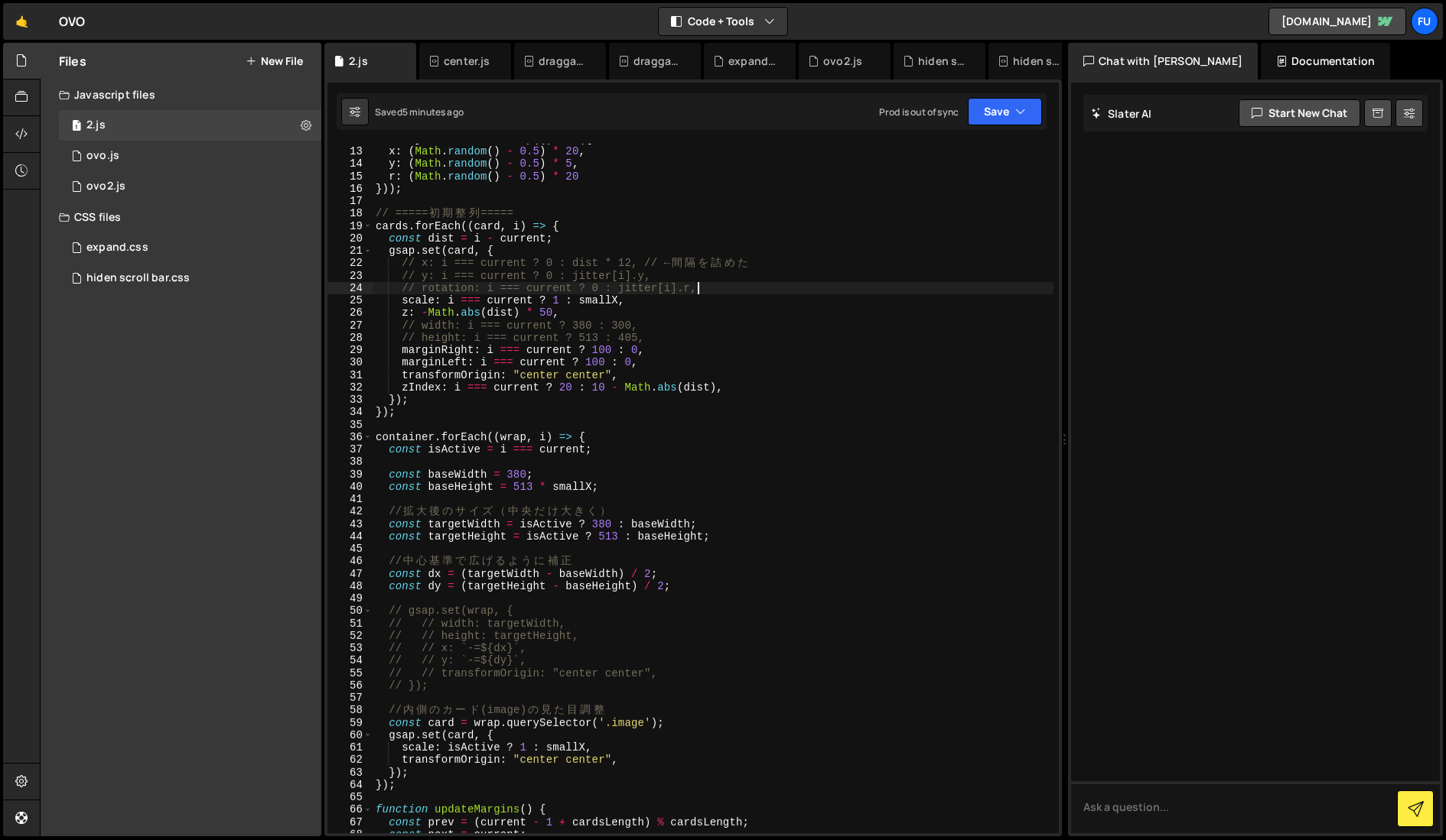
click at [605, 347] on div "const jitter = cards . map (( ) => ({ x : ( Math . random ( ) - 0.5 ) * 20 , y …" at bounding box center [713, 491] width 680 height 715
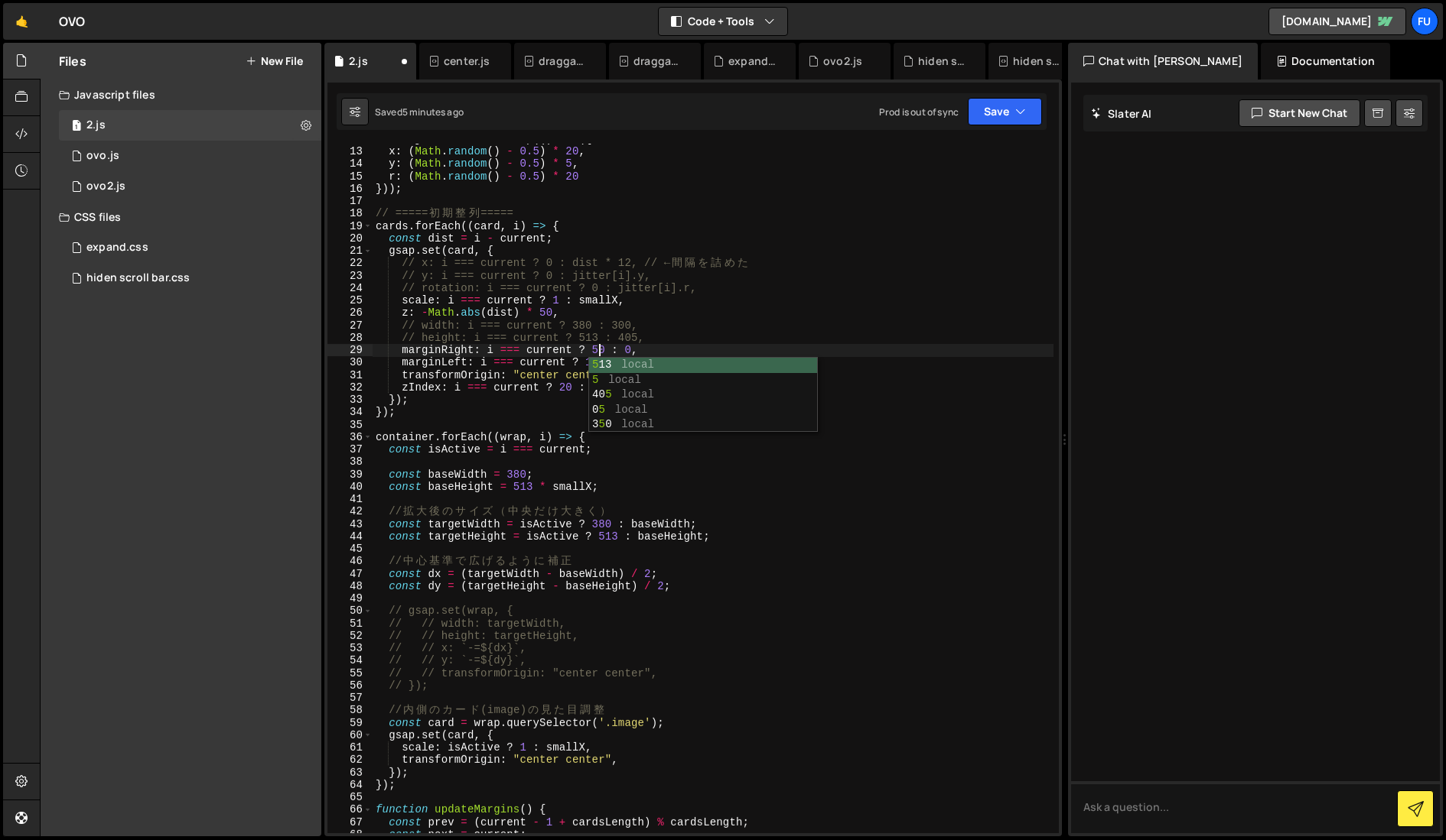
click at [578, 358] on div "const jitter = cards . map (( ) => ({ x : ( Math . random ( ) - 0.5 ) * 20 , y …" at bounding box center [713, 491] width 680 height 715
click at [597, 361] on div "const jitter = cards . map (( ) => ({ x : ( Math . random ( ) - 0.5 ) * 20 , y …" at bounding box center [713, 491] width 680 height 715
click at [1016, 98] on button "Save" at bounding box center [1005, 112] width 74 height 28
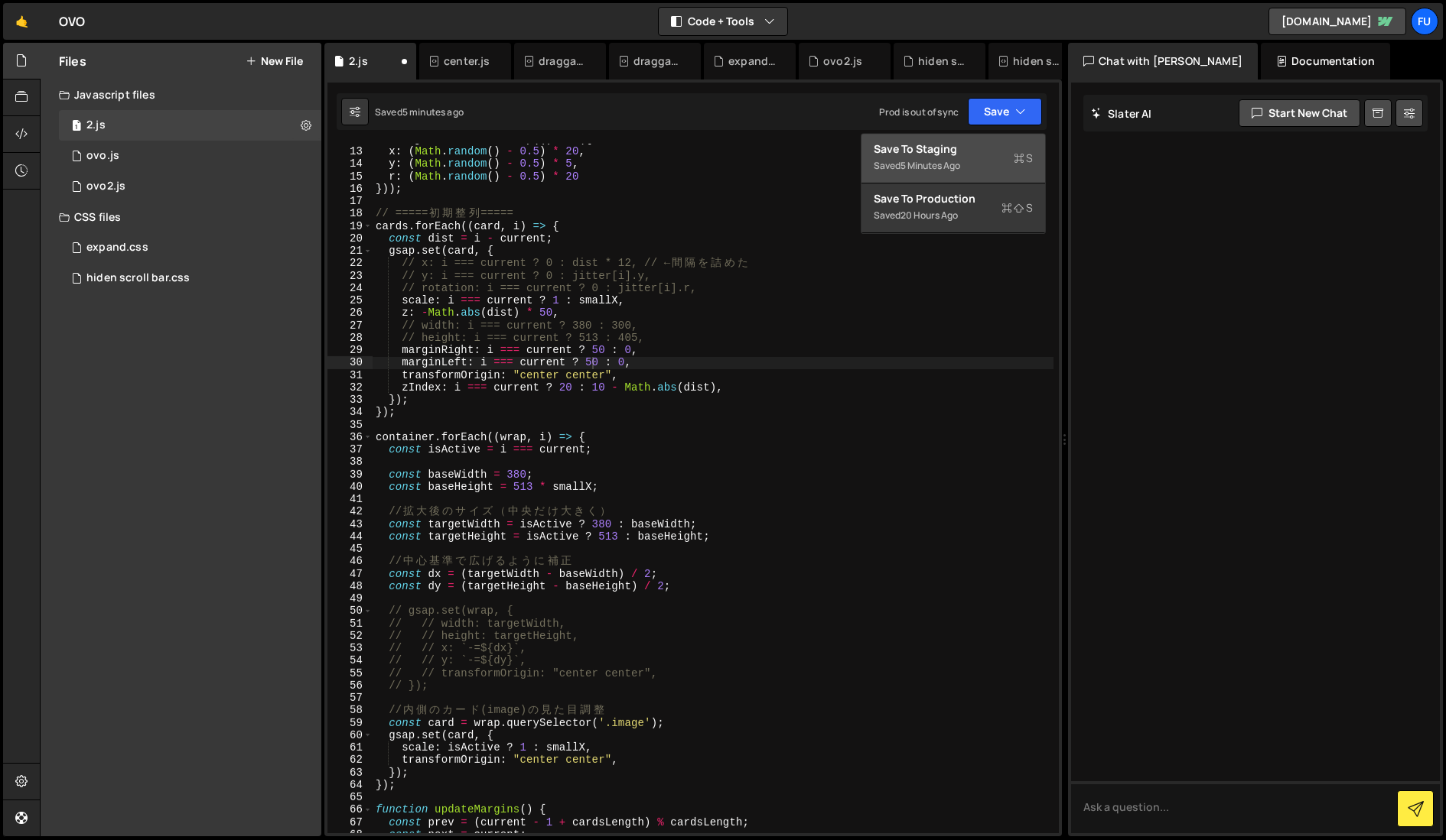
click at [970, 158] on div "Saved 5 minutes ago" at bounding box center [953, 166] width 159 height 18
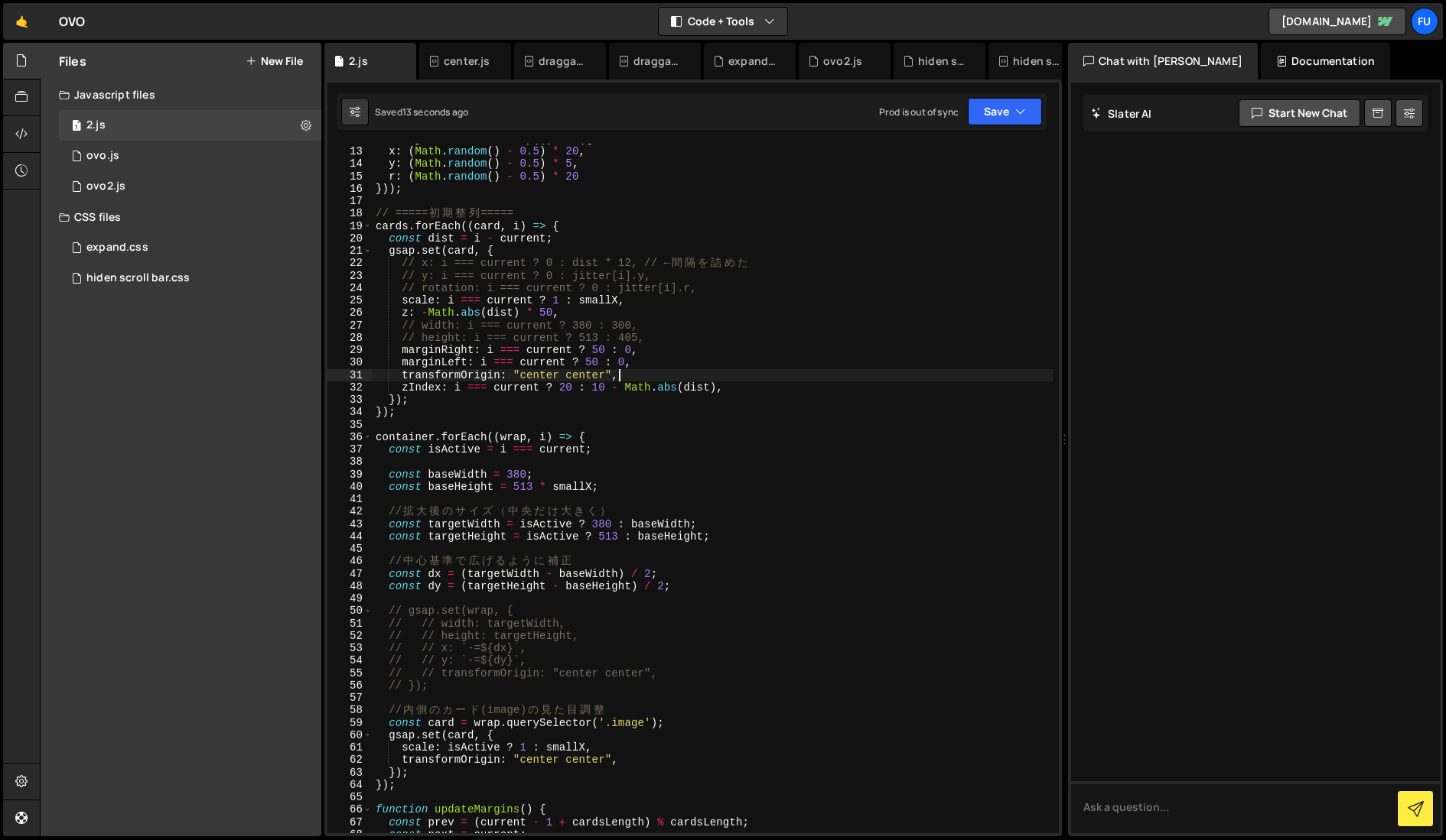
click at [686, 379] on div "const jitter = cards . map (( ) => ({ x : ( Math . random ( ) - 0.5 ) * 20 , y …" at bounding box center [713, 491] width 680 height 715
click at [773, 387] on div "const jitter = cards . map (( ) => ({ x : ( Math . random ( ) - 0.5 ) * 20 , y …" at bounding box center [713, 491] width 680 height 715
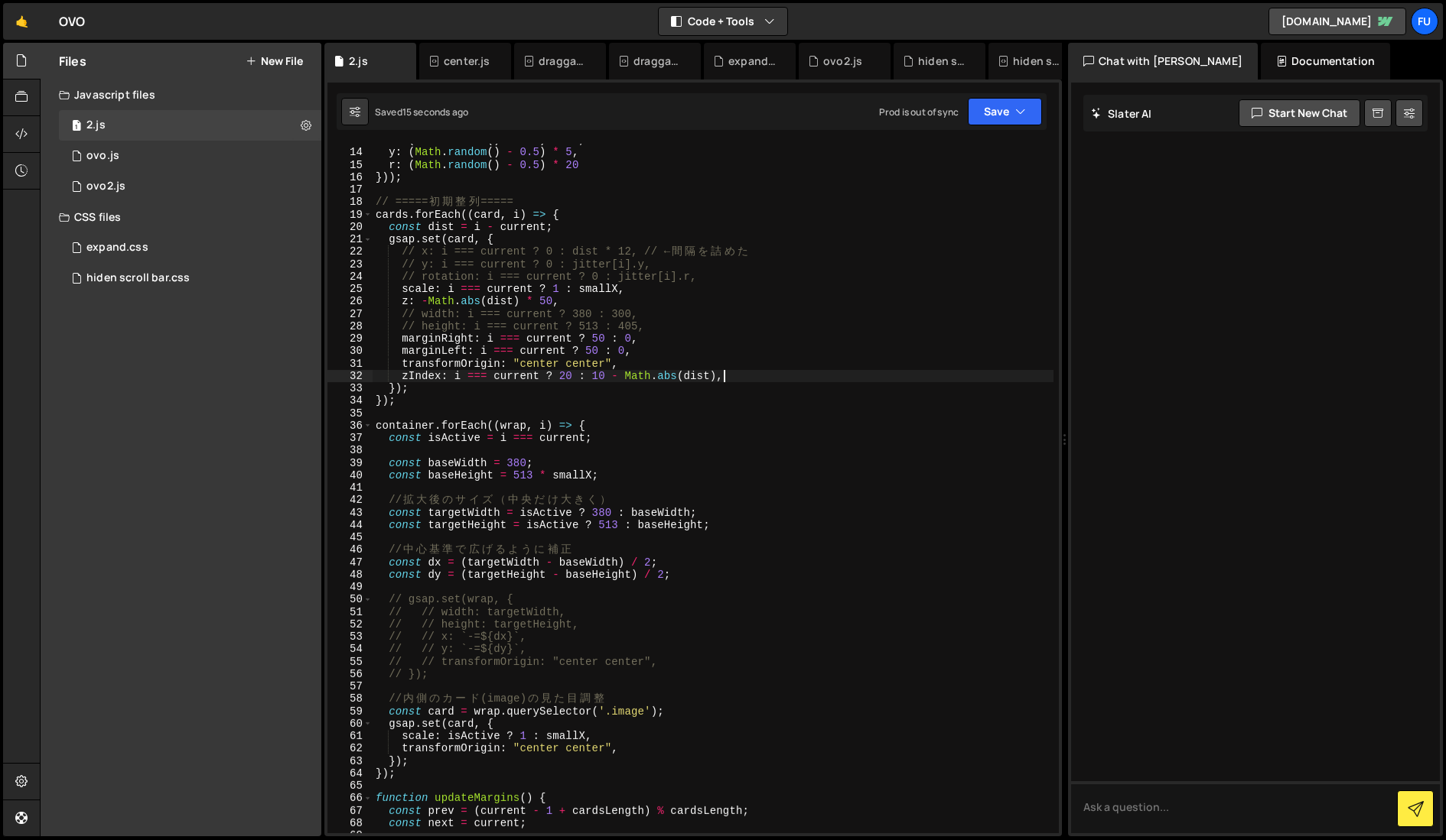
scroll to position [173, 0]
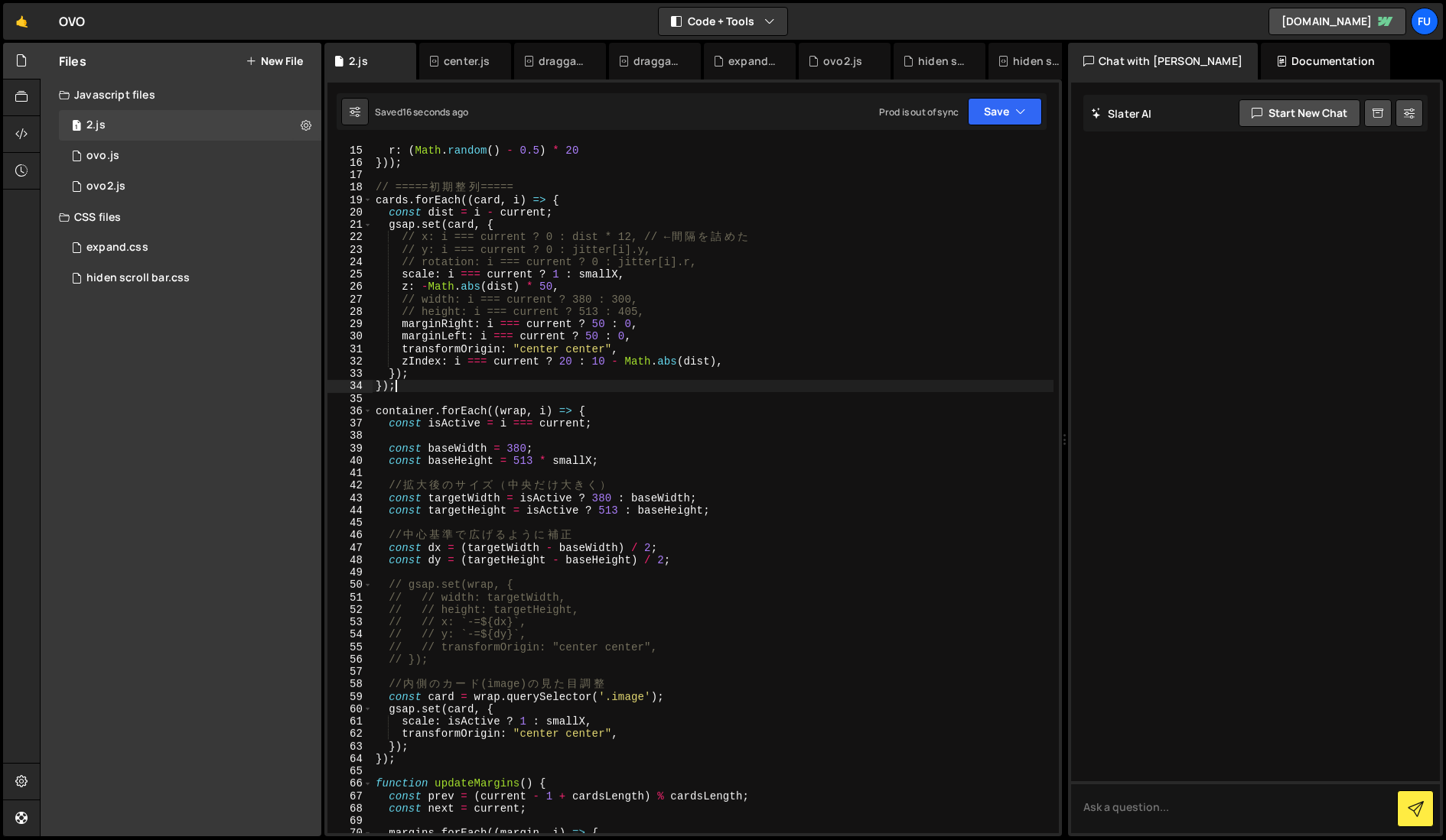
click at [773, 387] on div "y : ( Math . random ( ) - 0.5 ) * 5 , r : ( Math . random ( ) - 0.5 ) * 20 })) …" at bounding box center [713, 489] width 680 height 715
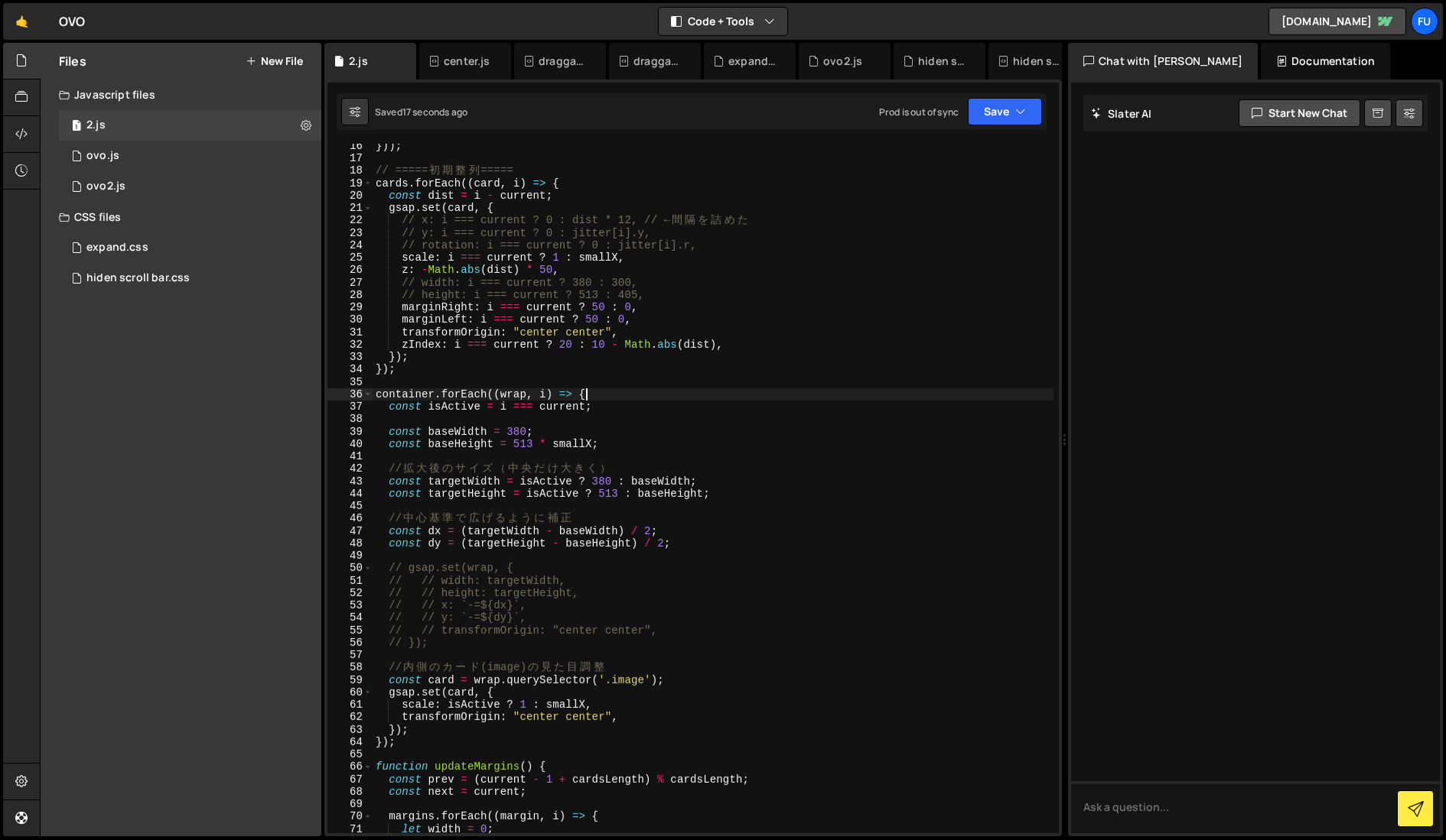
click at [740, 395] on div "})) ; // ===== 初 期 整 列 ===== cards . forEach (( card , i ) => { const dist = i …" at bounding box center [713, 497] width 680 height 715
click at [731, 409] on div "})) ; // ===== 初 期 整 列 ===== cards . forEach (( card , i ) => { const dist = i …" at bounding box center [713, 497] width 680 height 715
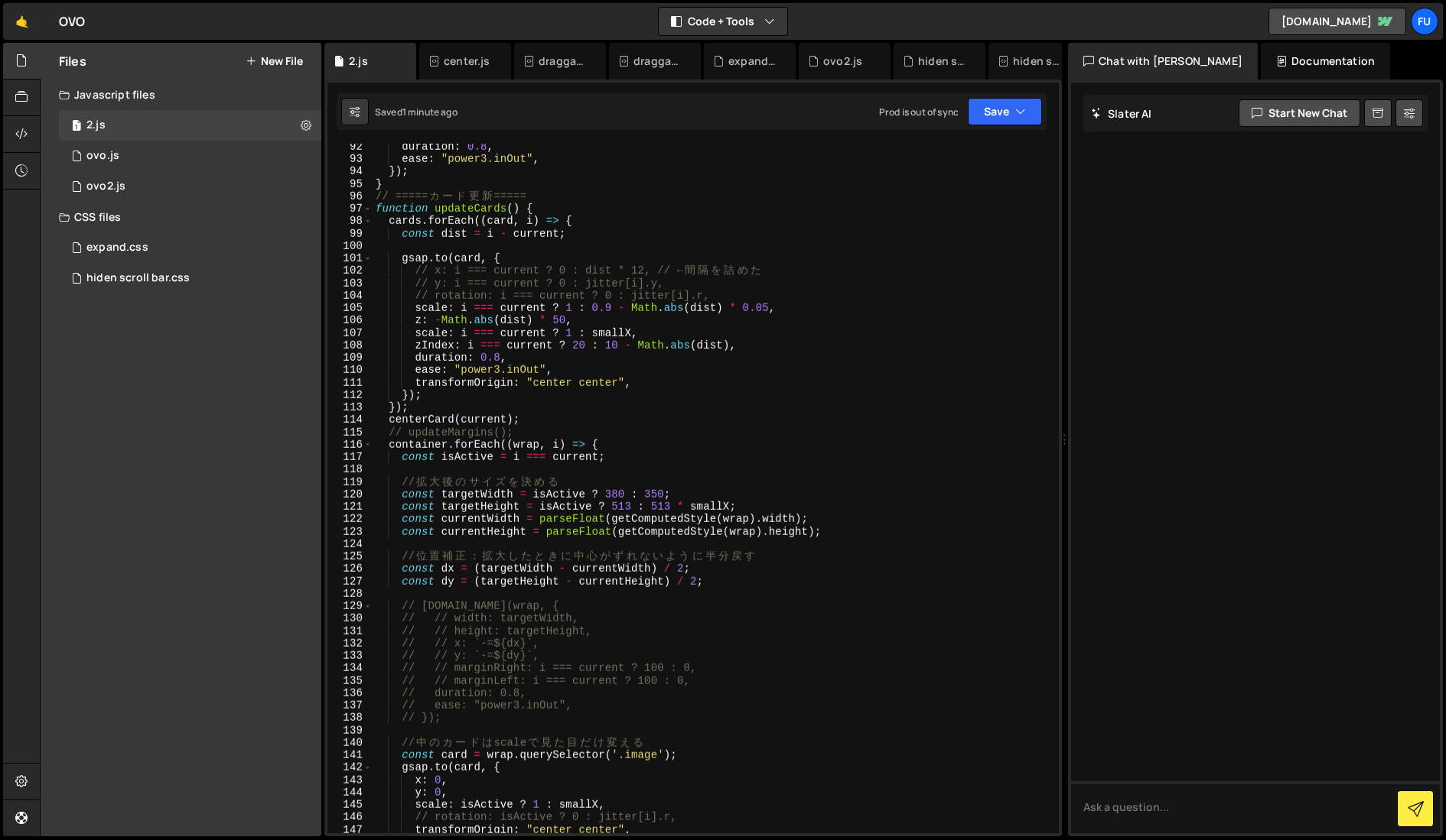
scroll to position [1133, 0]
click at [513, 432] on div "duration : 0.8 , ease : "power3.inOut" , }) ; } // ===== カ ー ド 更 新 ===== functi…" at bounding box center [713, 498] width 680 height 715
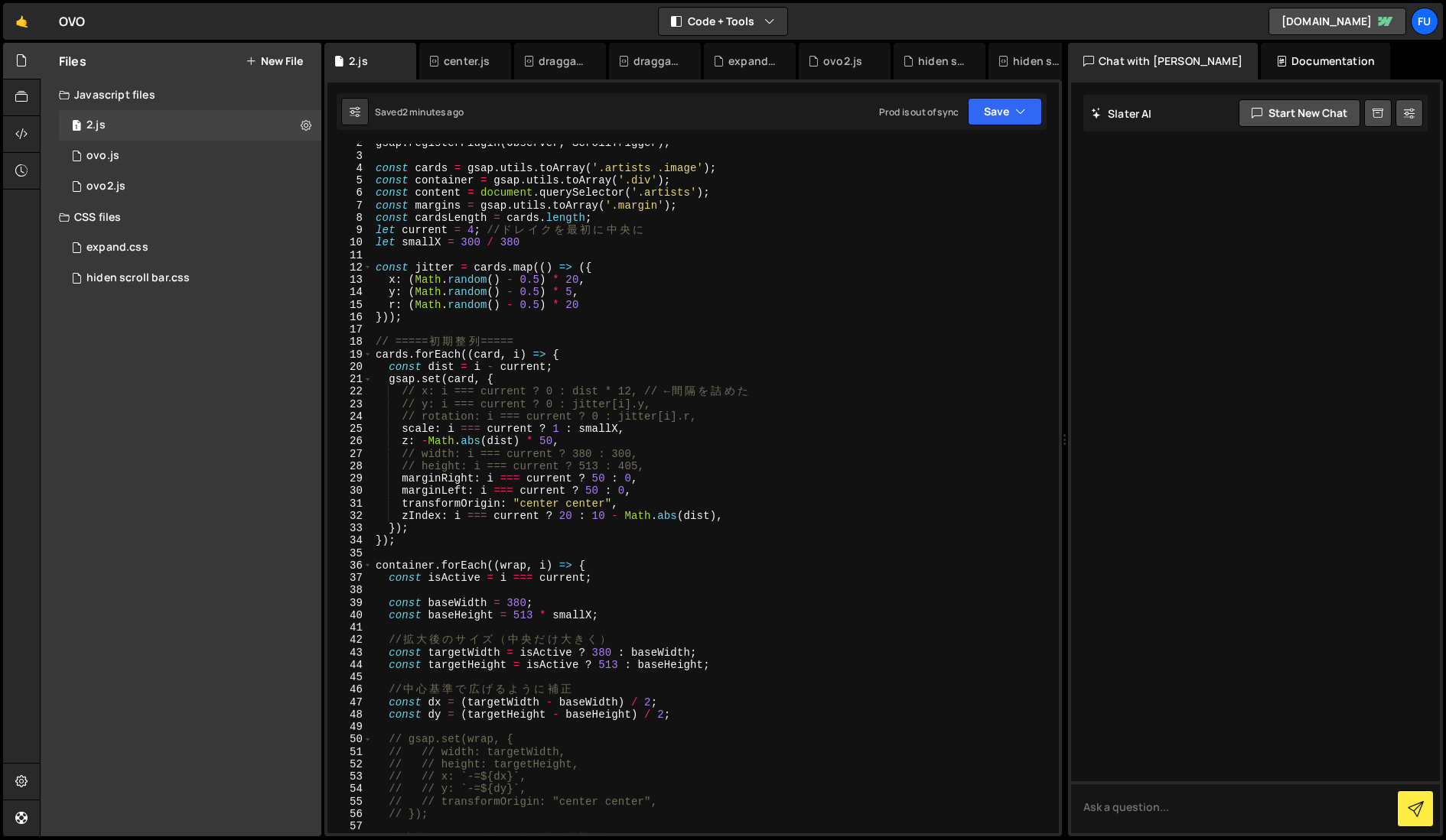
scroll to position [67, 0]
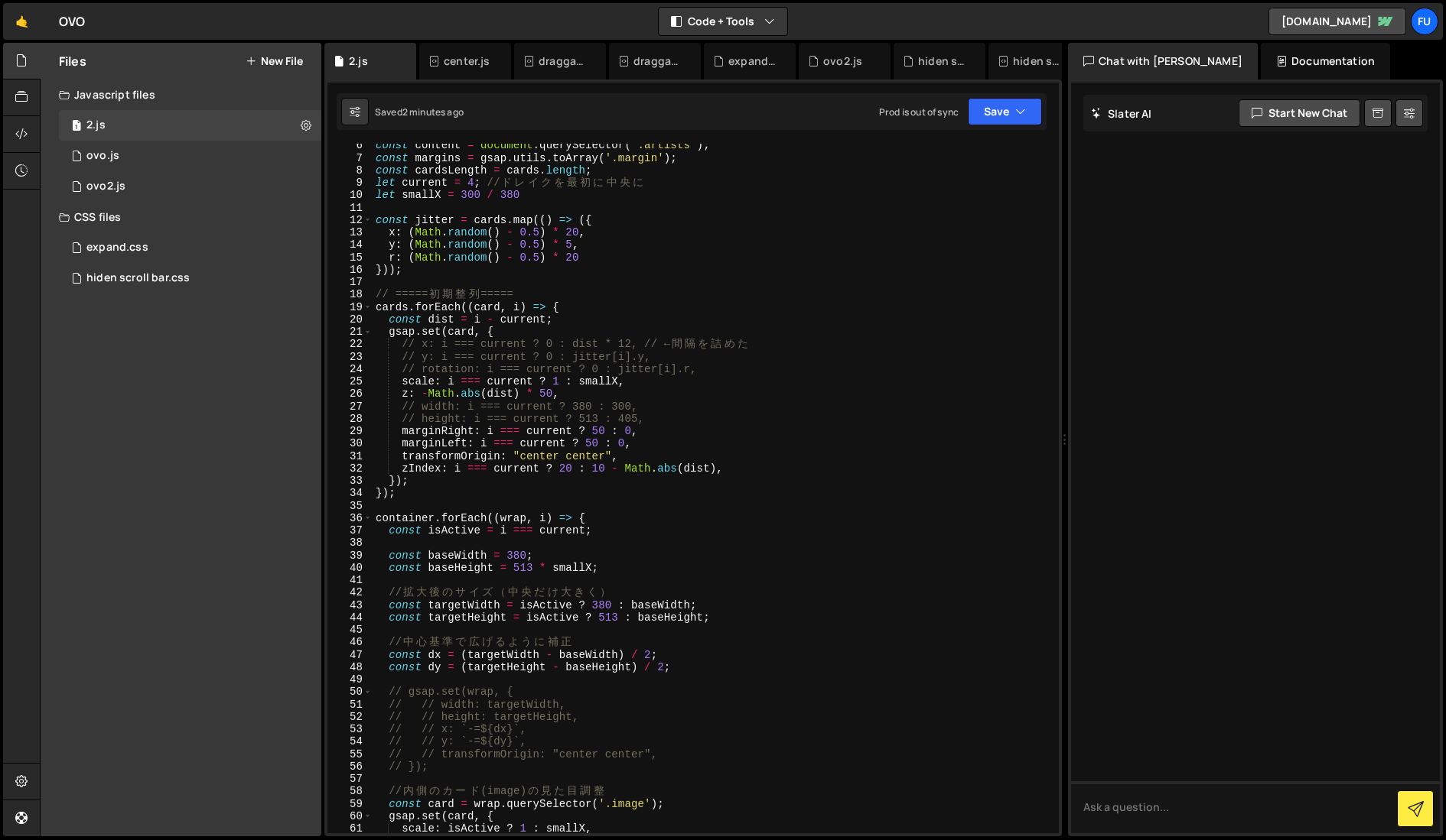
click at [637, 441] on div "const content = document . querySelector ( '.artists' ) ; const margins = gsap …" at bounding box center [713, 497] width 680 height 715
click at [676, 435] on div "const content = document . querySelector ( '.artists' ) ; const margins = gsap …" at bounding box center [713, 497] width 680 height 715
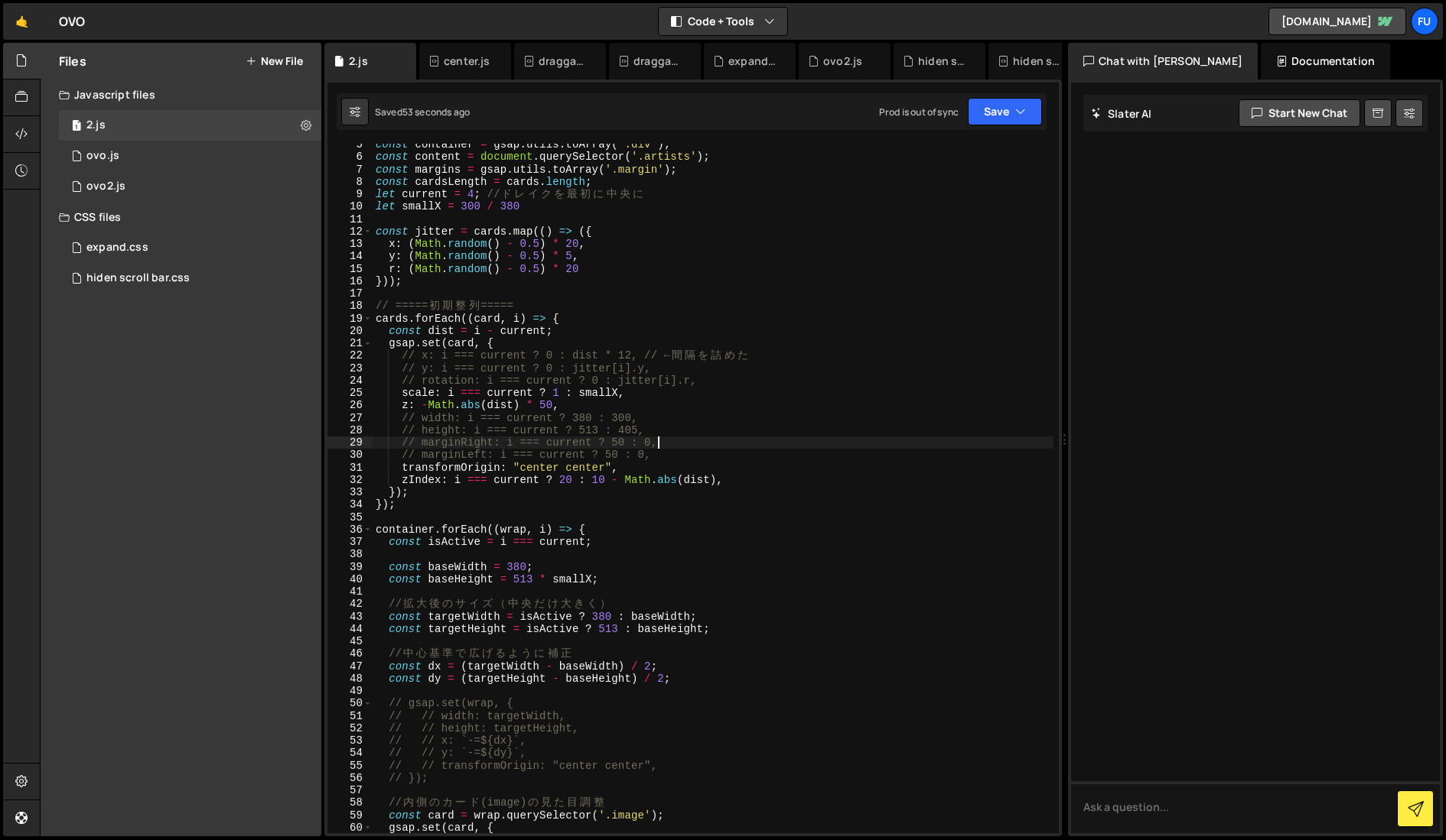
scroll to position [46, 0]
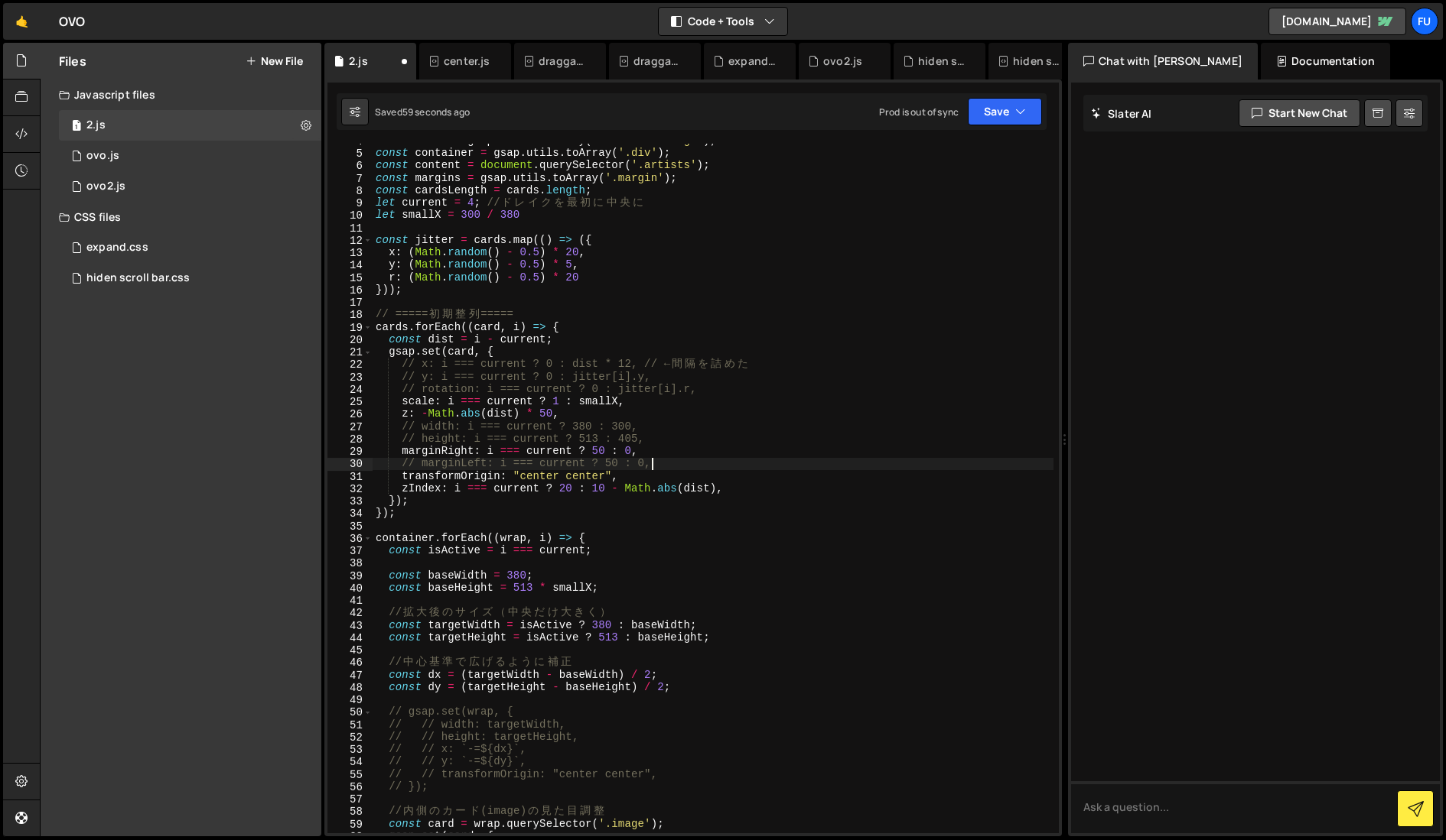
click at [655, 460] on div "const cards = gsap . utils . toArray ( '.artists .image' ) ; const container = …" at bounding box center [713, 493] width 680 height 715
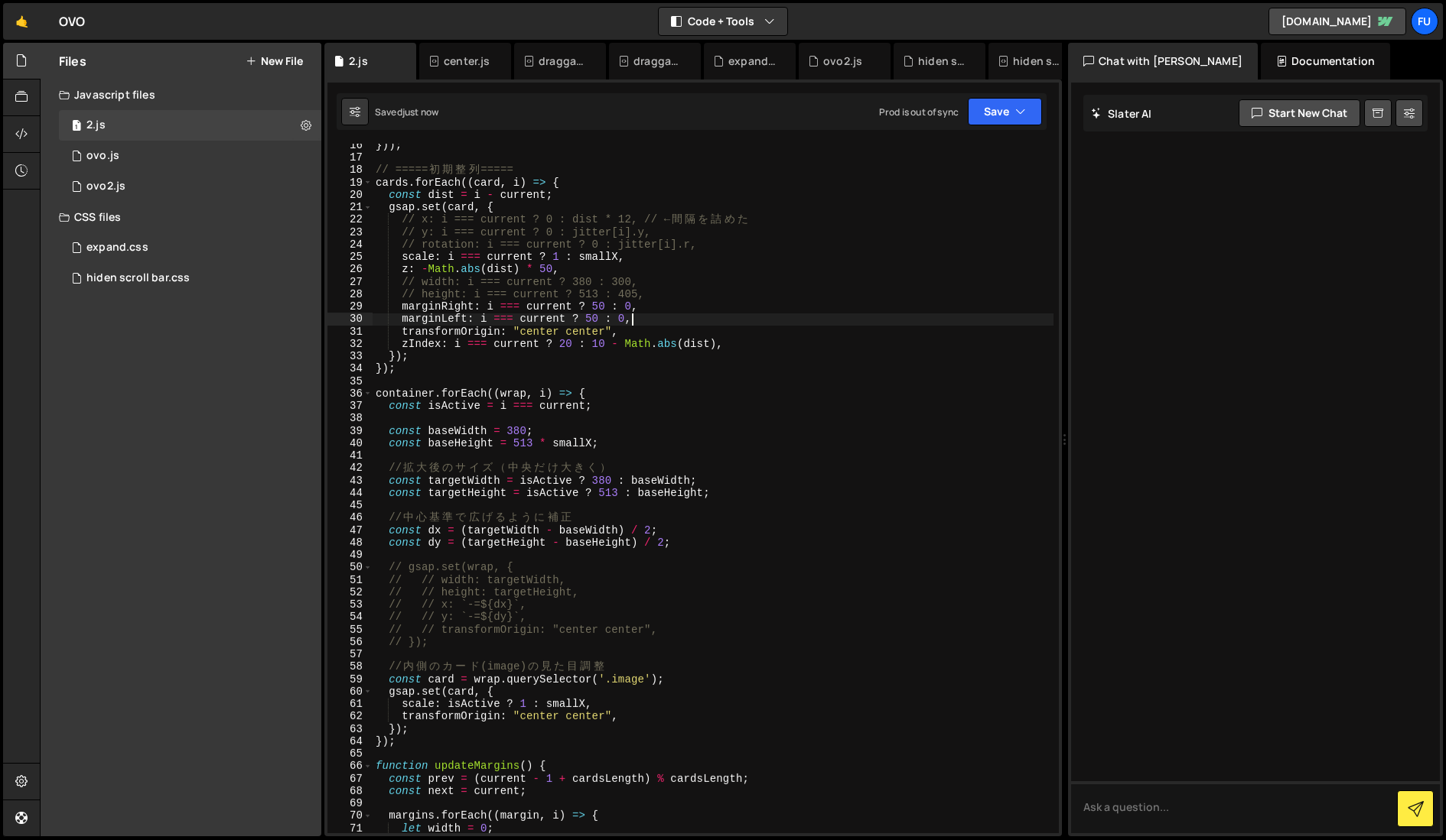
scroll to position [191, 0]
drag, startPoint x: 651, startPoint y: 312, endPoint x: 378, endPoint y: 298, distance: 273.4
click at [378, 298] on div "})) ; // ===== 初 期 整 列 ===== cards . forEach (( card , i ) => { const dist = i …" at bounding box center [713, 497] width 680 height 715
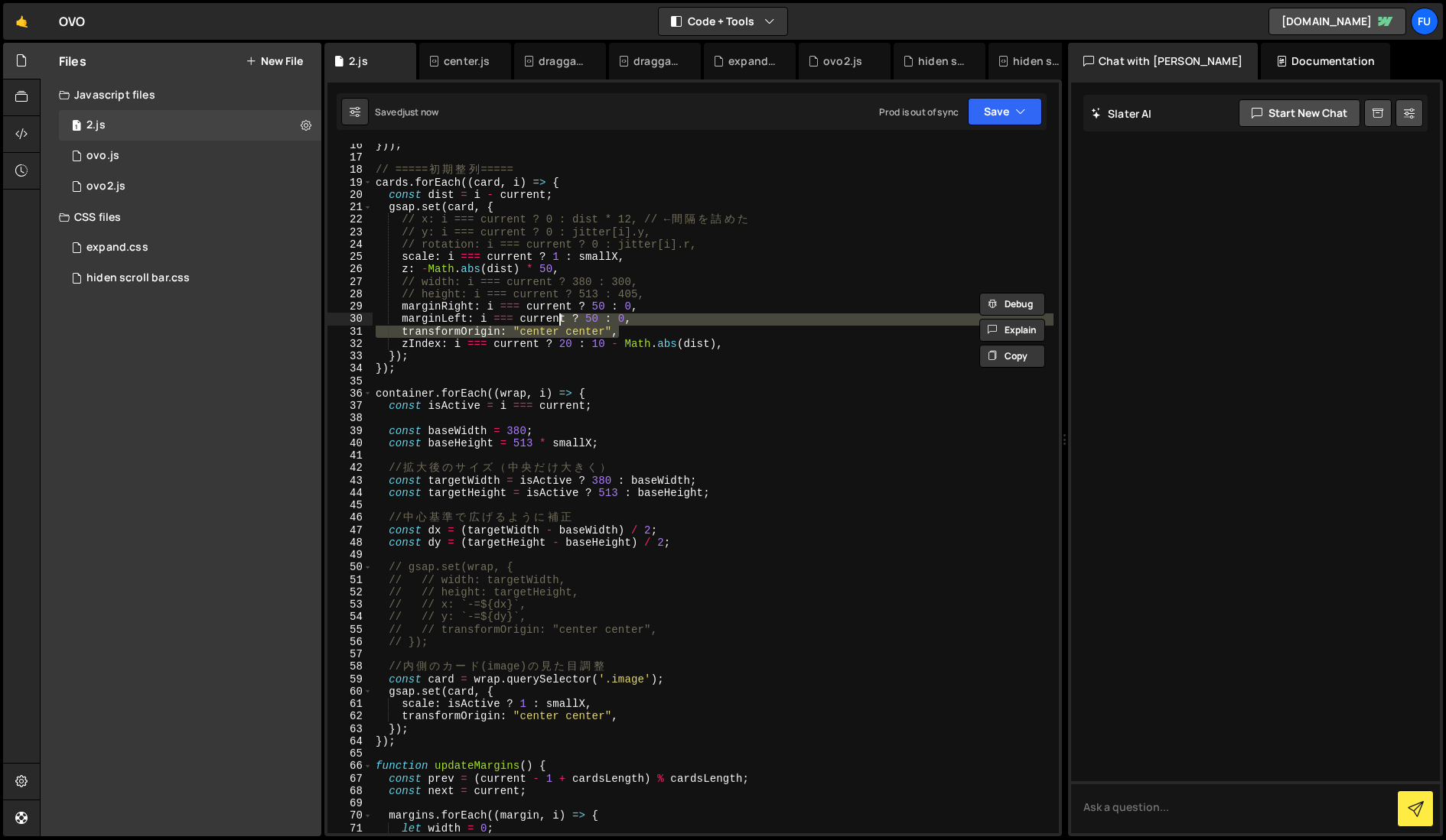
drag, startPoint x: 647, startPoint y: 325, endPoint x: 556, endPoint y: 317, distance: 91.4
click at [557, 317] on div "})) ; // ===== 初 期 整 列 ===== cards . forEach (( card , i ) => { const dist = i …" at bounding box center [713, 497] width 680 height 715
click at [647, 312] on div "})) ; // ===== 初 期 整 列 ===== cards . forEach (( card , i ) => { const dist = i …" at bounding box center [713, 497] width 680 height 715
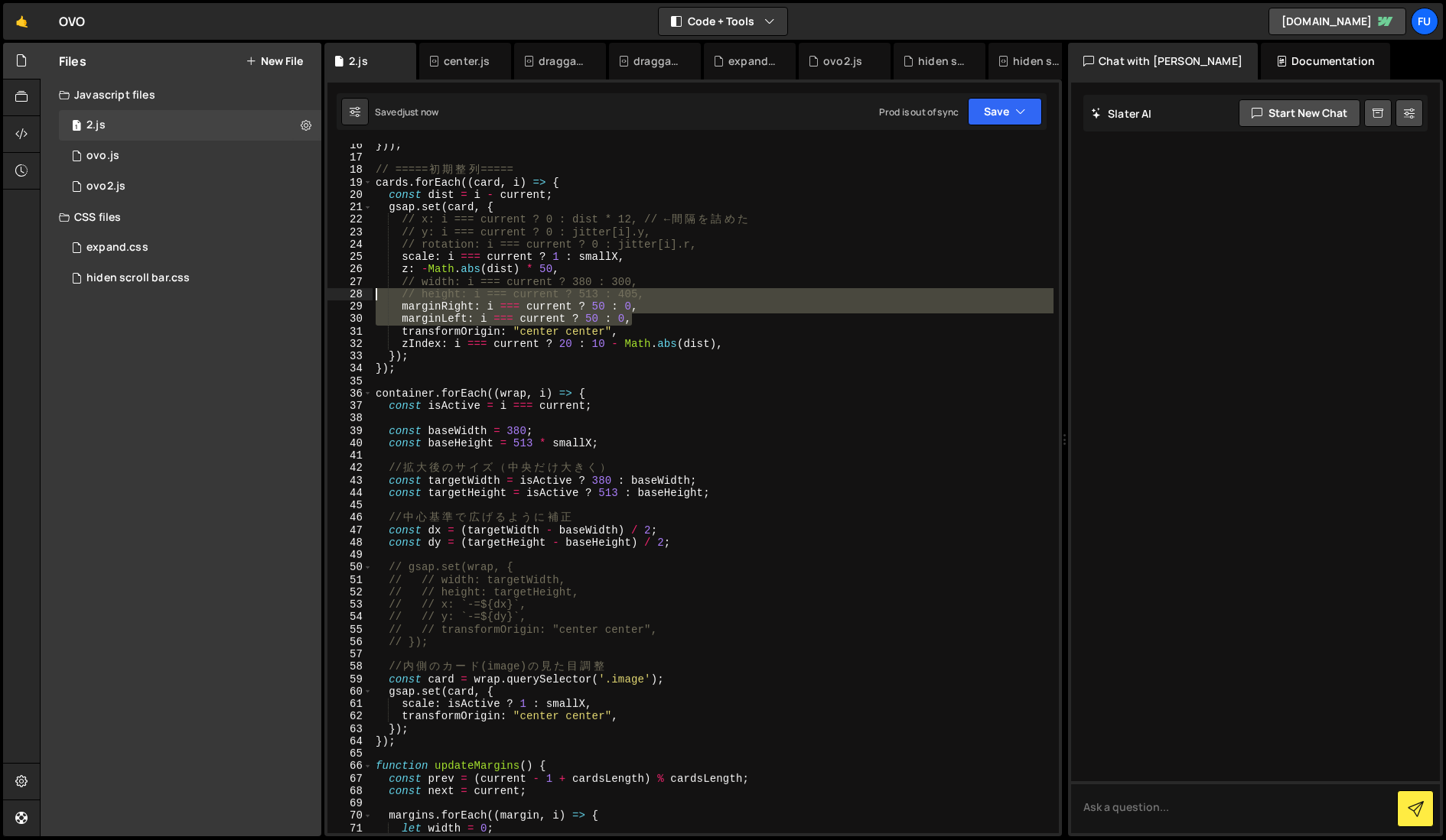
drag, startPoint x: 635, startPoint y: 321, endPoint x: 535, endPoint y: 308, distance: 100.8
click at [367, 298] on div "marginRight: i === current ? 50 : 0, 16 17 18 19 20 21 22 23 24 25 26 27 28 29 …" at bounding box center [692, 489] width 731 height 689
click at [563, 310] on div "})) ; // ===== 初 期 整 列 ===== cards . forEach (( card , i ) => { const dist = i …" at bounding box center [713, 489] width 680 height 689
drag, startPoint x: 645, startPoint y: 320, endPoint x: 340, endPoint y: 310, distance: 305.2
click at [340, 310] on div "marginRight: i === current ? 50 : 0, 16 17 18 19 20 21 22 23 24 25 26 27 28 29 …" at bounding box center [692, 489] width 731 height 689
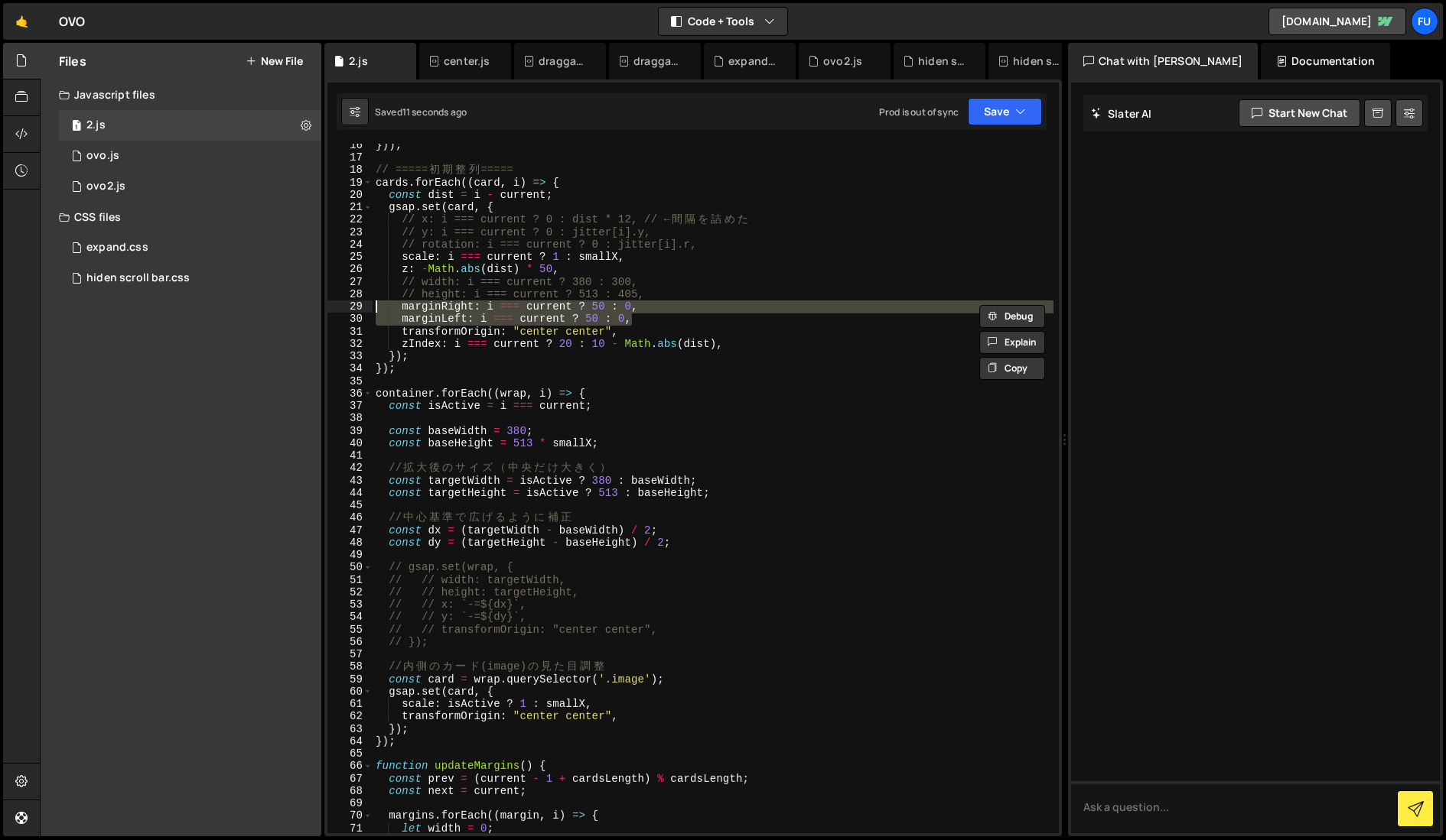
click at [627, 329] on div "})) ; // ===== 初 期 整 列 ===== cards . forEach (( card , i ) => { const dist = i …" at bounding box center [713, 497] width 680 height 715
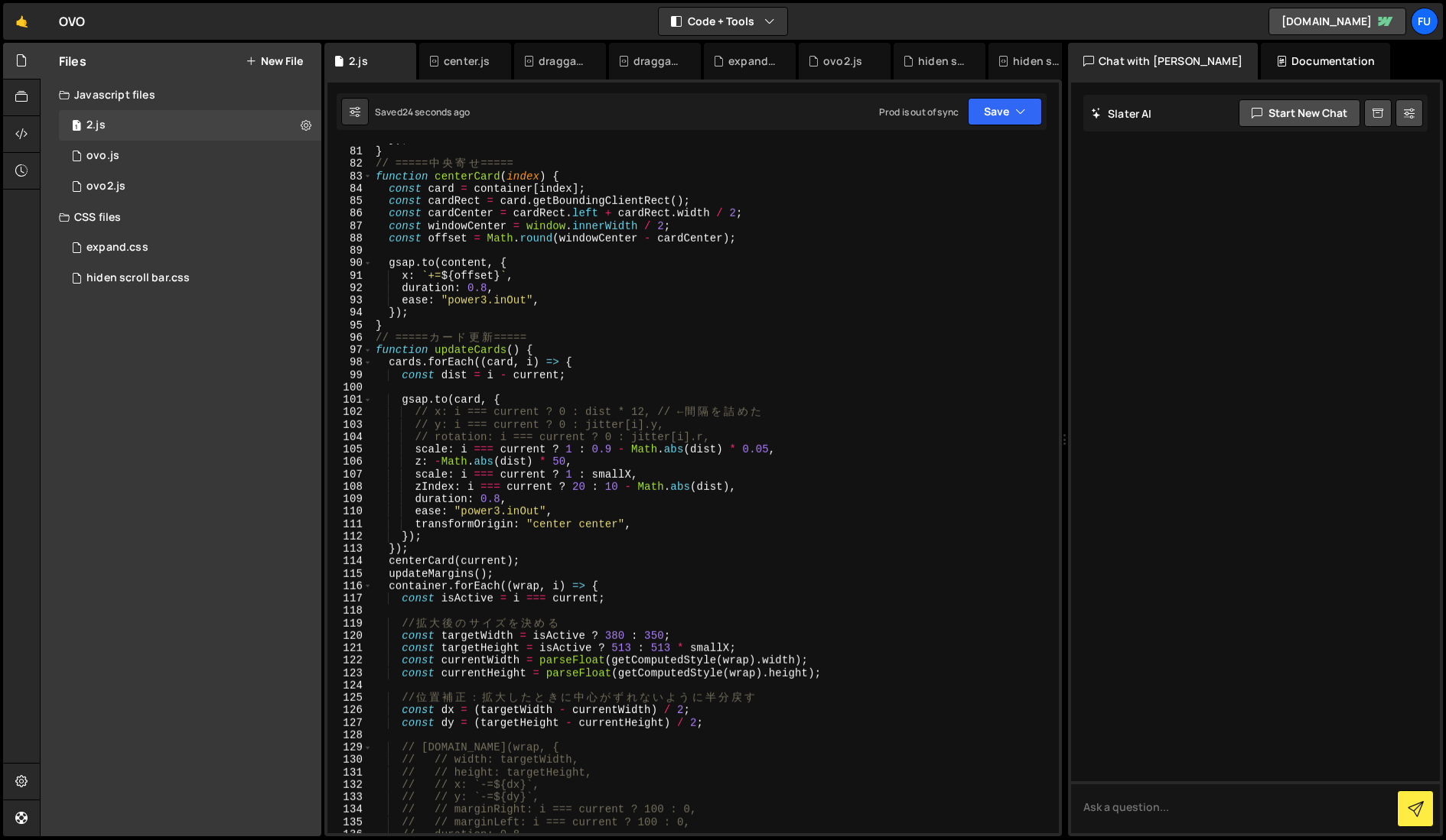
scroll to position [1006, 0]
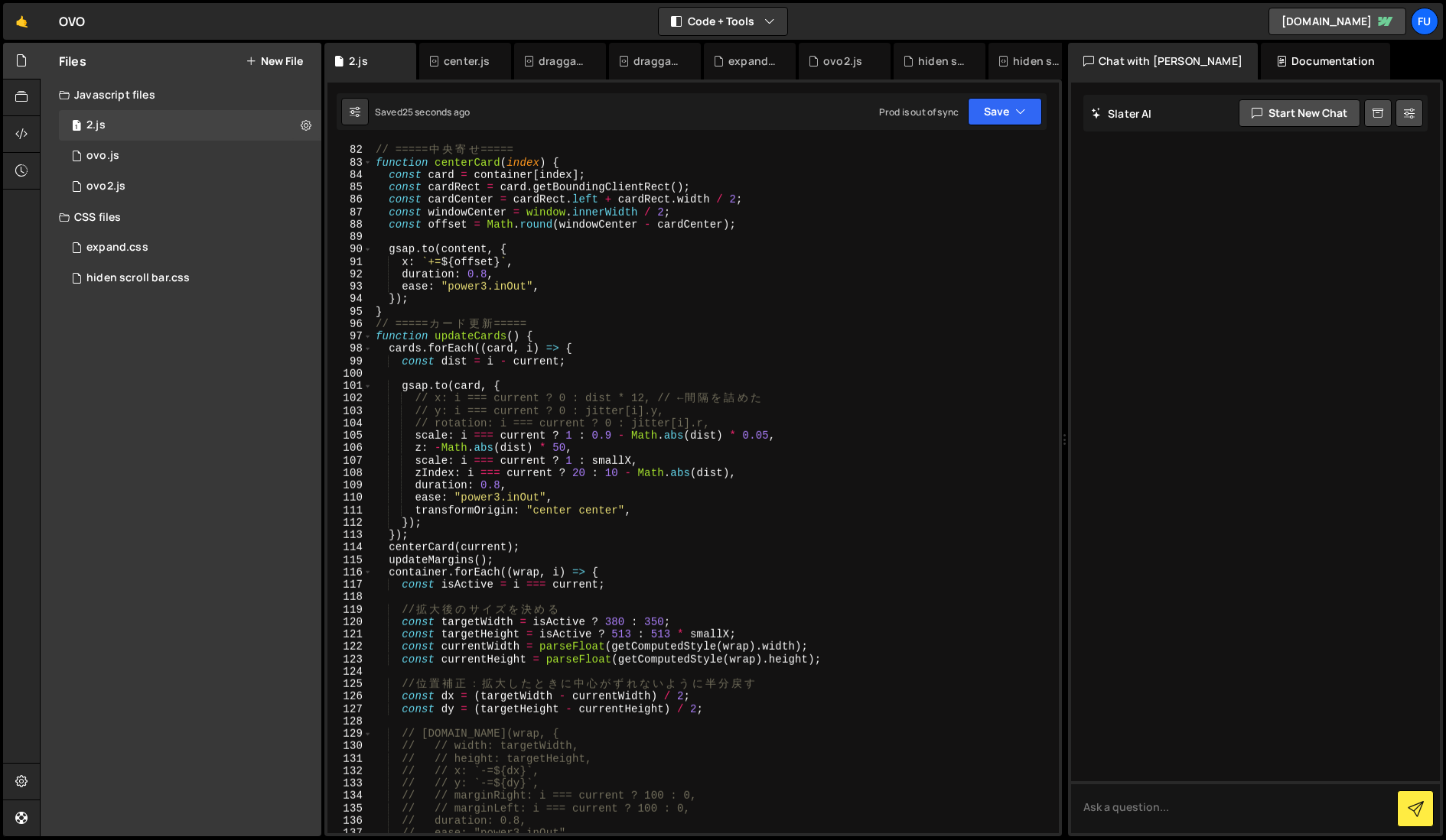
click at [741, 419] on div "// ===== 中 央 寄 せ ===== function centerCard ( index ) { const card = container […" at bounding box center [713, 502] width 680 height 715
type textarea "// rotation: i === current ? 0 : jitter[i].r,"
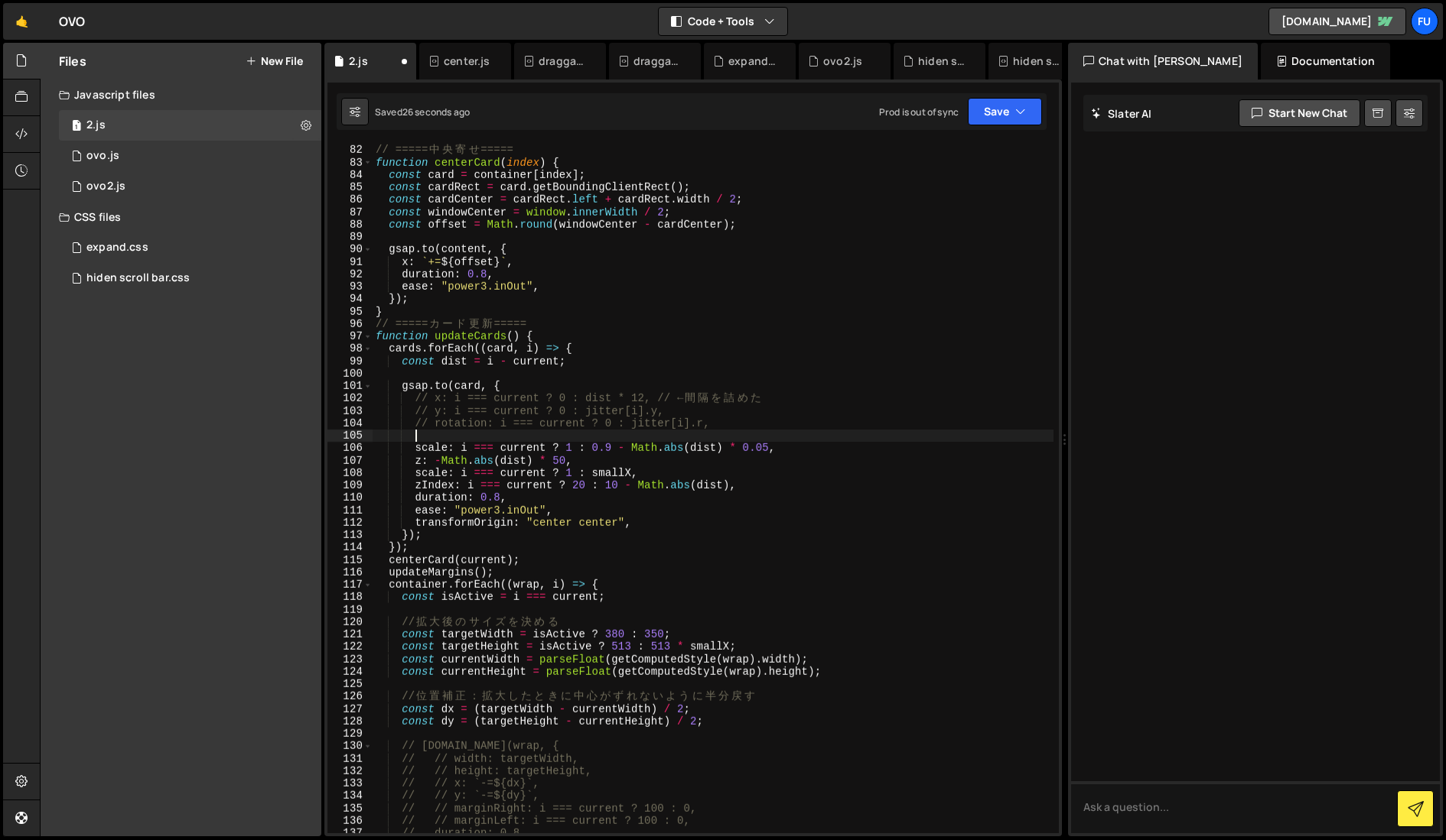
paste textarea "marginLeft: i === current ? 50 : 0,"
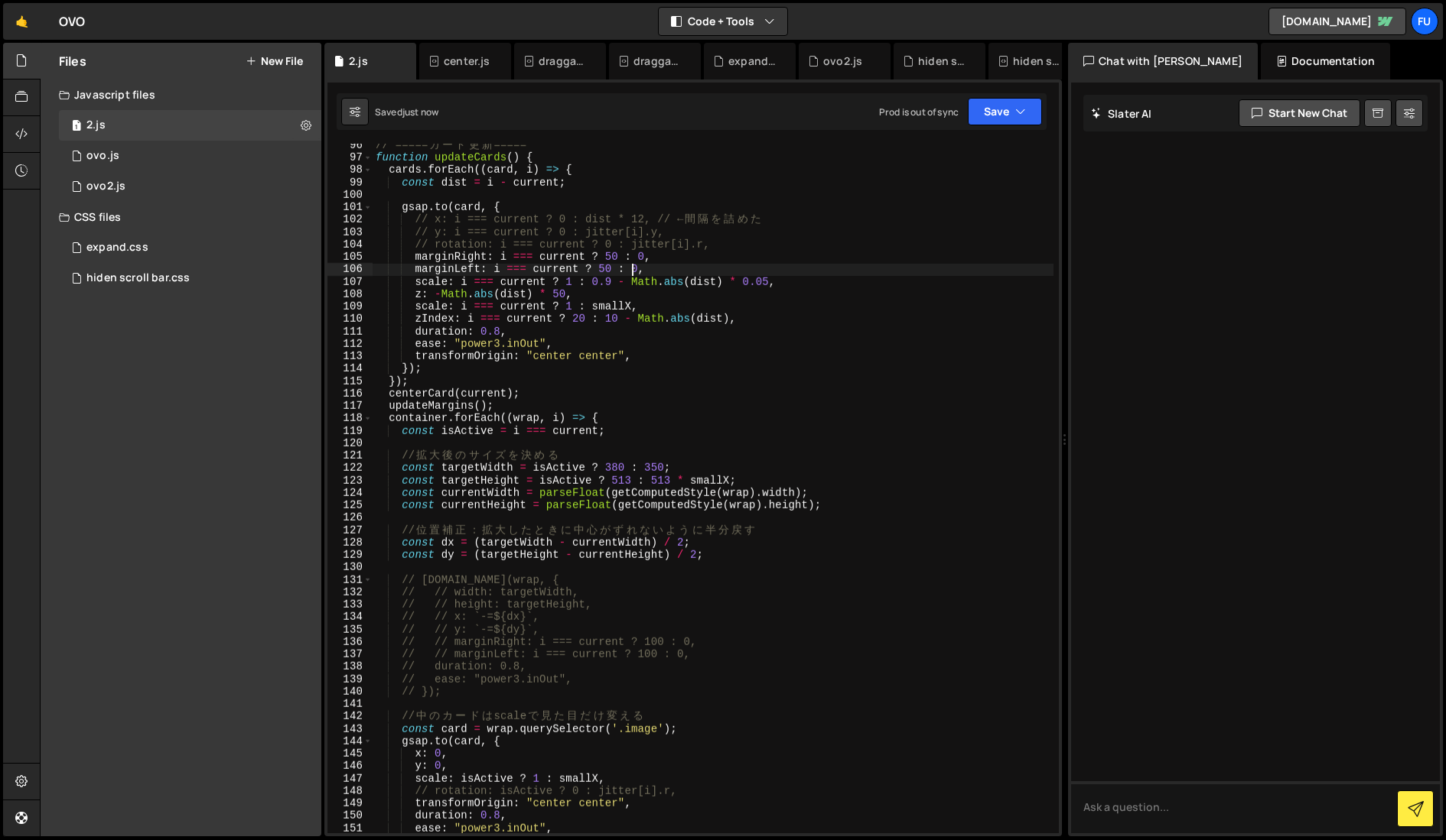
scroll to position [1383, 0]
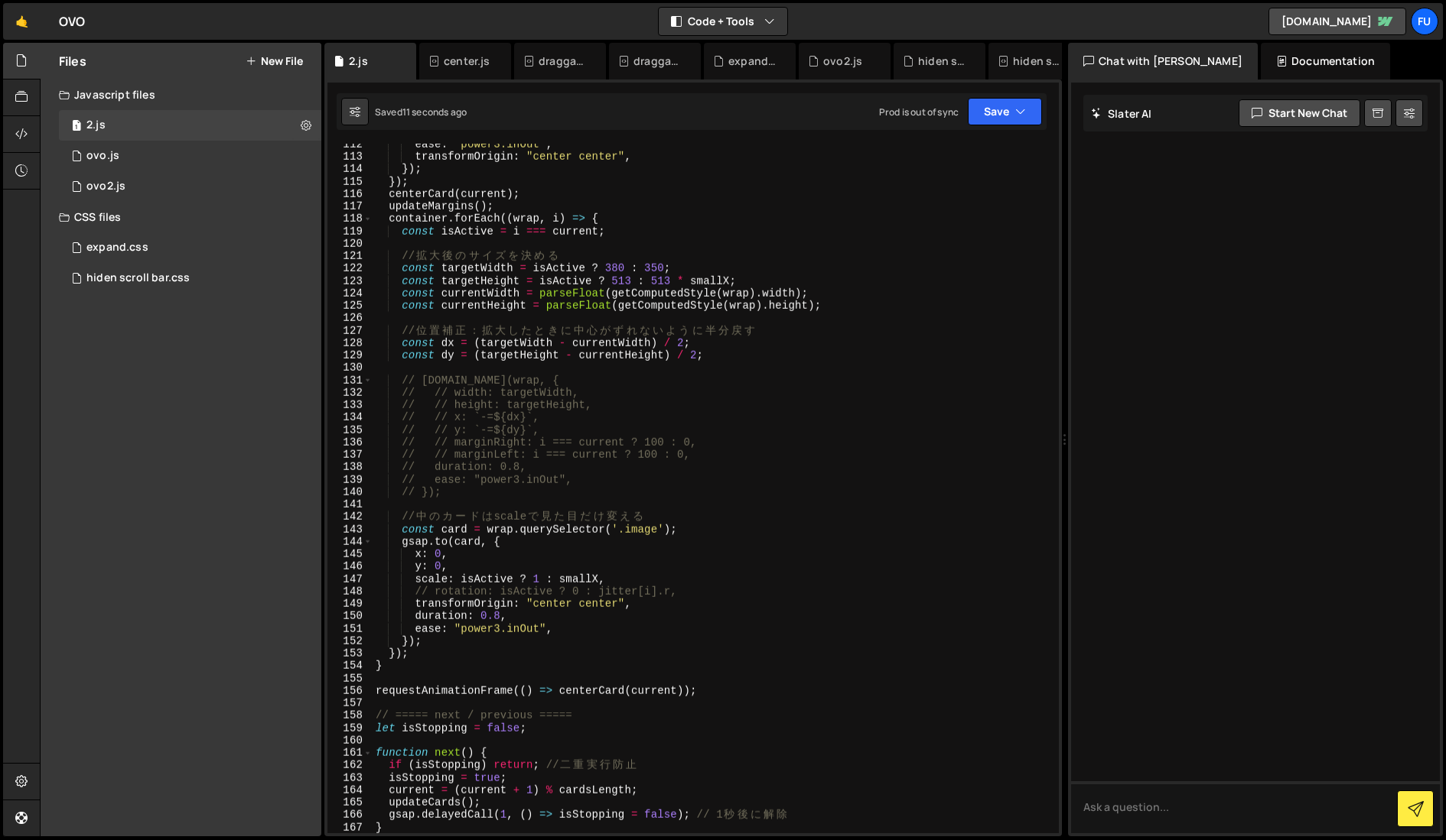
click at [631, 601] on div "ease : "power3.inOut" , transformOrigin : "center center" , }) ; }) ; centerCar…" at bounding box center [713, 496] width 680 height 715
click at [633, 554] on div "ease : "power3.inOut" , transformOrigin : "center center" , }) ; }) ; centerCar…" at bounding box center [713, 496] width 680 height 715
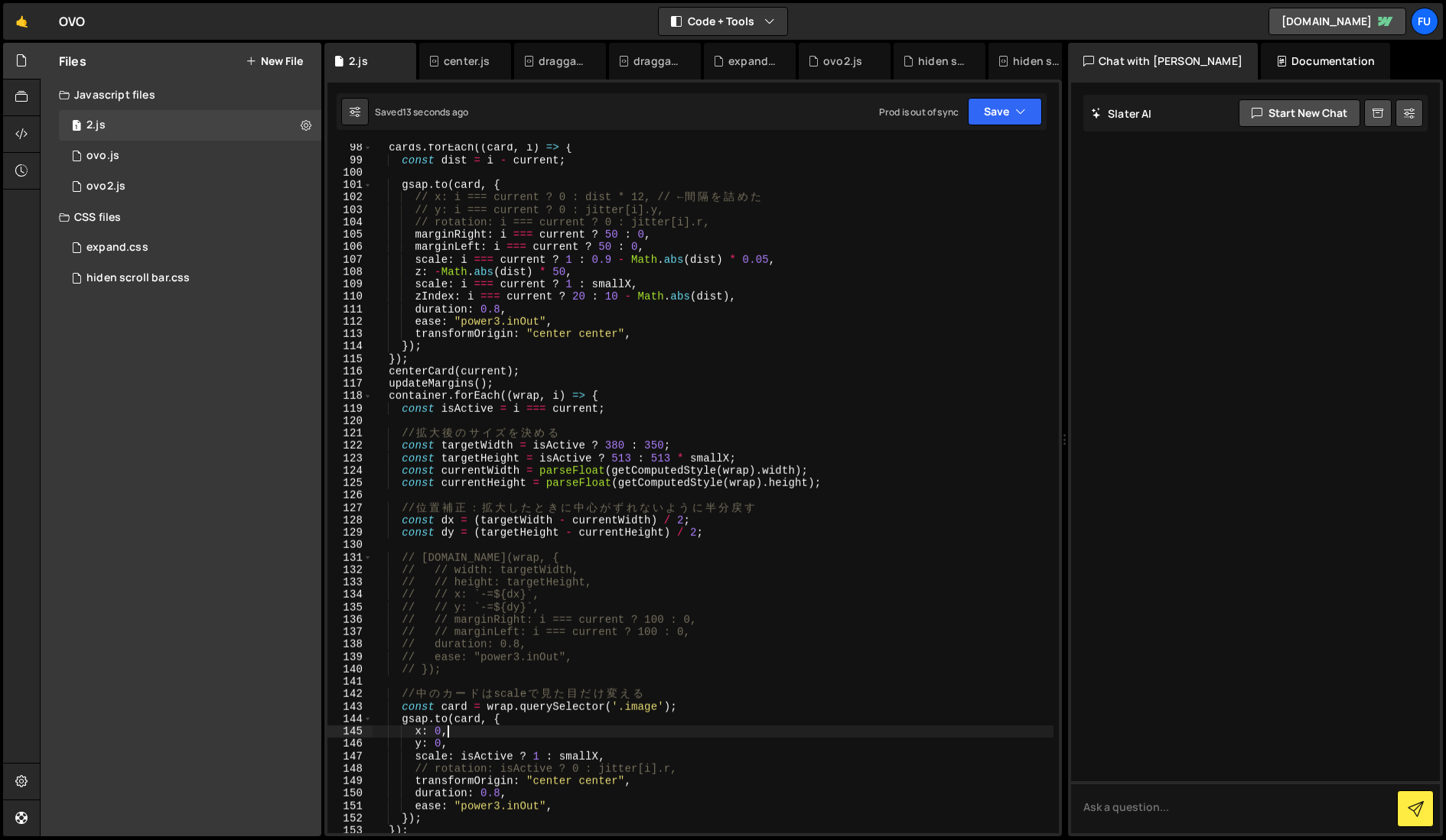
scroll to position [1105, 0]
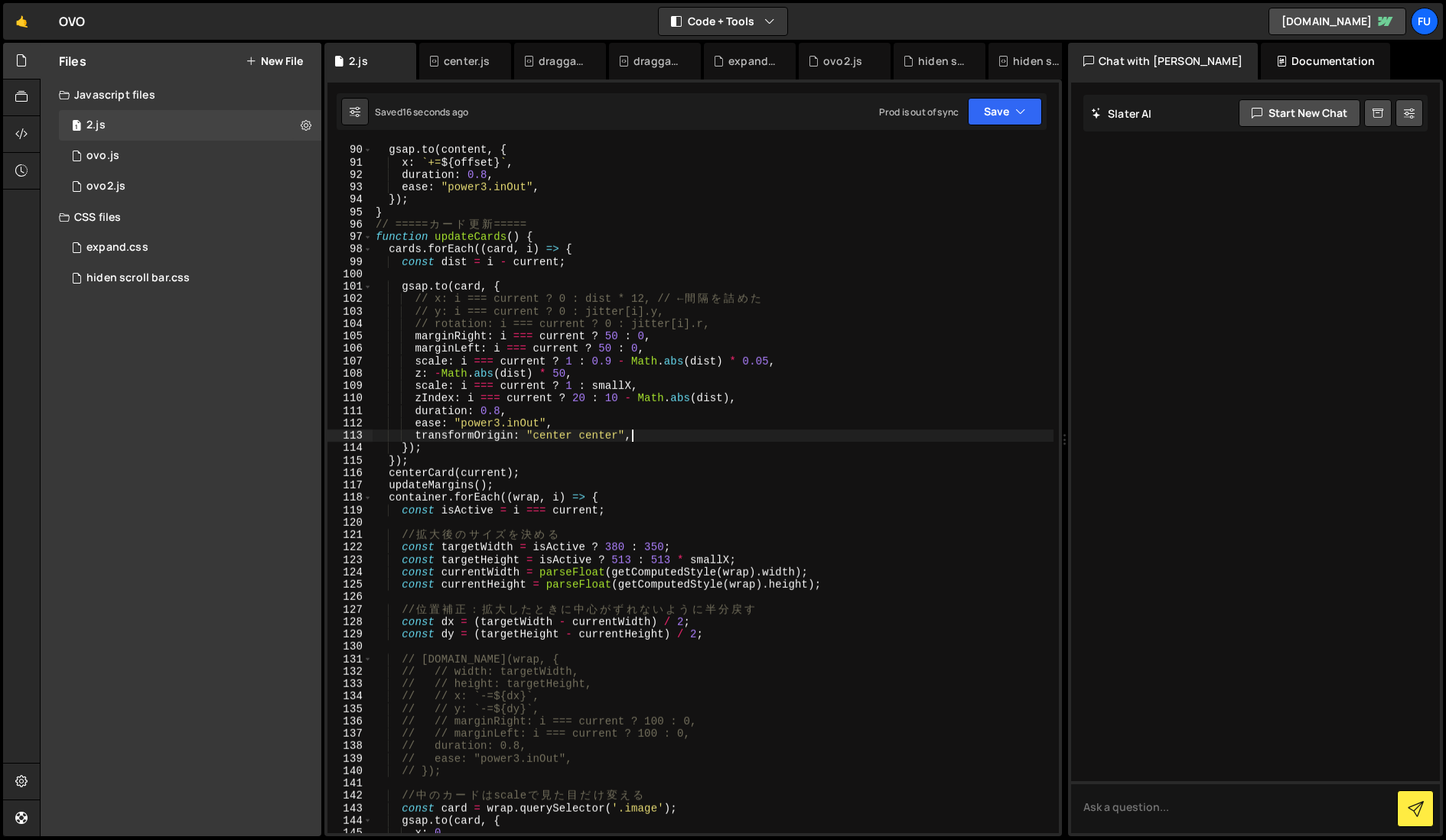
click at [662, 441] on div "gsap . to ( content , { x : ` += ${ offset } ` , duration : 0.8 , ease : "power…" at bounding box center [713, 502] width 680 height 715
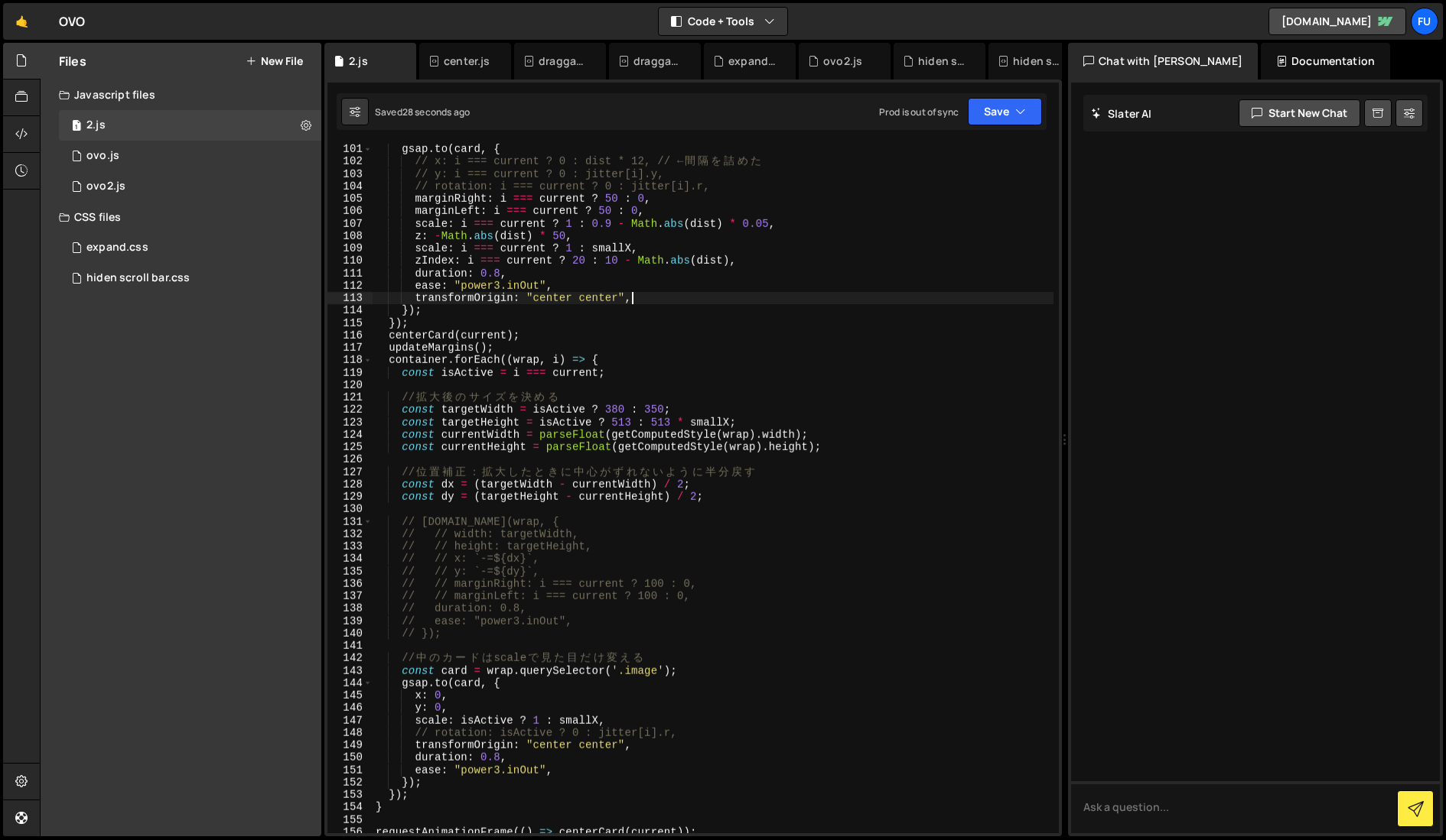
scroll to position [1223, 0]
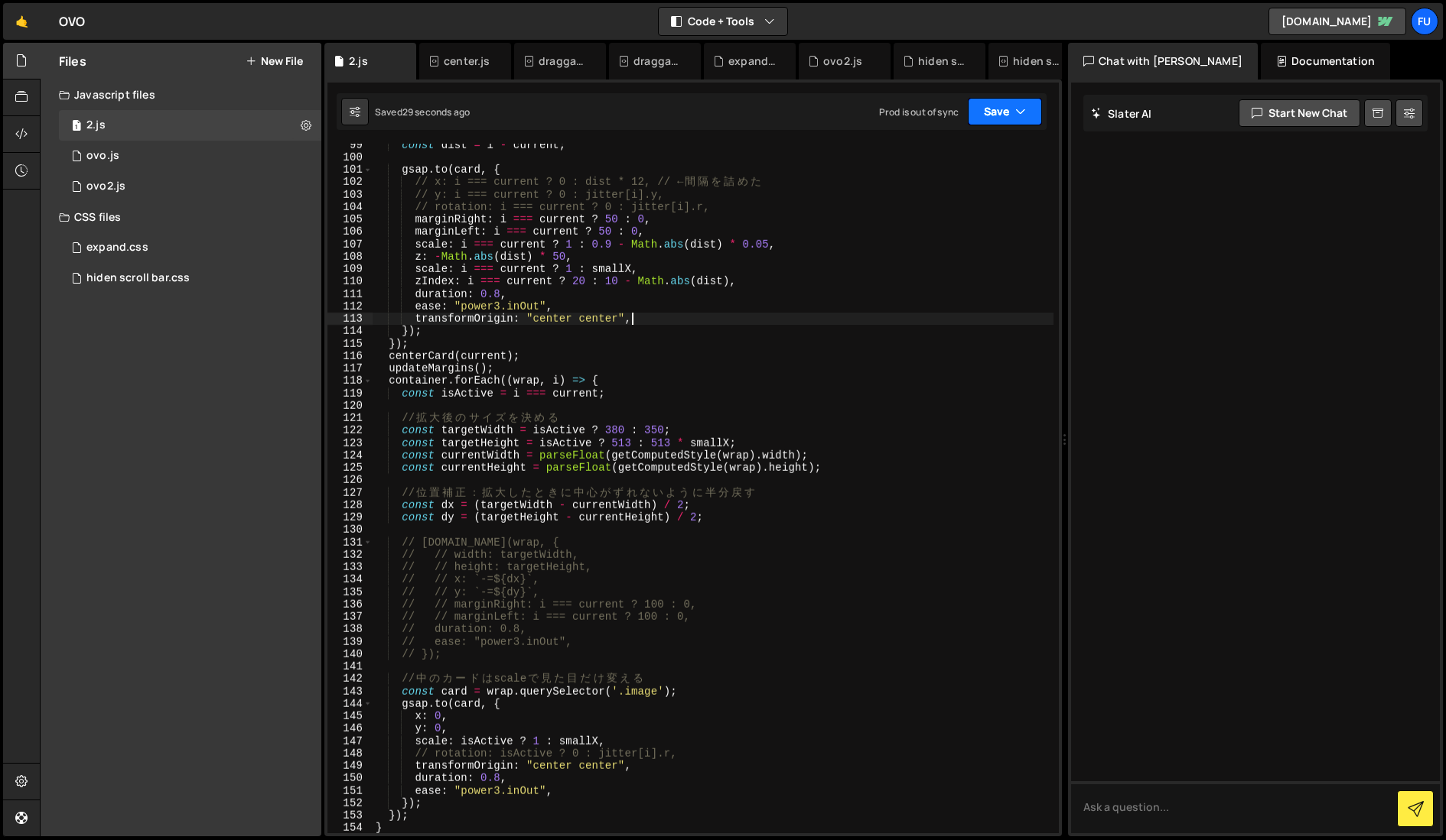
click at [986, 120] on button "Save" at bounding box center [1005, 112] width 74 height 28
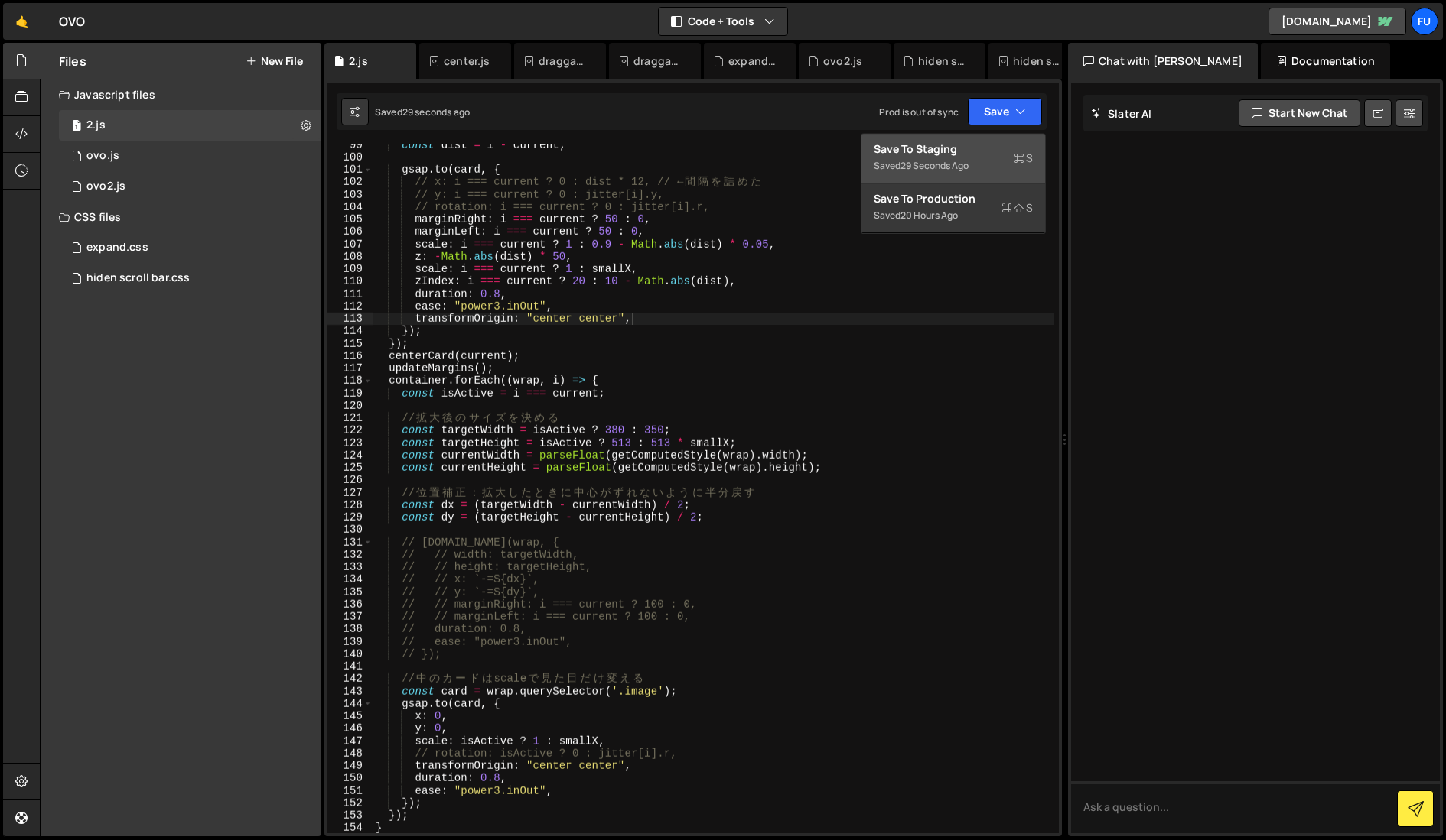
click at [985, 146] on div "Save to Staging S" at bounding box center [953, 149] width 159 height 16
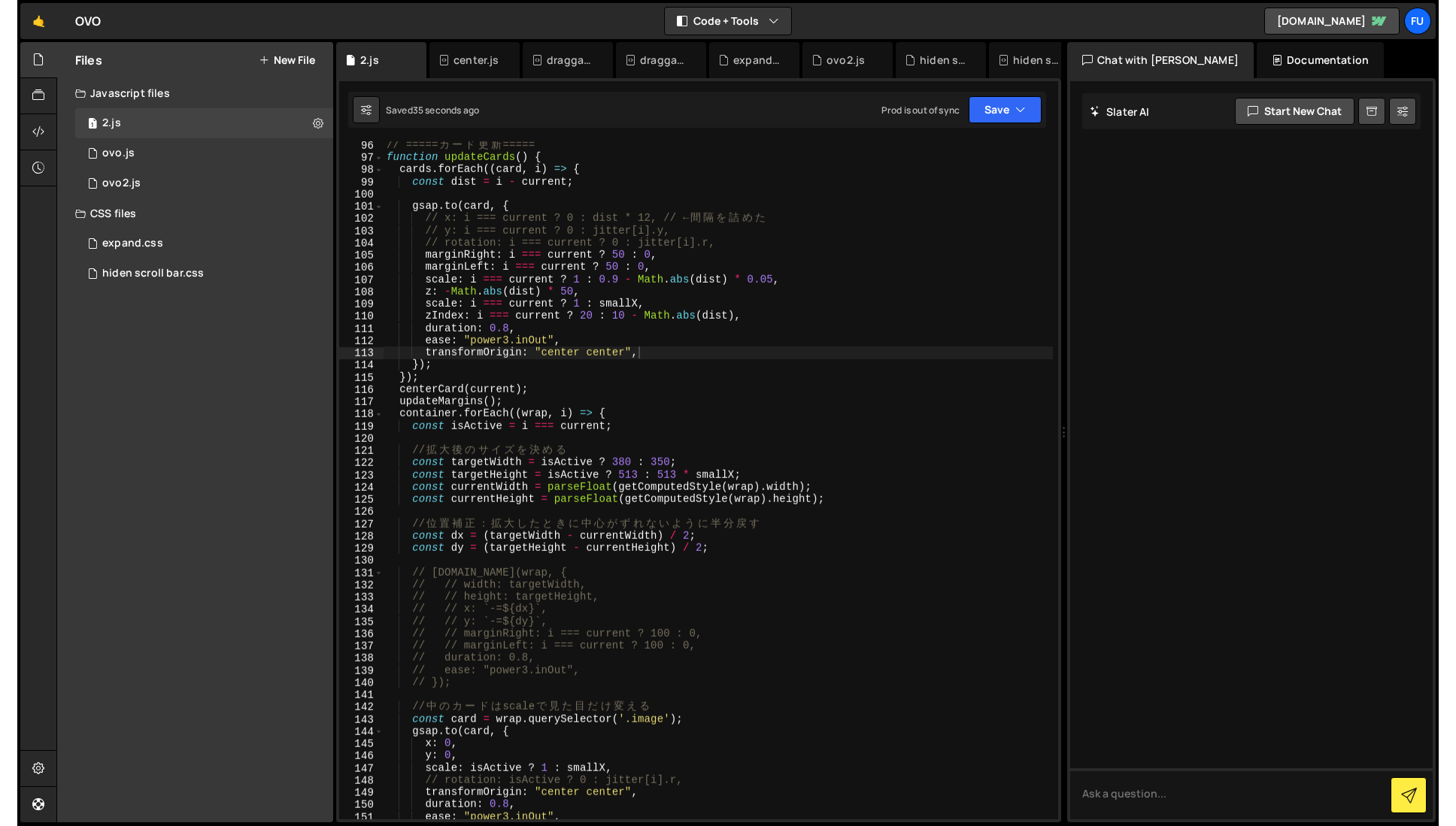
scroll to position [1162, 0]
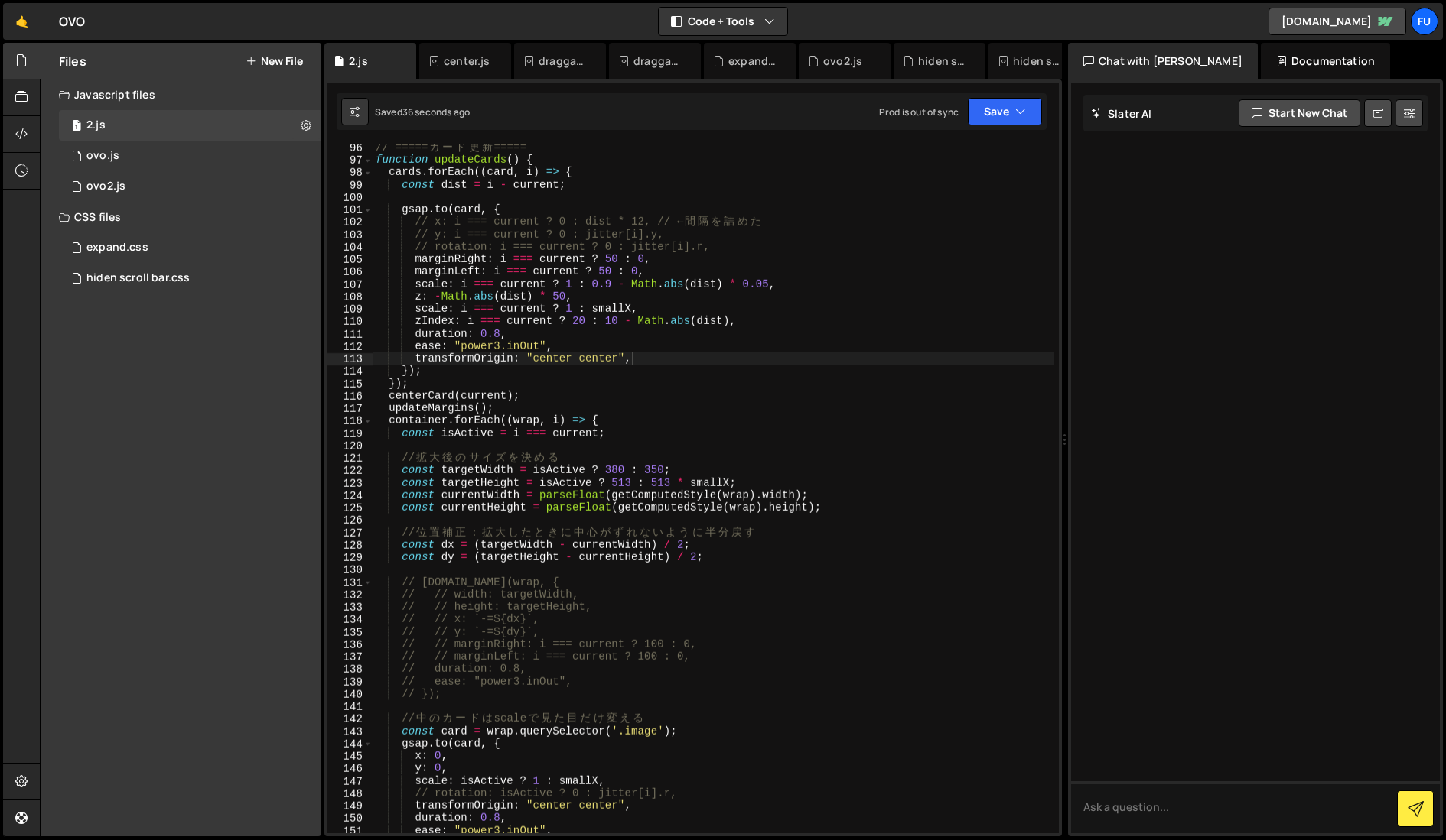
click at [612, 414] on div "// ===== カ ー ド 更 新 ===== function updateCards ( ) { cards . forEach (( card , i…" at bounding box center [713, 499] width 680 height 715
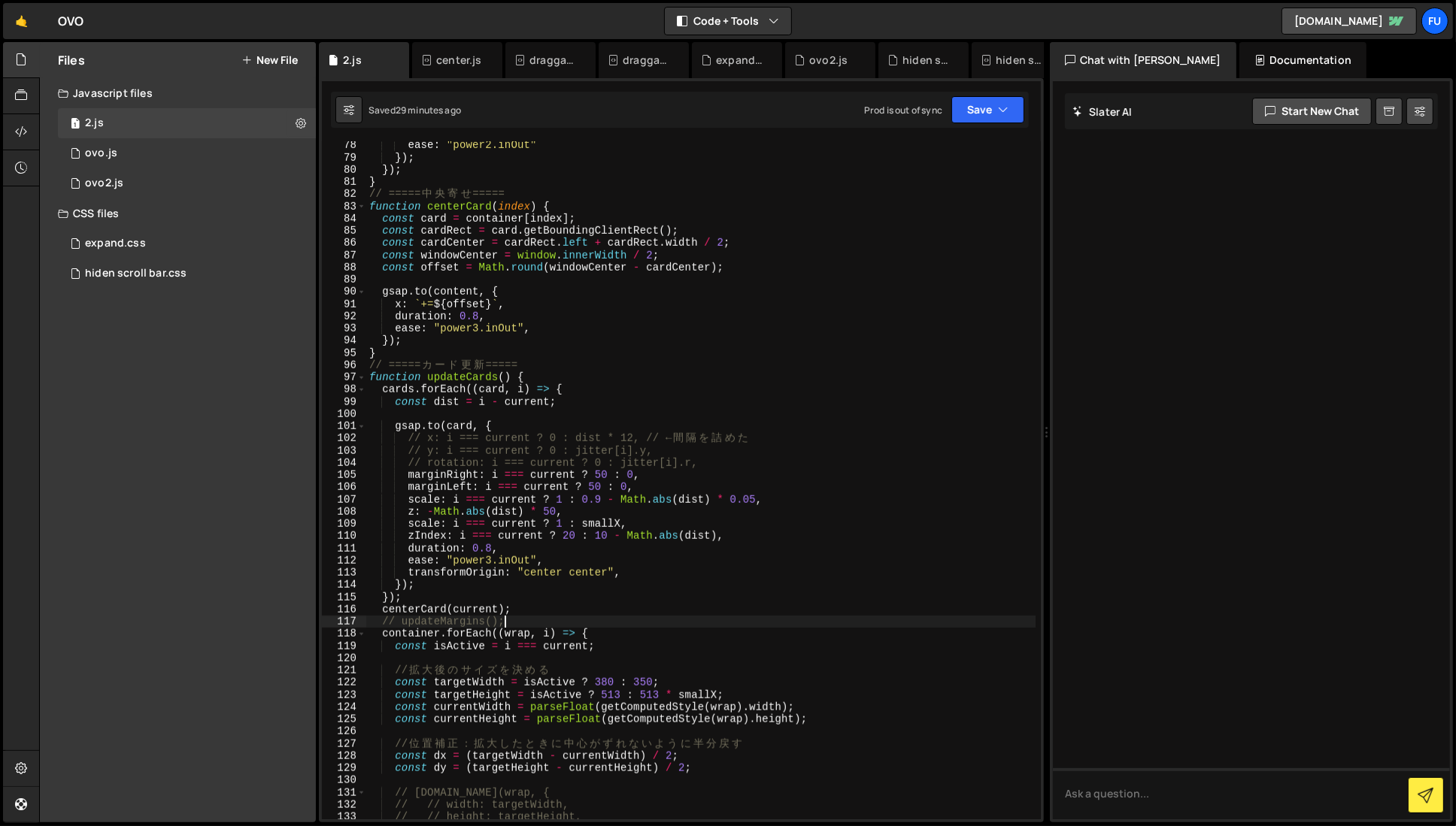
scroll to position [942, 0]
click at [986, 90] on div "1 2 3 4 5 6 7 8 9 10 11 12 13 14 15 16 17 18 19 20 21 22 23 24 25 26 27 28 29 3…" at bounding box center [682, 450] width 725 height 744
click at [986, 113] on button "Save" at bounding box center [988, 110] width 73 height 27
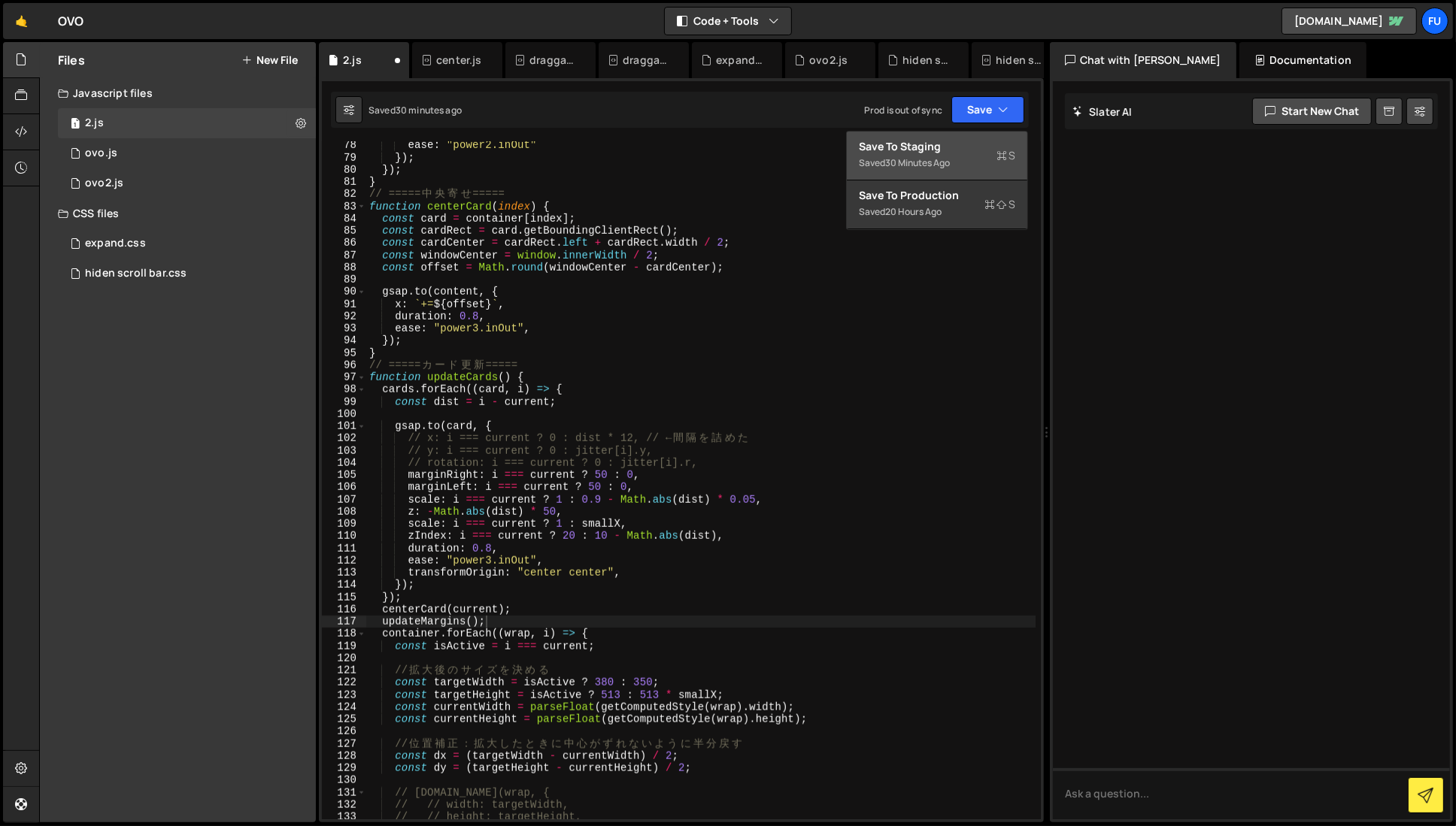
click at [921, 150] on div "Save to Staging S" at bounding box center [937, 146] width 156 height 15
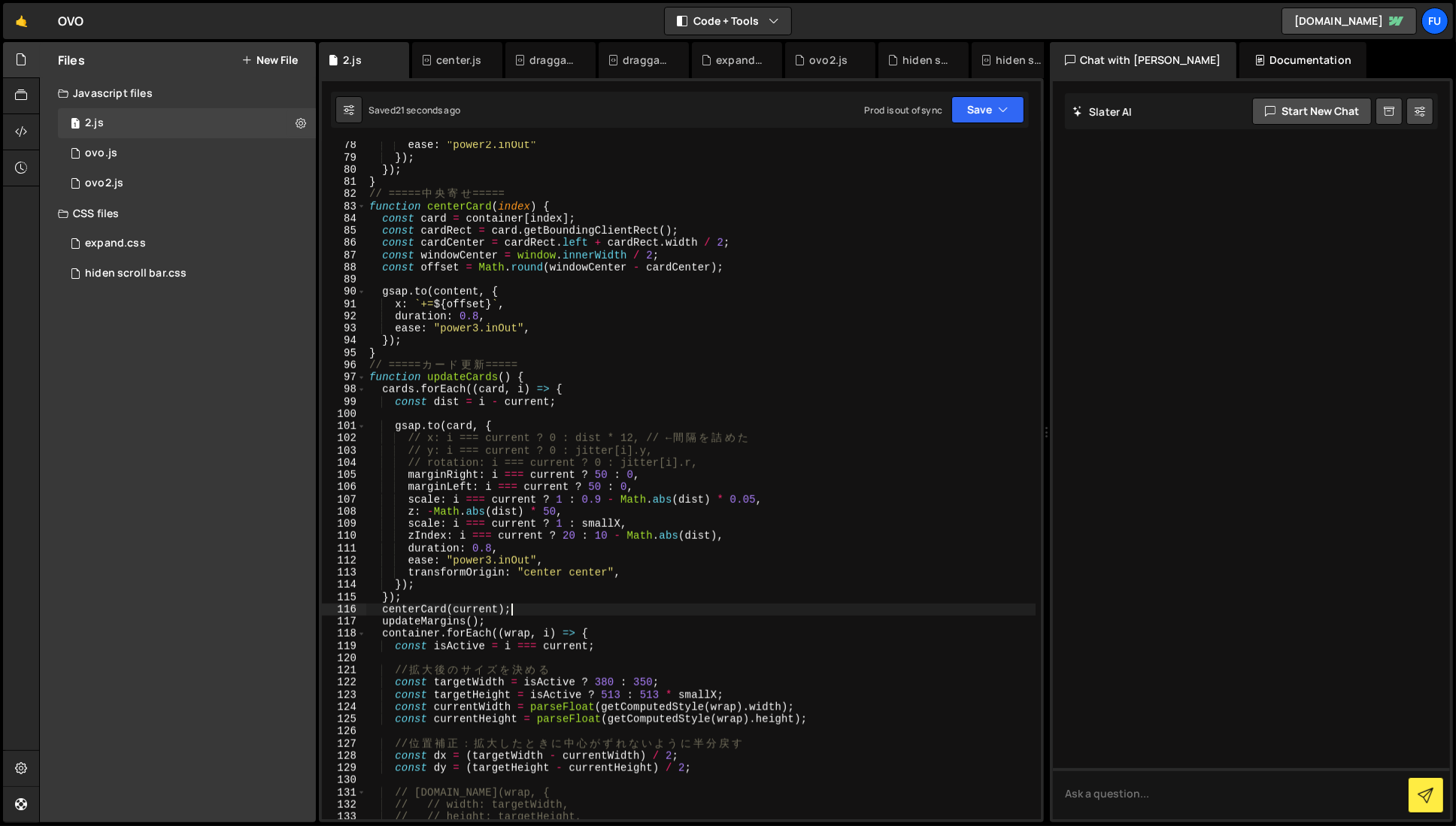
click at [616, 614] on div "ease : "power2.inOut" }) ; }) ; } // ===== 中 央 寄 せ ===== function centerCard ( …" at bounding box center [701, 491] width 669 height 703
click at [581, 617] on div "ease : "power2.inOut" }) ; }) ; } // ===== 中 央 寄 せ ===== function centerCard ( …" at bounding box center [701, 491] width 669 height 703
click at [668, 525] on div "ease : "power2.inOut" }) ; }) ; } // ===== 中 央 寄 せ ===== function centerCard ( …" at bounding box center [701, 491] width 669 height 703
type textarea "scale: i === current ? 1 : smallX,"
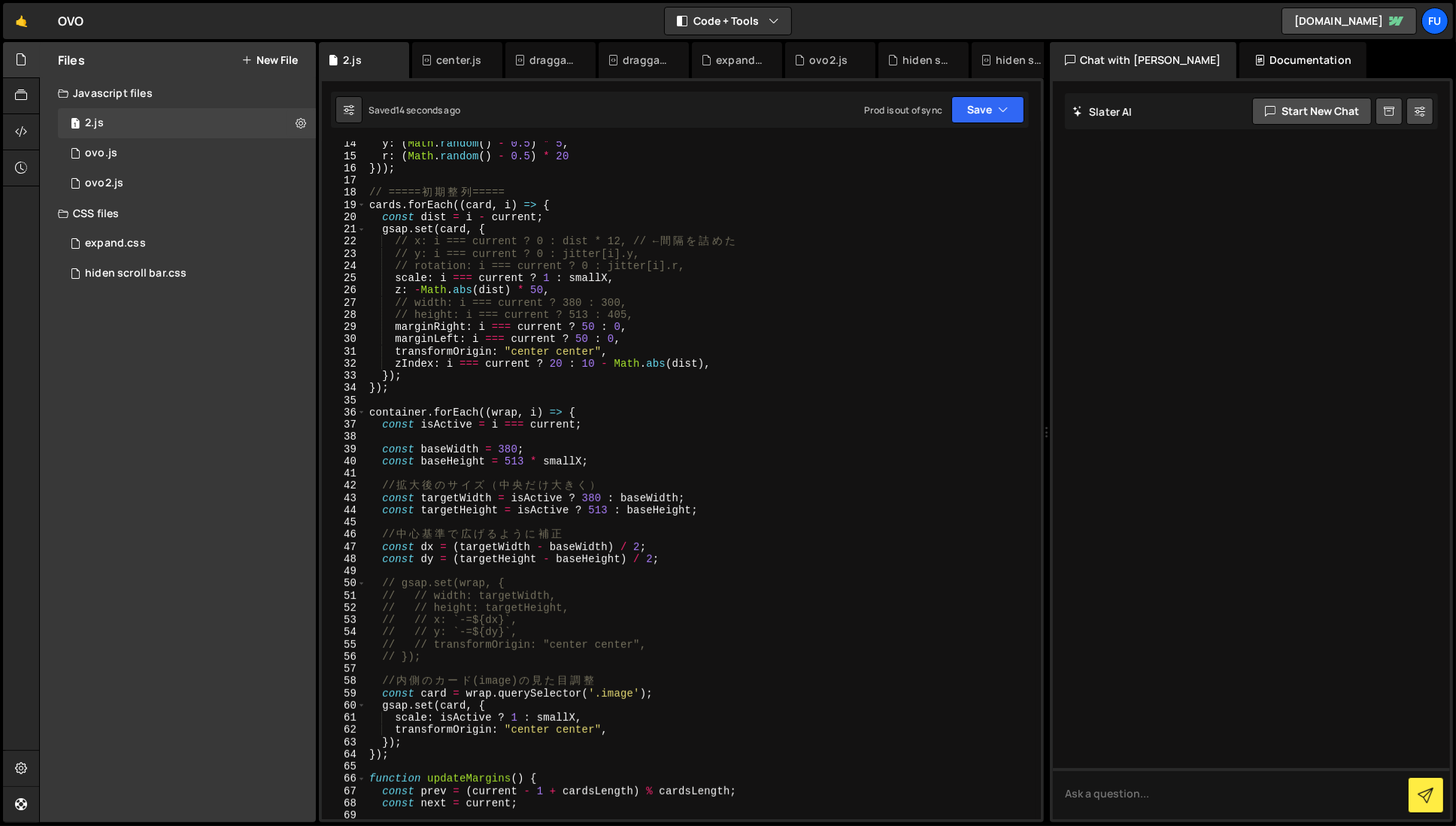
scroll to position [0, 0]
